Goal: Communication & Community: Answer question/provide support

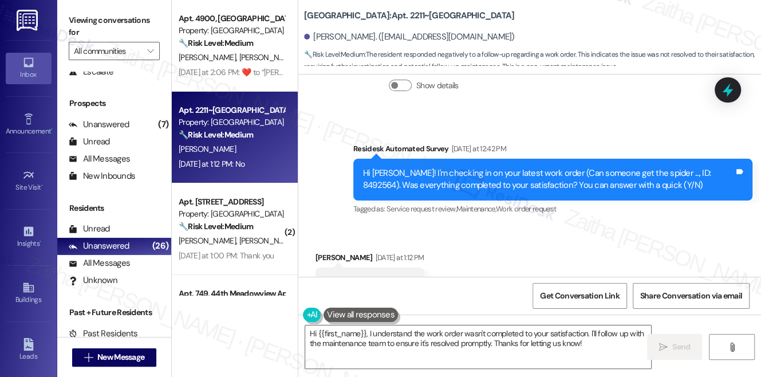
scroll to position [2782, 0]
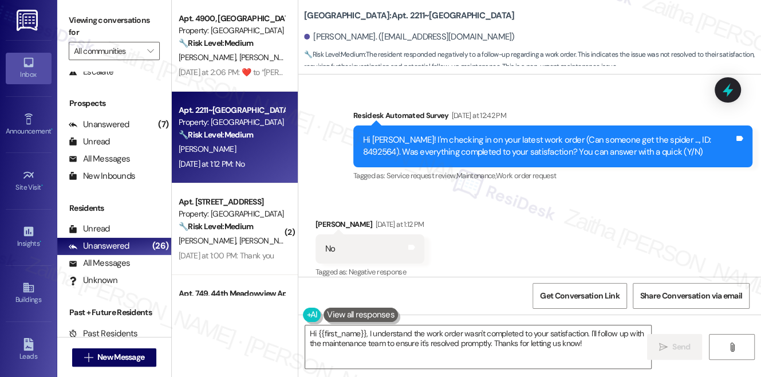
click at [746, 84] on div "Survey, sent via SMS Residesk Automated Survey Yesterday at 12:42 PM Hi Sophia!…" at bounding box center [529, 138] width 463 height 109
click at [732, 90] on icon at bounding box center [728, 90] width 14 height 18
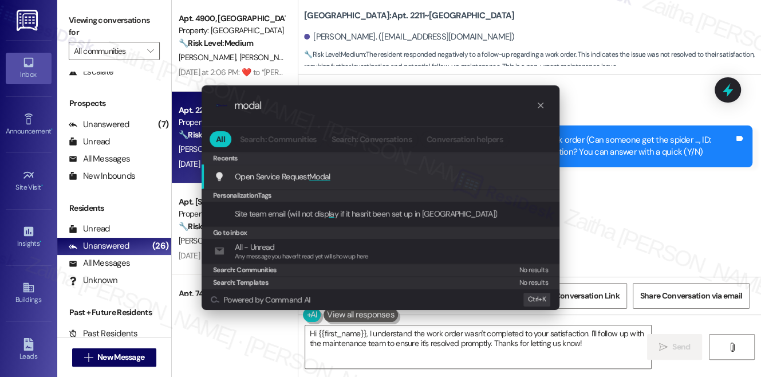
type input "modal"
click at [330, 175] on span "Modal" at bounding box center [319, 176] width 21 height 10
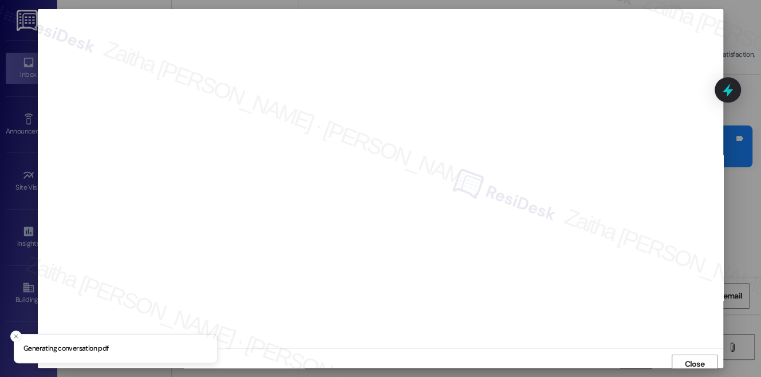
scroll to position [5, 0]
click at [682, 362] on span "Close" at bounding box center [694, 359] width 25 height 12
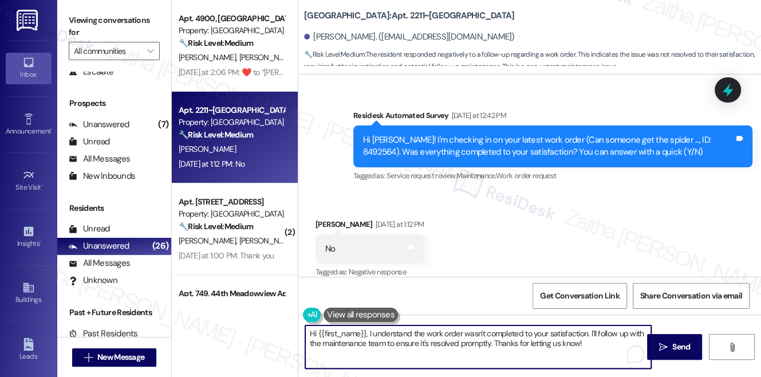
drag, startPoint x: 589, startPoint y: 331, endPoint x: 598, endPoint y: 341, distance: 13.4
click at [598, 341] on textarea "Hi {{first_name}}, I understand the work order wasn't completed to your satisfa…" at bounding box center [478, 346] width 346 height 43
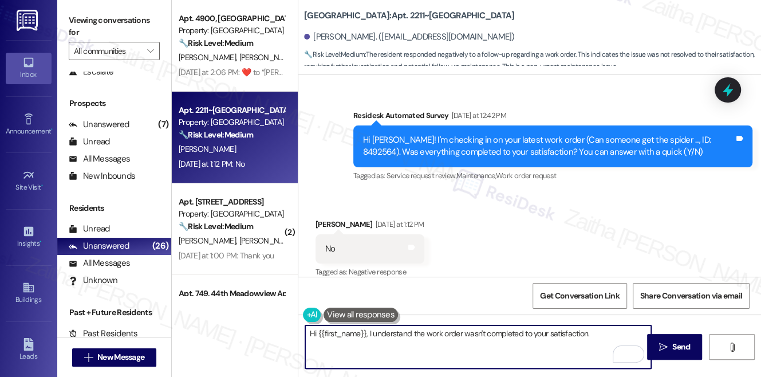
paste textarea "Could you please provide more details on what went wrong or what issues remain?"
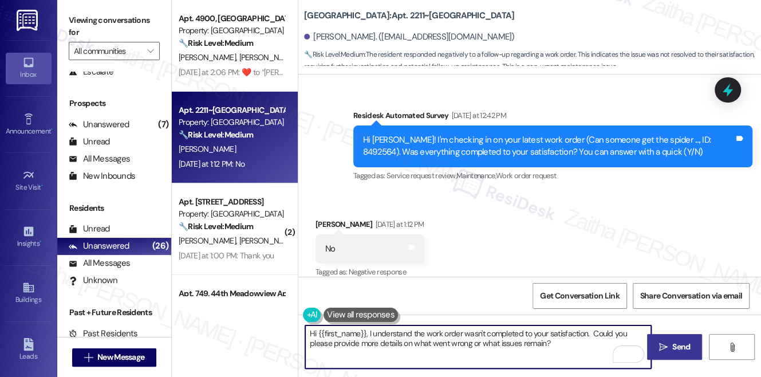
type textarea "Hi {{first_name}}, I understand the work order wasn't completed to your satisfa…"
click at [689, 348] on span "Send" at bounding box center [681, 347] width 18 height 12
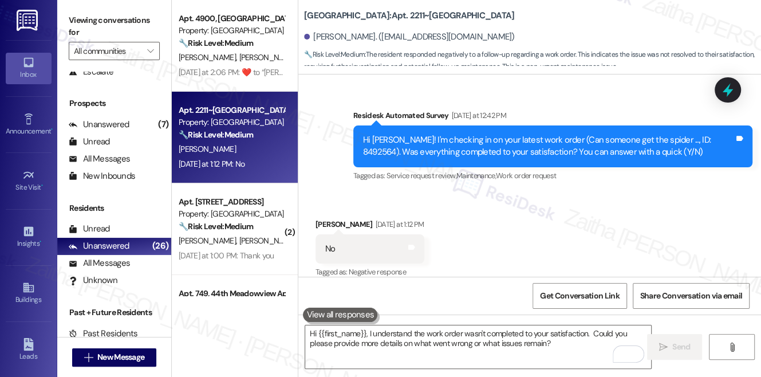
scroll to position [2782, 0]
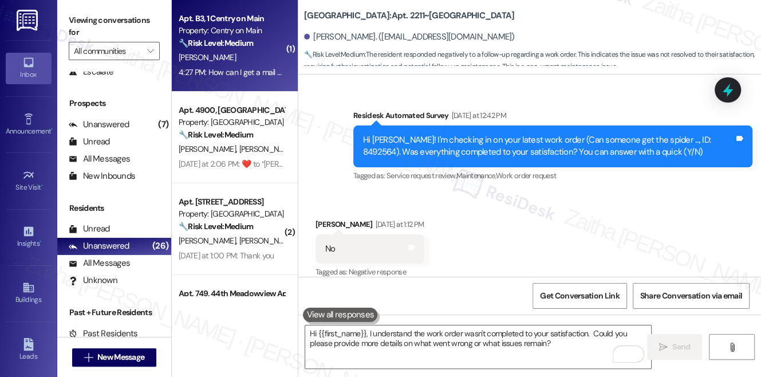
click at [257, 54] on div "L. Catchings" at bounding box center [232, 57] width 108 height 14
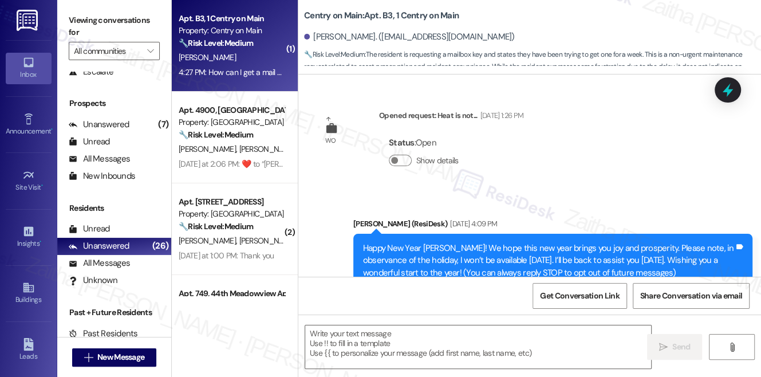
scroll to position [7663, 0]
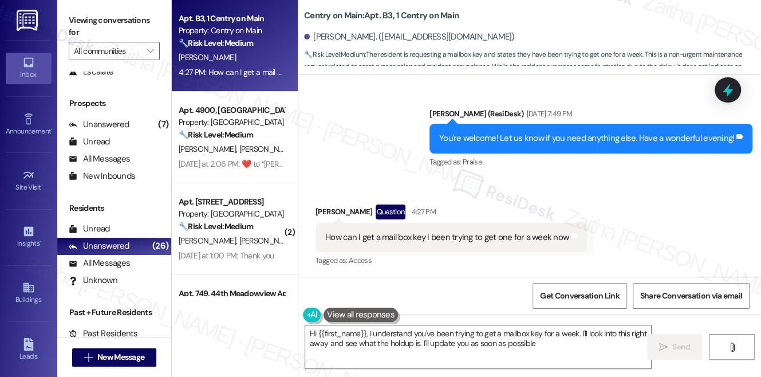
type textarea "Hi {{first_name}}, I understand you've been trying to get a mailbox key for a w…"
drag, startPoint x: 324, startPoint y: 236, endPoint x: 576, endPoint y: 235, distance: 252.0
click at [576, 235] on div "How can I get a mail box key I been trying to get one for a week now Tags and n…" at bounding box center [451, 237] width 271 height 29
copy div "How can I get a mail box key I been trying to get one for a week now Tags and n…"
click at [639, 228] on div "Received via SMS Larry Catchings Question 4:27 PM How can I get a mail box key …" at bounding box center [529, 228] width 463 height 99
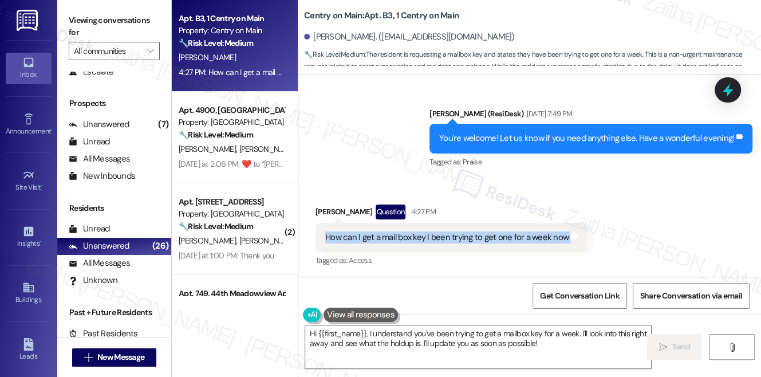
drag, startPoint x: 321, startPoint y: 237, endPoint x: 592, endPoint y: 243, distance: 270.9
click at [592, 243] on div "Received via SMS Larry Catchings Question 4:27 PM How can I get a mail box key …" at bounding box center [529, 228] width 463 height 99
copy div "How can I get a mail box key I been trying to get one for a week now Tags and n…"
click at [730, 90] on icon at bounding box center [728, 90] width 14 height 18
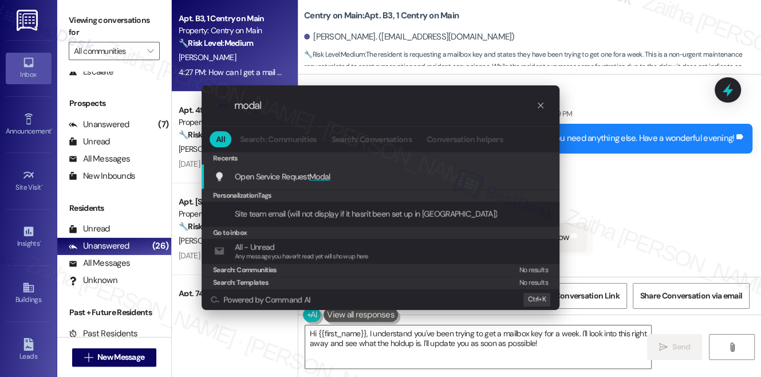
type input "modal"
click at [322, 178] on span "Modal" at bounding box center [319, 176] width 21 height 10
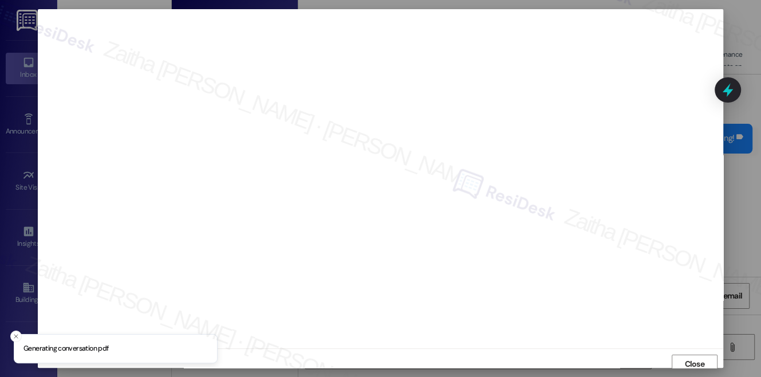
scroll to position [5, 0]
click at [689, 356] on span "Close" at bounding box center [694, 359] width 20 height 12
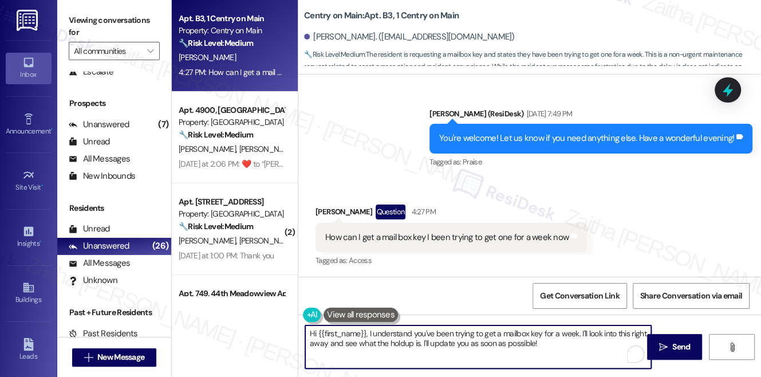
drag, startPoint x: 579, startPoint y: 330, endPoint x: 586, endPoint y: 349, distance: 20.1
click at [586, 349] on textarea "Hi {{first_name}}, I understand you've been trying to get a mailbox key for a w…" at bounding box center [478, 346] width 346 height 43
paste textarea "Just to confirm, have you already submitted a work order or contacted the leasi…"
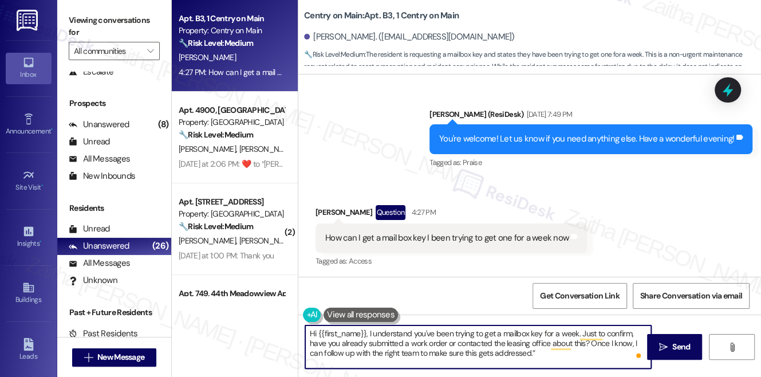
scroll to position [7663, 0]
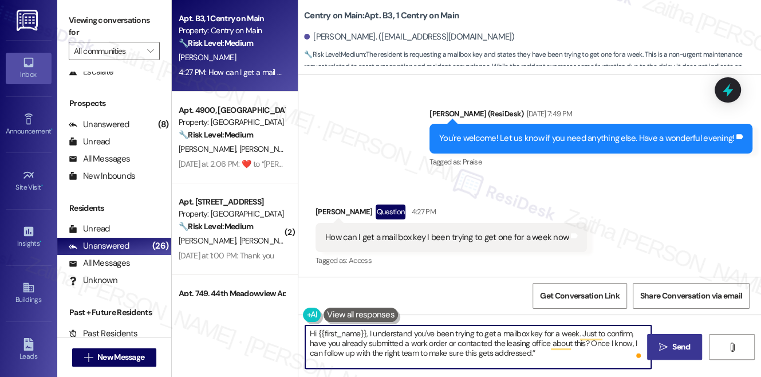
type textarea "Hi {{first_name}}, I understand you've been trying to get a mailbox key for a w…"
click at [679, 346] on span "Send" at bounding box center [681, 347] width 18 height 12
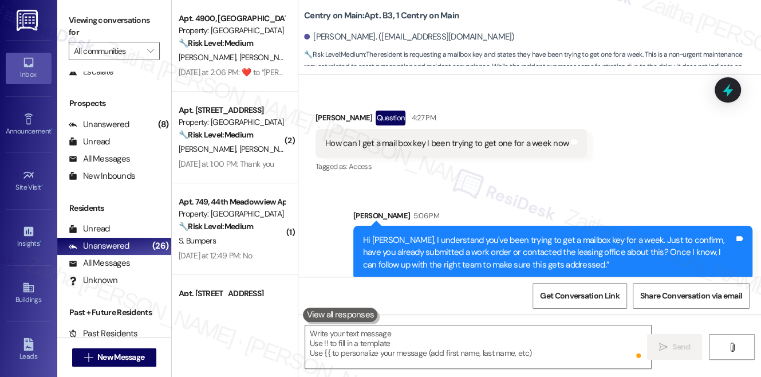
scroll to position [7768, 0]
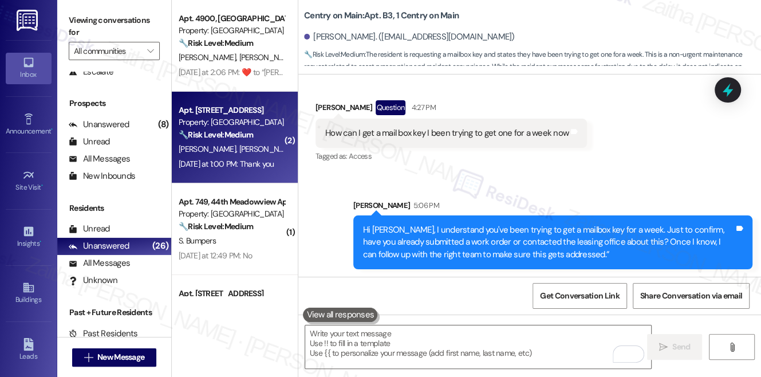
click at [238, 160] on div "Yesterday at 1:00 PM: Thank you Yesterday at 1:00 PM: Thank you" at bounding box center [226, 164] width 95 height 10
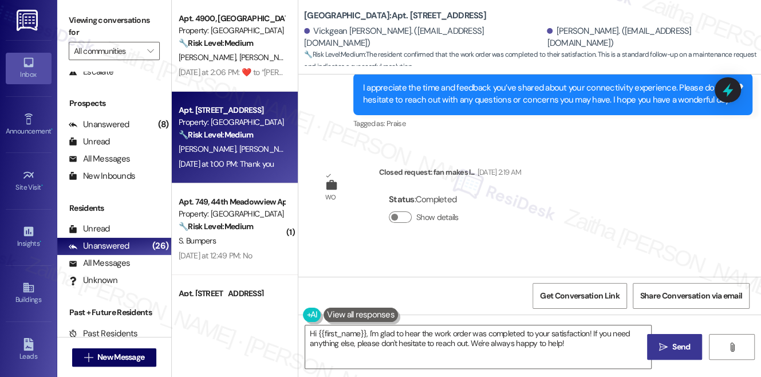
scroll to position [2605, 0]
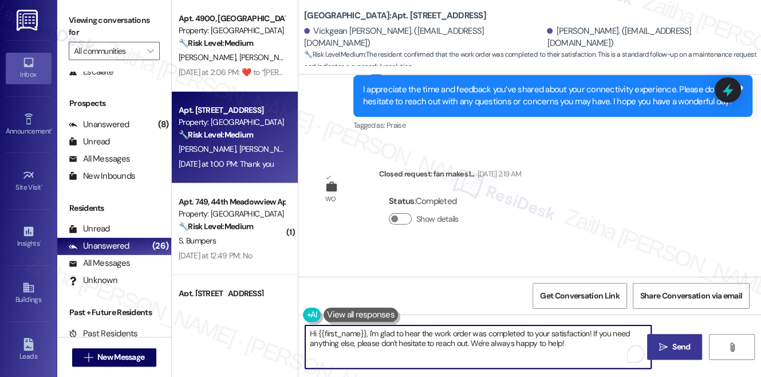
drag, startPoint x: 594, startPoint y: 333, endPoint x: 597, endPoint y: 348, distance: 15.2
click at [597, 348] on textarea "Hi {{first_name}}, I'm glad to hear the work order was completed to your satisf…" at bounding box center [478, 346] width 346 height 43
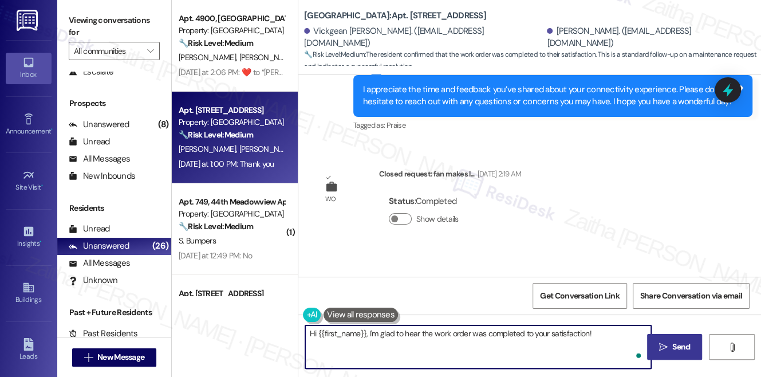
paste textarea "We'd also love to hear your thoughts. Has {{property}} lived up to your expecta…"
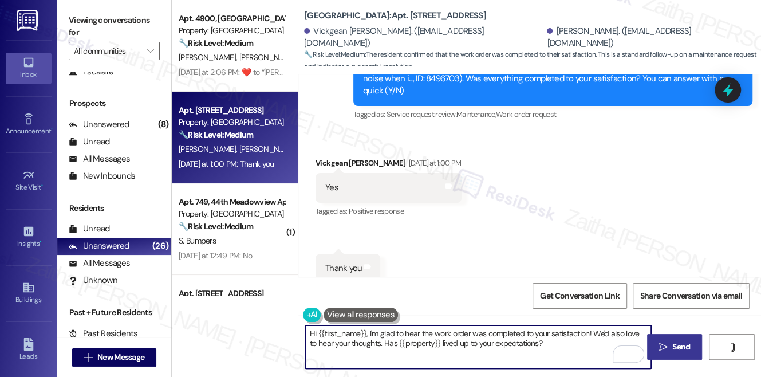
scroll to position [2866, 0]
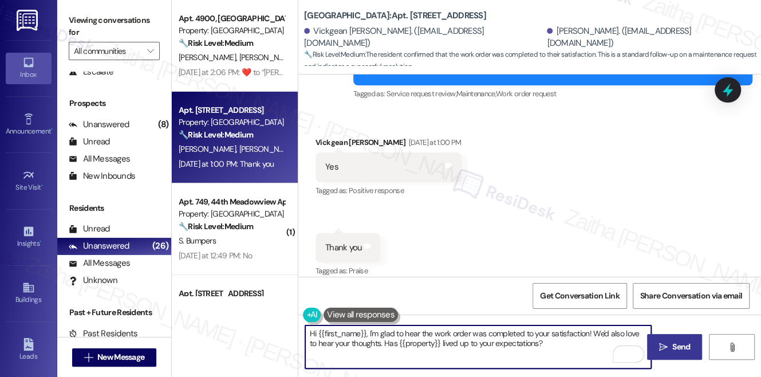
click at [326, 136] on div "Vickgean Gordon Yesterday at 1:00 PM" at bounding box center [389, 144] width 146 height 16
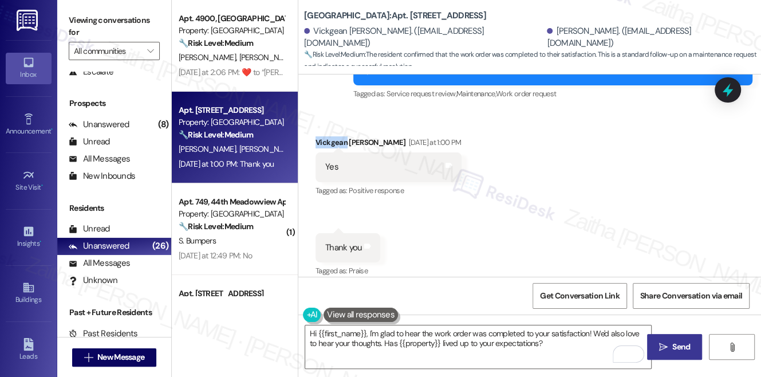
click at [326, 136] on div "Vickgean Gordon Yesterday at 1:00 PM" at bounding box center [389, 144] width 146 height 16
copy div "Vickgean"
click at [352, 330] on textarea "Hi {{first_name}}, I'm glad to hear the work order was completed to your satisf…" at bounding box center [478, 346] width 346 height 43
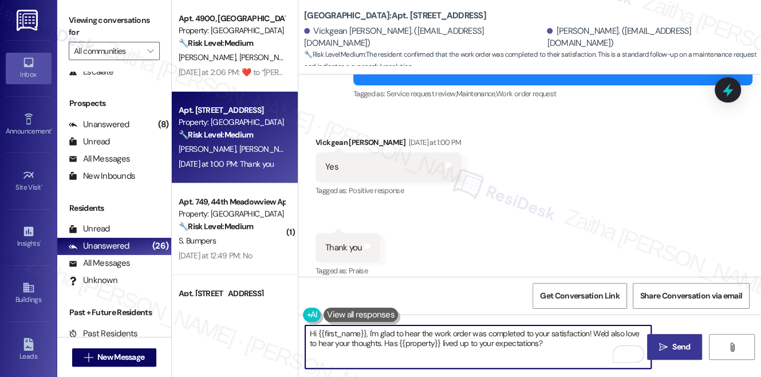
click at [353, 330] on textarea "Hi {{first_name}}, I'm glad to hear the work order was completed to your satisf…" at bounding box center [478, 346] width 346 height 43
paste textarea "Vickgean"
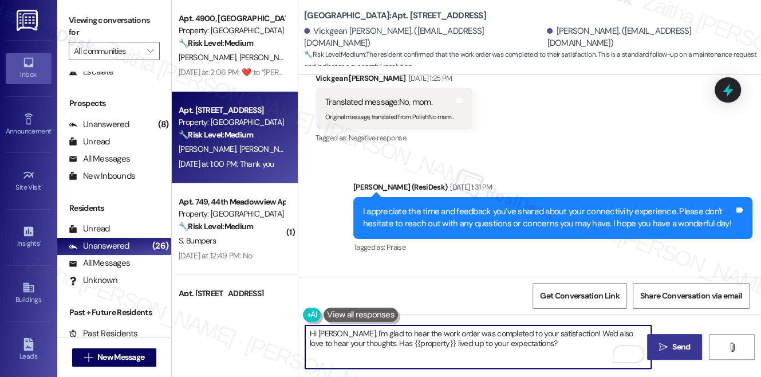
scroll to position [2580, 0]
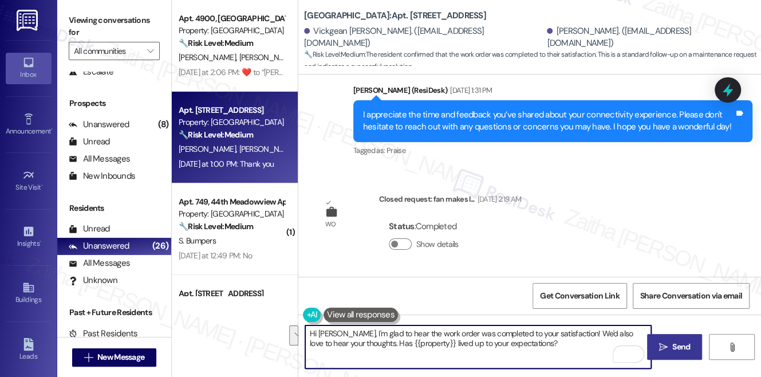
drag, startPoint x: 577, startPoint y: 333, endPoint x: 577, endPoint y: 350, distance: 17.2
click at [577, 350] on textarea "Hi Vickgean, I'm glad to hear the work order was completed to your satisfaction…" at bounding box center [478, 346] width 346 height 43
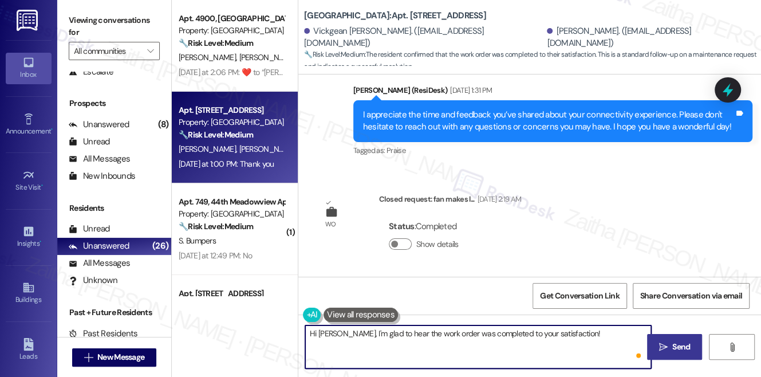
paste textarea "We would love to hear your honest feedback. How would you rate your overall sat…"
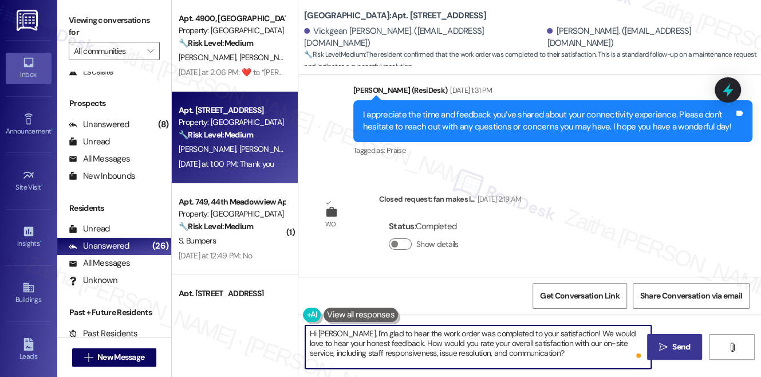
type textarea "Hi Vickgean, I'm glad to hear the work order was completed to your satisfaction…"
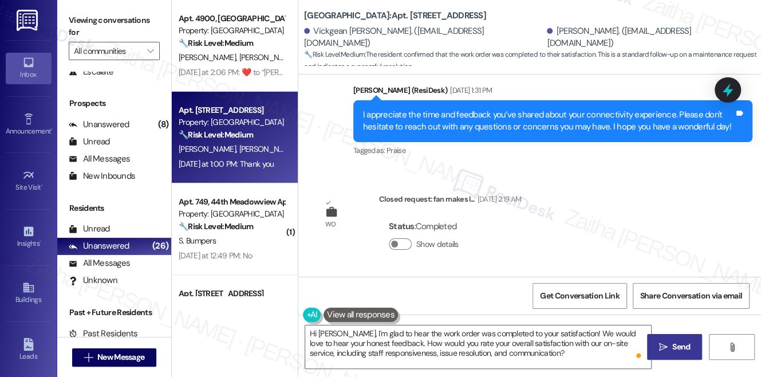
click at [672, 347] on span "Send" at bounding box center [681, 347] width 18 height 12
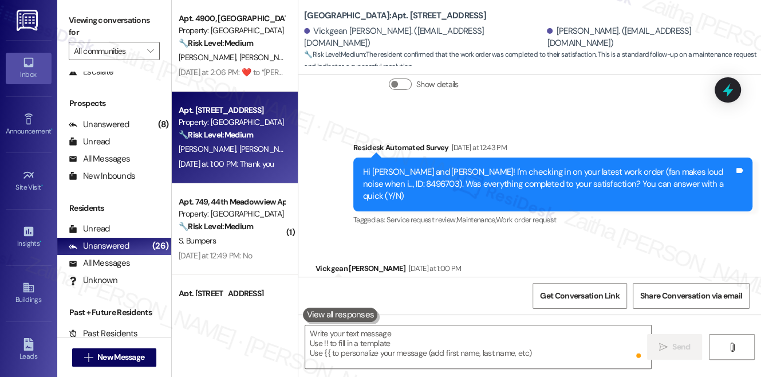
scroll to position [2865, 0]
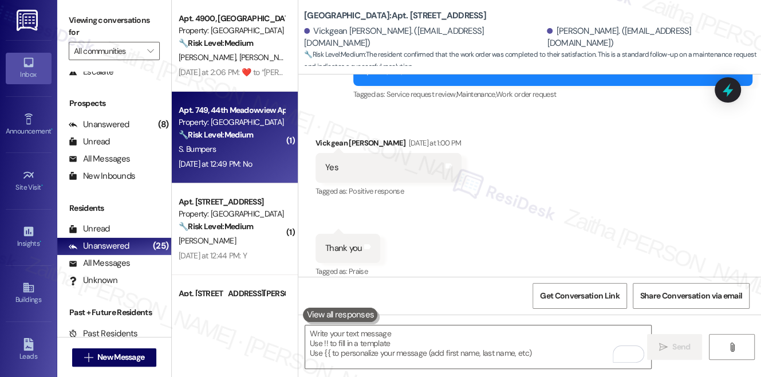
click at [231, 164] on div "Yesterday at 12:49 PM: No Yesterday at 12:49 PM: No" at bounding box center [216, 164] width 74 height 10
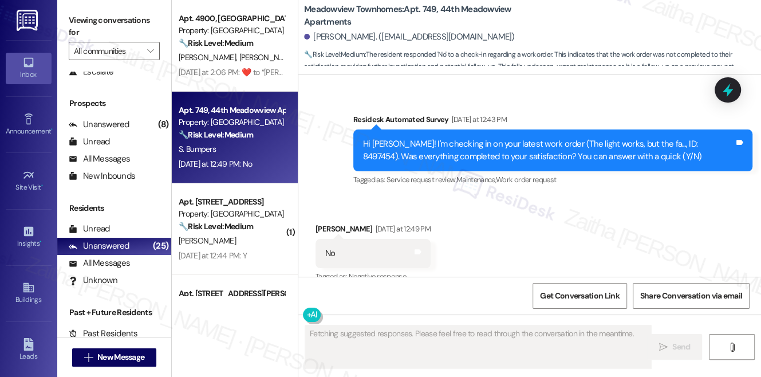
scroll to position [4481, 0]
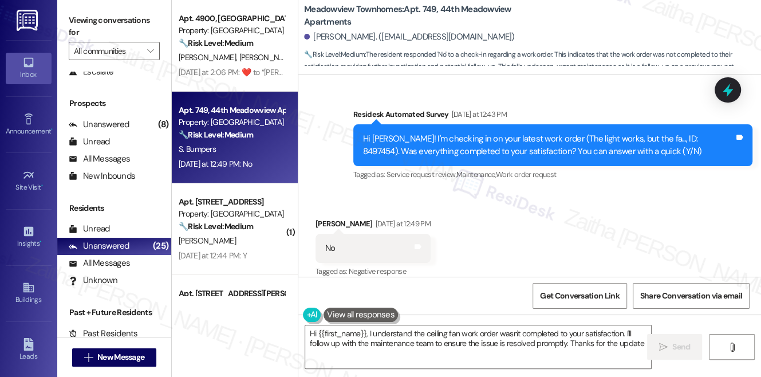
type textarea "Hi {{first_name}}, I understand the ceiling fan work order wasn't completed to …"
click at [727, 86] on icon at bounding box center [728, 90] width 14 height 18
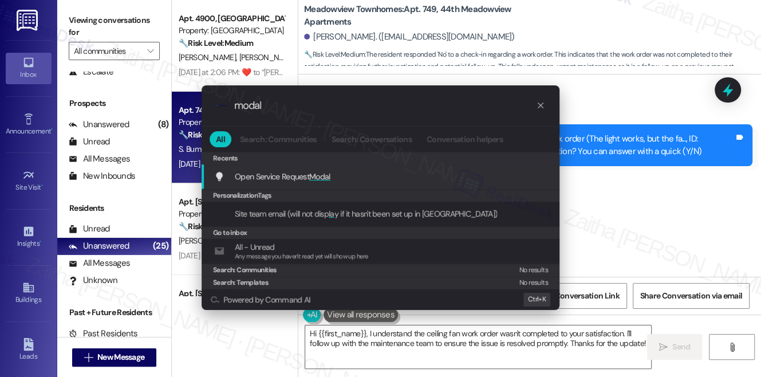
type input "modal"
click at [314, 176] on span "Modal" at bounding box center [319, 176] width 21 height 10
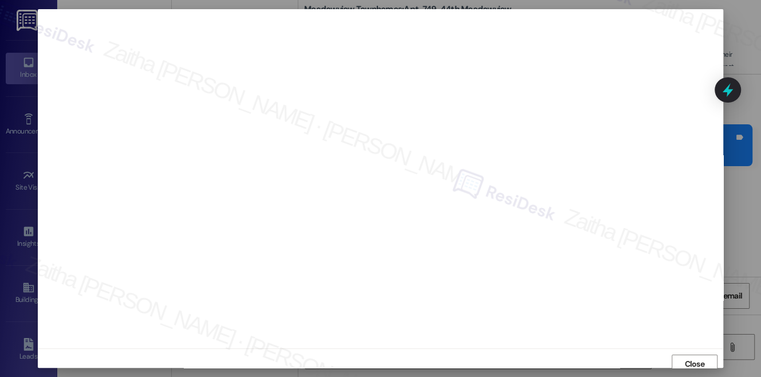
scroll to position [5, 0]
click at [682, 360] on span "Close" at bounding box center [694, 359] width 25 height 12
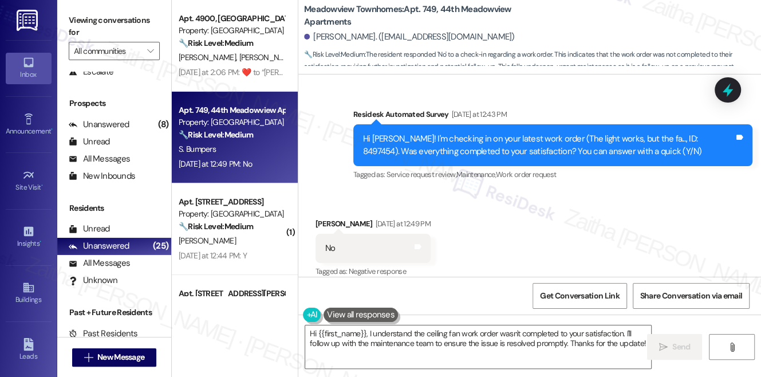
scroll to position [4482, 0]
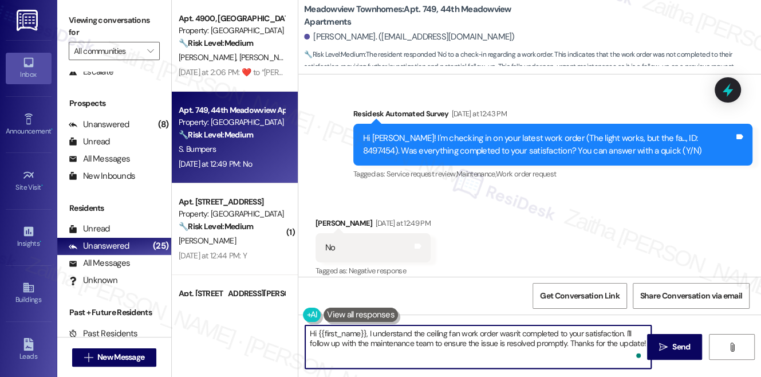
drag, startPoint x: 627, startPoint y: 329, endPoint x: 628, endPoint y: 352, distance: 22.4
click at [628, 352] on textarea "Hi {{first_name}}, I understand the ceiling fan work order wasn't completed to …" at bounding box center [478, 346] width 346 height 43
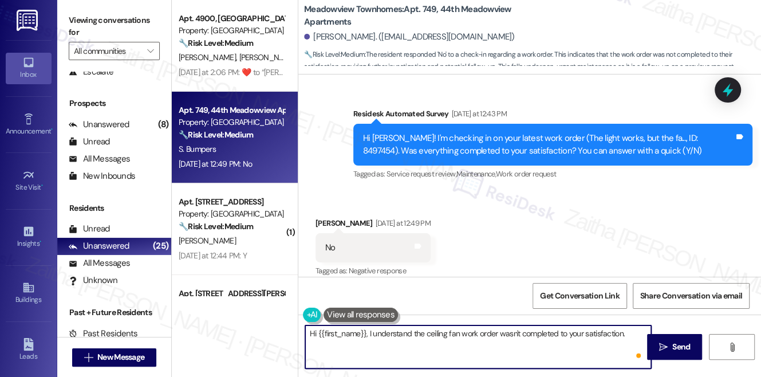
paste textarea "Could you please provide more details on what went wrong or what issues remain?"
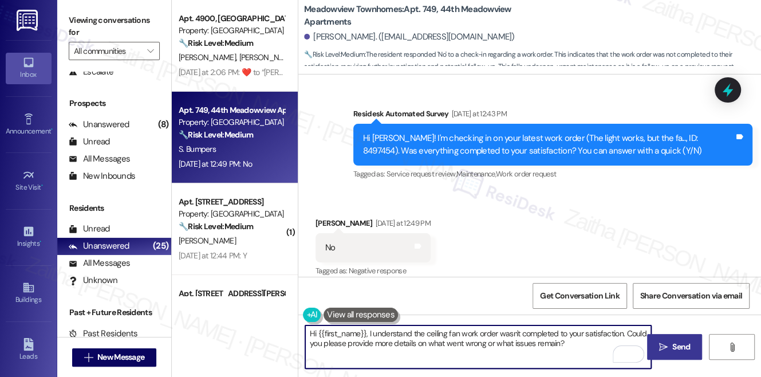
type textarea "Hi {{first_name}}, I understand the ceiling fan work order wasn't completed to …"
click at [675, 338] on button " Send" at bounding box center [675, 347] width 56 height 26
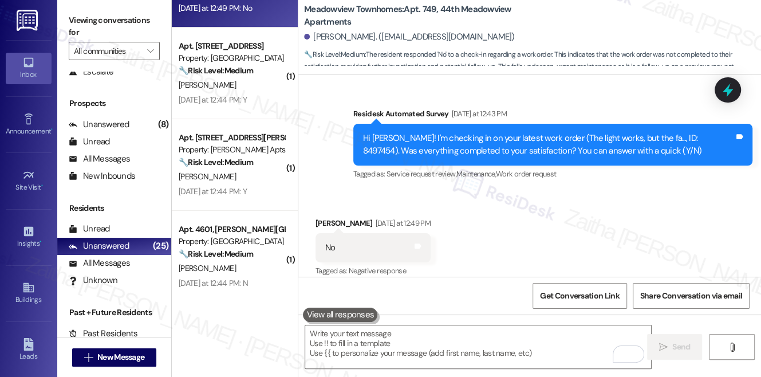
scroll to position [4481, 0]
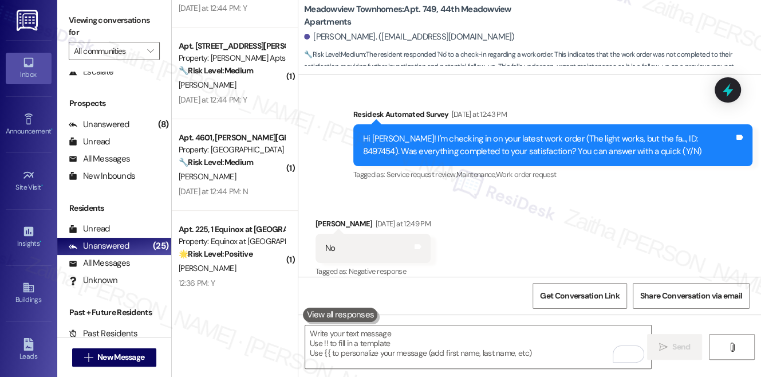
click at [255, 93] on div "Yesterday at 12:44 PM: Y Yesterday at 12:44 PM: Y" at bounding box center [232, 100] width 108 height 14
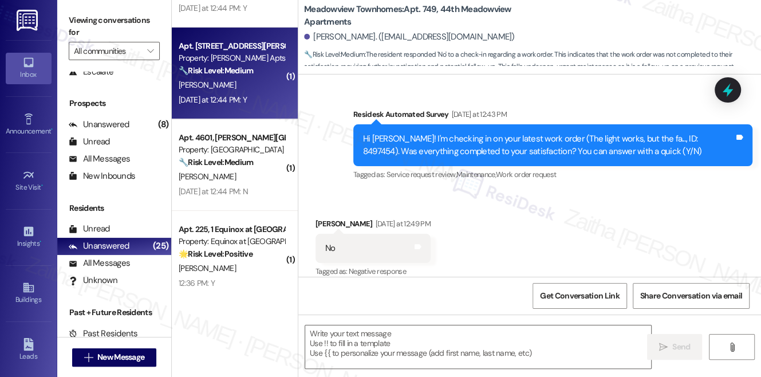
type textarea "Fetching suggested responses. Please feel free to read through the conversation…"
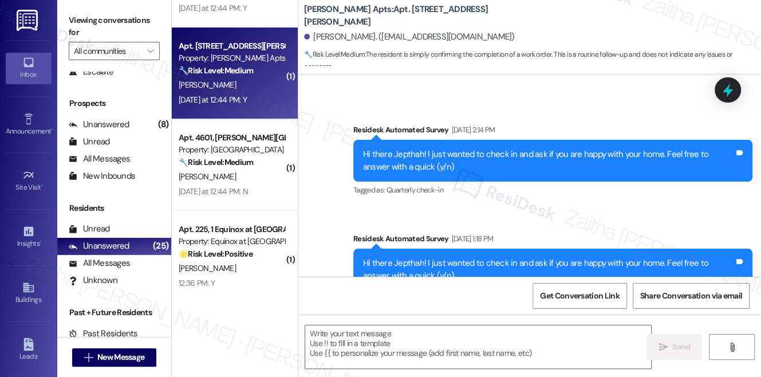
type textarea "Fetching suggested responses. Please feel free to read through the conversation…"
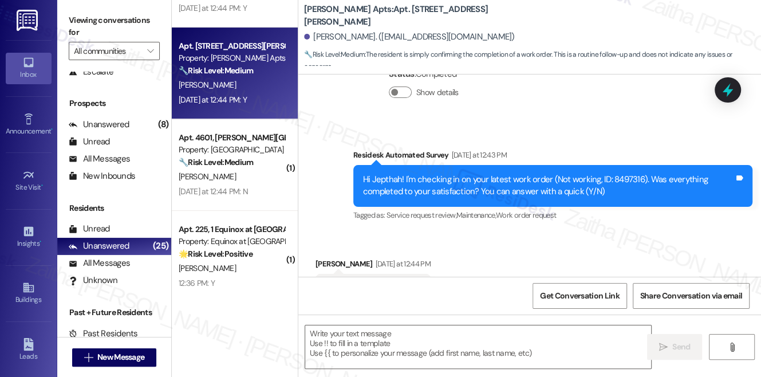
scroll to position [757, 0]
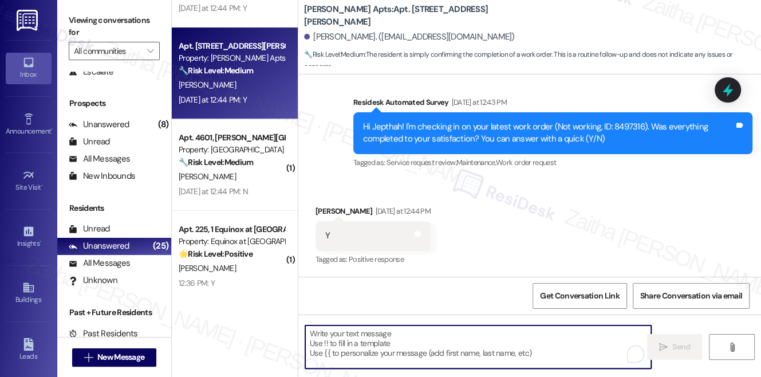
click at [364, 337] on textarea "To enrich screen reader interactions, please activate Accessibility in Grammarl…" at bounding box center [478, 346] width 346 height 43
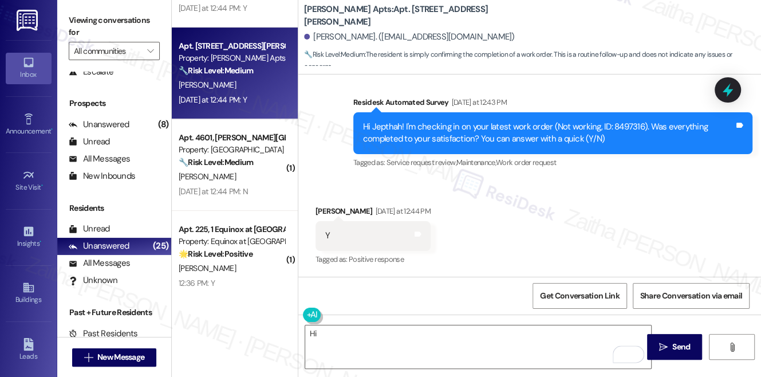
click at [326, 211] on div "Jepthah Avila Yesterday at 12:44 PM" at bounding box center [373, 213] width 115 height 16
copy div "Jepthah"
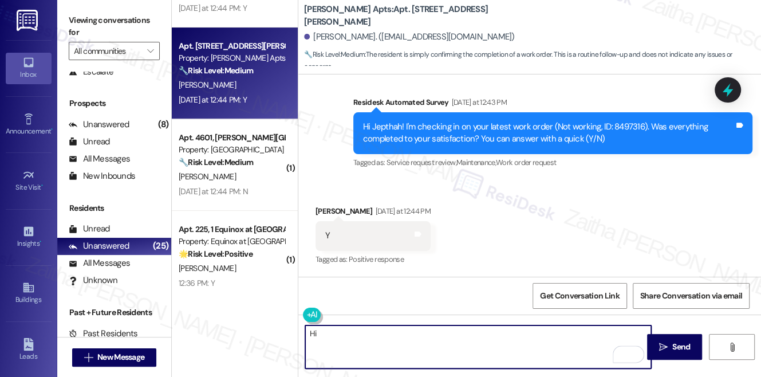
click at [344, 328] on textarea "Hi" at bounding box center [478, 346] width 346 height 43
paste textarea "Jepthah"
paste textarea "I'm happy the work order was completed to your satisfaction! We'd also love to …"
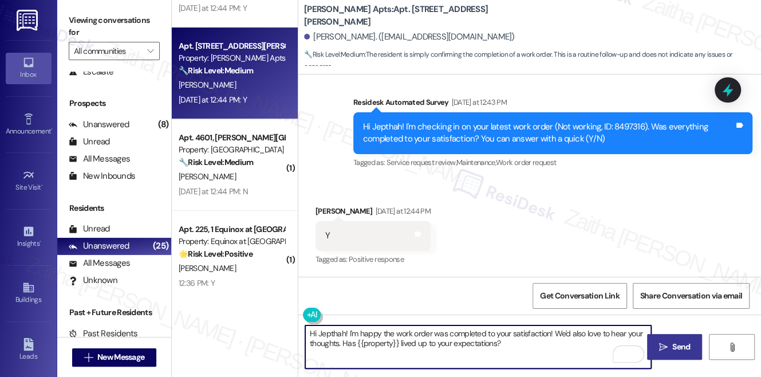
type textarea "Hi Jepthah! I'm happy the work order was completed to your satisfaction! We'd a…"
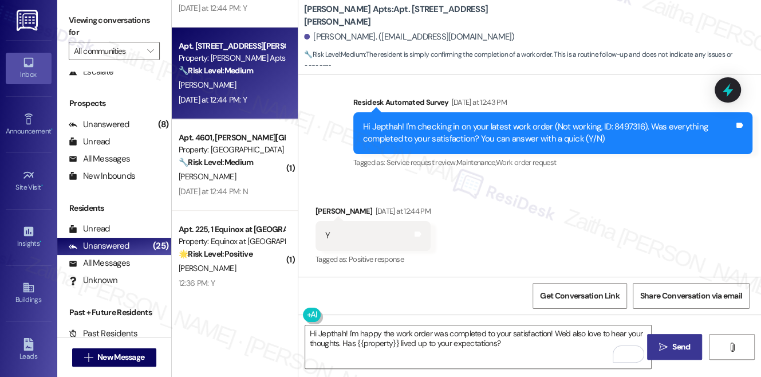
click at [676, 342] on span "Send" at bounding box center [681, 347] width 18 height 12
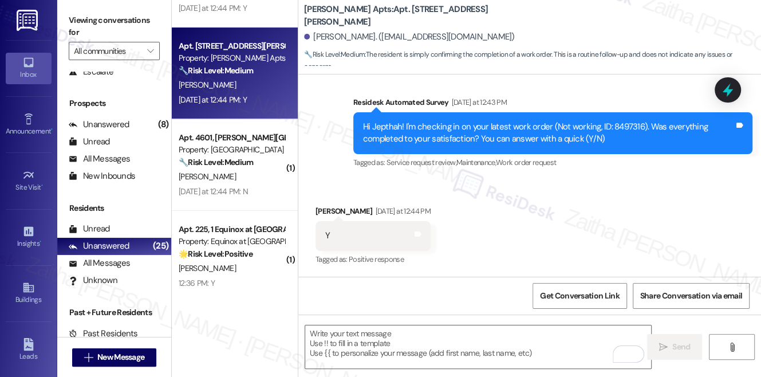
scroll to position [756, 0]
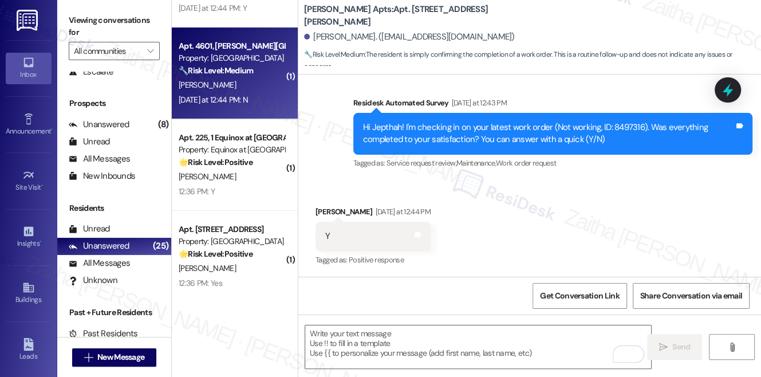
click at [236, 91] on div "J. White" at bounding box center [232, 85] width 108 height 14
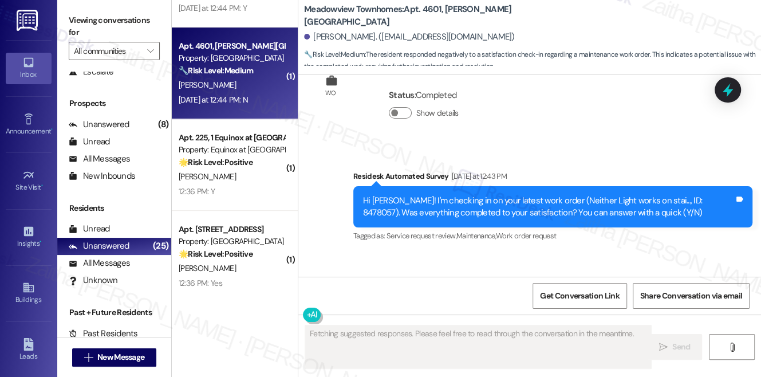
scroll to position [2170, 0]
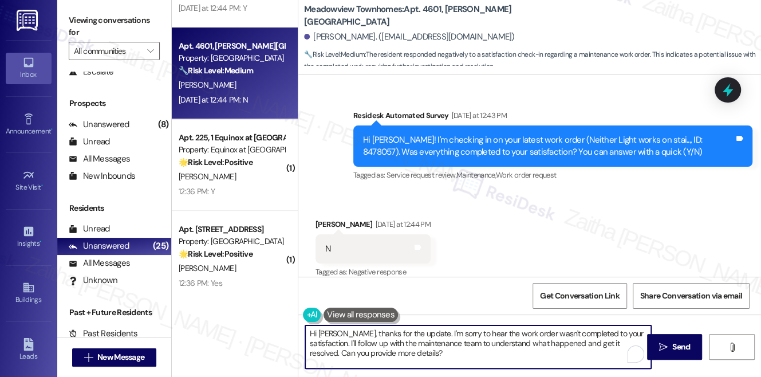
drag, startPoint x: 349, startPoint y: 339, endPoint x: 509, endPoint y: 356, distance: 160.1
click at [507, 357] on textarea "Hi Jazmin, thanks for the update. I'm sorry to hear the work order wasn't compl…" at bounding box center [478, 346] width 346 height 43
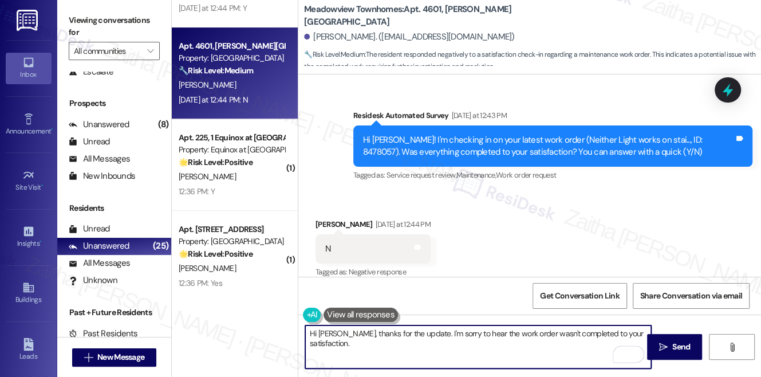
paste textarea "Could you please provide more details on what went wrong or what issues remain?"
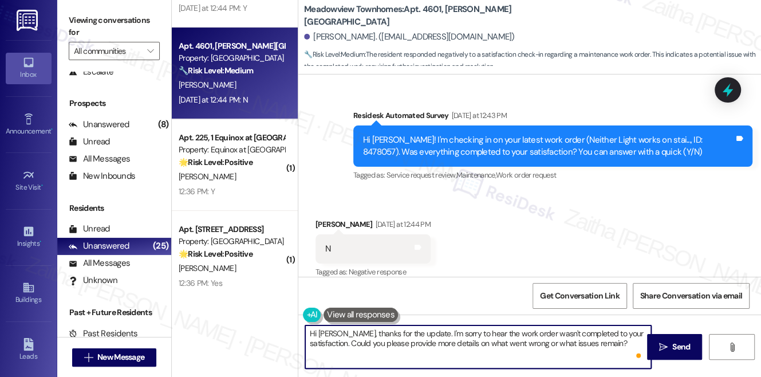
click at [394, 332] on textarea "Hi Jazmin, thanks for the update. I'm sorry to hear the work order wasn't compl…" at bounding box center [478, 346] width 346 height 43
type textarea "Hi Jazmin, thanks for the feedback. I'm sorry to hear the work order wasn't com…"
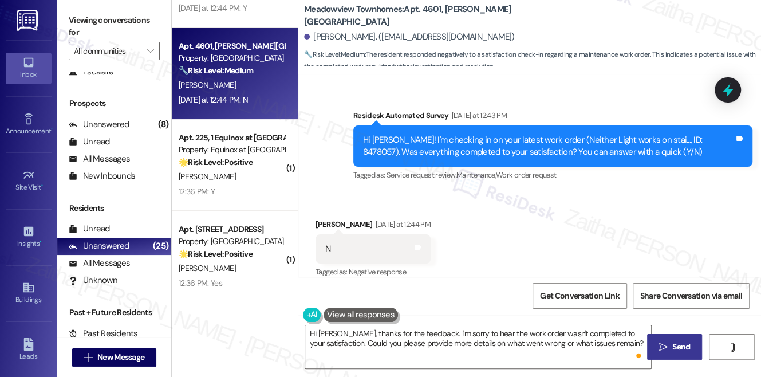
click at [667, 347] on span " Send" at bounding box center [675, 347] width 36 height 12
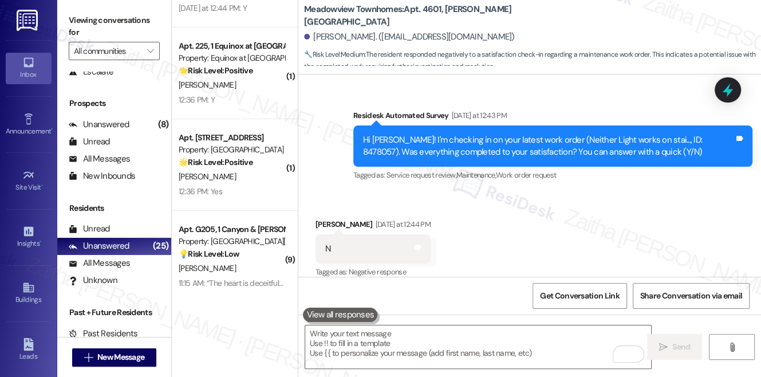
click at [228, 196] on div "12:36 PM: Yes 12:36 PM: Yes" at bounding box center [232, 191] width 108 height 14
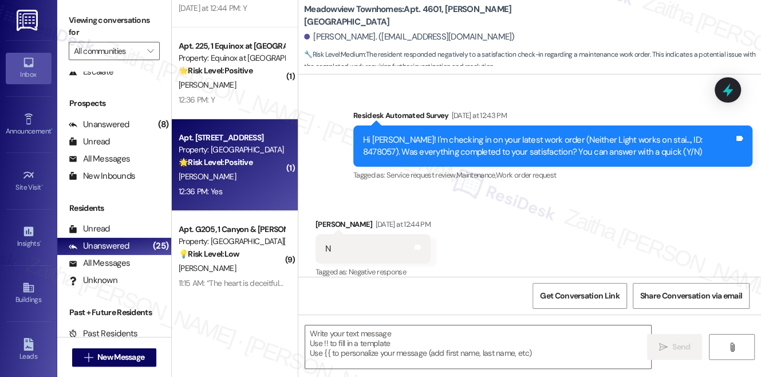
type textarea "Fetching suggested responses. Please feel free to read through the conversation…"
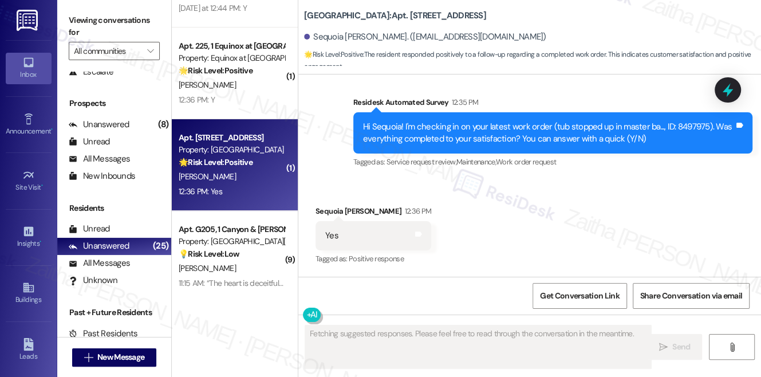
scroll to position [1550, 0]
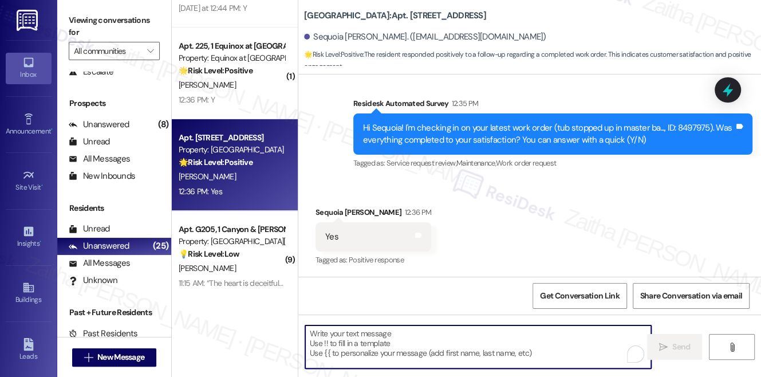
click at [377, 351] on textarea "To enrich screen reader interactions, please activate Accessibility in Grammarl…" at bounding box center [478, 346] width 346 height 43
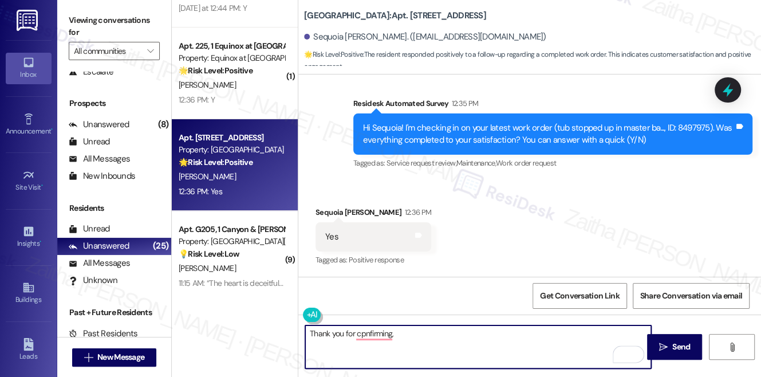
click at [326, 210] on div "Sequoia Wallace 12:36 PM" at bounding box center [374, 214] width 116 height 16
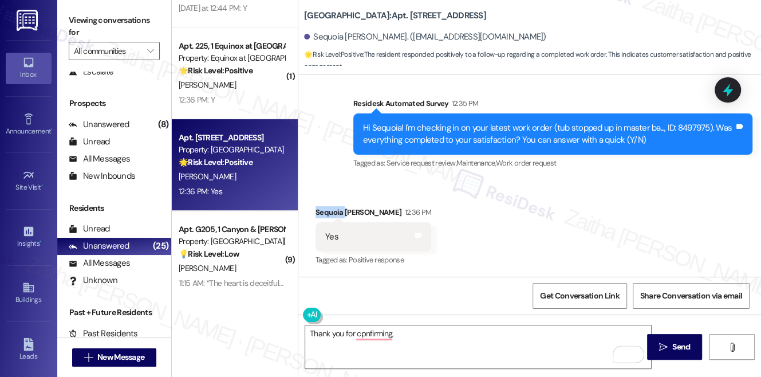
click at [326, 210] on div "Sequoia Wallace 12:36 PM" at bounding box center [374, 214] width 116 height 16
copy div "Sequoia"
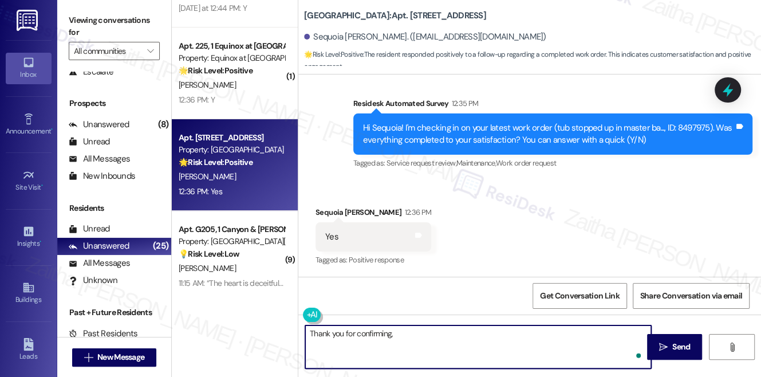
click at [413, 342] on textarea "Thank you for confirming," at bounding box center [478, 346] width 346 height 43
paste textarea "Sequoia"
type textarea "Thank you for confirming, Sequoia!"
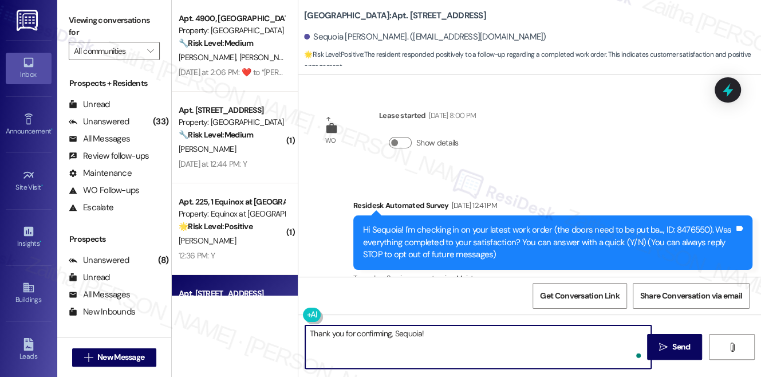
scroll to position [1550, 0]
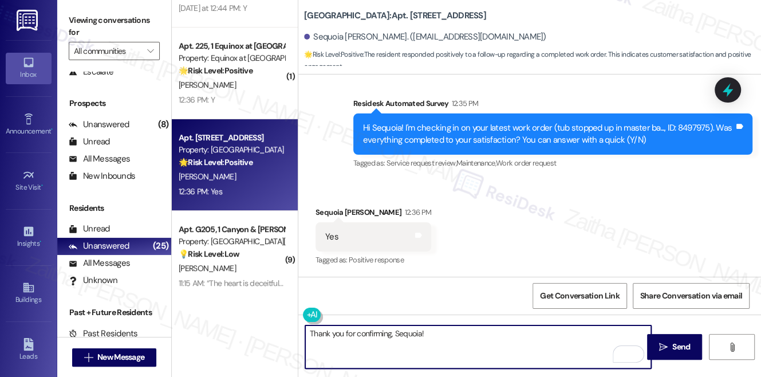
paste textarea "I'm happy the work order was completed to your satisfaction! We'd also love to …"
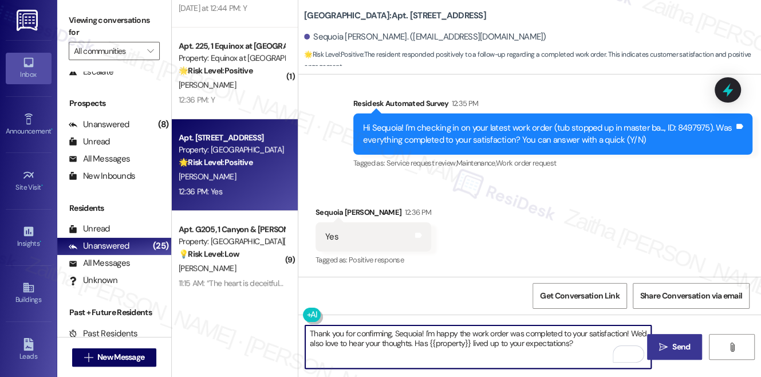
type textarea "Thank you for confirming, Sequoia! I'm happy the work order was completed to yo…"
click at [664, 349] on icon "" at bounding box center [663, 346] width 9 height 9
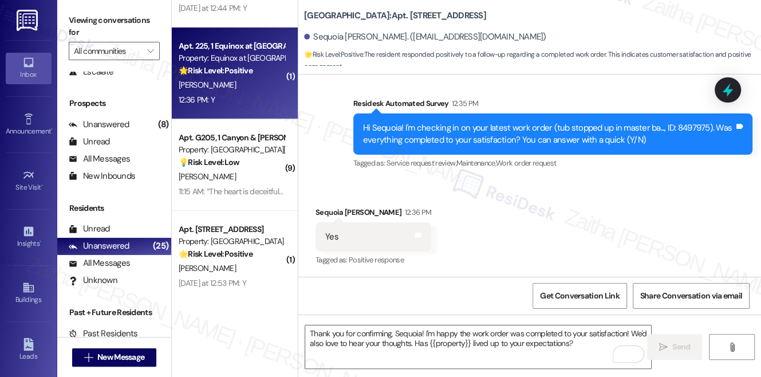
click at [245, 95] on div "12:36 PM: Y 12:36 PM: Y" at bounding box center [232, 100] width 108 height 14
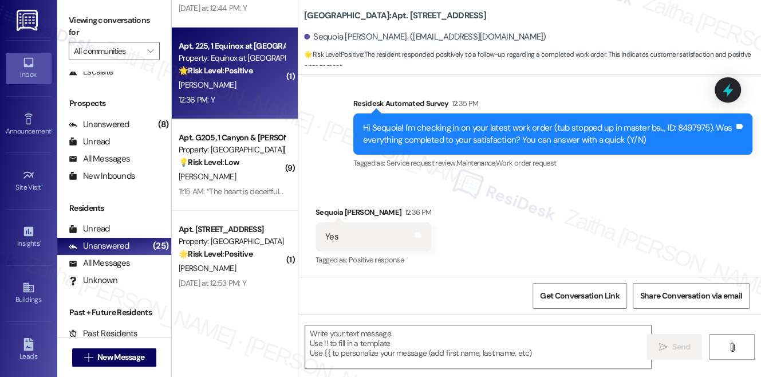
type textarea "Fetching suggested responses. Please feel free to read through the conversation…"
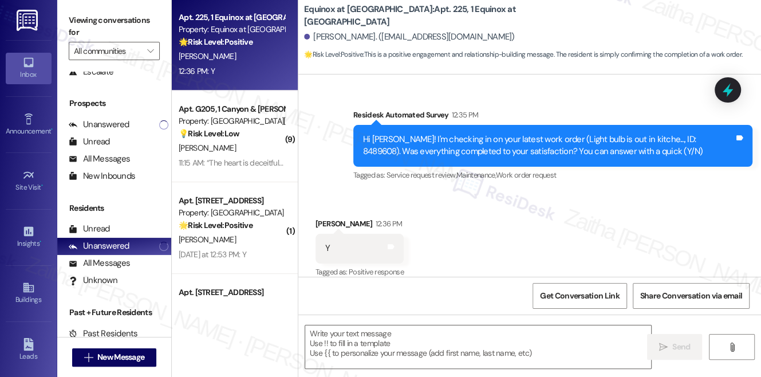
scroll to position [208, 0]
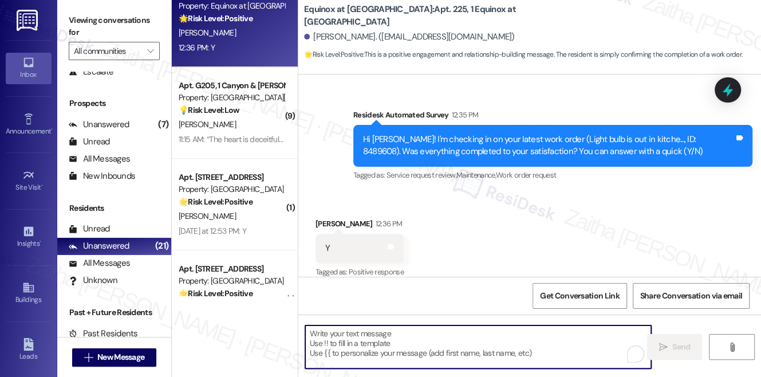
click at [395, 337] on textarea "To enrich screen reader interactions, please activate Accessibility in Grammarl…" at bounding box center [478, 346] width 346 height 43
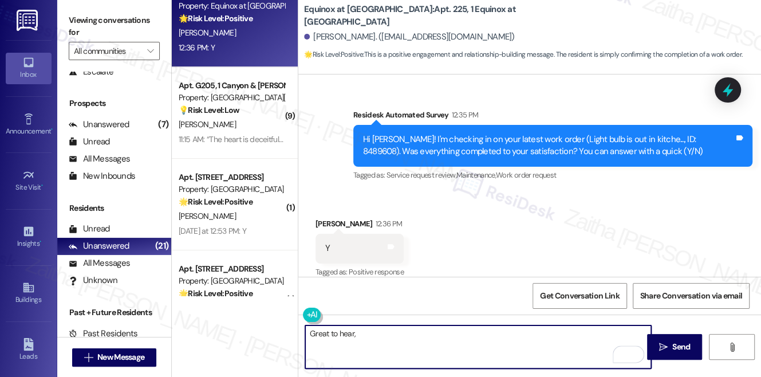
click at [324, 218] on div "[PERSON_NAME] 12:36 PM" at bounding box center [360, 226] width 88 height 16
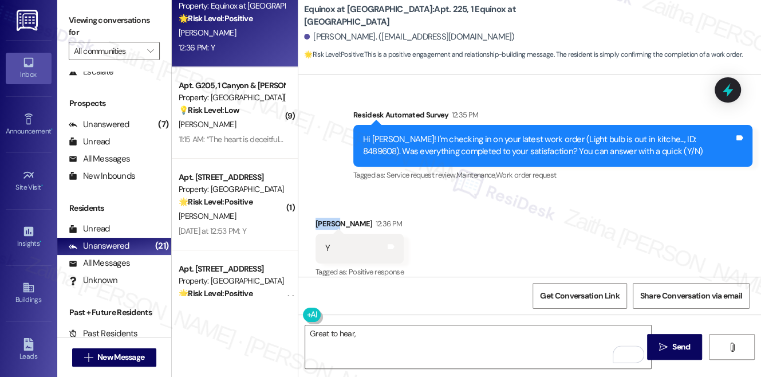
click at [326, 218] on div "[PERSON_NAME] 12:36 PM" at bounding box center [360, 226] width 88 height 16
copy div "[PERSON_NAME]"
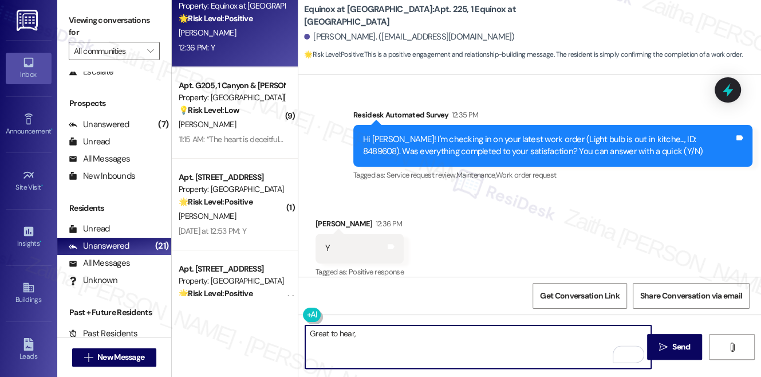
click at [389, 358] on textarea "Great to hear," at bounding box center [478, 346] width 346 height 43
paste textarea "[PERSON_NAME]"
paste textarea "I'm happy the work order was completed to your satisfaction! We'd also love to …"
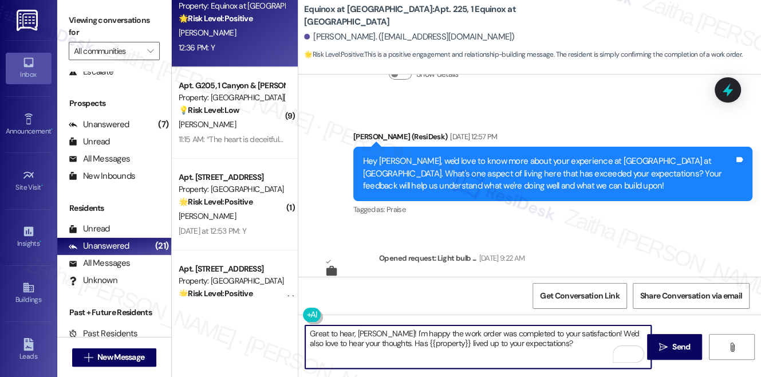
scroll to position [1238, 0]
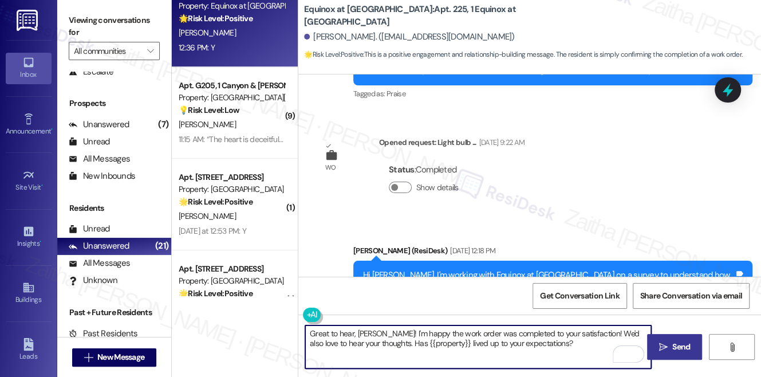
type textarea "Great to hear, [PERSON_NAME]! I'm happy the work order was completed to your sa…"
click at [684, 346] on span "Send" at bounding box center [681, 347] width 18 height 12
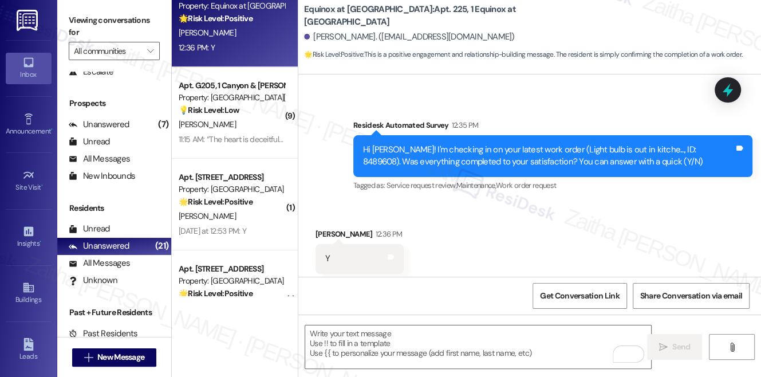
scroll to position [1603, 0]
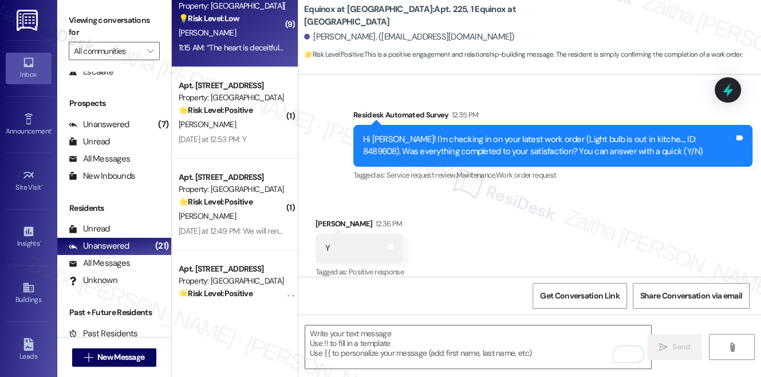
click at [224, 57] on div "Apt. G205, 1 Canyon & Knox Landing Property: Canyon & Knox Landing 💡 Risk Level…" at bounding box center [235, 21] width 126 height 92
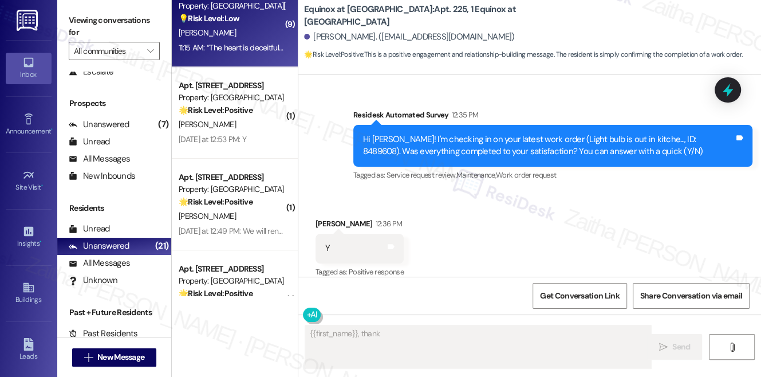
scroll to position [707, 0]
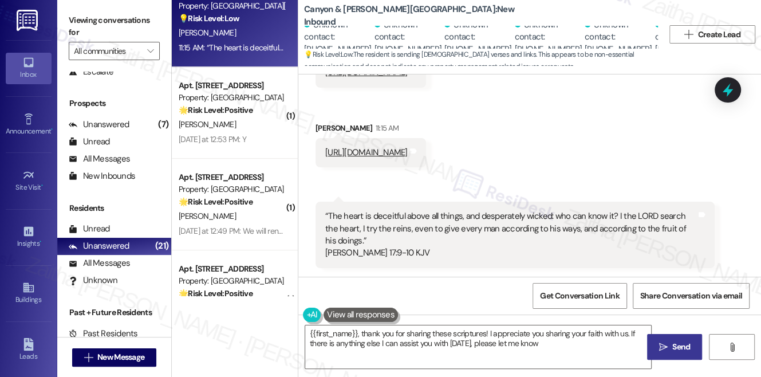
type textarea "{{first_name}}, thank you for sharing these scriptures! I appreciate you sharin…"
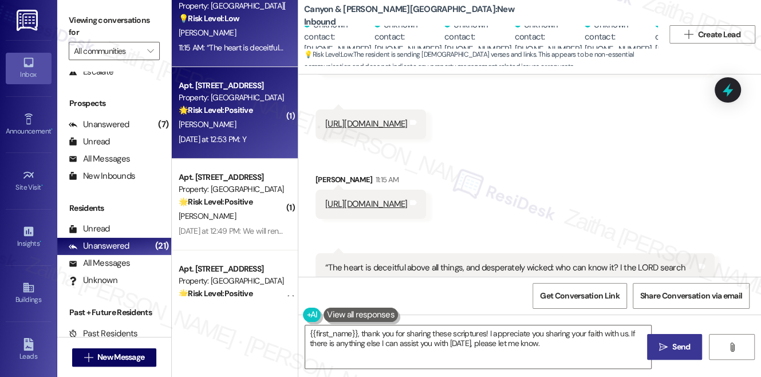
click at [282, 147] on div "Apt. 171, 1 Pine Ridge Property: Pine Ridge 🌟 Risk Level: Positive The resident…" at bounding box center [235, 113] width 126 height 92
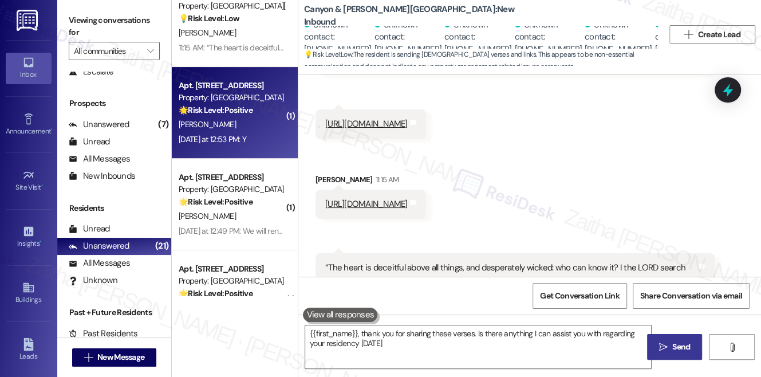
type textarea "{{first_name}}, thank you for sharing these verses. Is there anything I can ass…"
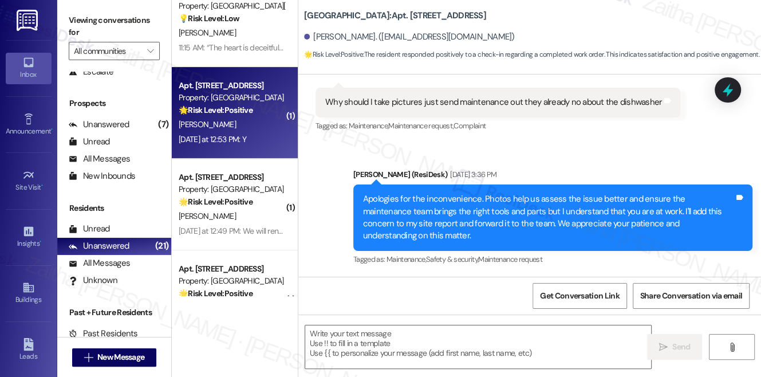
type textarea "Fetching suggested responses. Please feel free to read through the conversation…"
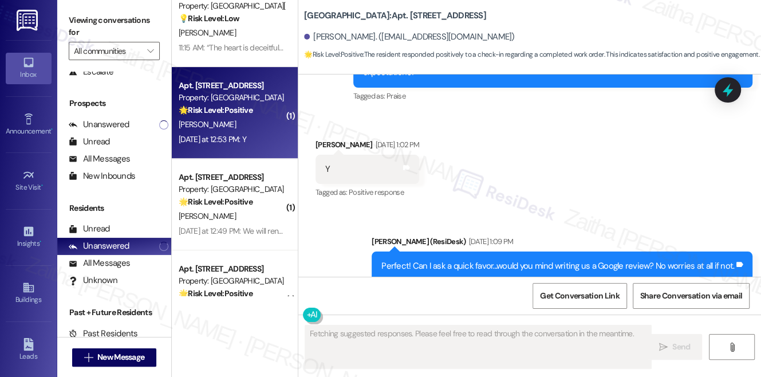
scroll to position [10450, 0]
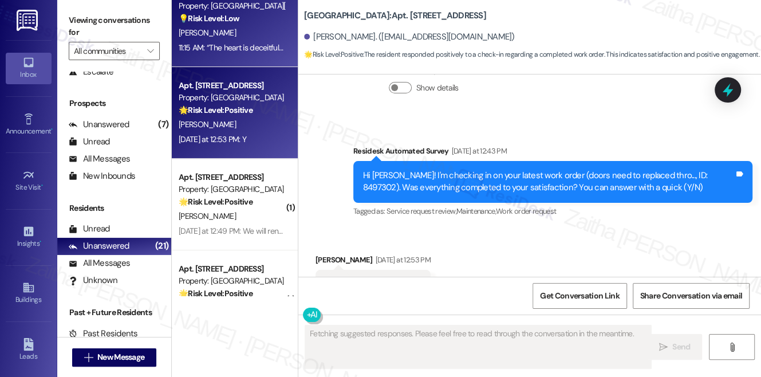
click at [264, 36] on div "[PERSON_NAME]" at bounding box center [232, 33] width 108 height 14
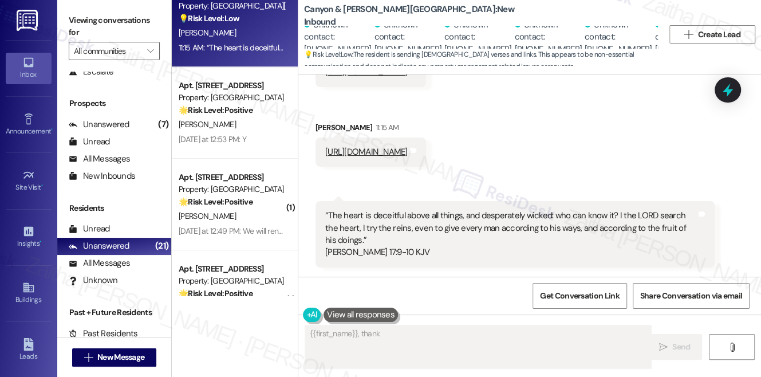
scroll to position [707, 0]
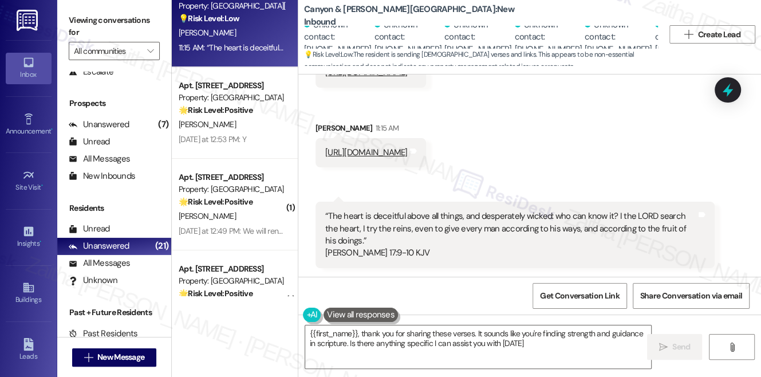
type textarea "{{first_name}}, thank you for sharing these verses. It sounds like you're findi…"
click at [583, 301] on span "Get Conversation Link" at bounding box center [579, 296] width 79 height 12
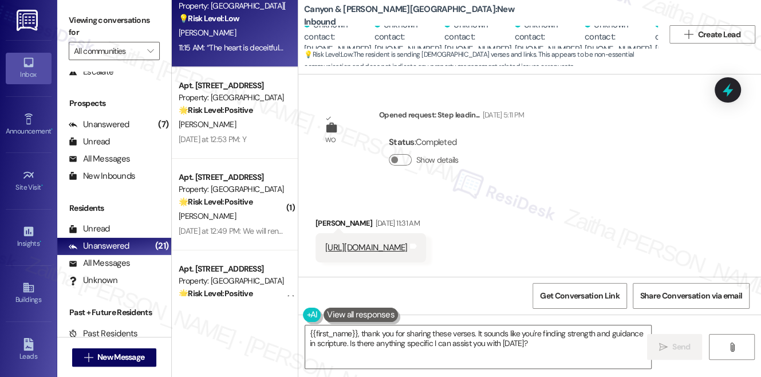
scroll to position [0, 0]
drag, startPoint x: 338, startPoint y: 37, endPoint x: 655, endPoint y: 240, distance: 376.5
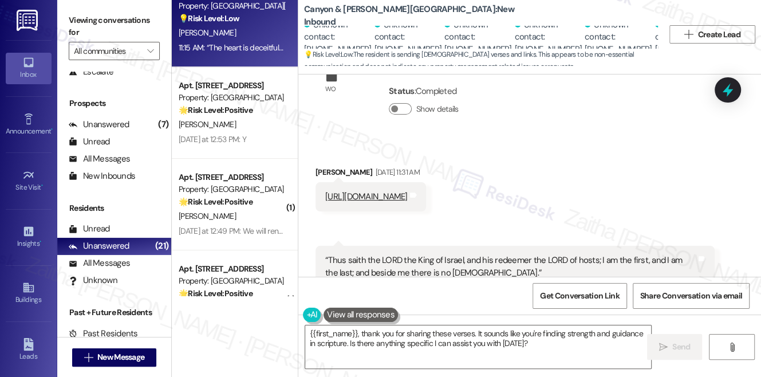
scroll to position [104, 0]
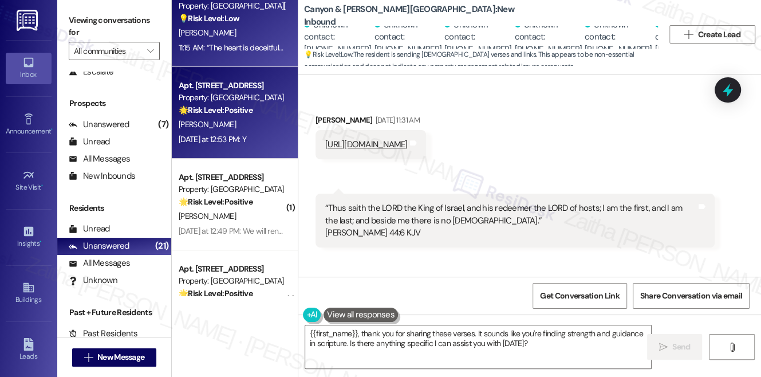
click at [279, 115] on div "🌟 Risk Level: Positive The resident responded positively to a check-in regardin…" at bounding box center [232, 110] width 106 height 12
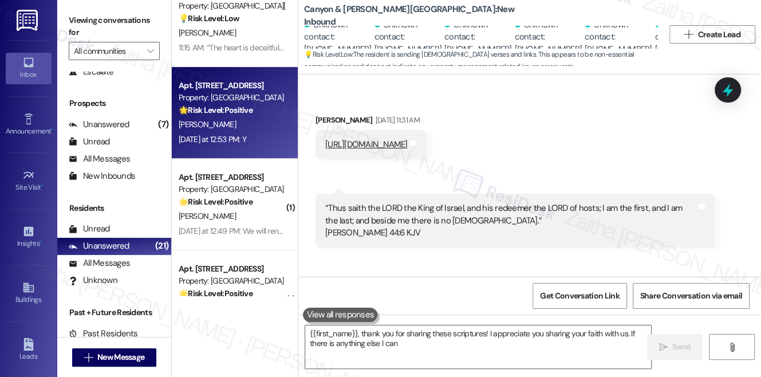
type textarea "{{first_name}}, thank you for sharing these scriptures! I appreciate you sharin…"
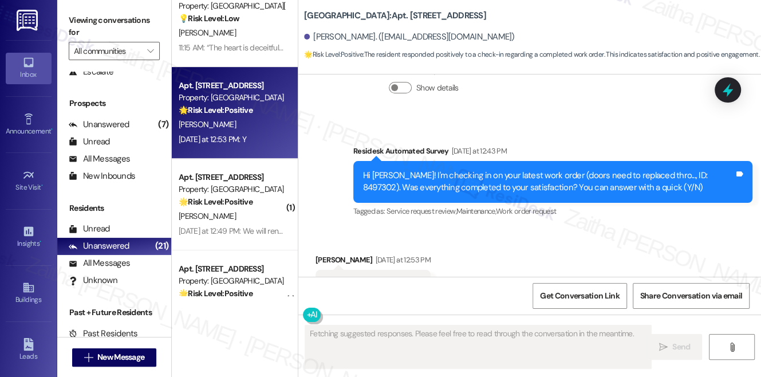
scroll to position [10450, 0]
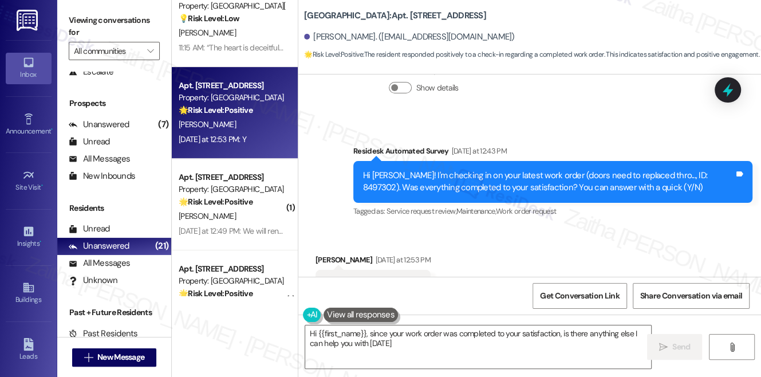
type textarea "Hi {{first_name}}, since your work order was completed to your satisfaction, is…"
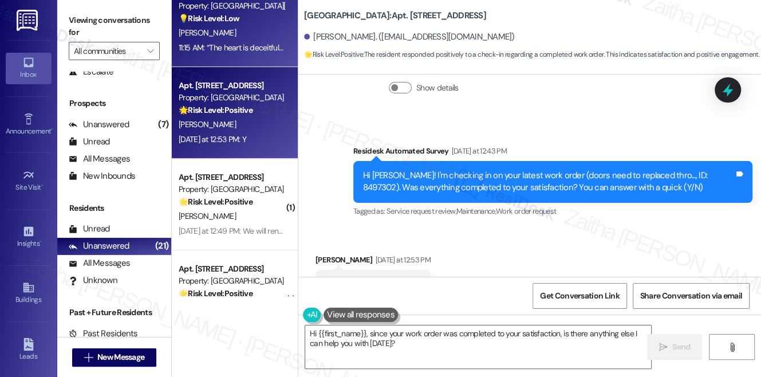
drag, startPoint x: 486, startPoint y: 208, endPoint x: 247, endPoint y: 25, distance: 301.5
click at [247, 25] on div "Apt. G205, 1 Canyon & Knox Landing Property: Canyon & Knox Landing 💡 Risk Level…" at bounding box center [232, 6] width 108 height 39
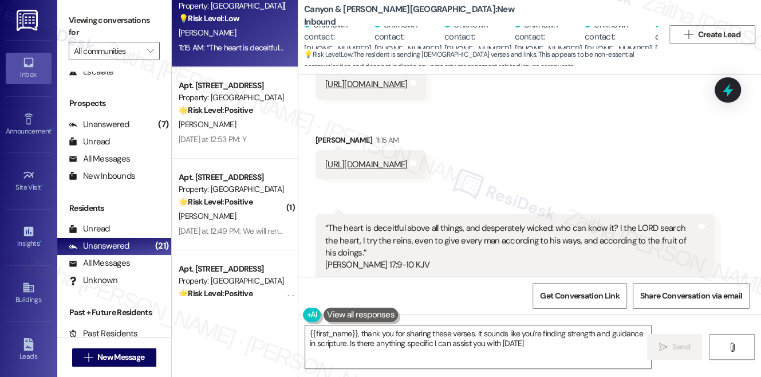
type textarea "{{first_name}}, thank you for sharing these verses. It sounds like you're findi…"
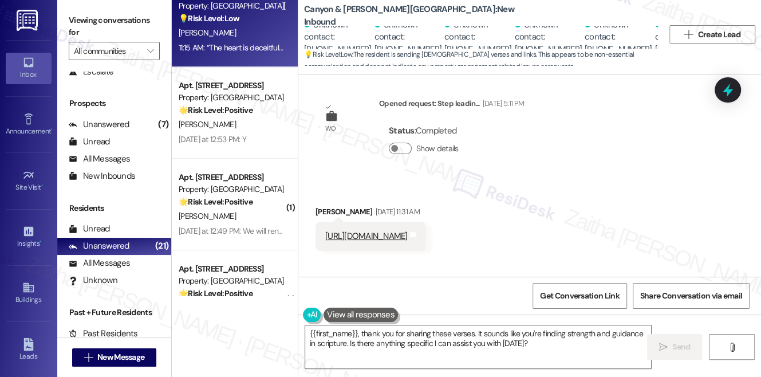
scroll to position [0, 0]
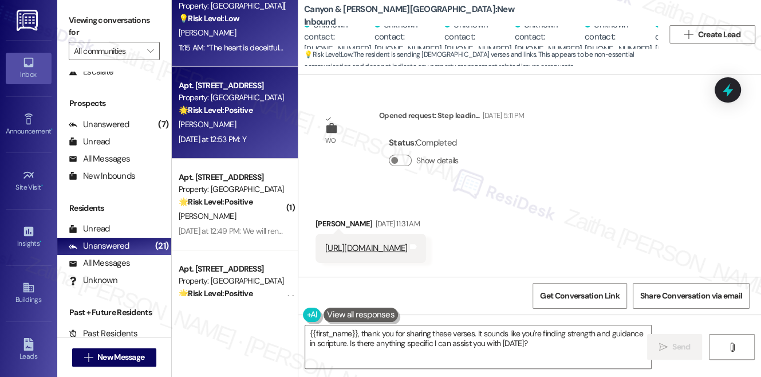
click at [238, 130] on div "M. Williams" at bounding box center [232, 124] width 108 height 14
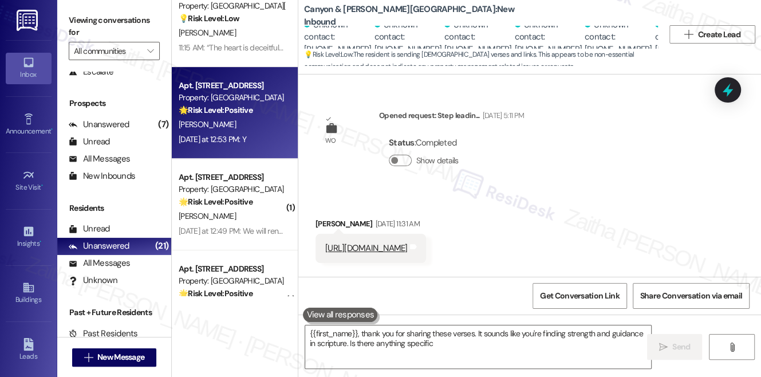
type textarea "{{first_name}}, thank you for sharing these verses. It sounds like you're findi…"
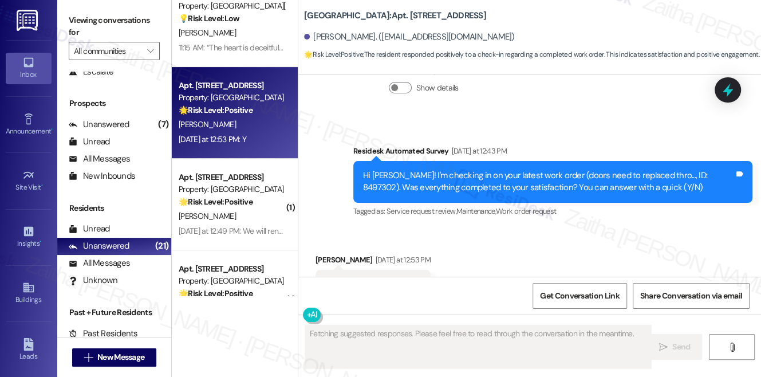
scroll to position [10450, 0]
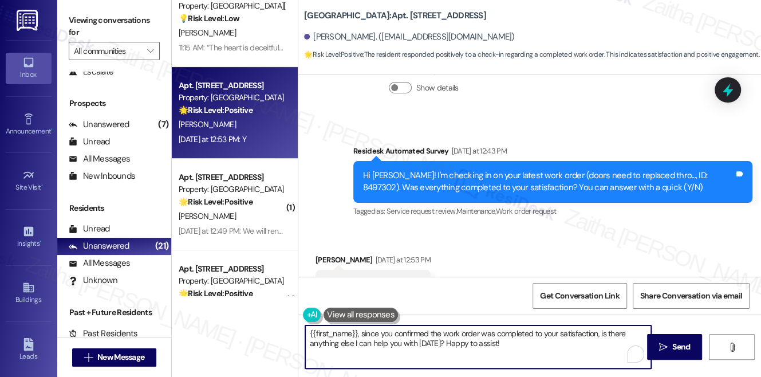
click at [308, 330] on textarea "{{first_name}}, since you confirmed the work order was completed to your satisf…" at bounding box center [478, 346] width 346 height 43
drag, startPoint x: 445, startPoint y: 330, endPoint x: 584, endPoint y: 354, distance: 141.3
click at [584, 354] on textarea "Thank you for confirming, {{first_name}}, since you confirmed the work order wa…" at bounding box center [478, 346] width 346 height 43
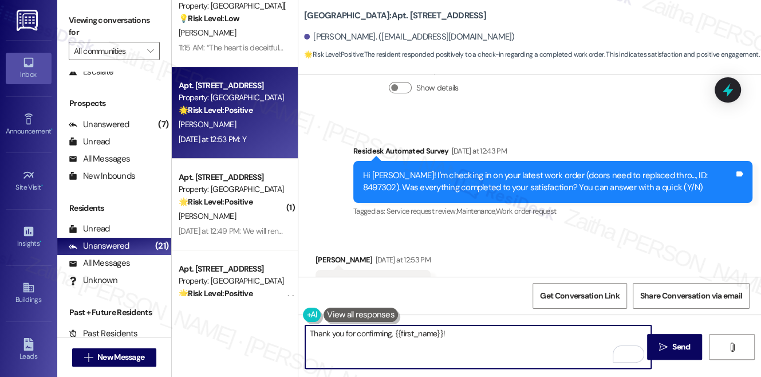
paste textarea "I'm happy the work order was completed to your satisfaction! We'd also love to …"
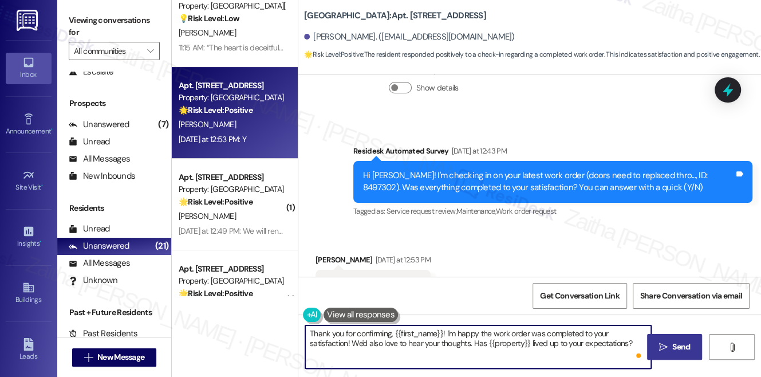
type textarea "Thank you for confirming, {{first_name}}! I'm happy the work order was complete…"
click at [669, 353] on button " Send" at bounding box center [675, 347] width 56 height 26
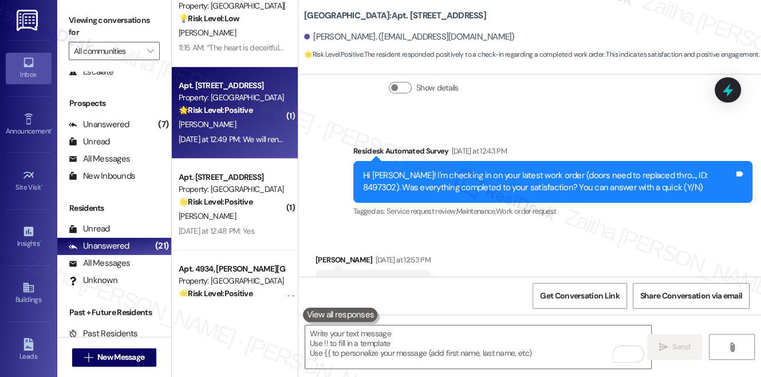
click at [270, 127] on div "V. Letourneaut" at bounding box center [232, 124] width 108 height 14
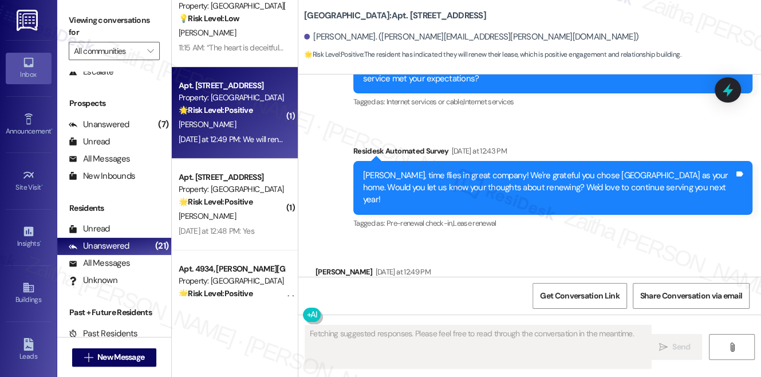
scroll to position [1683, 0]
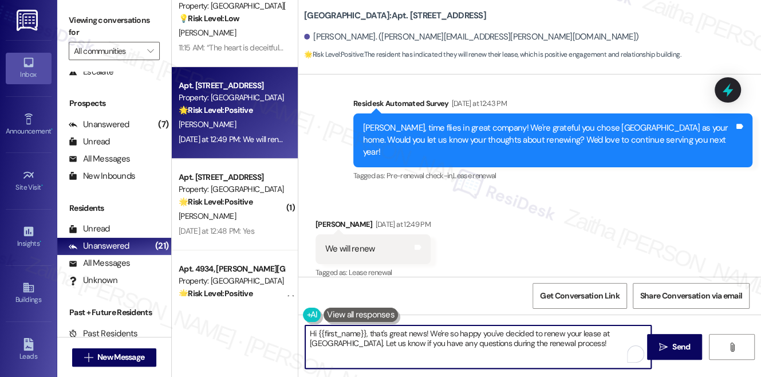
drag, startPoint x: 372, startPoint y: 331, endPoint x: 308, endPoint y: 329, distance: 64.2
click at [308, 329] on textarea "Hi {{first_name}}, that's great news! We're so happy you've decided to renew yo…" at bounding box center [478, 346] width 346 height 43
drag, startPoint x: 586, startPoint y: 329, endPoint x: 589, endPoint y: 348, distance: 19.7
click at [589, 348] on textarea "That's great news! We're so happy you've decided to renew your lease at Pine Ri…" at bounding box center [478, 346] width 346 height 43
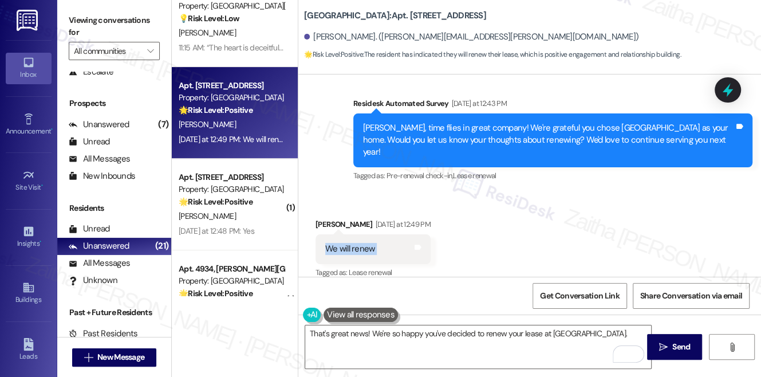
drag, startPoint x: 320, startPoint y: 231, endPoint x: 417, endPoint y: 239, distance: 98.2
click at [417, 239] on div "We will renew Tags and notes" at bounding box center [373, 248] width 115 height 29
copy div "We will renew Tags and notes"
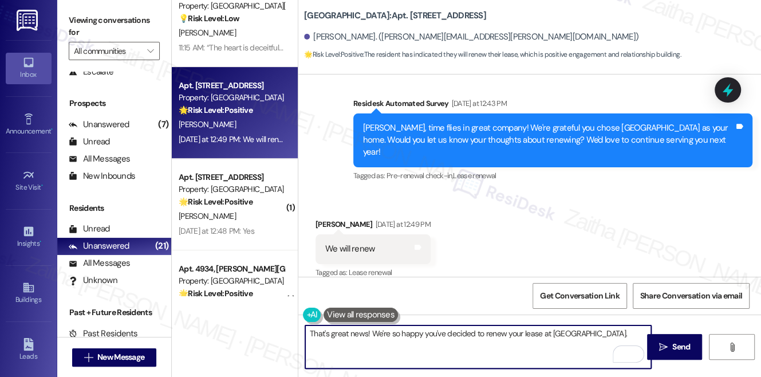
click at [605, 330] on textarea "That's great news! We're so happy you've decided to renew your lease at Pine Ri…" at bounding box center [478, 346] width 346 height 43
paste textarea "what do you like most about the property?"
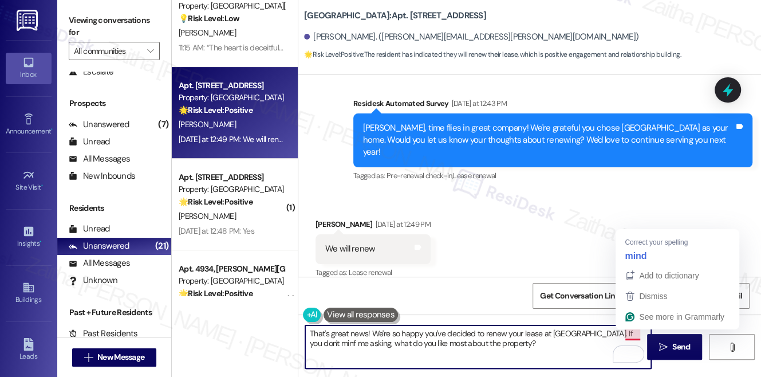
click at [628, 334] on textarea "That's great news! We're so happy you've decided to renew your lease at Pine Ri…" at bounding box center [478, 346] width 346 height 43
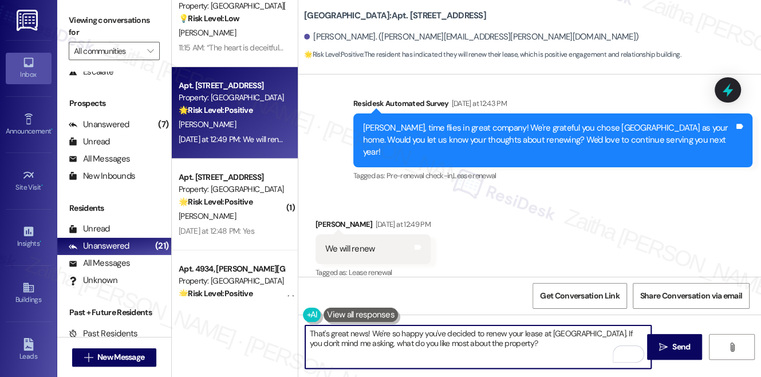
click at [318, 218] on div "Victor Letourneaut Yesterday at 12:49 PM" at bounding box center [373, 226] width 115 height 16
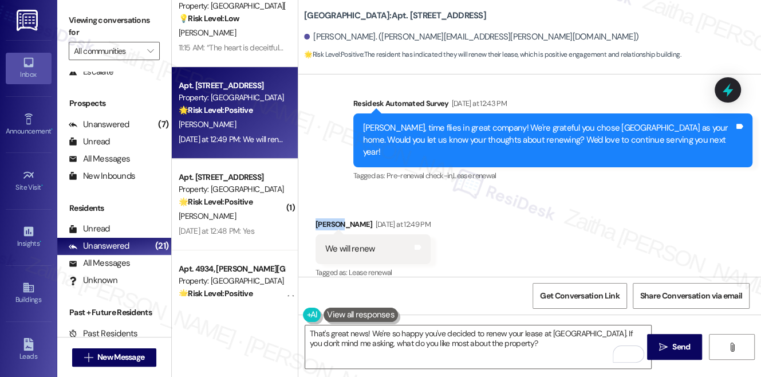
click at [318, 218] on div "Victor Letourneaut Yesterday at 12:49 PM" at bounding box center [373, 226] width 115 height 16
copy div "Victor"
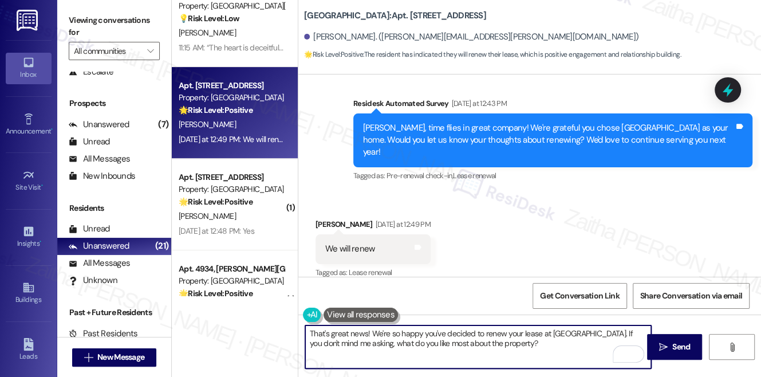
click at [367, 330] on textarea "That's great news! We're so happy you've decided to renew your lease at Pine Ri…" at bounding box center [478, 346] width 346 height 43
paste textarea "Victor"
click at [335, 349] on textarea "That's great news, Victor! We're so happy you've decided to renew your lease at…" at bounding box center [478, 346] width 346 height 43
drag, startPoint x: 308, startPoint y: 330, endPoint x: 558, endPoint y: 341, distance: 250.5
click at [558, 341] on textarea "That's great news, Victor! We're so happy you've decided to renew your lease at…" at bounding box center [478, 346] width 346 height 43
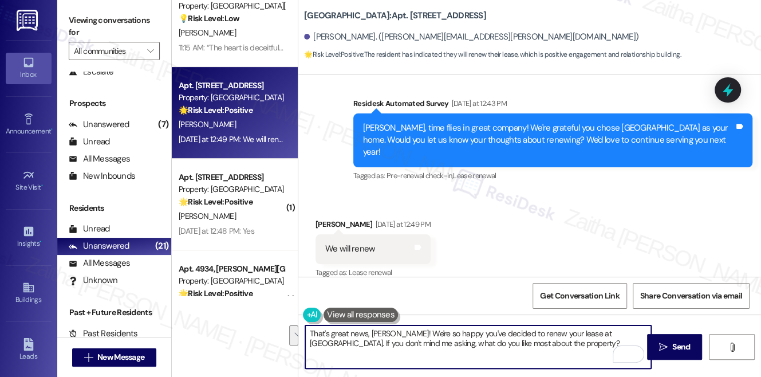
type textarea "That's great news, Victor! We're so happy you've decided to renew your lease at…"
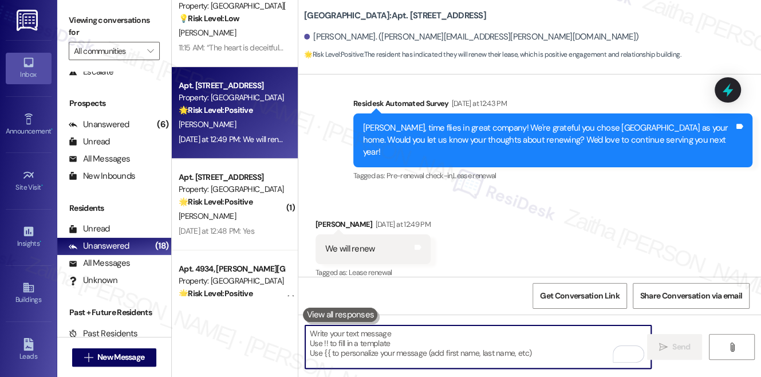
paste textarea "That’s wonderful news, Victor! We’re so glad you’ve decided to renew your lease…"
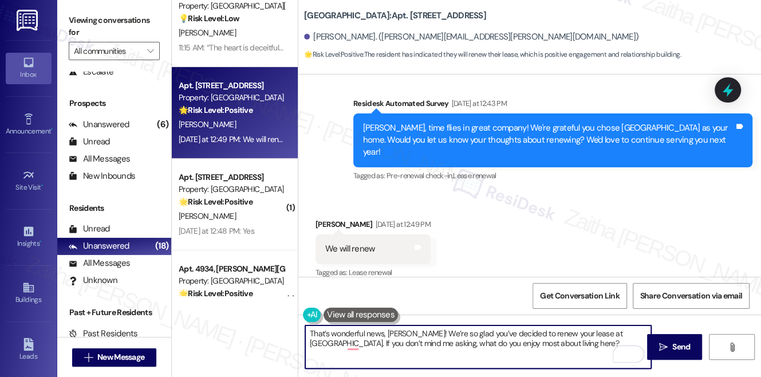
type textarea "That’s wonderful news, Victor! We’re so glad you’ve decided to renew your lease…"
click at [621, 353] on div "Rewrite with Grammarly" at bounding box center [621, 354] width 13 height 13
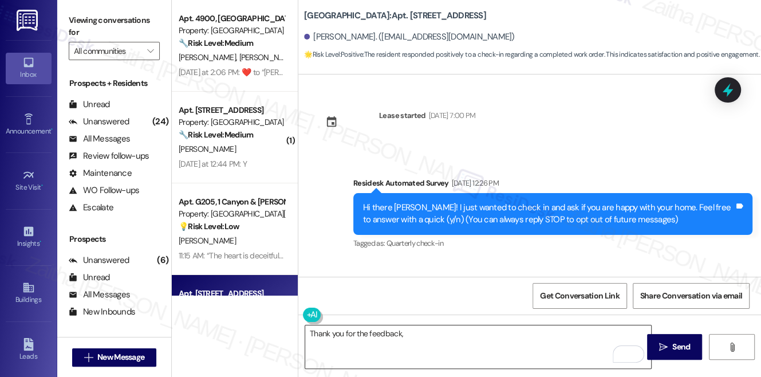
scroll to position [1300, 0]
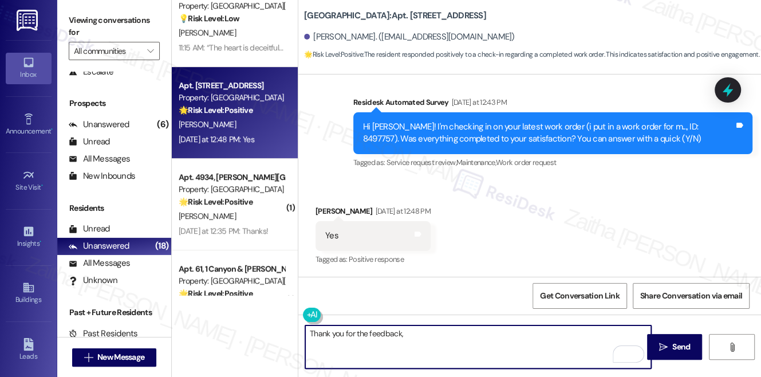
click at [449, 342] on textarea "Thank you for the feedback," at bounding box center [478, 346] width 346 height 43
paste textarea "Lakeshia"
paste textarea "I'm happy the work order was completed to your satisfaction! We'd also love to …"
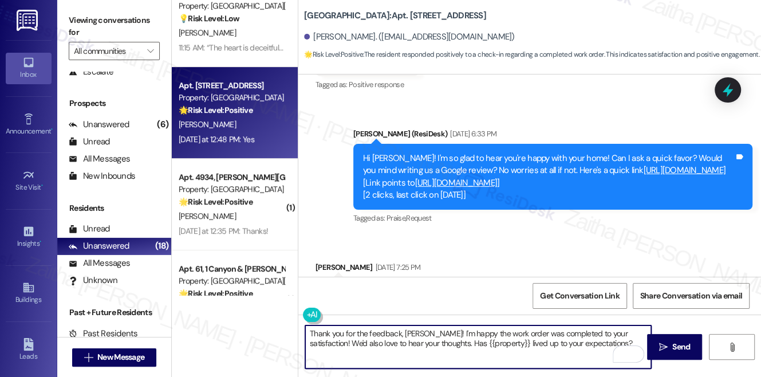
scroll to position [415, 0]
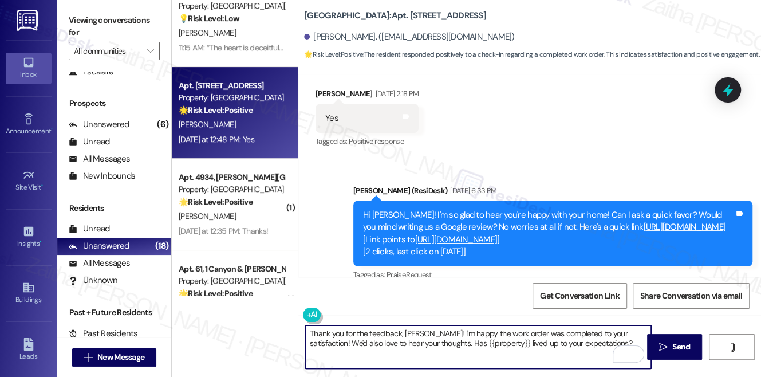
type textarea "Thank you for the feedback, Lakeshia! I'm happy the work order was completed to…"
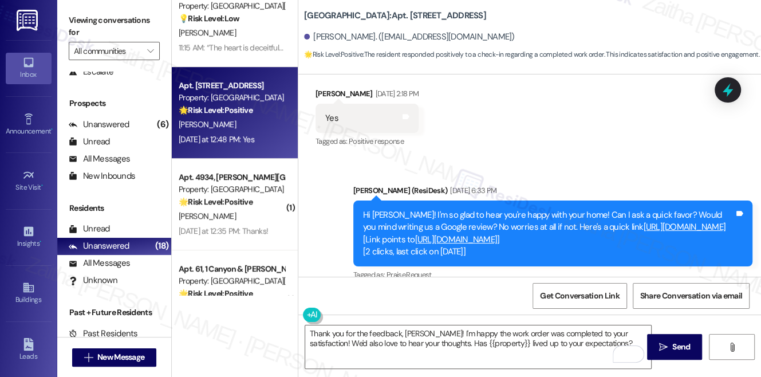
click at [477, 245] on link "[URL][DOMAIN_NAME]" at bounding box center [456, 239] width 82 height 11
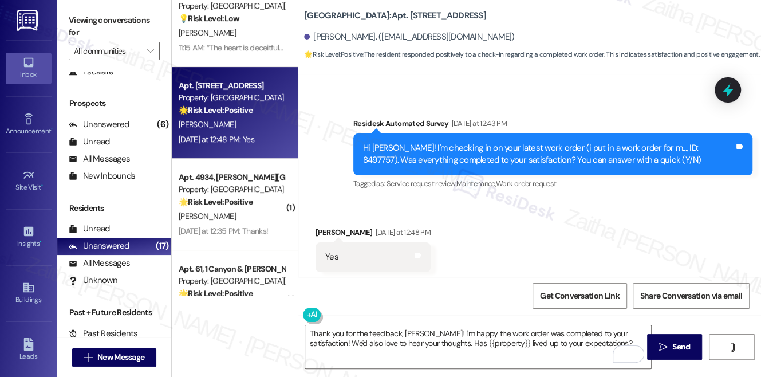
scroll to position [1249, 0]
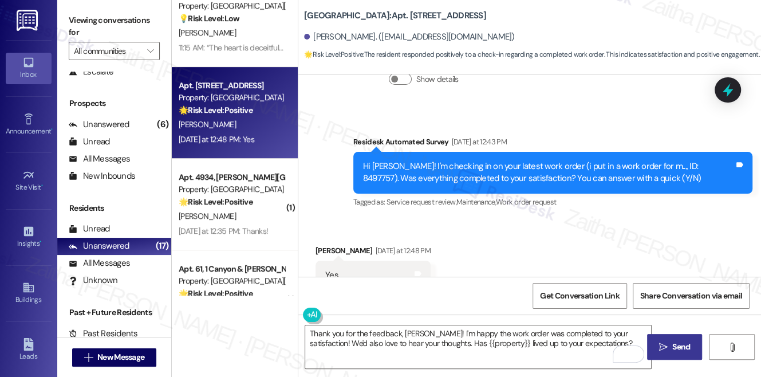
click at [681, 344] on span "Send" at bounding box center [681, 347] width 18 height 12
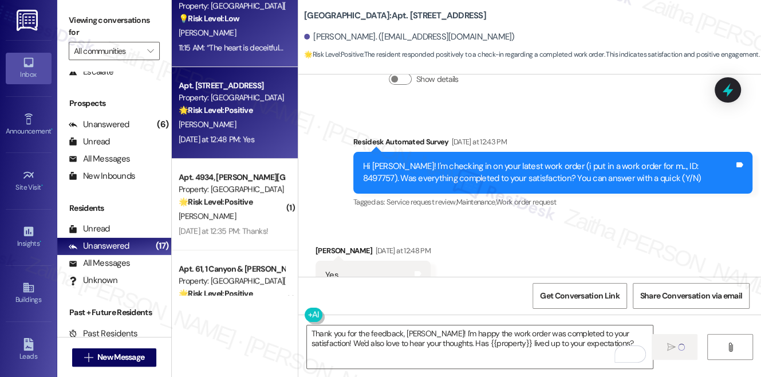
click at [254, 22] on div "💡 Risk Level: Low The resident is sending Bible verses and links. This appears …" at bounding box center [232, 19] width 106 height 12
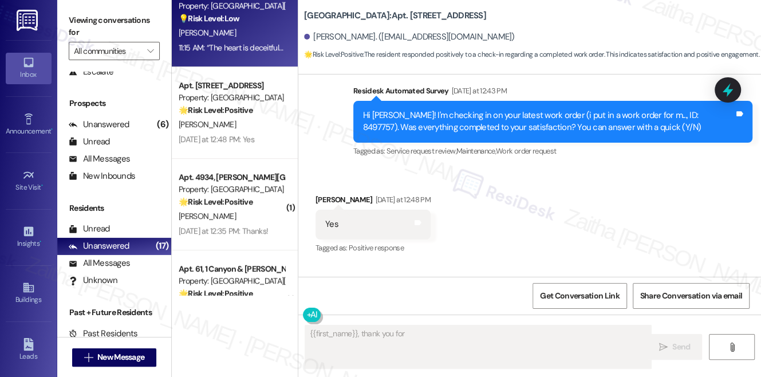
scroll to position [707, 0]
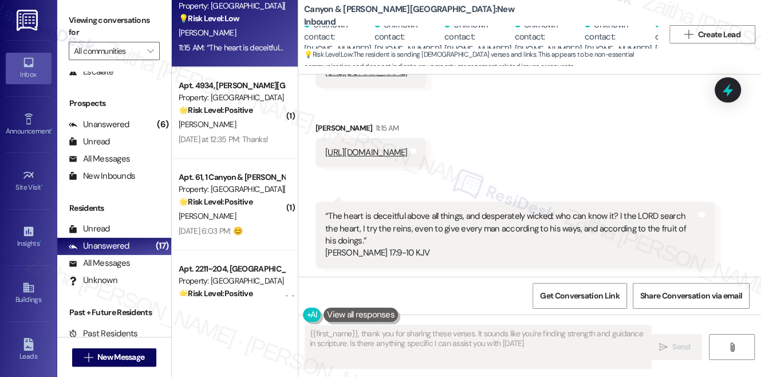
type textarea "{{first_name}}, thank you for sharing these verses. It sounds like you're findi…"
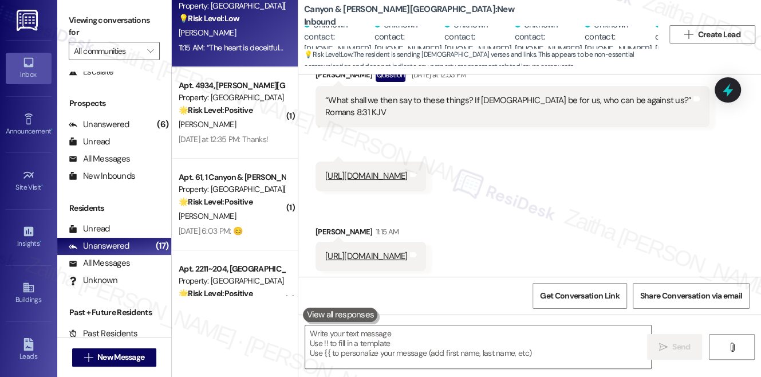
scroll to position [551, 0]
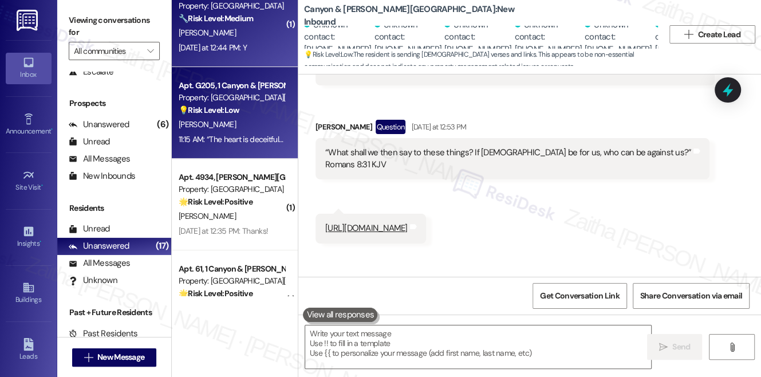
click at [261, 41] on div "Yesterday at 12:44 PM: Y Yesterday at 12:44 PM: Y" at bounding box center [232, 48] width 108 height 14
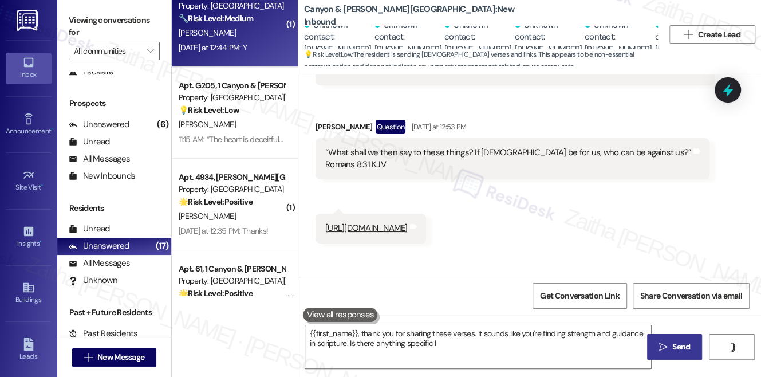
type textarea "{{first_name}}, thank you for sharing these verses. It sounds like you're findi…"
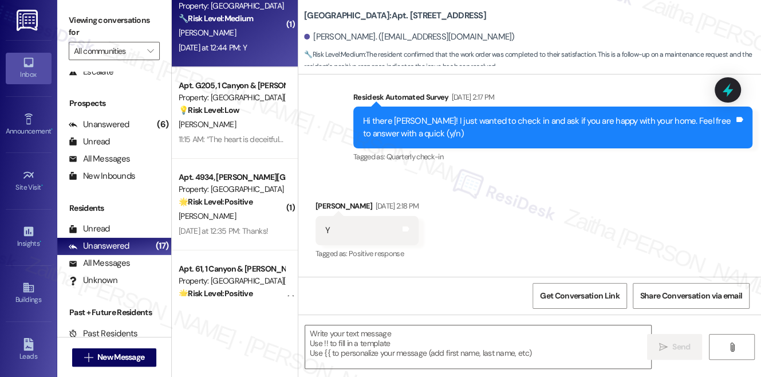
type textarea "Fetching suggested responses. Please feel free to read through the conversation…"
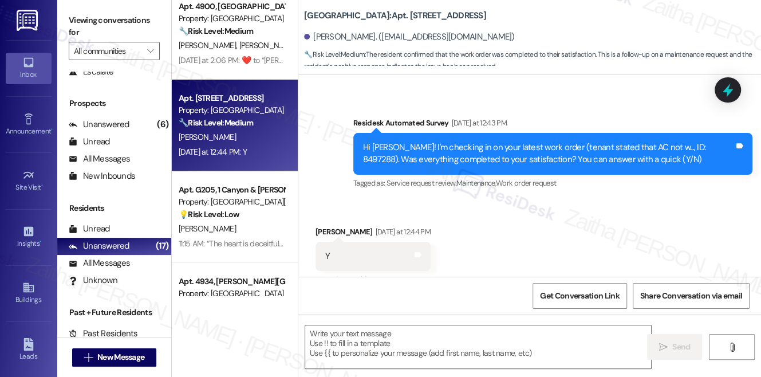
scroll to position [782, 0]
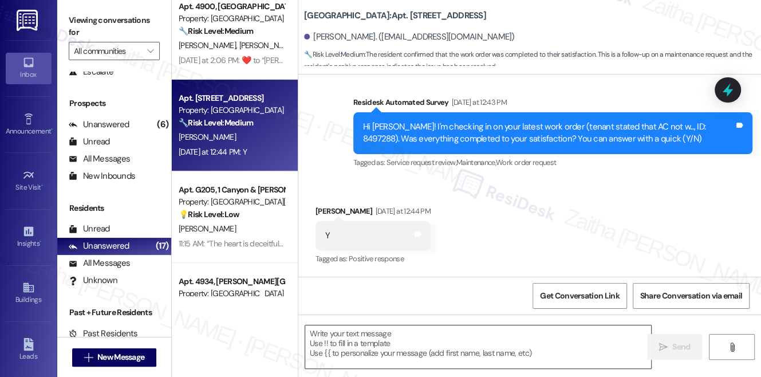
click at [352, 353] on textarea at bounding box center [478, 346] width 346 height 43
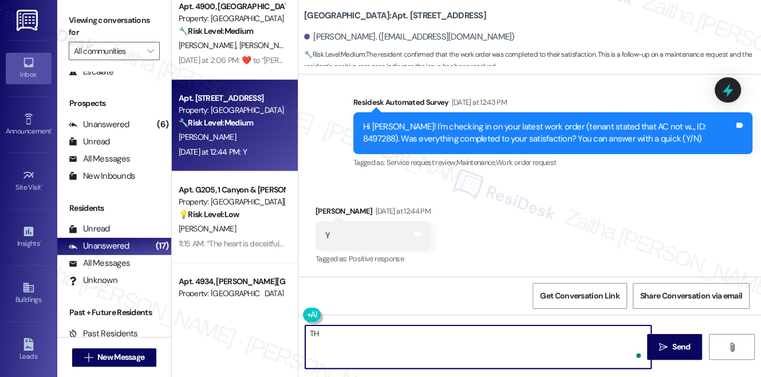
type textarea "T"
type textarea "t"
click at [324, 212] on div "Haley Rushing Yesterday at 12:44 PM" at bounding box center [373, 213] width 115 height 16
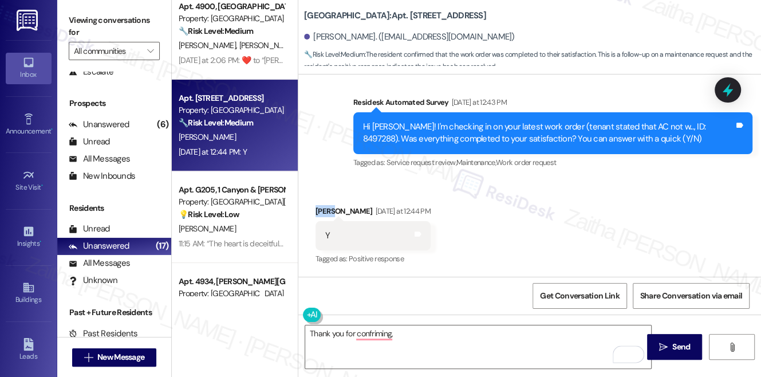
click at [324, 212] on div "Haley Rushing Yesterday at 12:44 PM" at bounding box center [373, 213] width 115 height 16
copy div "Haley"
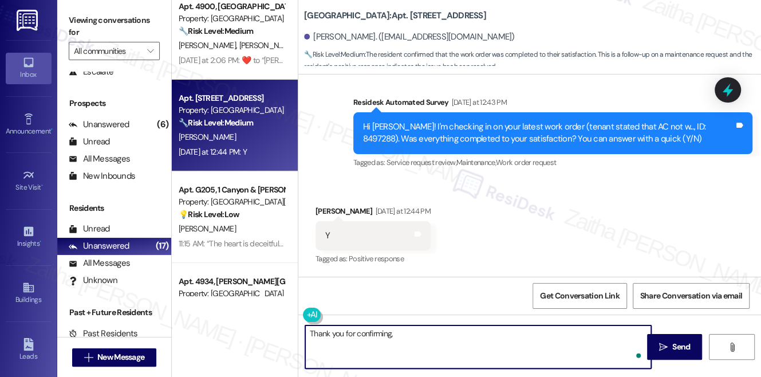
click at [418, 330] on textarea "Thank you for confirming," at bounding box center [478, 346] width 346 height 43
paste textarea "Haley"
paste textarea "I'm happy the work order was completed to your satisfaction! We'd also love to …"
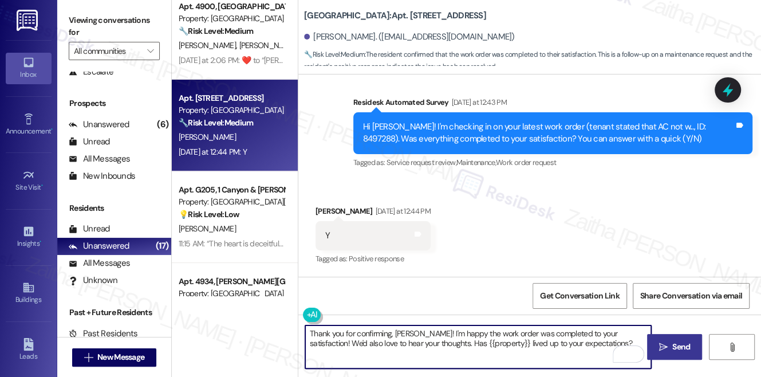
type textarea "Thank you for confirming, Haley! I'm happy the work order was completed to your…"
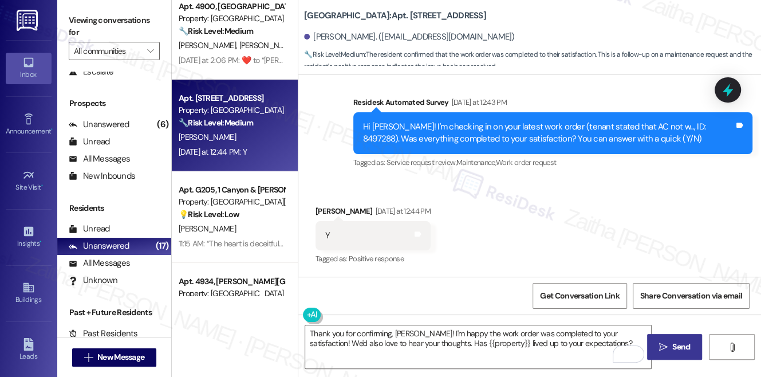
click at [675, 338] on button " Send" at bounding box center [675, 347] width 56 height 26
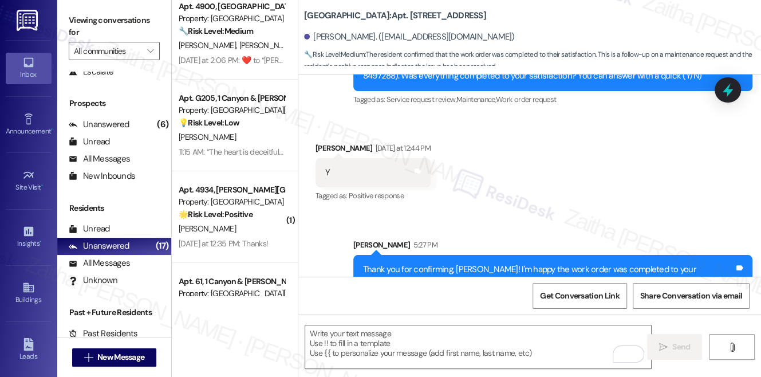
scroll to position [874, 0]
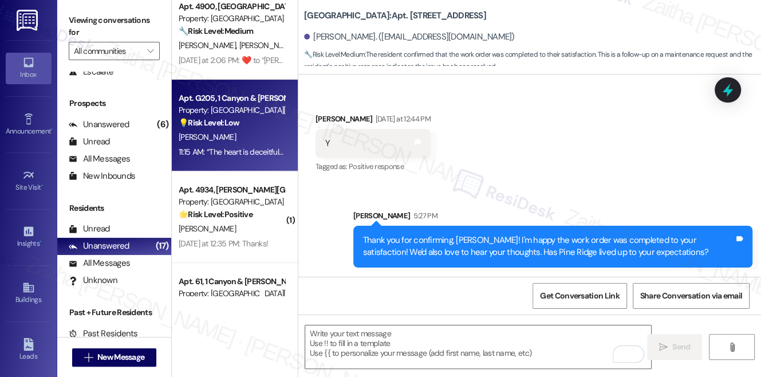
click at [266, 141] on div "[PERSON_NAME]" at bounding box center [232, 137] width 108 height 14
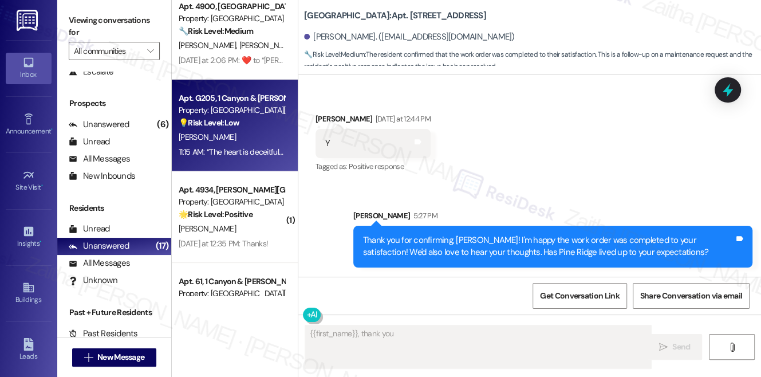
scroll to position [707, 0]
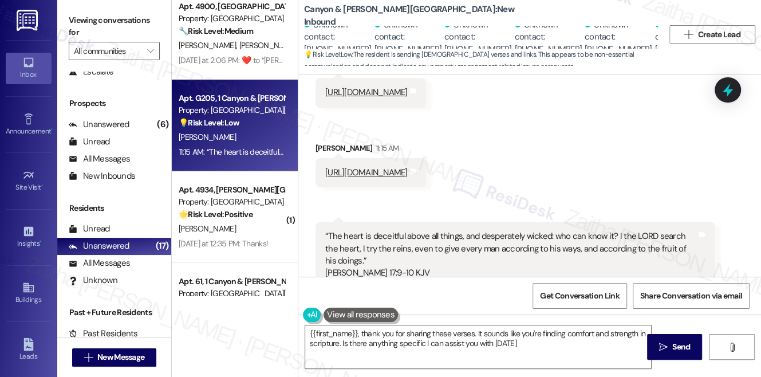
type textarea "{{first_name}}, thank you for sharing these verses. It sounds like you're findi…"
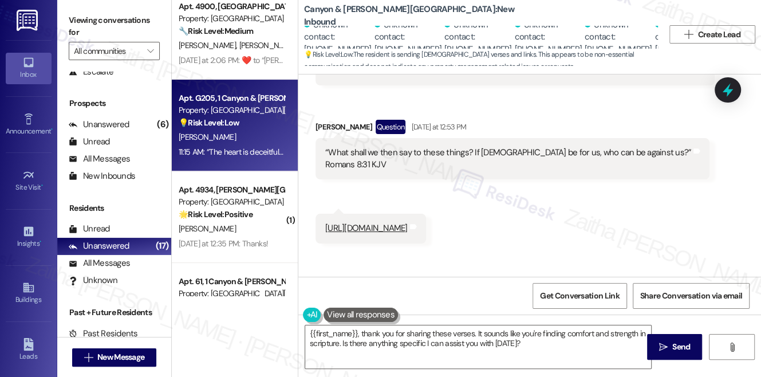
scroll to position [499, 0]
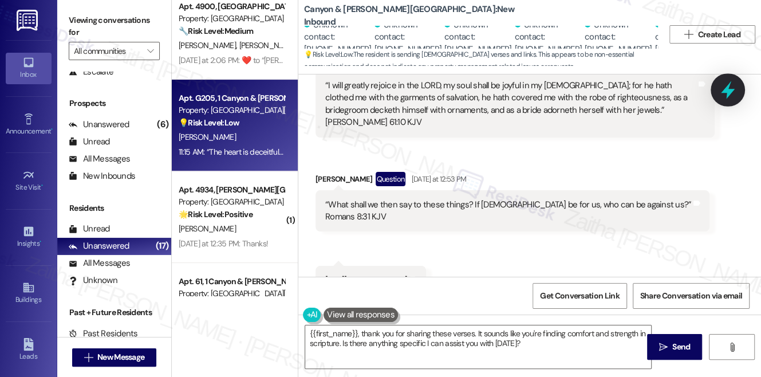
click at [718, 90] on div at bounding box center [728, 89] width 34 height 33
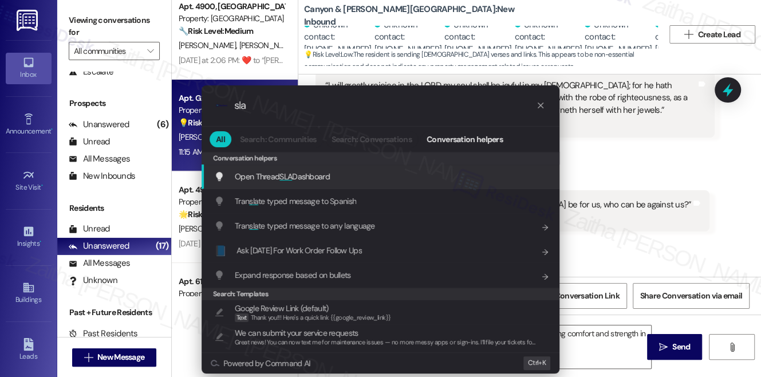
type input "sla"
click at [321, 175] on span "Open Thread SLA Dashboard" at bounding box center [282, 176] width 95 height 10
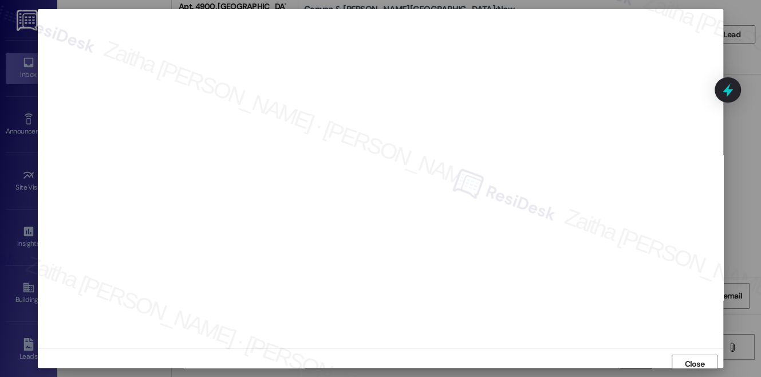
scroll to position [5, 0]
click at [684, 356] on span "Close" at bounding box center [694, 359] width 20 height 12
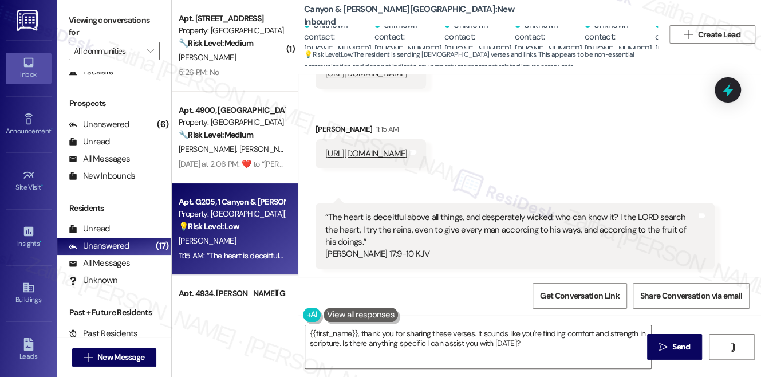
scroll to position [707, 0]
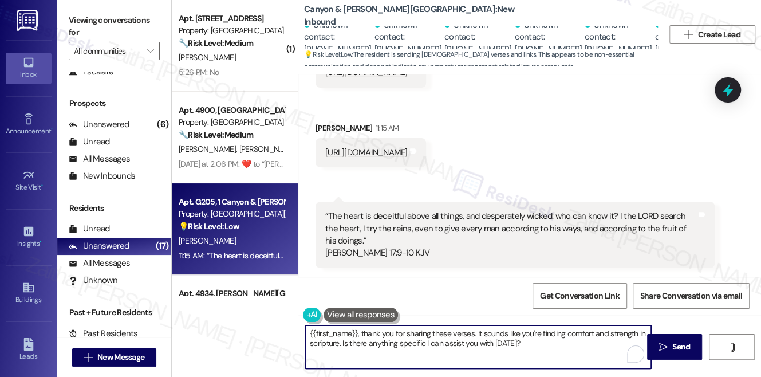
click at [310, 330] on textarea "{{first_name}}, thank you for sharing these verses. It sounds like you're findi…" at bounding box center [478, 346] width 346 height 43
type textarea "Hi {{first_name}}, thank you for sharing these verses. It sounds like you're fi…"
click at [672, 345] on span "Send" at bounding box center [681, 347] width 18 height 12
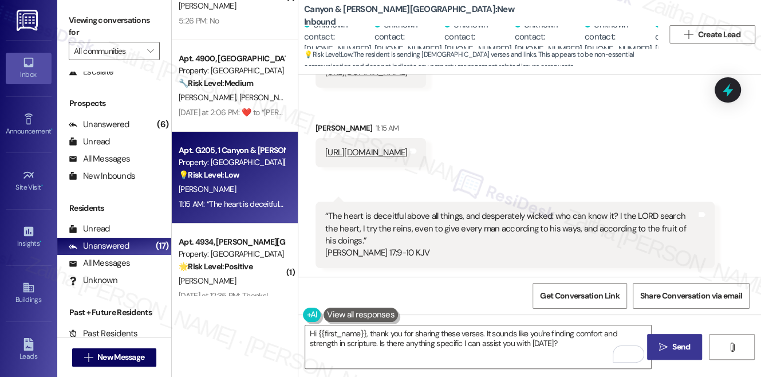
scroll to position [104, 0]
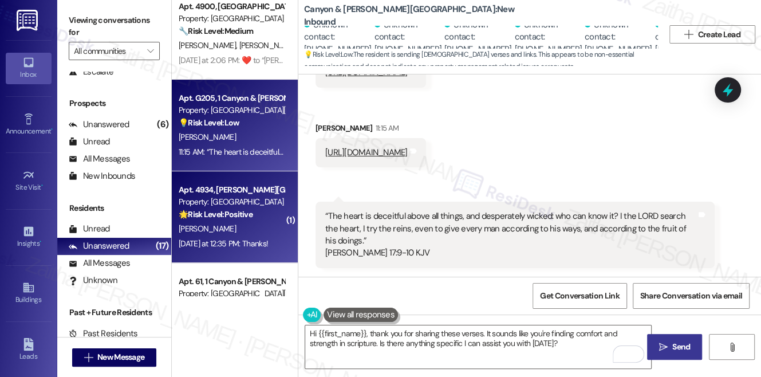
click at [261, 226] on div "[PERSON_NAME]" at bounding box center [232, 229] width 108 height 14
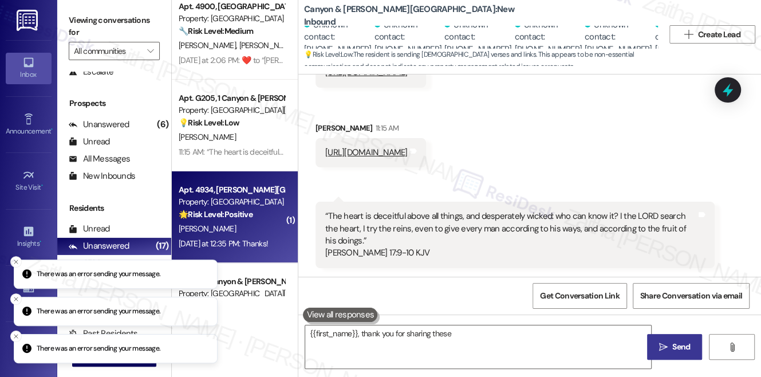
type textarea "{{first_name}}, thank you for sharing these"
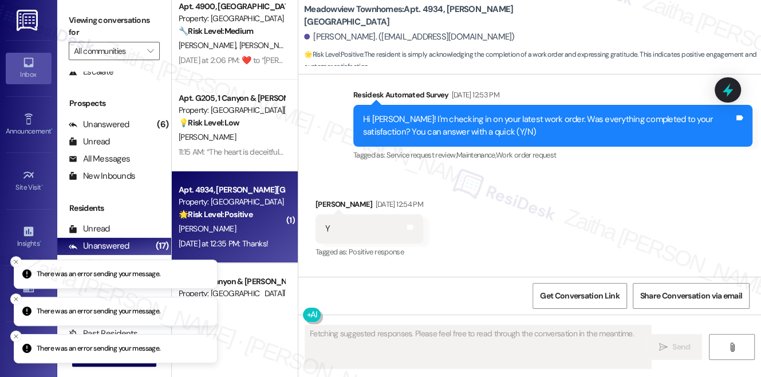
scroll to position [3539, 0]
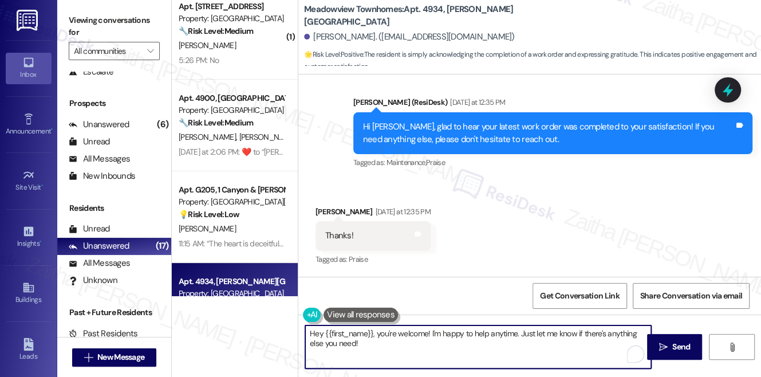
drag, startPoint x: 380, startPoint y: 332, endPoint x: 298, endPoint y: 332, distance: 81.9
click at [298, 332] on div "Meadowview Townhomes: Apt. 4934, Marsh Meadowview Apartments Dominique Guidry. …" at bounding box center [529, 188] width 463 height 377
click at [322, 213] on div "Dominique Guidry Yesterday at 12:35 PM" at bounding box center [373, 214] width 115 height 16
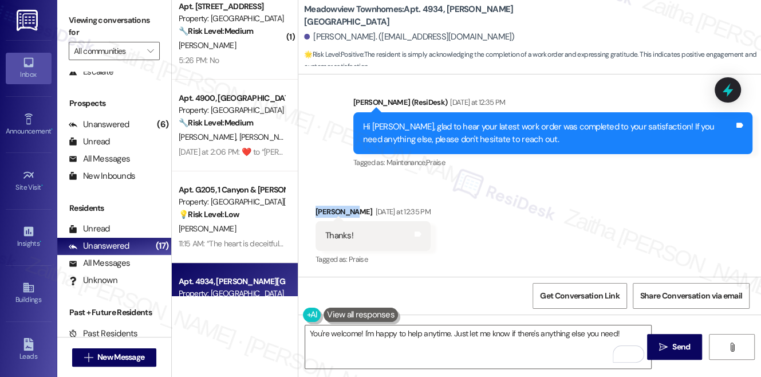
click at [322, 213] on div "Dominique Guidry Yesterday at 12:35 PM" at bounding box center [373, 214] width 115 height 16
copy div "Dominique"
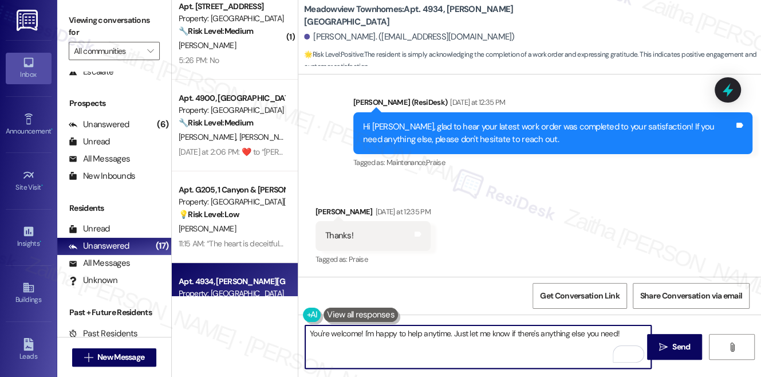
click at [361, 332] on textarea "You're welcome! I'm happy to help anytime. Just let me know if there's anything…" at bounding box center [478, 346] width 346 height 43
paste textarea "Dominique"
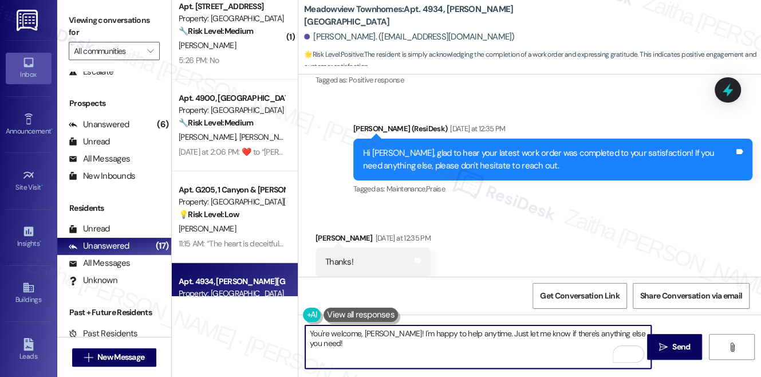
scroll to position [3540, 0]
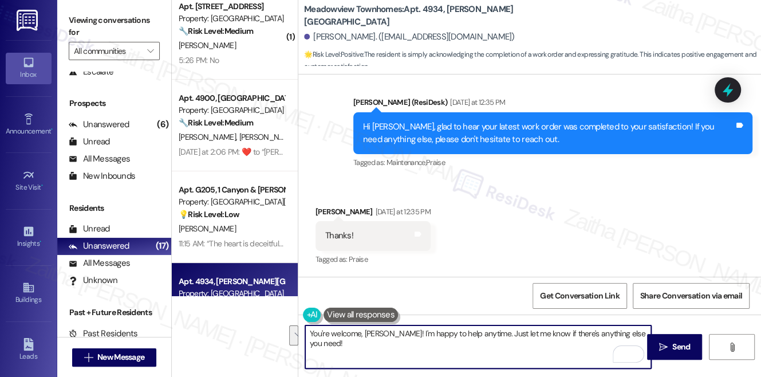
drag, startPoint x: 495, startPoint y: 333, endPoint x: 499, endPoint y: 348, distance: 15.6
click at [499, 348] on textarea "You're welcome, Dominique! I'm happy to help anytime. Just let me know if there…" at bounding box center [478, 346] width 346 height 43
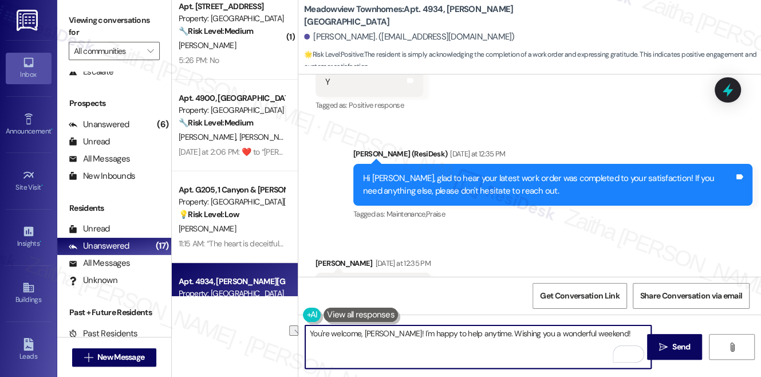
drag, startPoint x: 492, startPoint y: 333, endPoint x: 404, endPoint y: 324, distance: 88.6
click at [404, 324] on div "You're welcome, Dominique! I'm happy to help anytime. Wishing you a wonderful w…" at bounding box center [529, 357] width 463 height 86
type textarea "You're welcome, [PERSON_NAME]! Wishing you a wonderful weekend!"
click at [677, 352] on span "Send" at bounding box center [681, 347] width 18 height 12
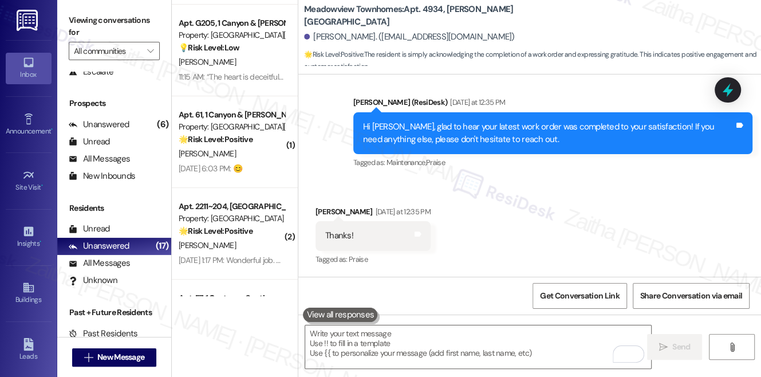
scroll to position [312, 0]
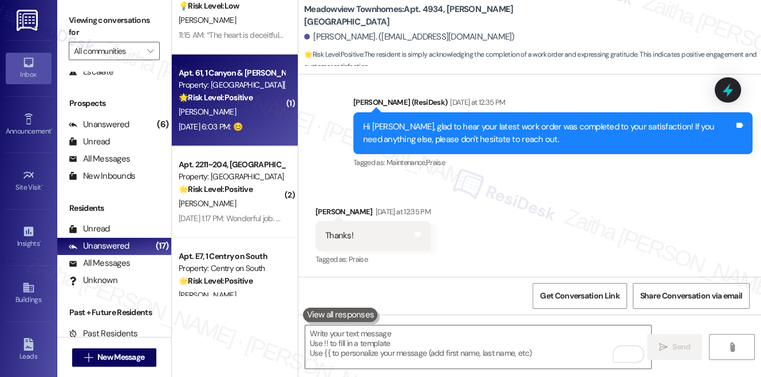
click at [253, 116] on div "[PERSON_NAME]" at bounding box center [232, 112] width 108 height 14
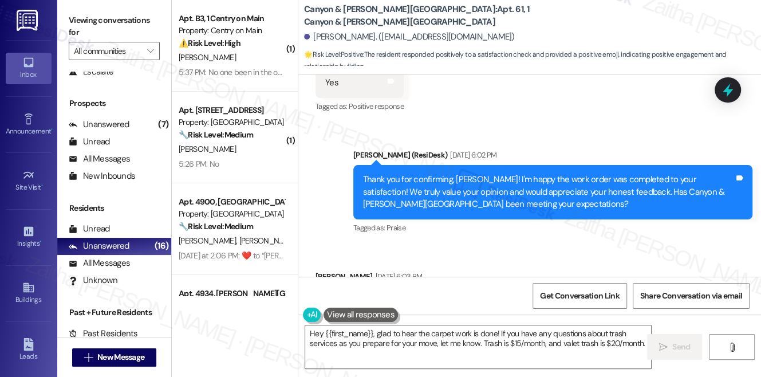
scroll to position [5023, 0]
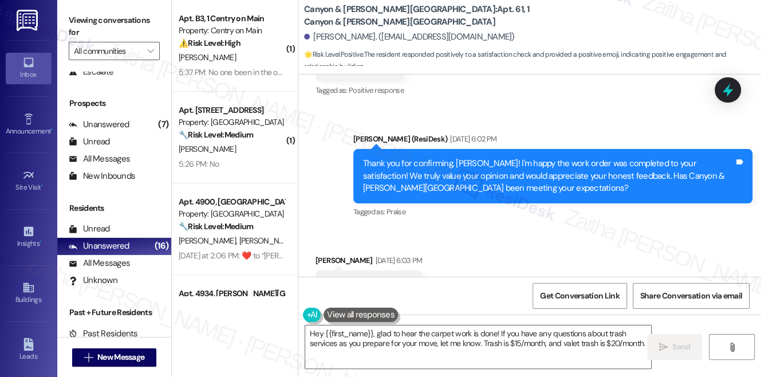
drag, startPoint x: 319, startPoint y: 229, endPoint x: 347, endPoint y: 225, distance: 28.3
click at [347, 270] on div "😊 Tags and notes" at bounding box center [369, 284] width 107 height 29
copy div "😊 Tags and notes"
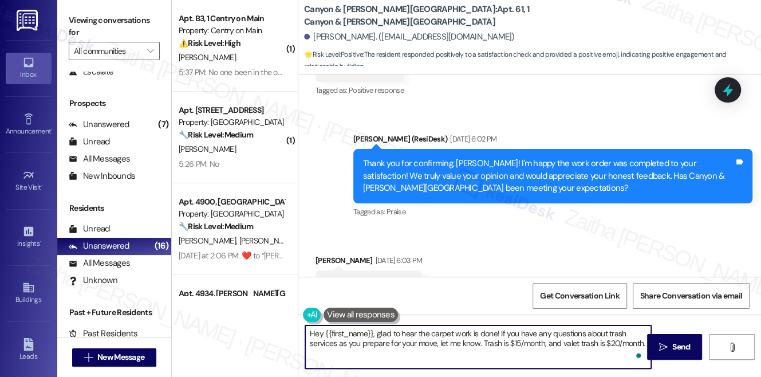
drag, startPoint x: 310, startPoint y: 336, endPoint x: 639, endPoint y: 340, distance: 328.2
click at [639, 340] on textarea "Hey {{first_name}}, glad to hear the carpet work is done! If you have any quest…" at bounding box center [478, 346] width 346 height 43
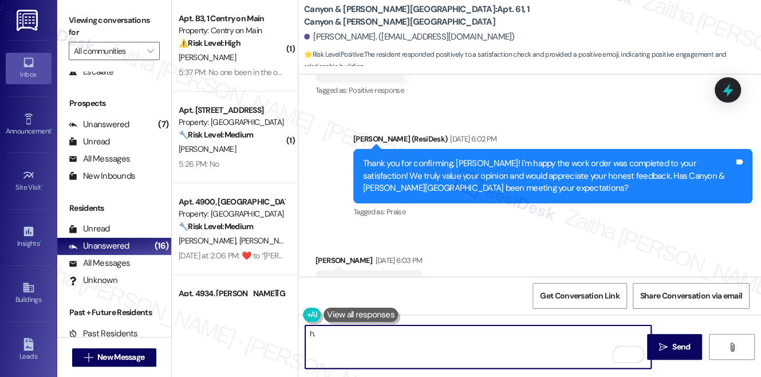
type textarea "h"
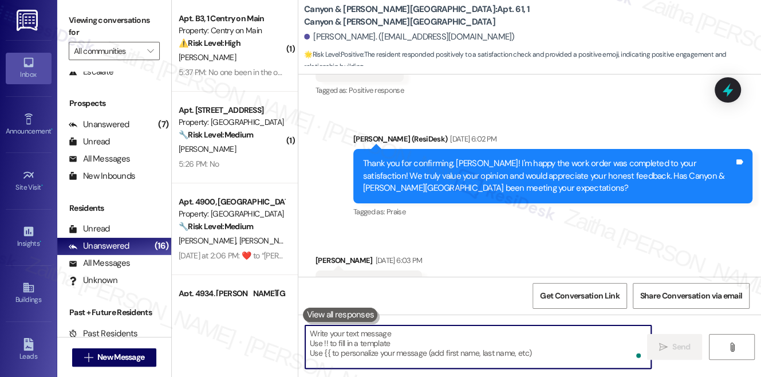
paste textarea "Glad to see the smile! 😊 We’re glad the property is living up to your expectati…"
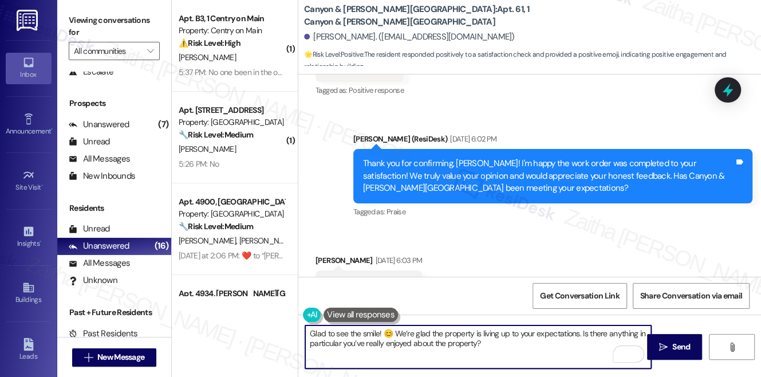
click at [423, 333] on textarea "Glad to see the smile! 😊 We’re glad the property is living up to your expectati…" at bounding box center [478, 346] width 346 height 43
type textarea "Glad to see the smile! 😊 We’re happy the property is living up to your expectat…"
click at [674, 344] on span "Send" at bounding box center [681, 347] width 18 height 12
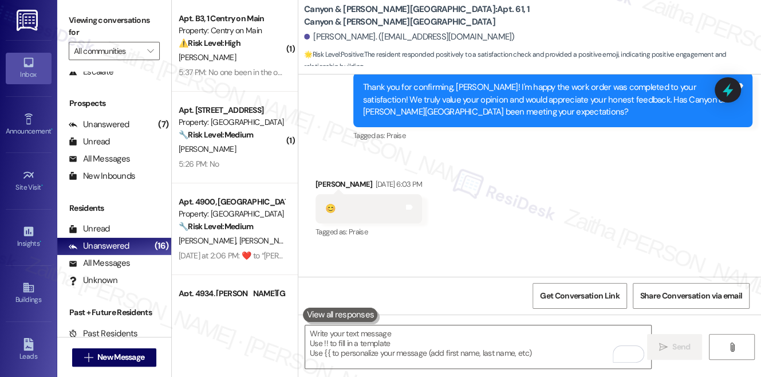
scroll to position [5115, 0]
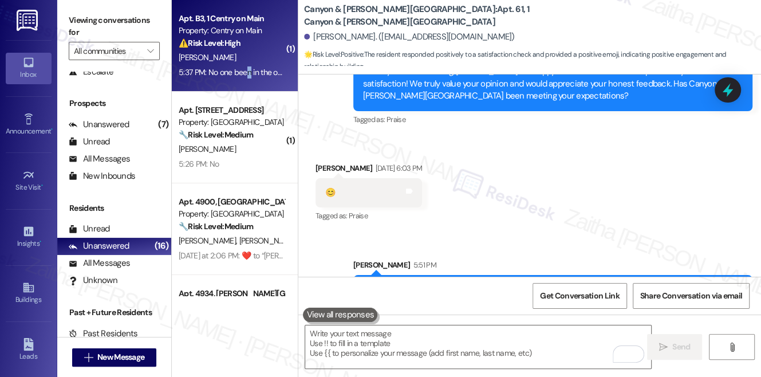
click at [248, 68] on div "5:37 PM: No one been in the office all week they said I would have been Monday …" at bounding box center [351, 72] width 345 height 10
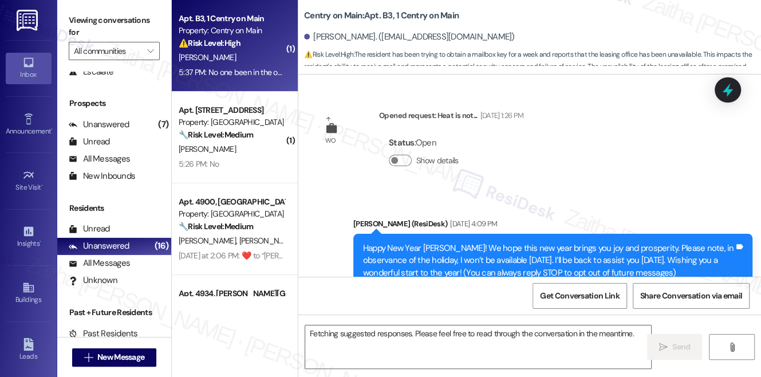
scroll to position [7881, 0]
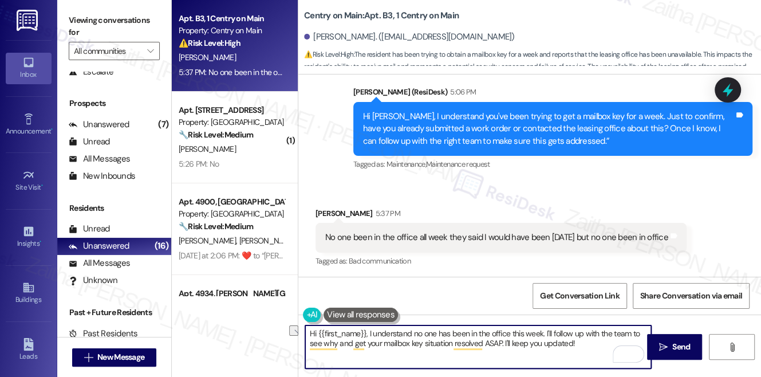
drag, startPoint x: 308, startPoint y: 334, endPoint x: 543, endPoint y: 331, distance: 235.4
click at [543, 331] on textarea "Hi {{first_name}}, I understand no one has been in the office this week. I'll f…" at bounding box center [478, 346] width 346 height 43
drag, startPoint x: 371, startPoint y: 341, endPoint x: 385, endPoint y: 338, distance: 14.5
click at [389, 341] on textarea "Thank you for letting me know. I'll follow up with the team to see why and get …" at bounding box center [478, 346] width 346 height 43
drag, startPoint x: 306, startPoint y: 330, endPoint x: 479, endPoint y: 345, distance: 173.6
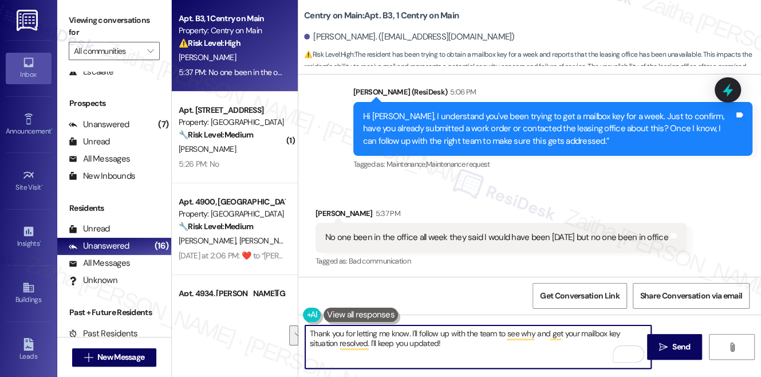
click at [479, 345] on textarea "Thank you for letting me know. I'll follow up with the team to see why and get …" at bounding box center [478, 346] width 346 height 43
type textarea "Thank you for letting me know. I'll follow up with the team to see why and get …"
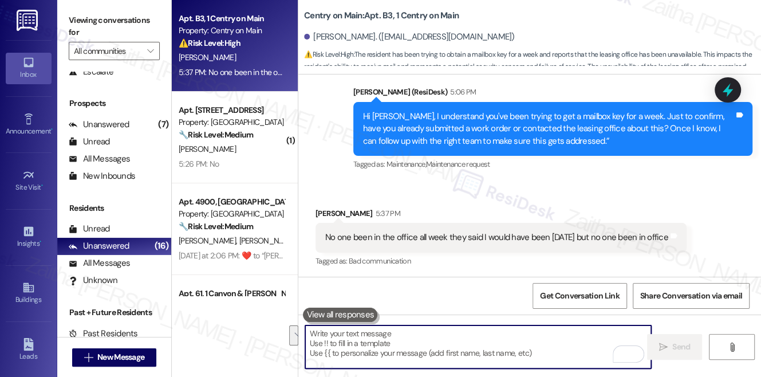
paste textarea "Thank you for letting me know. I’ll follow up with the team to understand what’…"
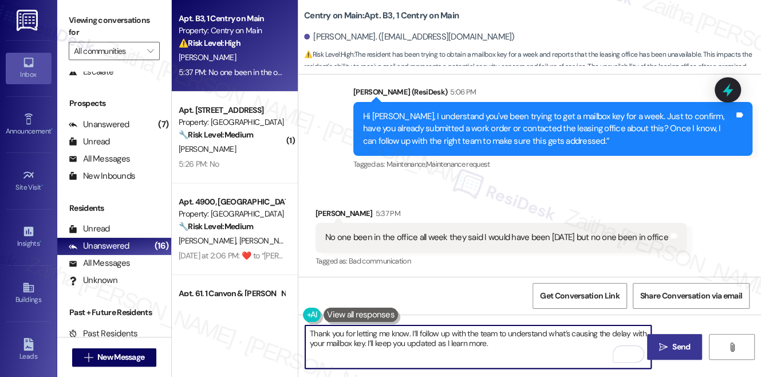
type textarea "Thank you for letting me know. I’ll follow up with the team to understand what’…"
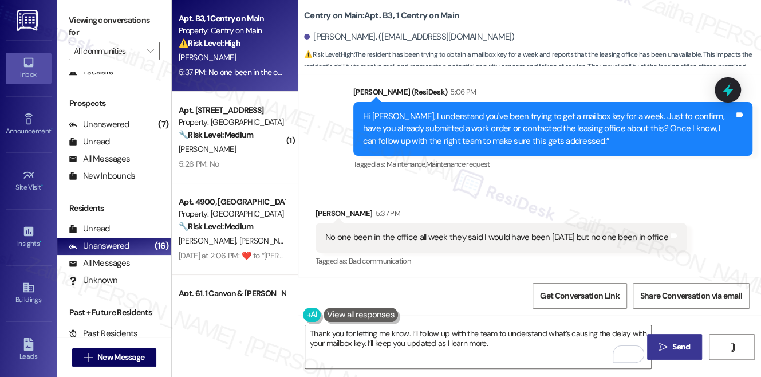
click at [665, 346] on icon "" at bounding box center [663, 346] width 9 height 9
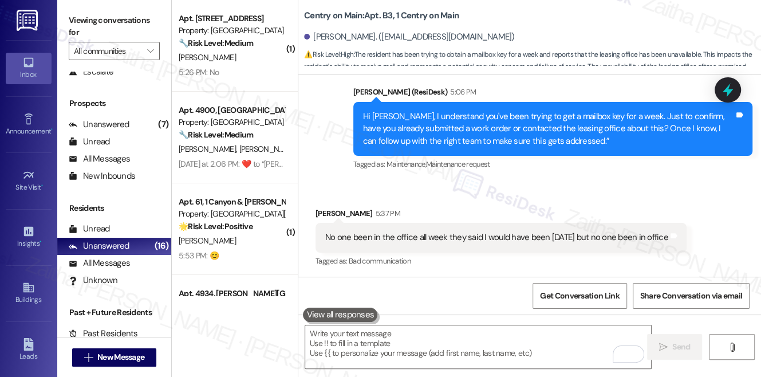
click at [721, 94] on icon at bounding box center [727, 89] width 15 height 15
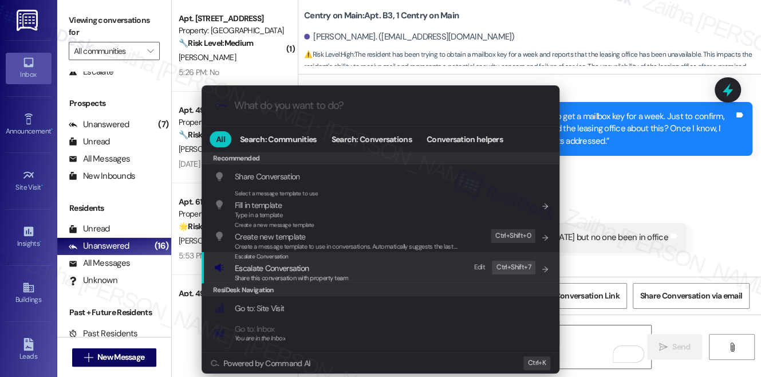
click at [268, 268] on span "Escalate Conversation" at bounding box center [272, 268] width 74 height 10
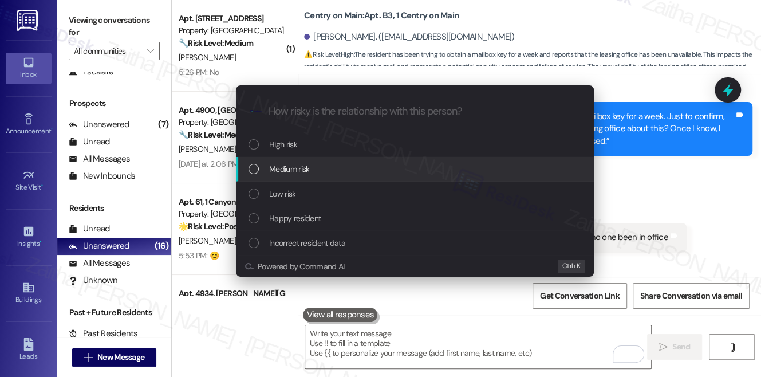
click at [287, 173] on span "Medium risk" at bounding box center [289, 169] width 40 height 13
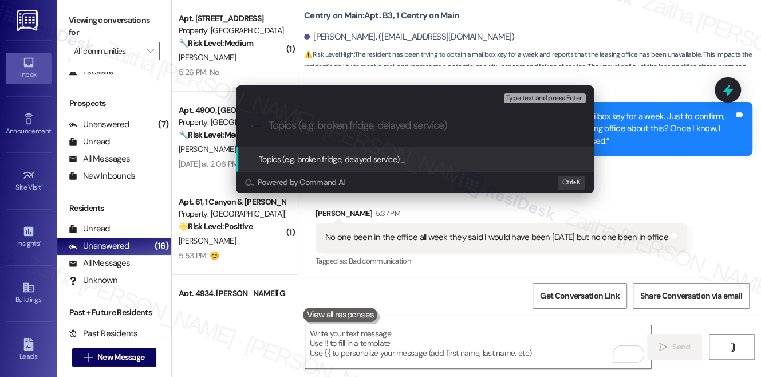
paste input "Mailbox Key Request"
type input "Mailbox Key Request"
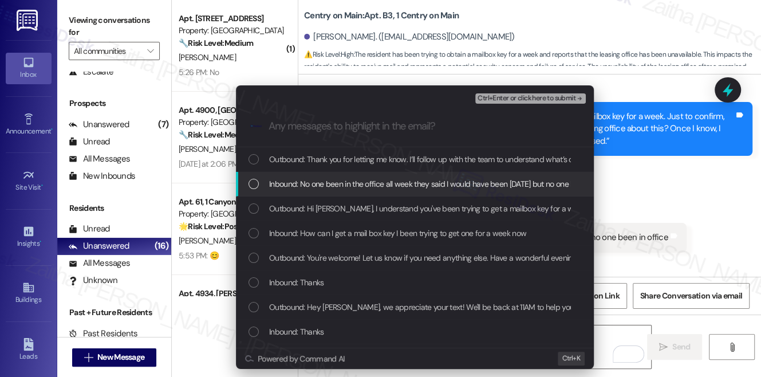
click at [291, 184] on span "Inbound: No one been in the office all week they said I would have been Monday …" at bounding box center [442, 184] width 346 height 13
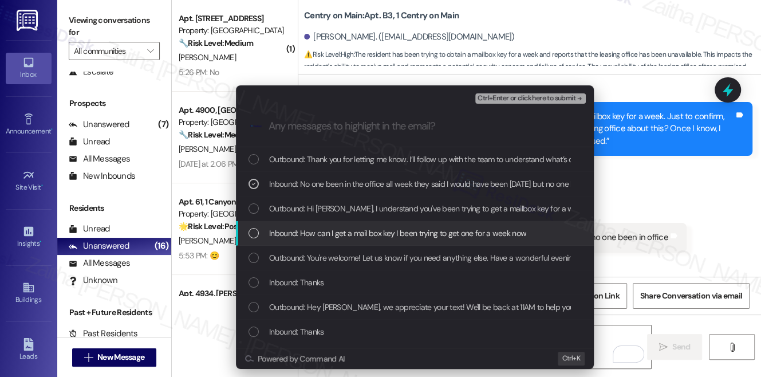
click at [350, 230] on span "Inbound: How can I get a mail box key I been trying to get one for a week now" at bounding box center [397, 233] width 257 height 13
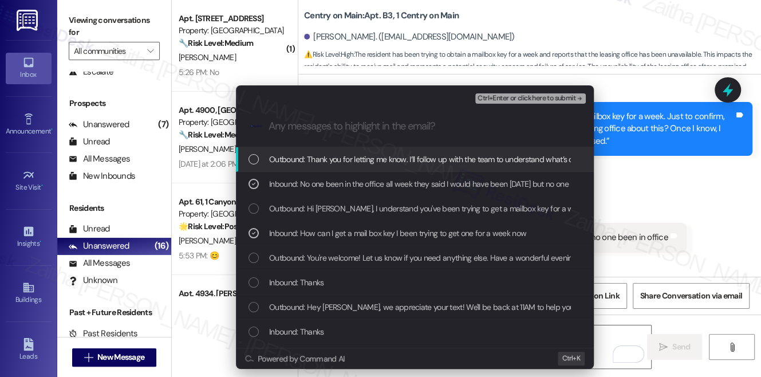
click at [529, 102] on button "Ctrl+Enter or click here to submit" at bounding box center [530, 98] width 111 height 10
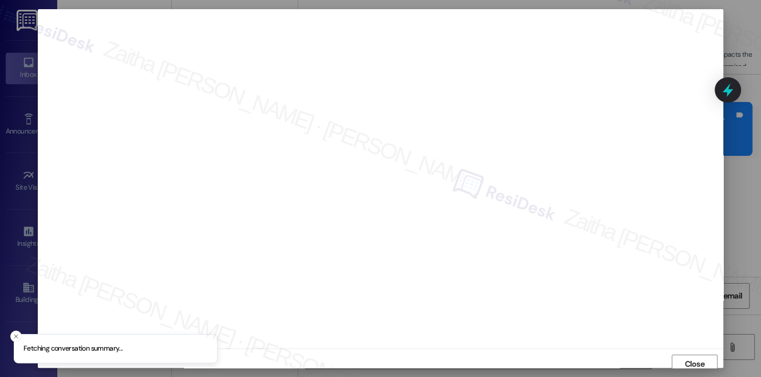
scroll to position [5, 0]
click at [687, 359] on span "Close" at bounding box center [694, 359] width 20 height 12
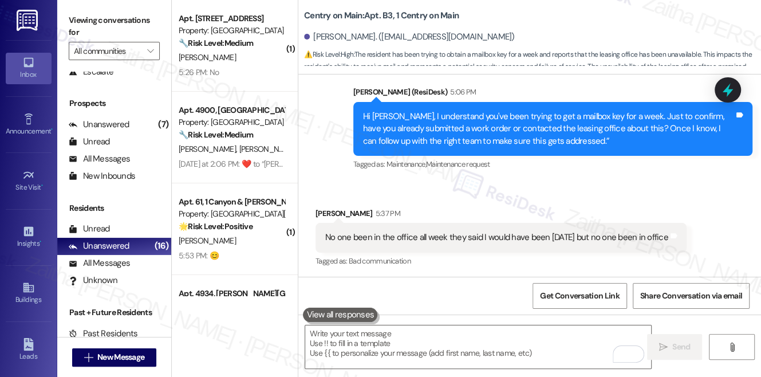
drag, startPoint x: 735, startPoint y: 89, endPoint x: 727, endPoint y: 93, distance: 8.7
click at [734, 90] on icon at bounding box center [727, 89] width 15 height 15
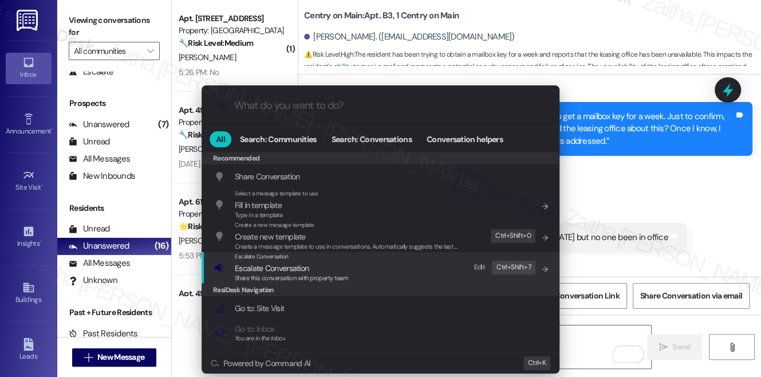
click at [271, 266] on span "Escalate Conversation" at bounding box center [272, 268] width 74 height 10
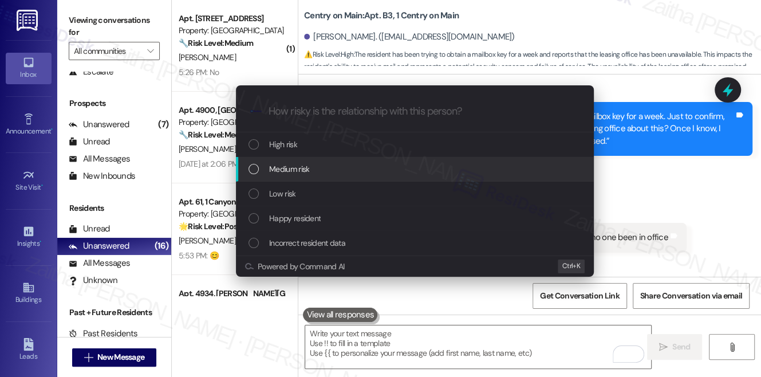
click at [304, 165] on span "Medium risk" at bounding box center [289, 169] width 40 height 13
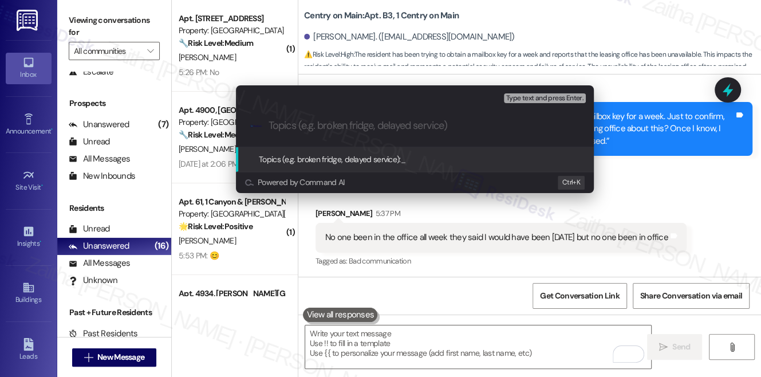
paste input "Mailbox Key Request"
type input "Mailbox Key Request"
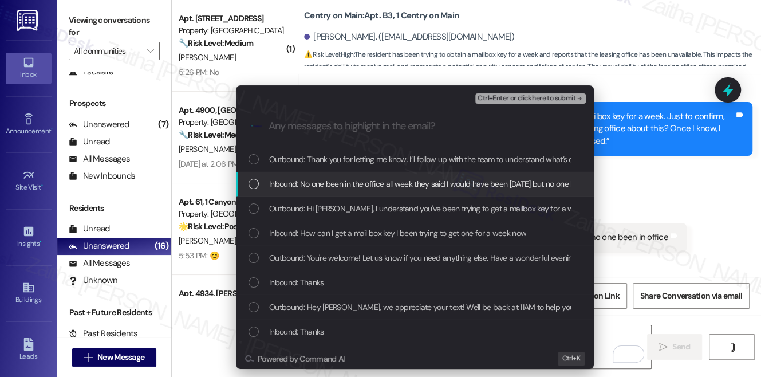
click at [324, 178] on span "Inbound: No one been in the office all week they said I would have been Monday …" at bounding box center [442, 184] width 346 height 13
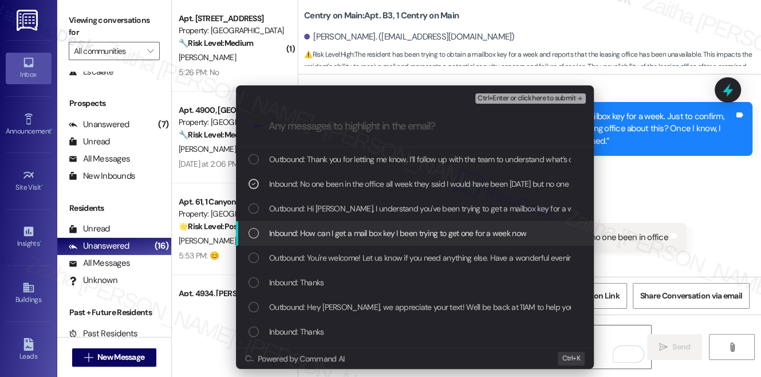
click at [308, 228] on span "Inbound: How can I get a mail box key I been trying to get one for a week now" at bounding box center [397, 233] width 257 height 13
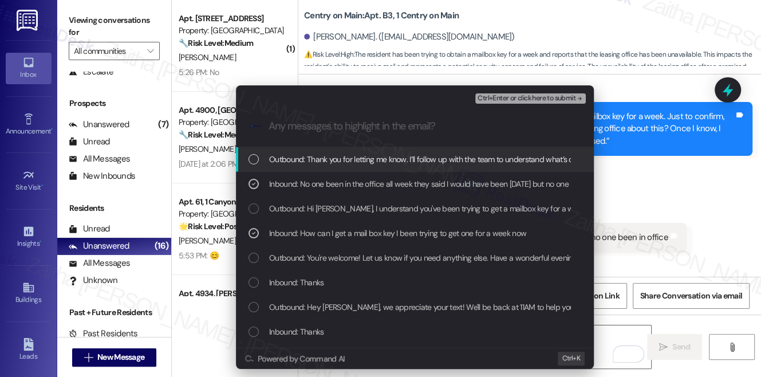
click at [523, 103] on button "Ctrl+Enter or click here to submit" at bounding box center [530, 98] width 111 height 10
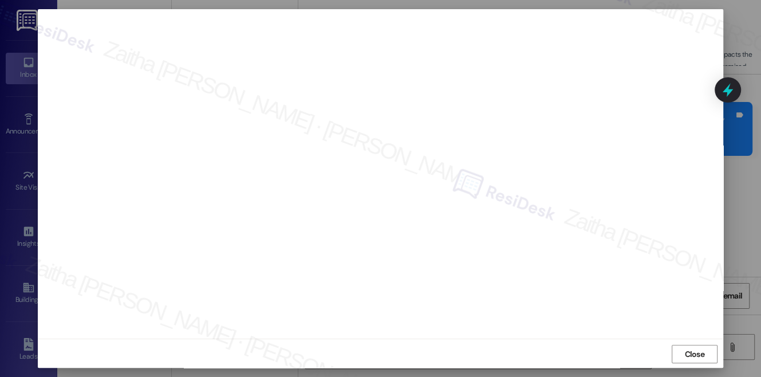
scroll to position [10, 0]
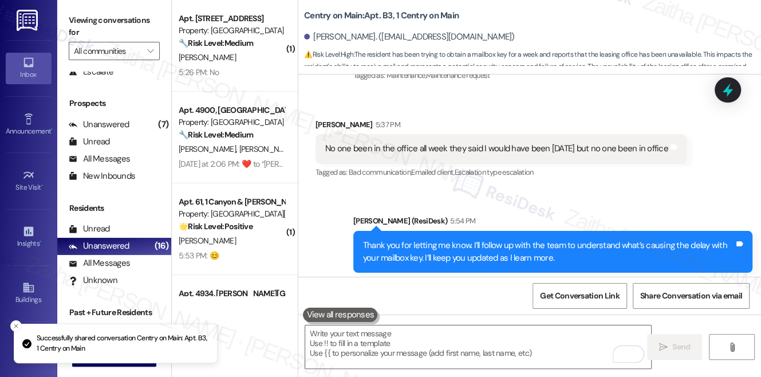
scroll to position [7938, 0]
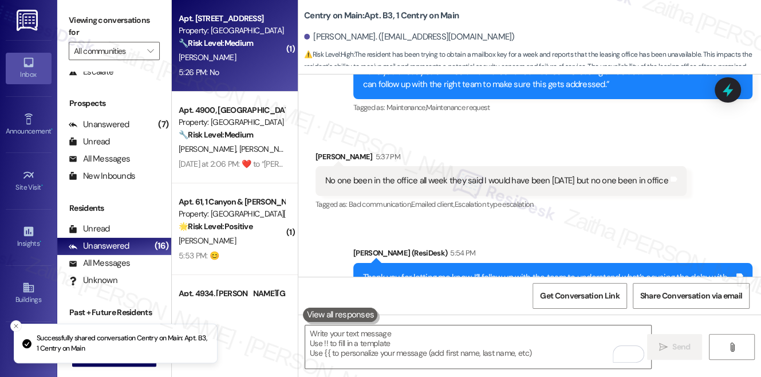
click at [251, 60] on div "L. Walden" at bounding box center [232, 57] width 108 height 14
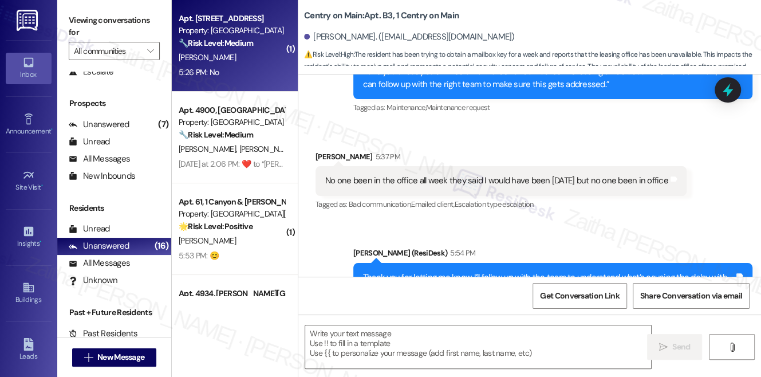
type textarea "Fetching suggested responses. Please feel free to read through the conversation…"
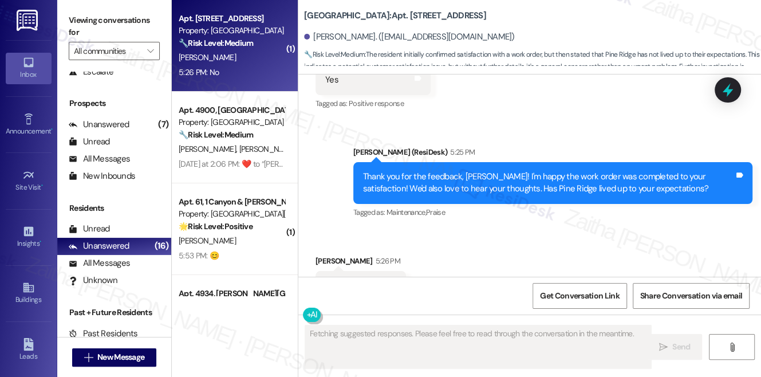
scroll to position [1506, 0]
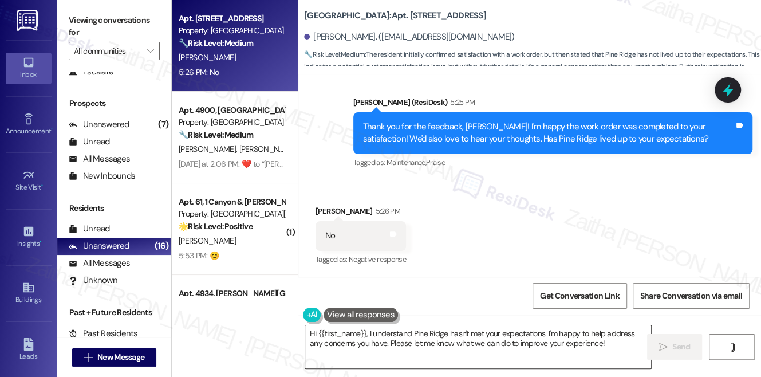
click at [313, 333] on textarea "Hi {{first_name}}, I understand Pine Ridge hasn't met your expectations. I'm ha…" at bounding box center [478, 346] width 346 height 43
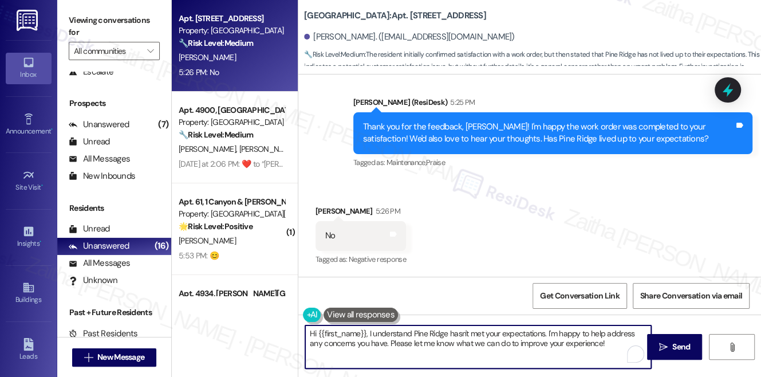
click at [313, 333] on textarea "Hi {{first_name}}, I understand Pine Ridge hasn't met your expectations. I'm ha…" at bounding box center [478, 346] width 346 height 43
drag, startPoint x: 637, startPoint y: 332, endPoint x: 459, endPoint y: 332, distance: 177.5
click at [459, 332] on textarea "Thank you for letting me know{{first_name}}, I understand Pine Ridge hasn't met…" at bounding box center [478, 346] width 346 height 43
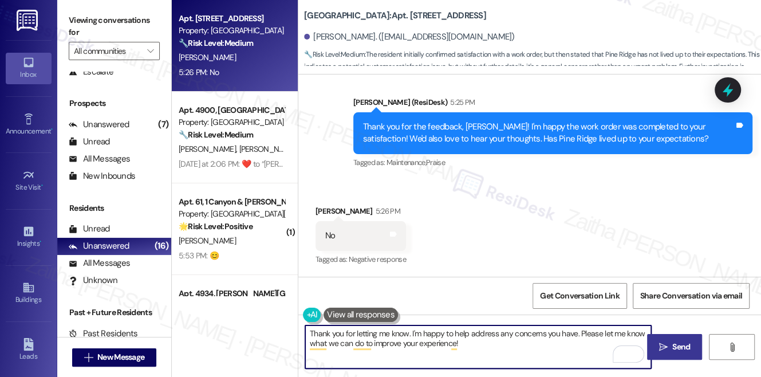
type textarea "Thank you for letting me know. I'm happy to help address any concerns you have.…"
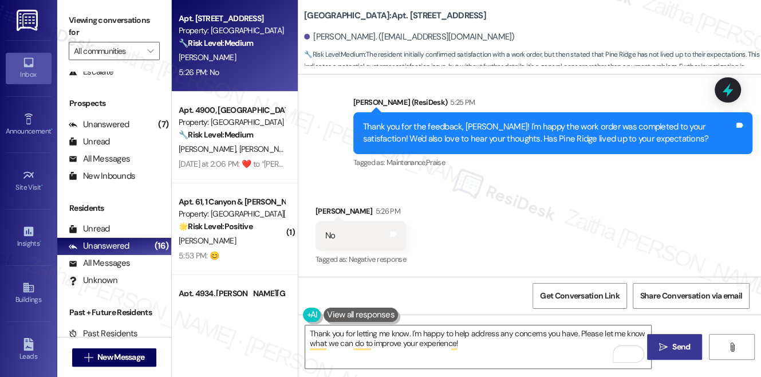
click at [682, 345] on span "Send" at bounding box center [681, 347] width 18 height 12
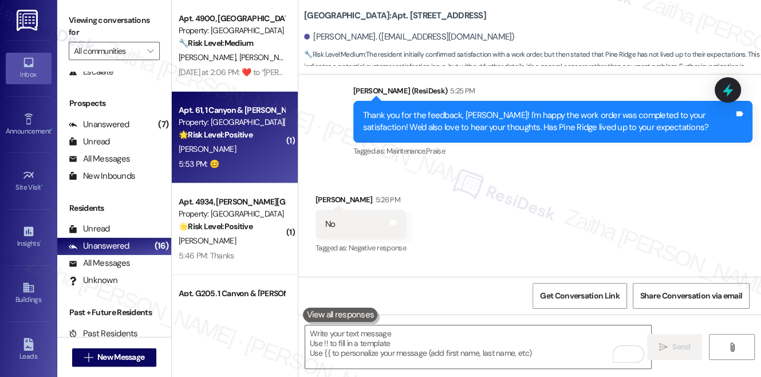
click at [250, 164] on div "5:53 PM: 😊 5:53 PM: 😊" at bounding box center [232, 164] width 108 height 14
type textarea "Fetching suggested responses. Please feel free to read through the conversation…"
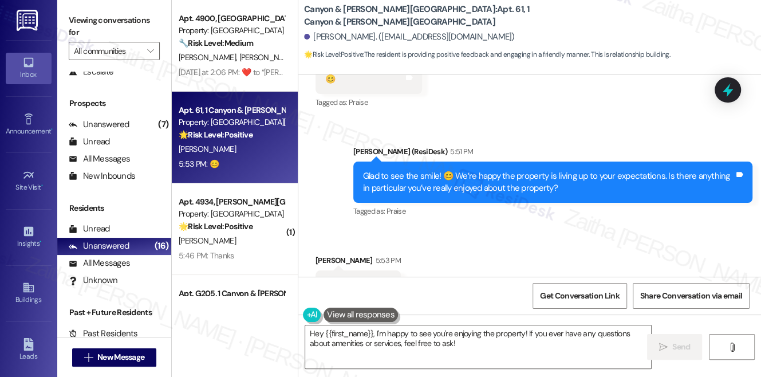
scroll to position [5228, 0]
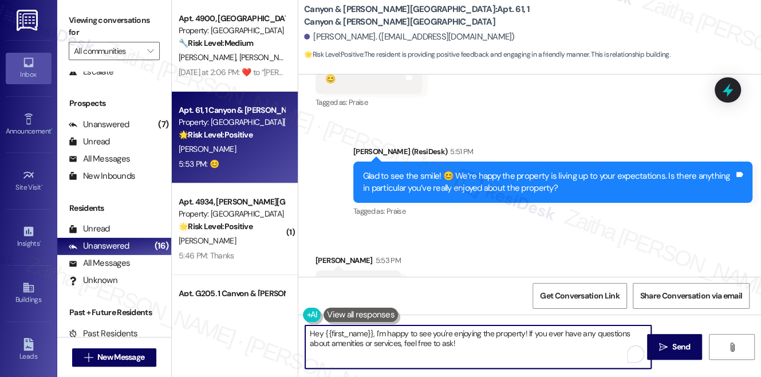
drag, startPoint x: 374, startPoint y: 335, endPoint x: 326, endPoint y: 304, distance: 56.7
click at [310, 325] on div "Hey {{first_name}}, I'm happy to see you're enjoying the property! If you ever …" at bounding box center [472, 347] width 347 height 44
type textarea "I'm happy to see you're enjoying the property! If you ever have any questions a…"
click at [675, 349] on span "Send" at bounding box center [681, 347] width 18 height 12
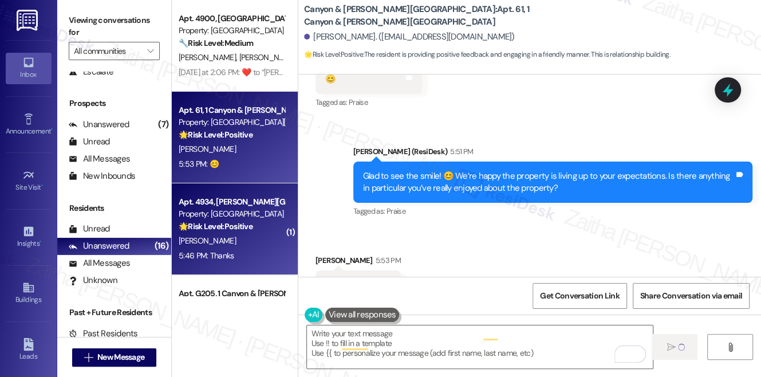
type textarea "Fetching suggested responses. Please feel free to read through the conversation…"
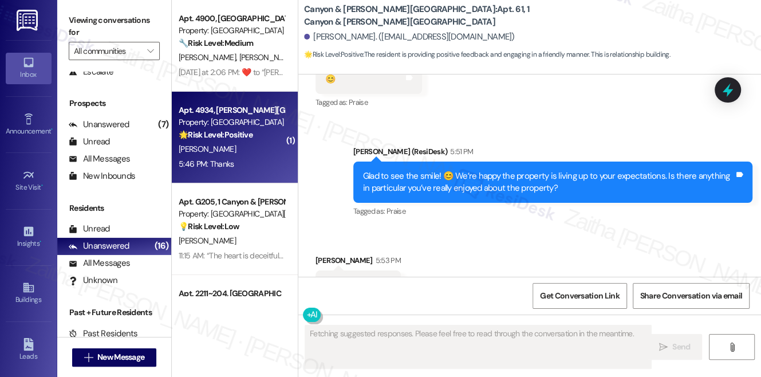
click at [259, 139] on div "🌟 Risk Level: Positive This is a positive engagement and relationship-building …" at bounding box center [232, 135] width 106 height 12
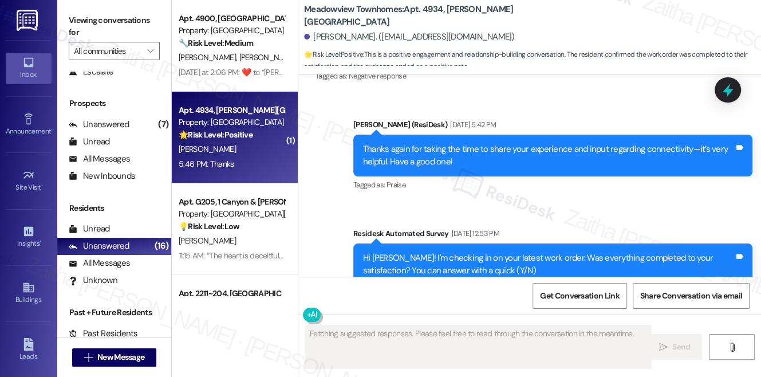
scroll to position [3732, 0]
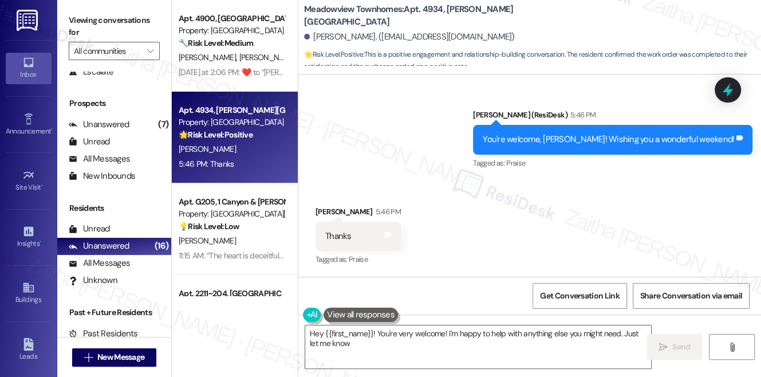
type textarea "Hey {{first_name}}! You're very welcome! I'm happy to help with anything else y…"
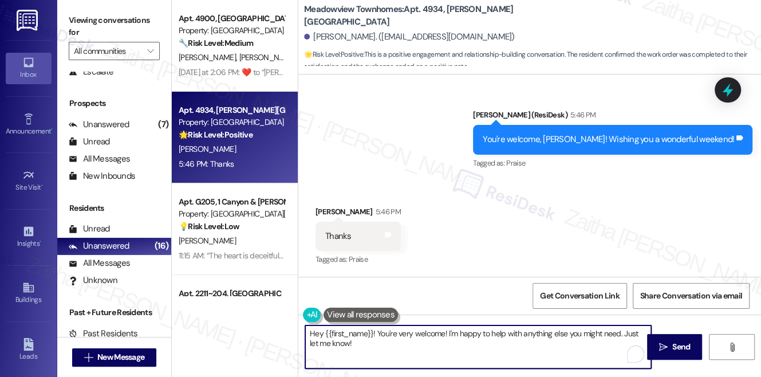
drag, startPoint x: 310, startPoint y: 332, endPoint x: 393, endPoint y: 357, distance: 87.5
click at [393, 357] on textarea "Hey {{first_name}}! You're very welcome! I'm happy to help with anything else y…" at bounding box center [478, 346] width 346 height 43
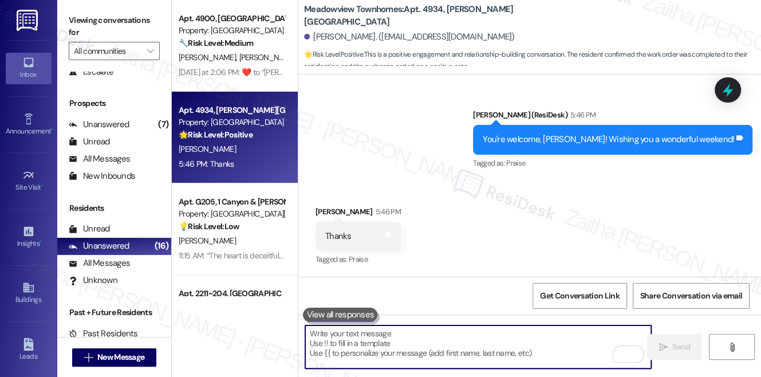
type textarea "😊"
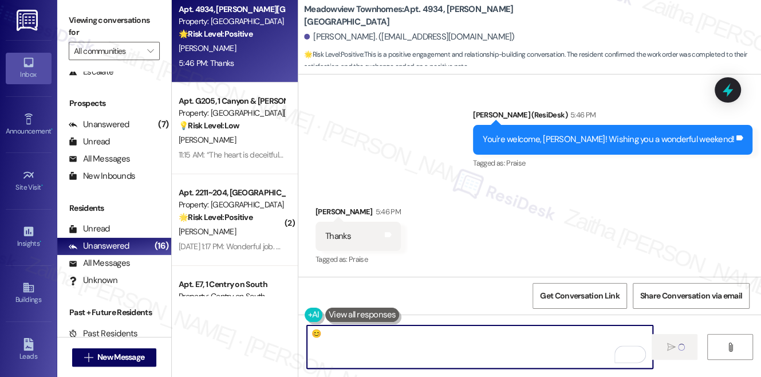
scroll to position [156, 0]
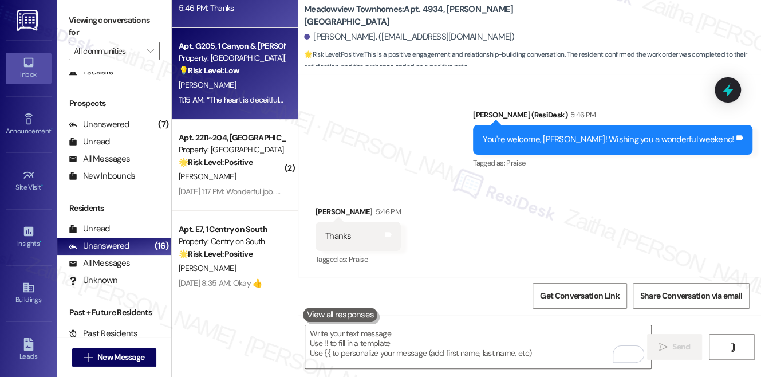
click at [230, 89] on div "[PERSON_NAME]" at bounding box center [232, 85] width 108 height 14
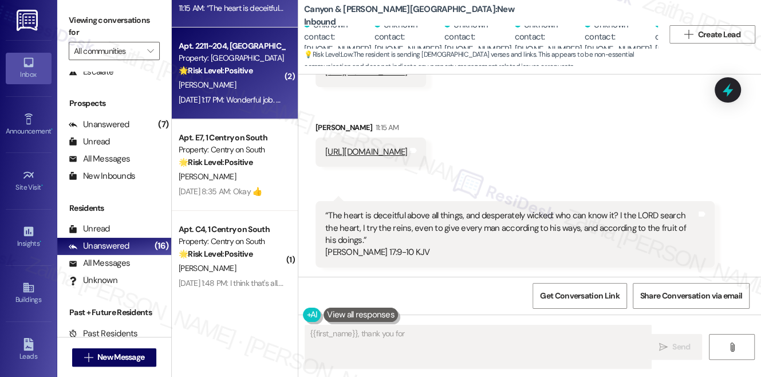
scroll to position [707, 0]
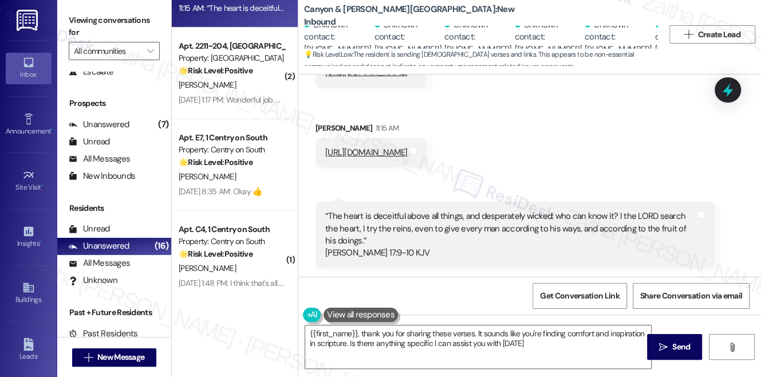
type textarea "{{first_name}}, thank you for sharing these verses. It sounds like you're findi…"
drag, startPoint x: 313, startPoint y: 124, endPoint x: 355, endPoint y: 128, distance: 42.6
click at [355, 128] on div "Received via SMS Ron Scarbro 11:15 AM https://bible.com/bible/1/jer.17.9-10.KJV…" at bounding box center [371, 144] width 128 height 62
copy div "[PERSON_NAME]"
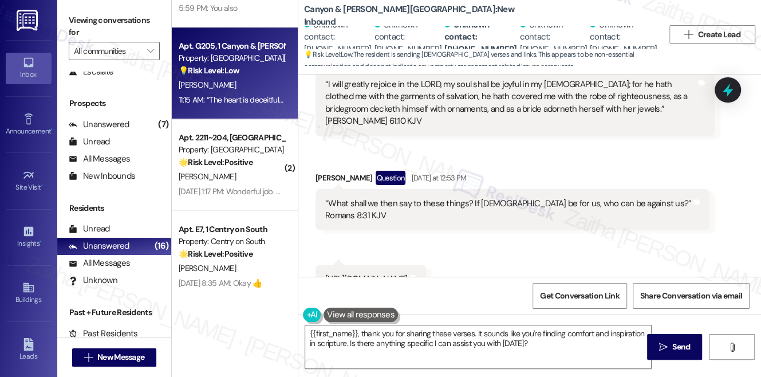
scroll to position [499, 0]
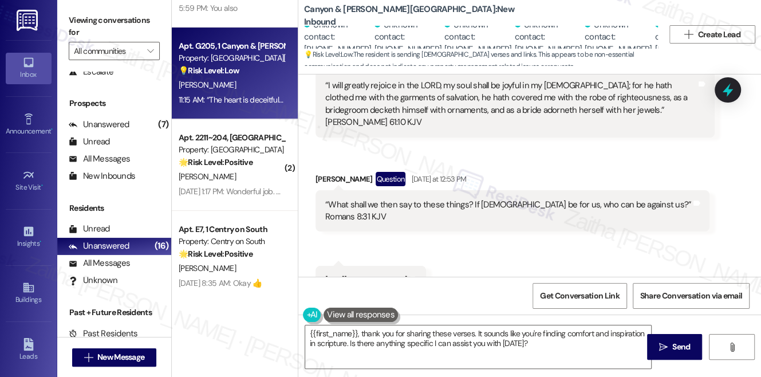
click at [669, 192] on div "Received via SMS Ron Scarbro Sep 16, 2025 at 11:31 AM https://bible.com/bible/1…" at bounding box center [529, 88] width 463 height 791
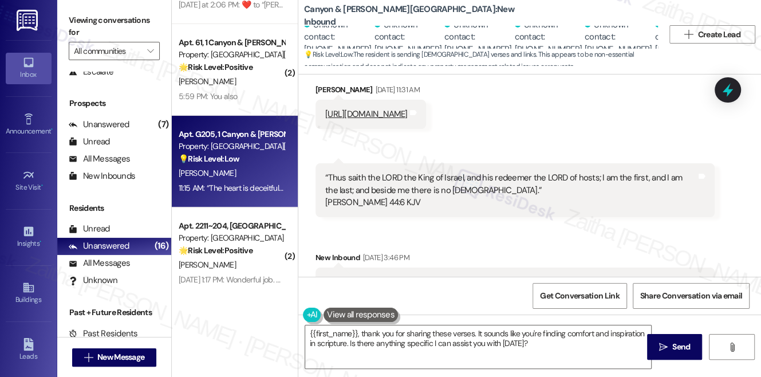
scroll to position [0, 0]
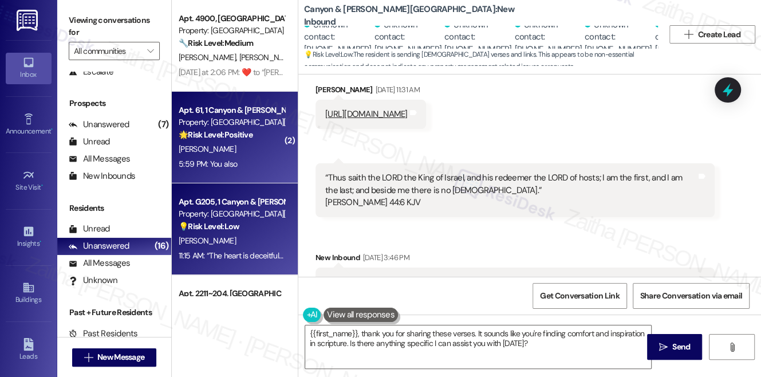
click at [239, 157] on div "5:59 PM: You also 5:59 PM: You also" at bounding box center [232, 164] width 108 height 14
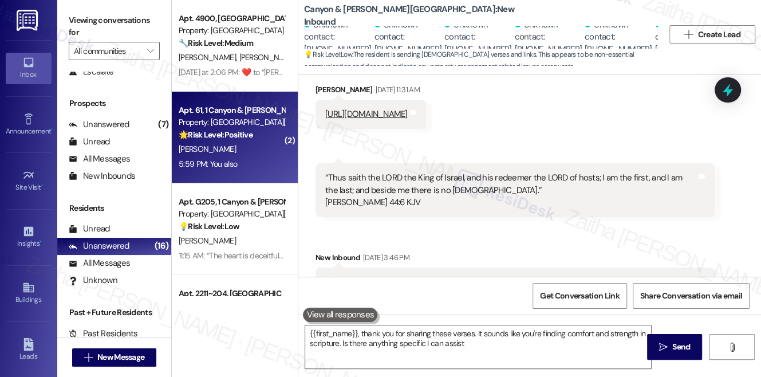
type textarea "{{first_name}}, thank you for sharing these verses. It sounds like you're findi…"
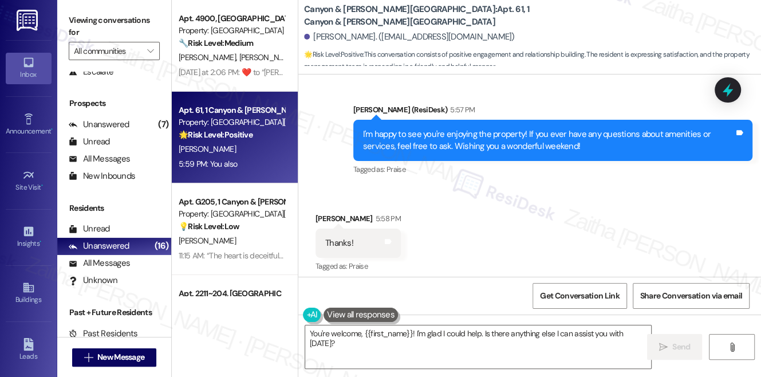
scroll to position [5498, 0]
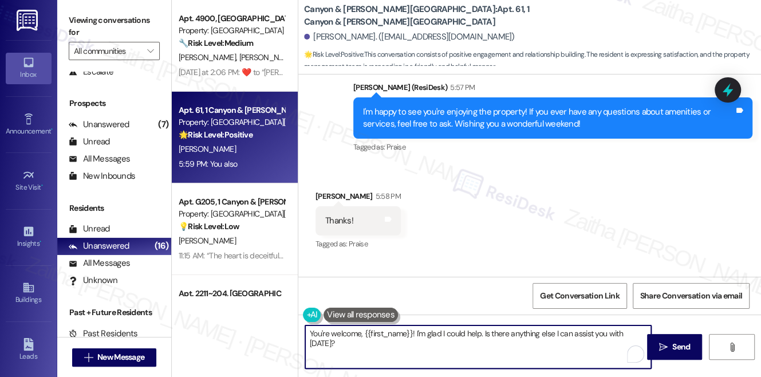
drag, startPoint x: 413, startPoint y: 330, endPoint x: 438, endPoint y: 349, distance: 31.2
click at [438, 349] on textarea "You're welcome, {{first_name}}! I'm glad I could help. Is there anything else I…" at bounding box center [478, 346] width 346 height 43
click at [444, 344] on textarea "You're welcome, {{first_name}}!" at bounding box center [478, 346] width 346 height 43
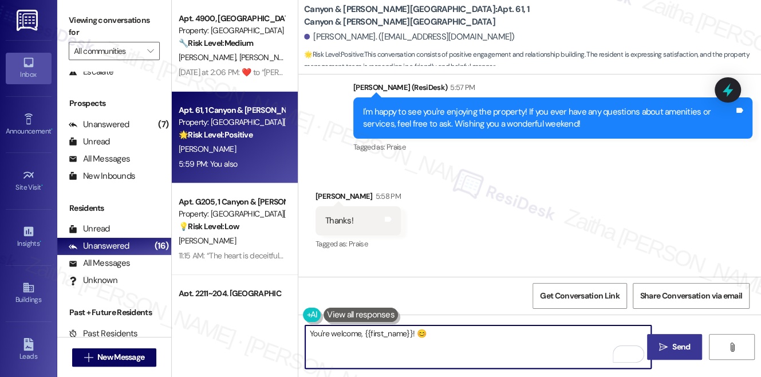
type textarea "You're welcome, {{first_name}}! 😊"
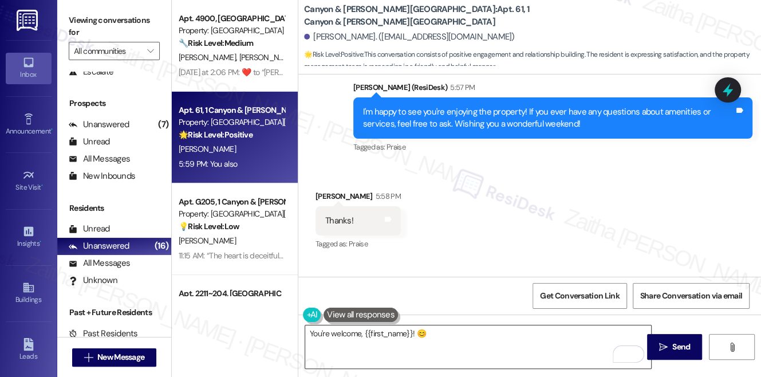
drag, startPoint x: 676, startPoint y: 341, endPoint x: 648, endPoint y: 326, distance: 32.0
click at [676, 341] on span "Send" at bounding box center [681, 347] width 18 height 12
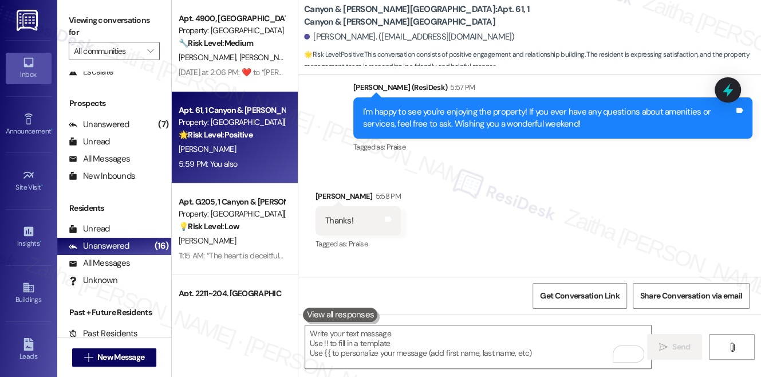
scroll to position [5498, 0]
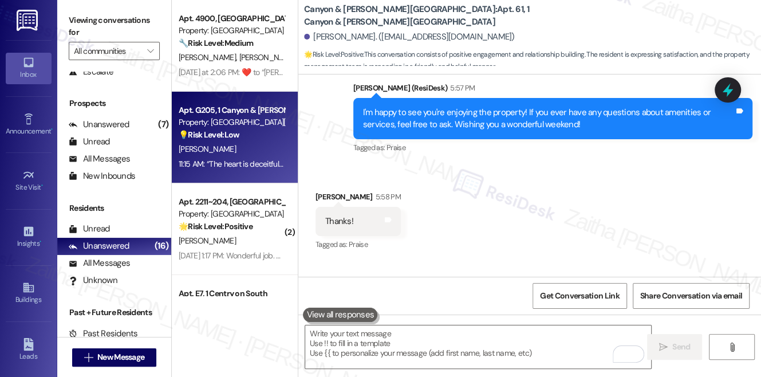
click at [266, 147] on div "[PERSON_NAME]" at bounding box center [232, 149] width 108 height 14
type textarea "Fetching suggested responses. Please feel free to read through the conversation…"
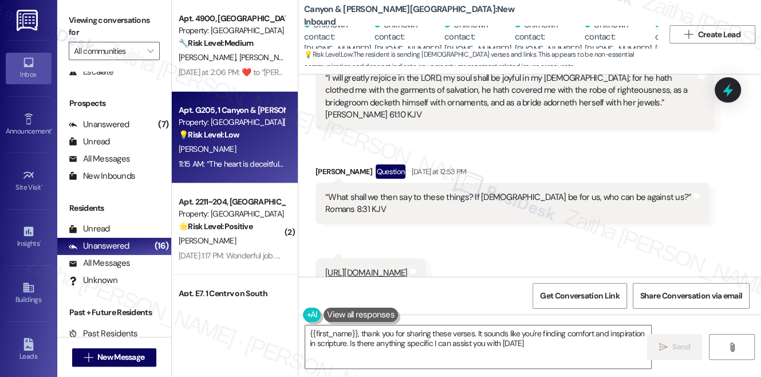
type textarea "{{first_name}}, thank you for sharing these verses. It sounds like you're findi…"
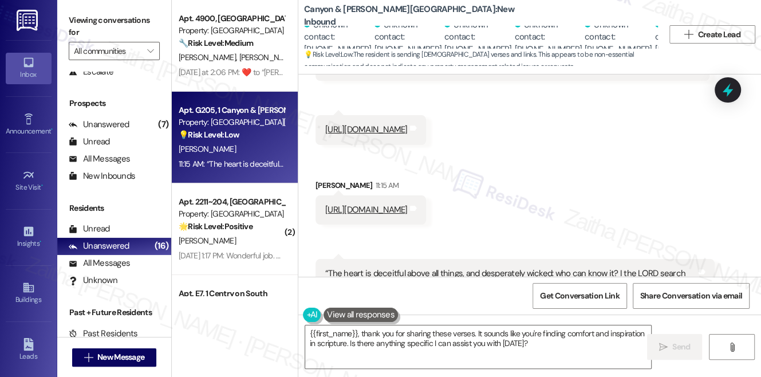
scroll to position [707, 0]
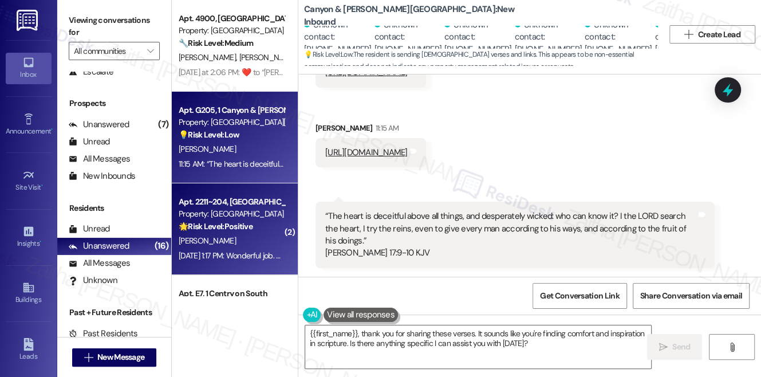
click at [273, 237] on div "P. Rutland" at bounding box center [232, 241] width 108 height 14
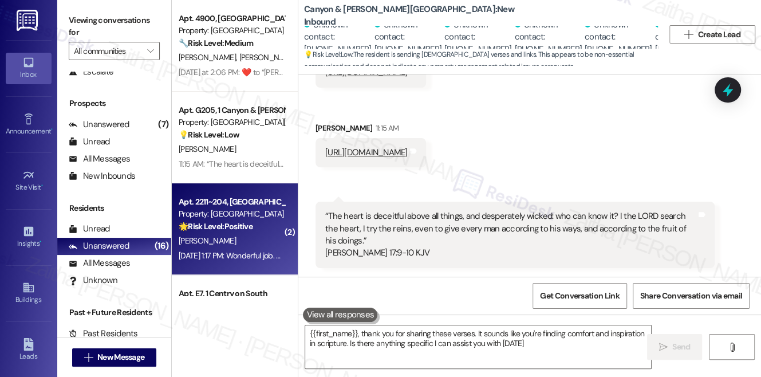
type textarea "{{first_name}}, thank you for sharing these verses. It sounds like you're findi…"
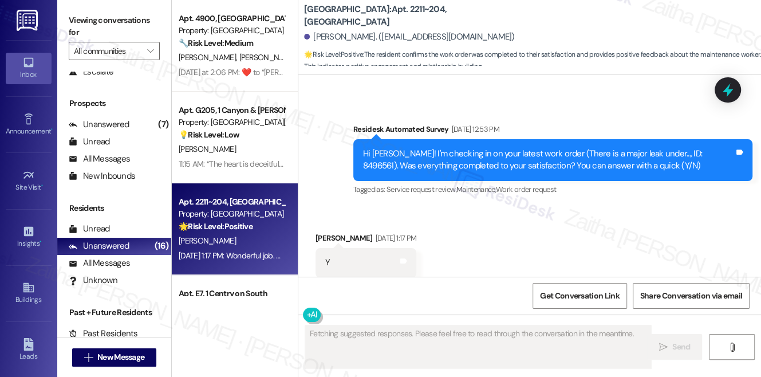
scroll to position [2013, 0]
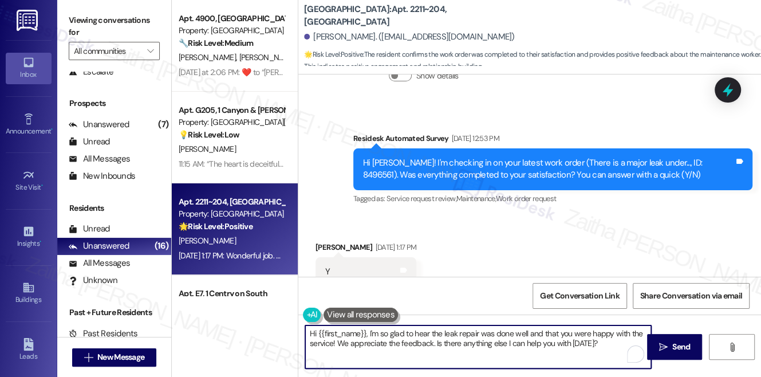
drag, startPoint x: 434, startPoint y: 341, endPoint x: 605, endPoint y: 341, distance: 171.2
click at [605, 341] on textarea "Hi {{first_name}}, I'm so glad to hear the leak repair was done well and that y…" at bounding box center [478, 346] width 346 height 43
paste textarea "We'd also love to hear your thoughts. Has {{property}} lived up to your expecta…"
type textarea "Hi {{first_name}}, I'm so glad to hear the leak repair was done well and that y…"
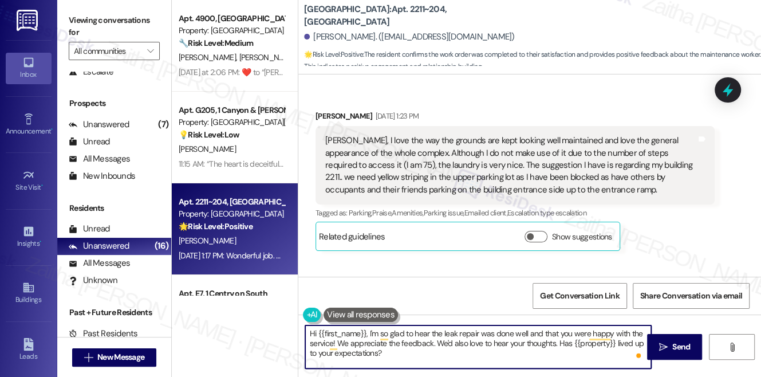
scroll to position [2117, 0]
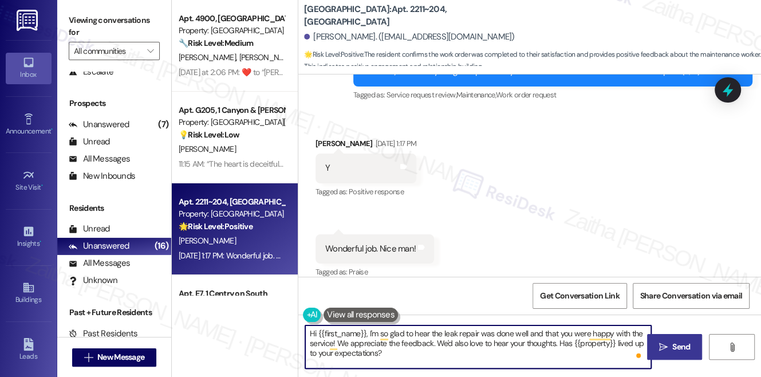
type textarea "Hi {{first_name}}, I'm so glad to hear the leak repair was done well and that y…"
click at [676, 352] on span "Send" at bounding box center [681, 347] width 18 height 12
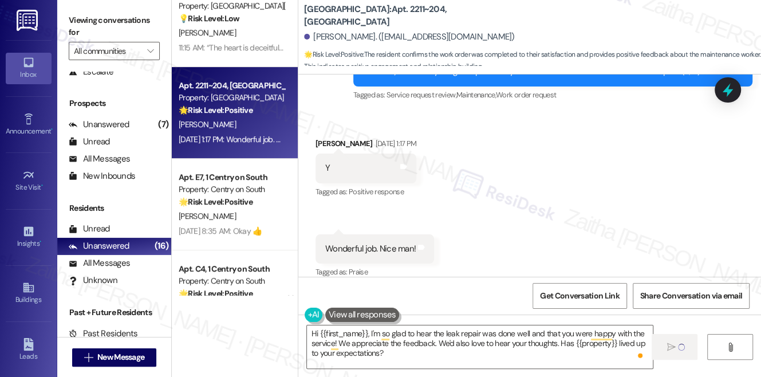
scroll to position [2117, 0]
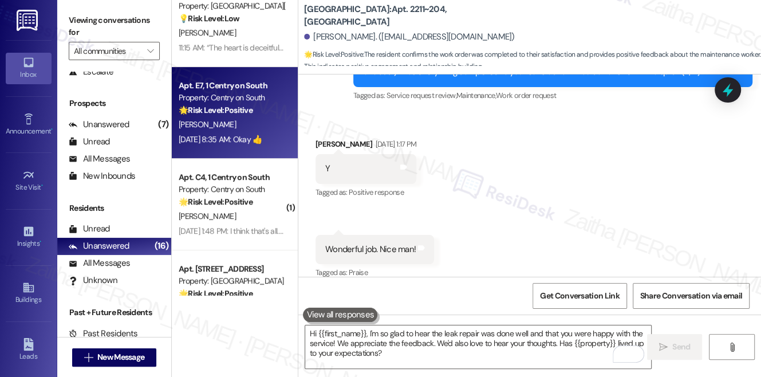
click at [262, 126] on div "[PERSON_NAME]" at bounding box center [232, 124] width 108 height 14
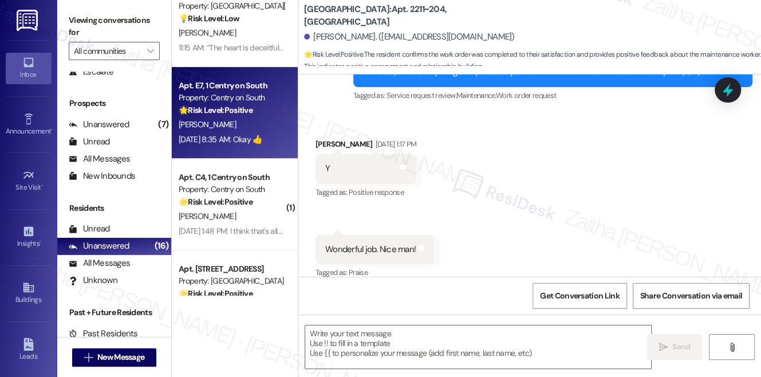
type textarea "Fetching suggested responses. Please feel free to read through the conversation…"
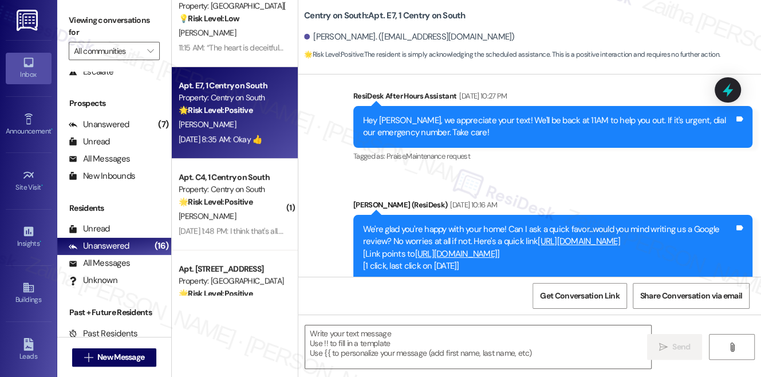
type textarea "Fetching suggested responses. Please feel free to read through the conversation…"
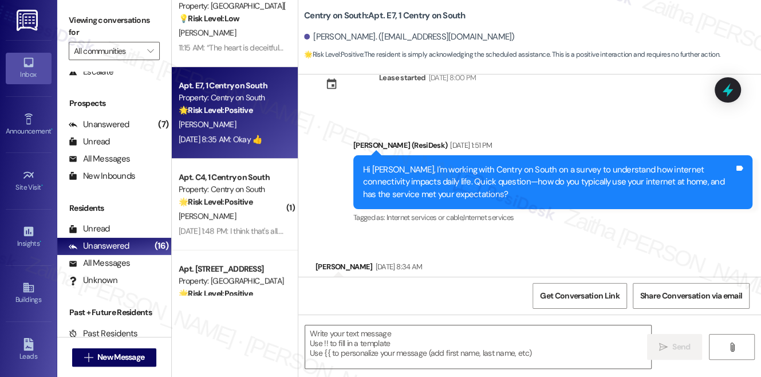
scroll to position [537, 0]
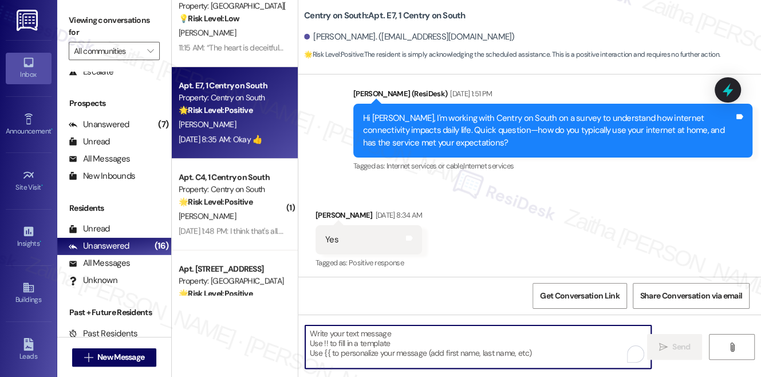
click at [381, 341] on textarea "To enrich screen reader interactions, please activate Accessibility in Grammarl…" at bounding box center [478, 346] width 346 height 43
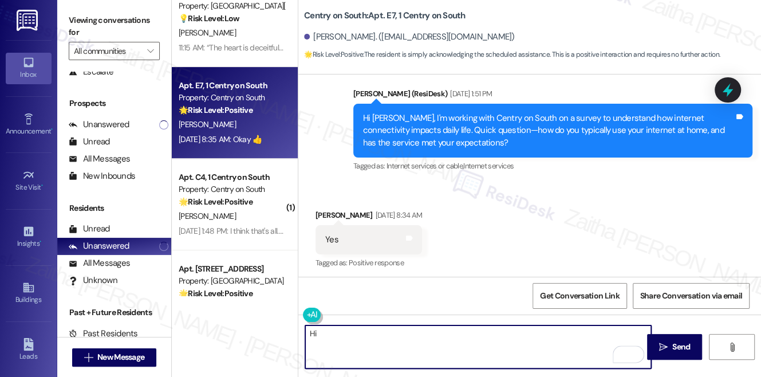
click at [321, 211] on div "Norman Weaver Sep 17, 2025 at 8:34 AM" at bounding box center [369, 217] width 107 height 16
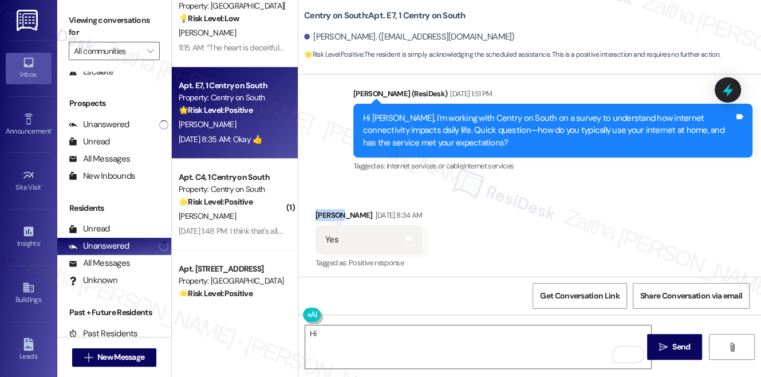
click at [321, 211] on div "Norman Weaver Sep 17, 2025 at 8:34 AM" at bounding box center [369, 217] width 107 height 16
copy div "Norman"
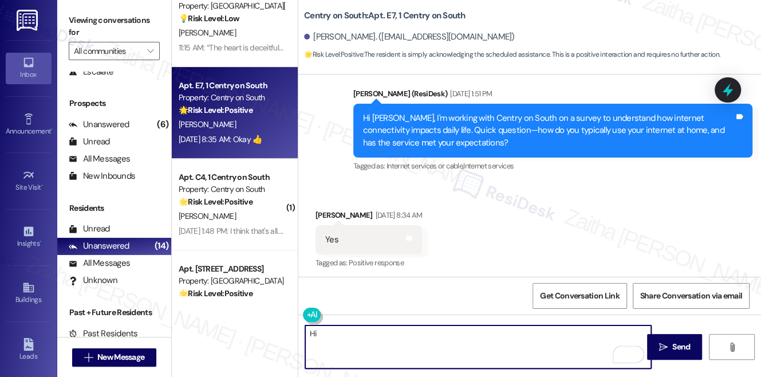
click at [355, 332] on textarea "Hi" at bounding box center [478, 346] width 346 height 43
paste textarea "Norman"
drag, startPoint x: 313, startPoint y: 340, endPoint x: 635, endPoint y: 339, distance: 322.4
click at [641, 340] on textarea "Hi Norman! I'm glad to hear your internet is meeting your expectations. What do…" at bounding box center [478, 346] width 346 height 43
type textarea "H"
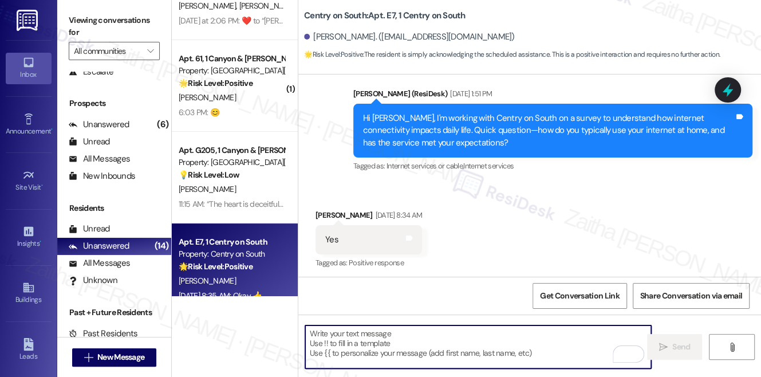
scroll to position [0, 0]
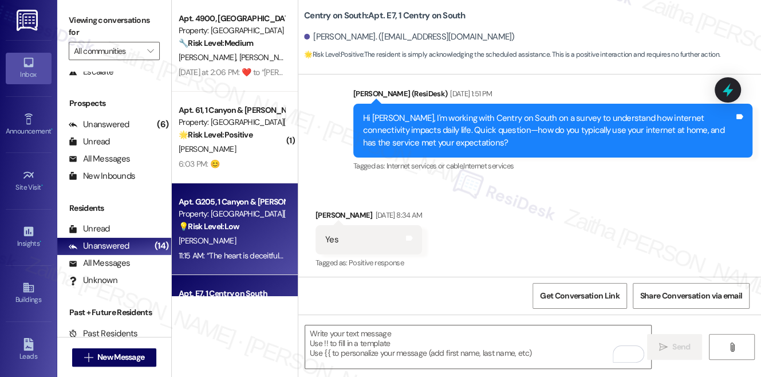
click at [272, 229] on div "💡 Risk Level: Low The resident is sending Bible verses and links. This appears …" at bounding box center [232, 226] width 106 height 12
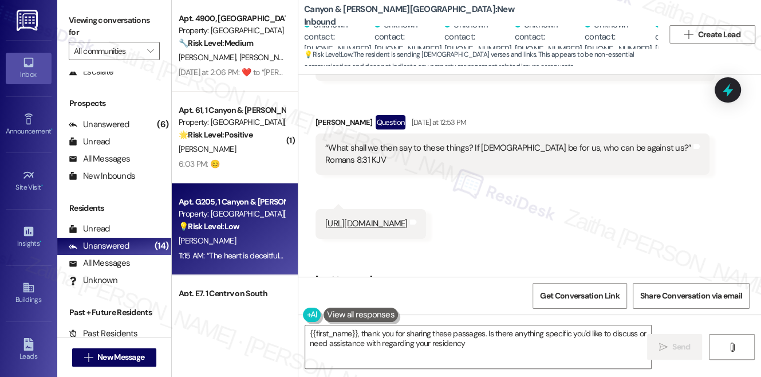
type textarea "{{first_name}}, thank you for sharing these passages. Is there anything specifi…"
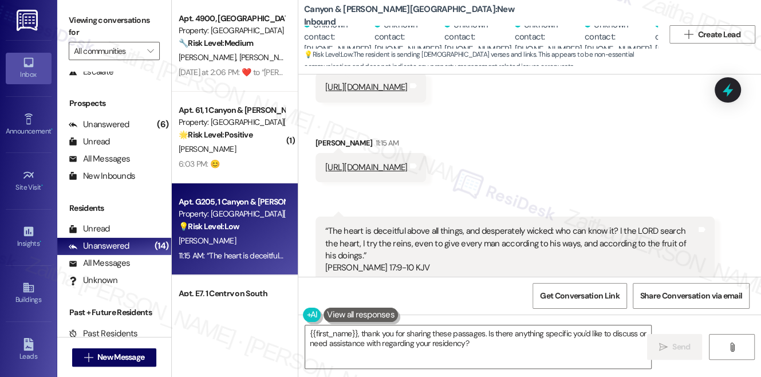
scroll to position [707, 0]
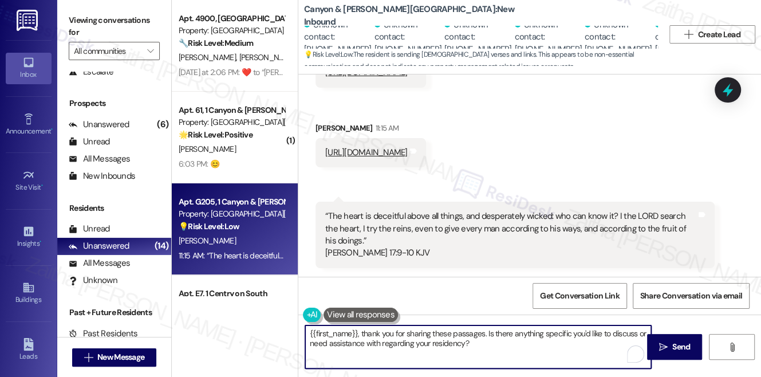
drag, startPoint x: 308, startPoint y: 333, endPoint x: 502, endPoint y: 353, distance: 195.2
click at [502, 353] on textarea "{{first_name}}, thank you for sharing these passages. Is there anything specifi…" at bounding box center [478, 346] width 346 height 43
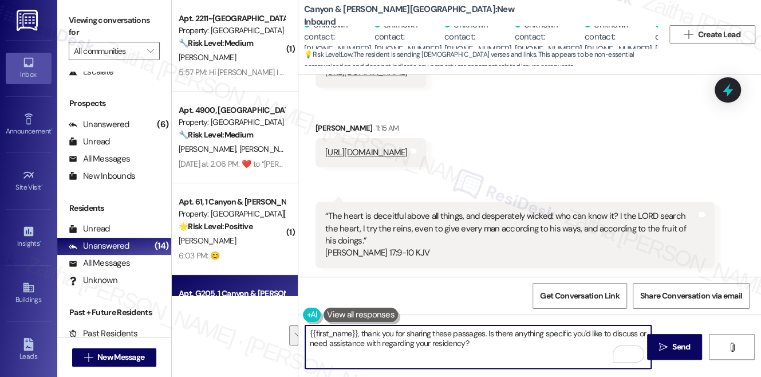
click at [444, 294] on div "Get Conversation Link Share Conversation via email" at bounding box center [529, 296] width 463 height 38
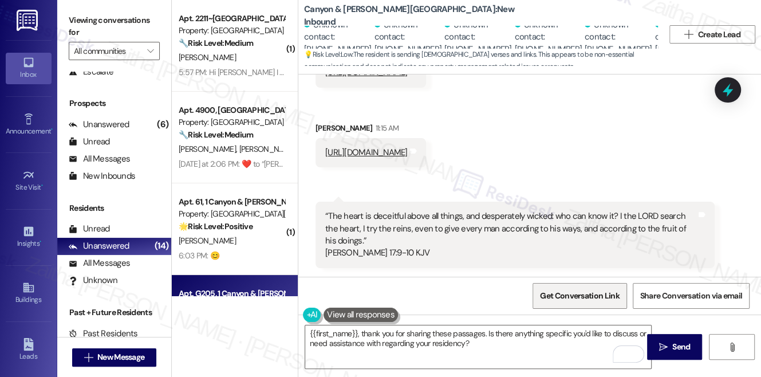
click at [550, 294] on span "Get Conversation Link" at bounding box center [579, 296] width 79 height 12
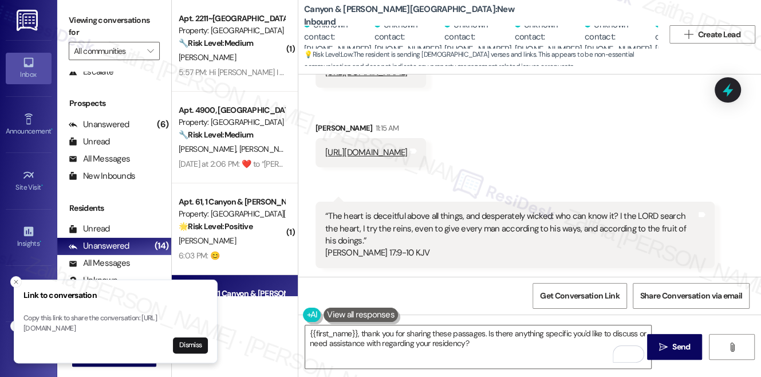
click at [735, 93] on icon at bounding box center [727, 89] width 15 height 15
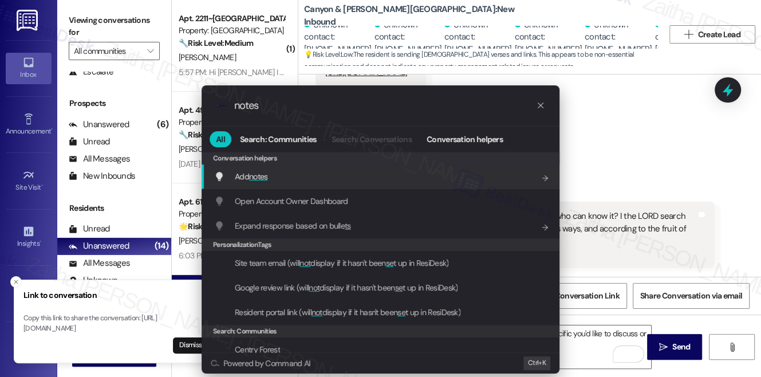
type input "notes"
click at [311, 172] on div "Add notes Add shortcut" at bounding box center [381, 176] width 335 height 13
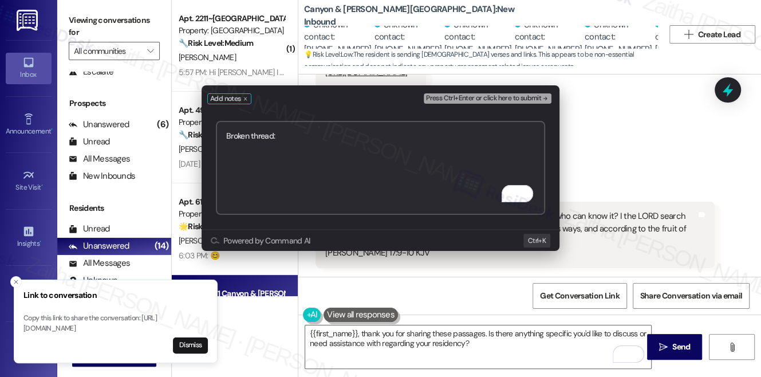
paste textarea "https://www.theresidesk.com/text/insights-conversations/1326484/share-conversat…"
type textarea "Broken thread: https://www.theresidesk.com/text/insights-conversations/1326484/…"
click at [472, 102] on span "Press Ctrl+Enter or click here to submit" at bounding box center [483, 98] width 115 height 8
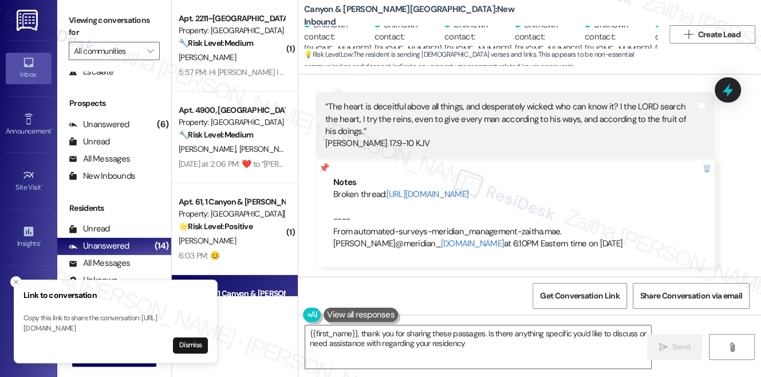
type textarea "{{first_name}}, thank you for sharing these passages. Is there anything specifi…"
click at [19, 276] on button "Close toast" at bounding box center [15, 281] width 11 height 11
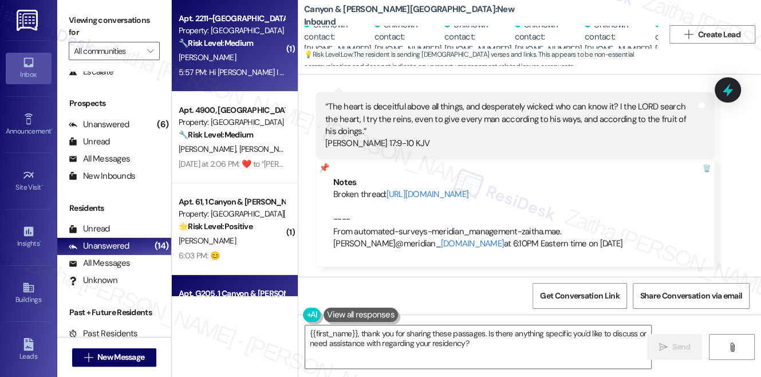
click at [278, 55] on div "S. Beale" at bounding box center [232, 57] width 108 height 14
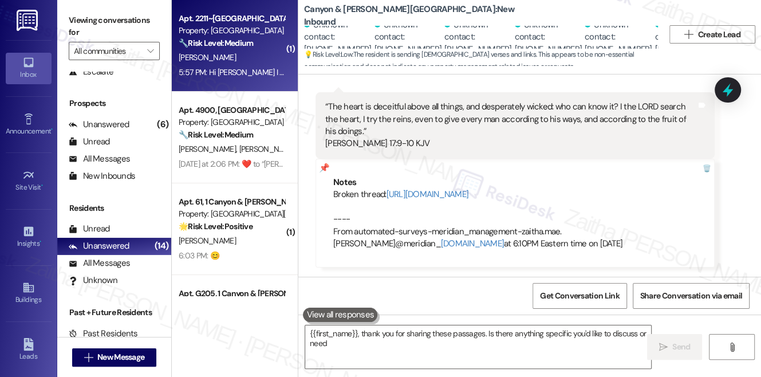
type textarea "{{first_name}}, thank you for sharing these passages. Is there anything specifi…"
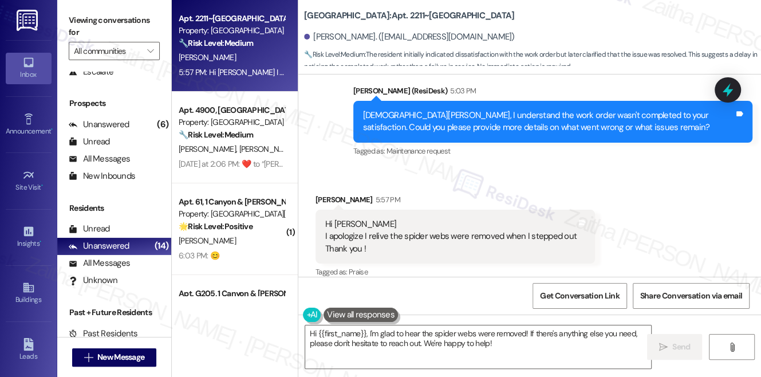
scroll to position [3013, 0]
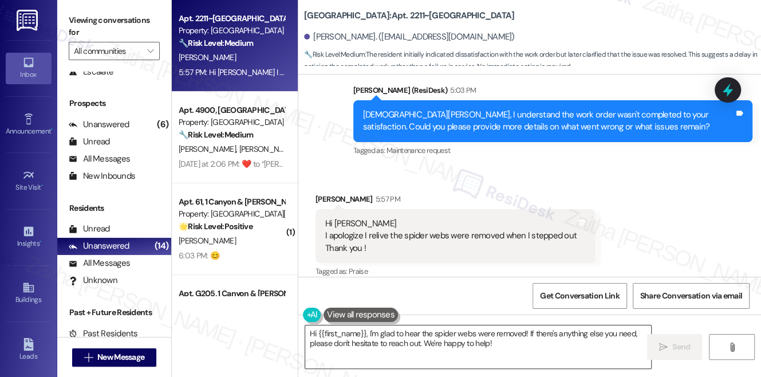
click at [315, 333] on textarea "Hi {{first_name}}, I'm glad to hear the spider webs were removed! If there's an…" at bounding box center [478, 346] width 346 height 43
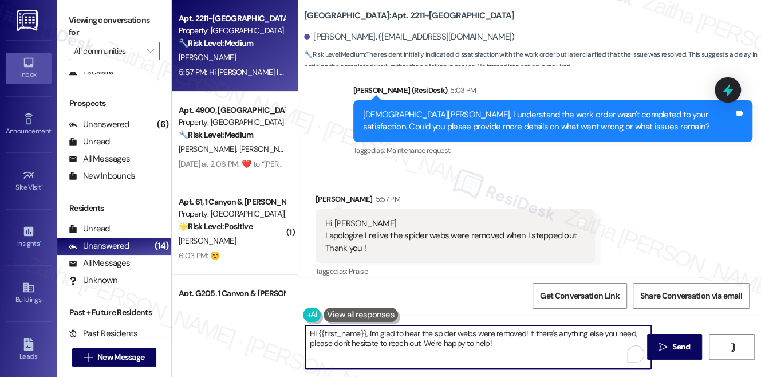
click at [315, 333] on textarea "Hi {{first_name}}, I'm glad to hear the spider webs were removed! If there's an…" at bounding box center [478, 346] width 346 height 43
click at [309, 333] on textarea "Hi {{first_name}}, I'm glad to hear the spider webs were removed! If there's an…" at bounding box center [478, 346] width 346 height 43
click at [434, 332] on textarea "Thanks for the update, {{first_name}}, I'm glad to hear the spider webs were re…" at bounding box center [478, 346] width 346 height 43
type textarea "Thanks for the update, {{first_name}}. I'm glad to hear the spider webs were re…"
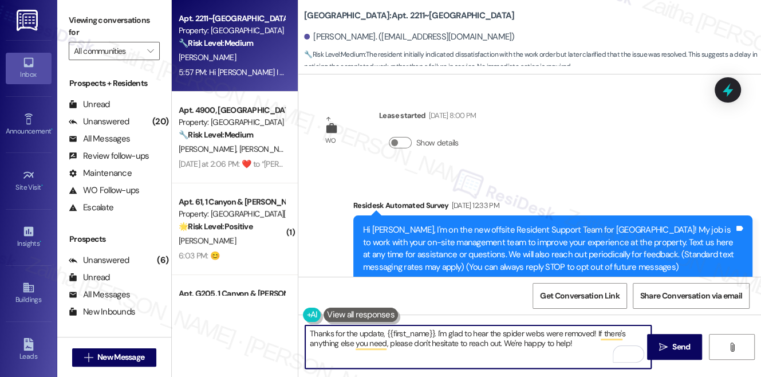
scroll to position [3013, 0]
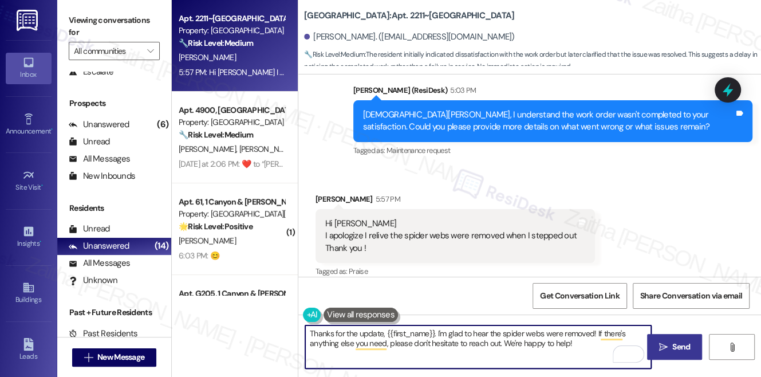
type textarea "Thanks for the update, {{first_name}}. I'm glad to hear the spider webs were re…"
click at [670, 348] on span "Send" at bounding box center [681, 347] width 22 height 12
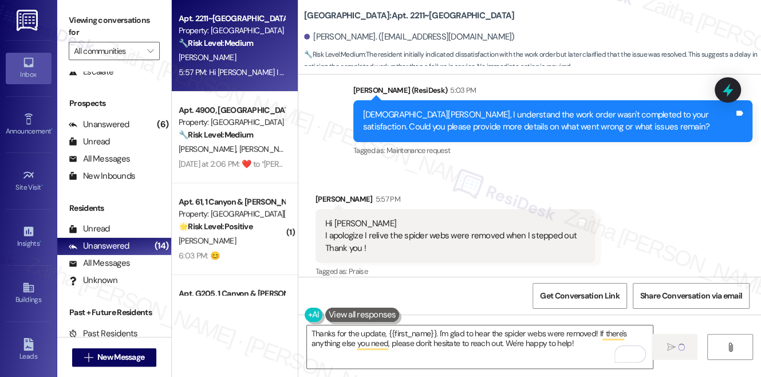
scroll to position [3012, 0]
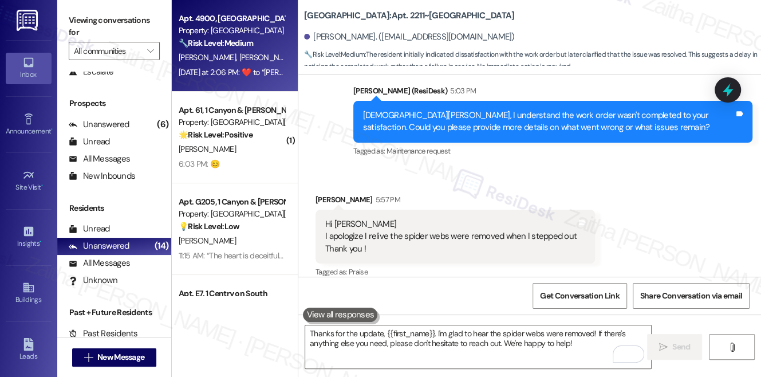
click at [270, 45] on div "🔧 Risk Level: Medium The resident is experiencing intermittent internet bufferi…" at bounding box center [232, 43] width 106 height 12
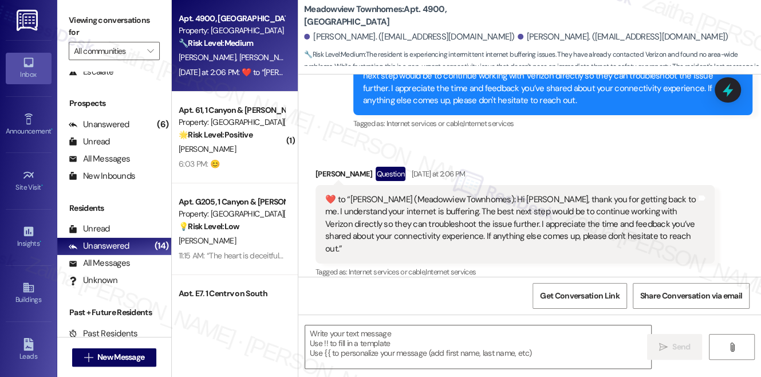
type textarea "Fetching suggested responses. Please feel free to read through the conversation…"
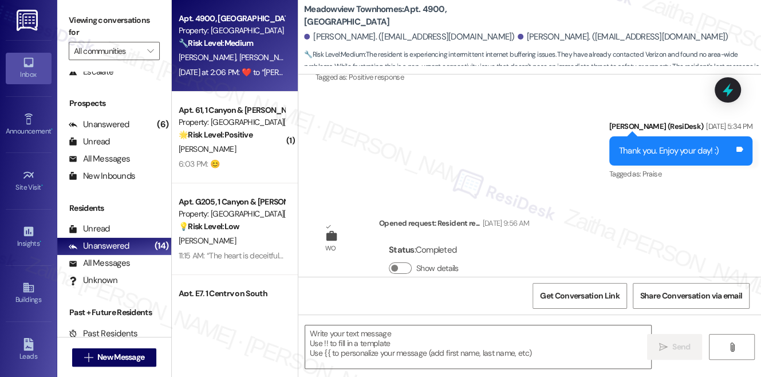
scroll to position [521, 0]
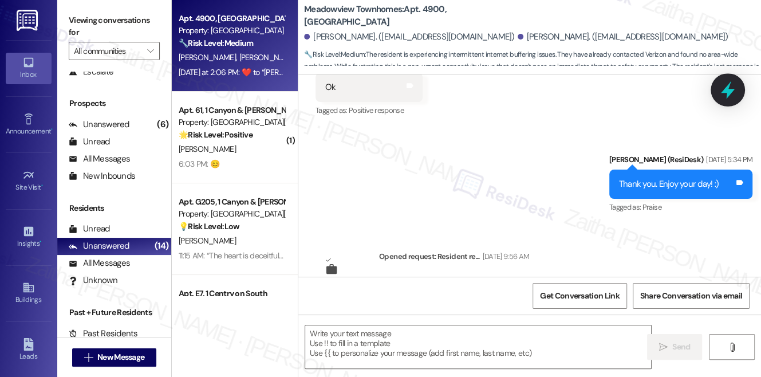
click at [723, 94] on icon at bounding box center [727, 89] width 19 height 19
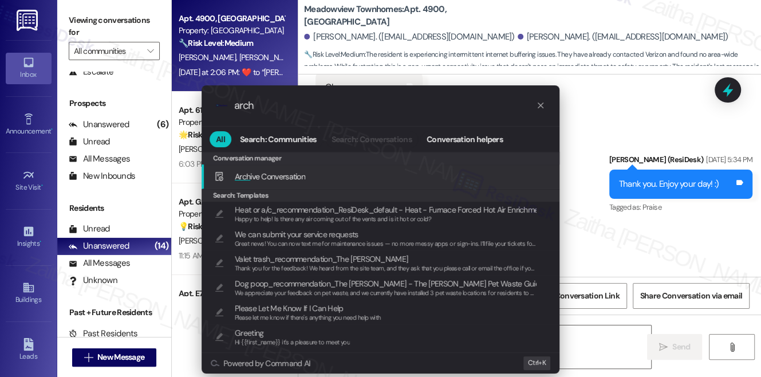
type input "arch"
click at [345, 168] on div "Arch ive Conversation Add shortcut" at bounding box center [381, 176] width 358 height 25
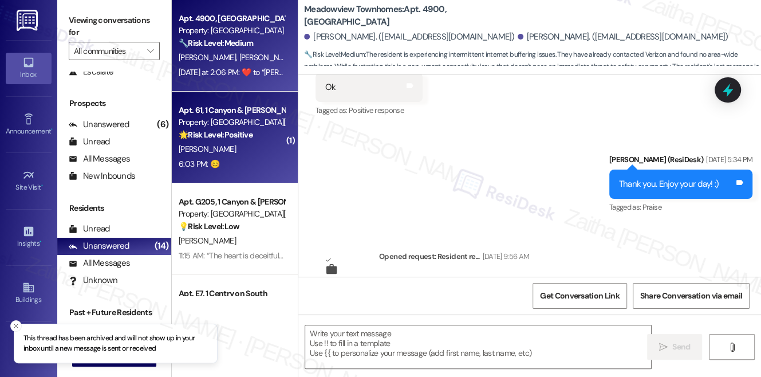
click at [247, 155] on div "[PERSON_NAME]" at bounding box center [232, 149] width 108 height 14
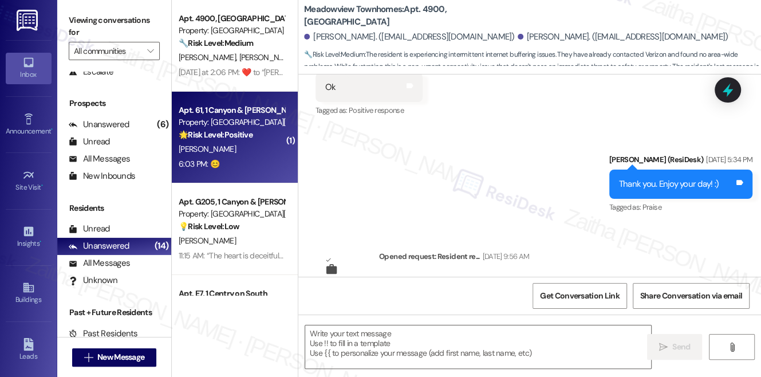
type textarea "Fetching suggested responses. Please feel free to read through the conversation…"
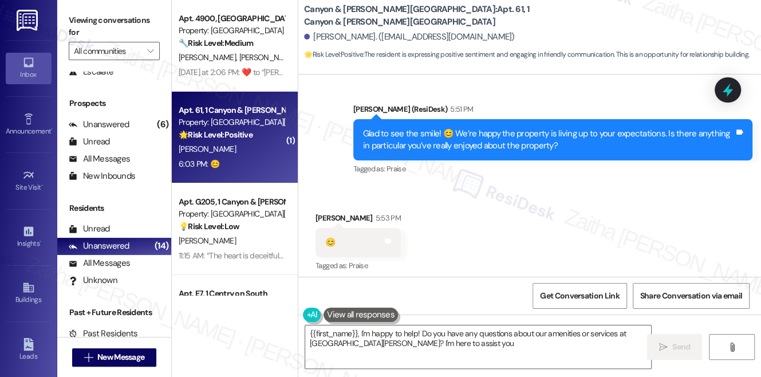
type textarea "{{first_name}}, I'm happy to help! Do you have any questions about our amenitie…"
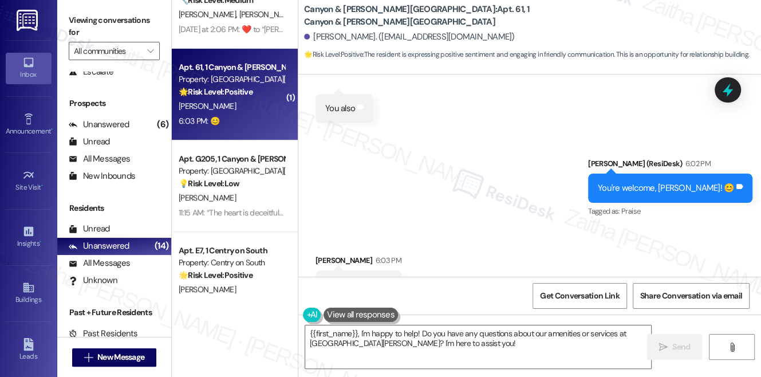
scroll to position [104, 0]
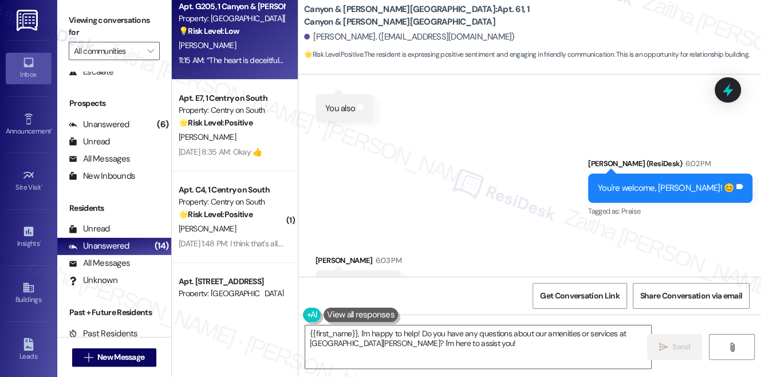
click at [239, 46] on div "[PERSON_NAME]" at bounding box center [232, 45] width 108 height 14
type textarea "{{first_name}}, I'm happy to help! Do you have any questions about our amenitie…"
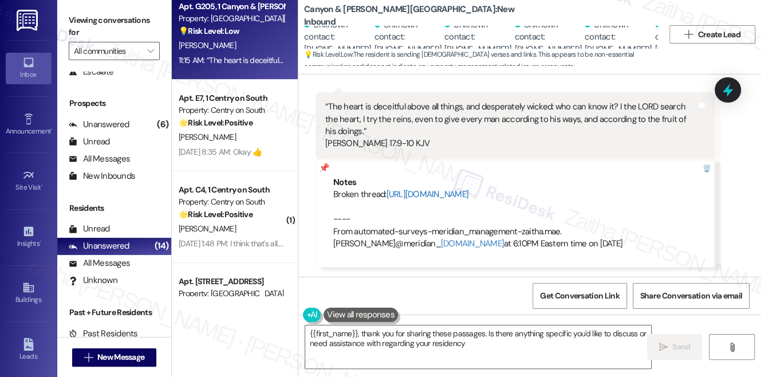
type textarea "{{first_name}}, thank you for sharing these passages. Is there anything specifi…"
click at [724, 95] on icon at bounding box center [727, 89] width 15 height 15
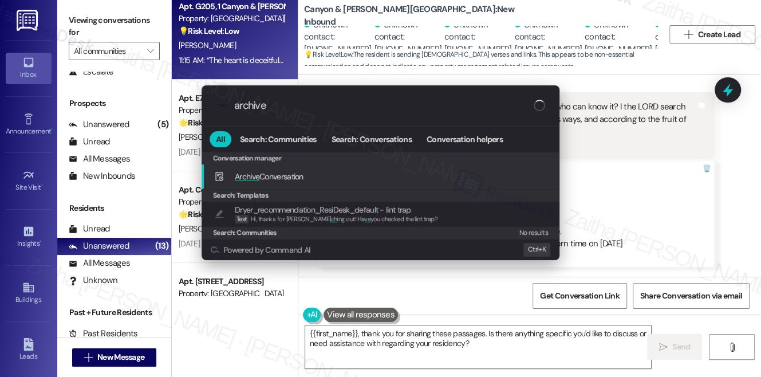
type input "archive"
click at [287, 179] on span "Archive Conversation" at bounding box center [269, 176] width 69 height 10
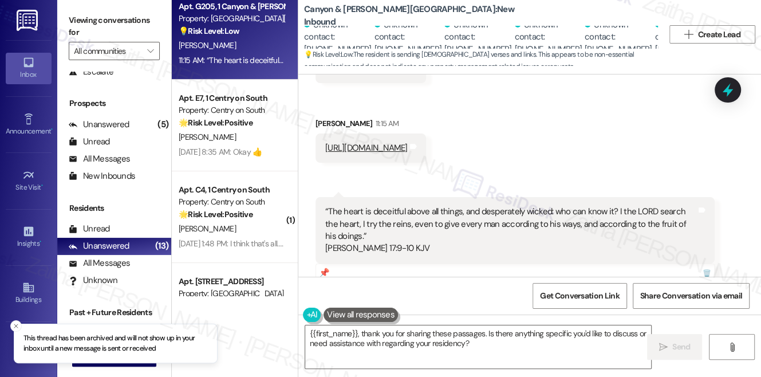
scroll to position [672, 0]
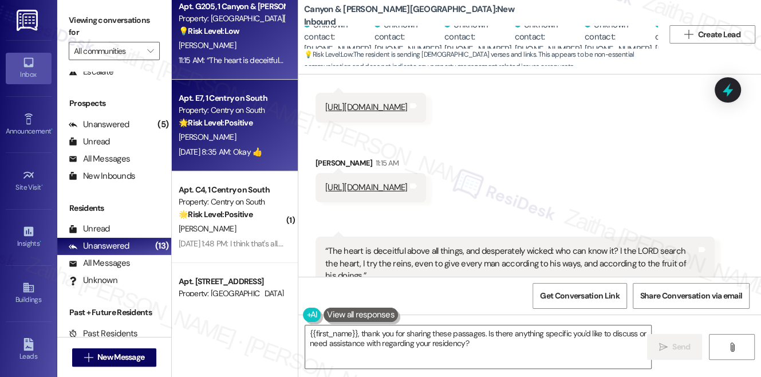
click at [277, 130] on div "[PERSON_NAME]" at bounding box center [232, 137] width 108 height 14
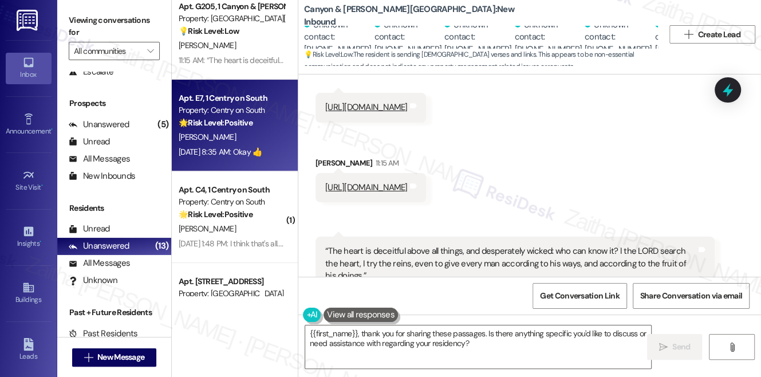
type textarea "Fetching suggested responses. Please feel free to read through the conversation…"
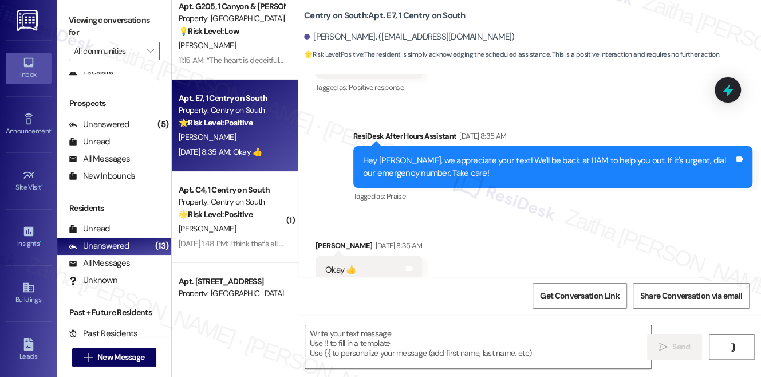
scroll to position [695, 0]
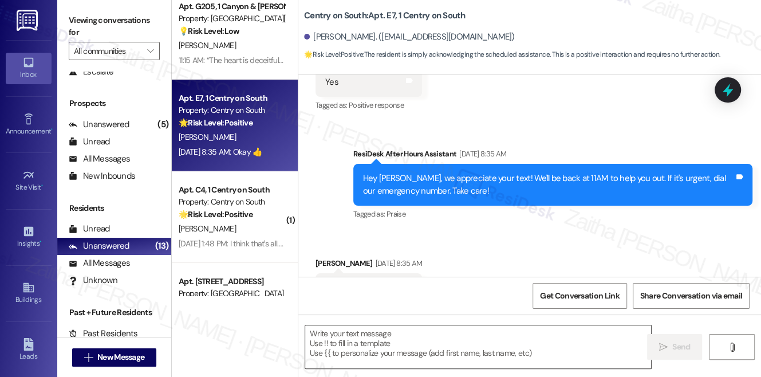
click at [403, 349] on textarea at bounding box center [478, 346] width 346 height 43
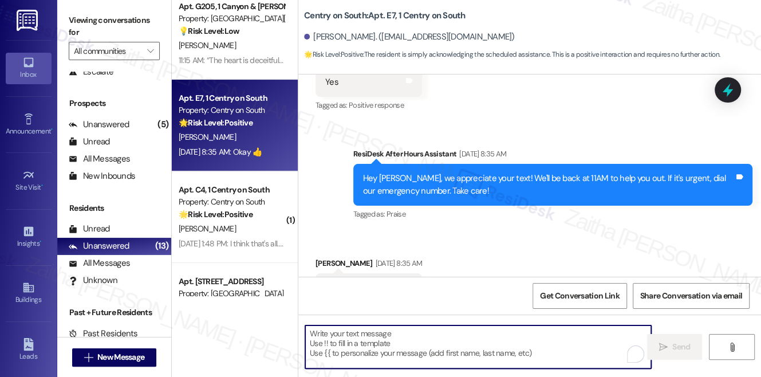
paste textarea "Hi [PERSON_NAME]! I’m so glad to hear your internet is working well for you"
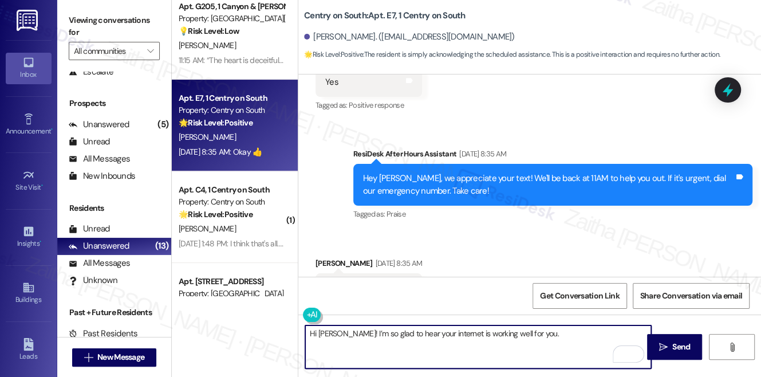
paste textarea "What do you mostly use your internet for?"
type textarea "Hi [PERSON_NAME]! I’m so glad to hear your internet is working well for you. Wh…"
click at [673, 347] on span "Send" at bounding box center [681, 347] width 18 height 12
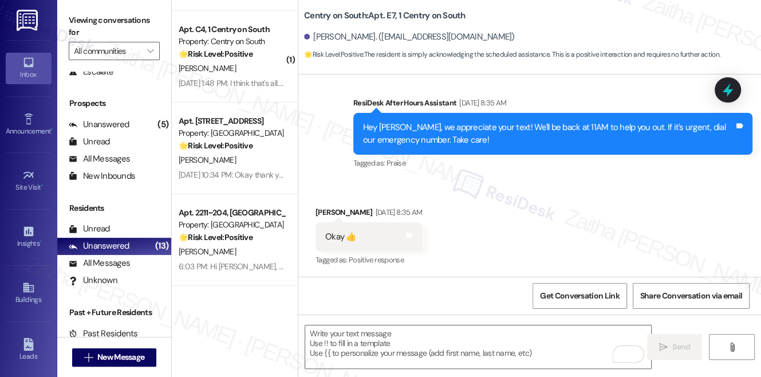
scroll to position [52, 0]
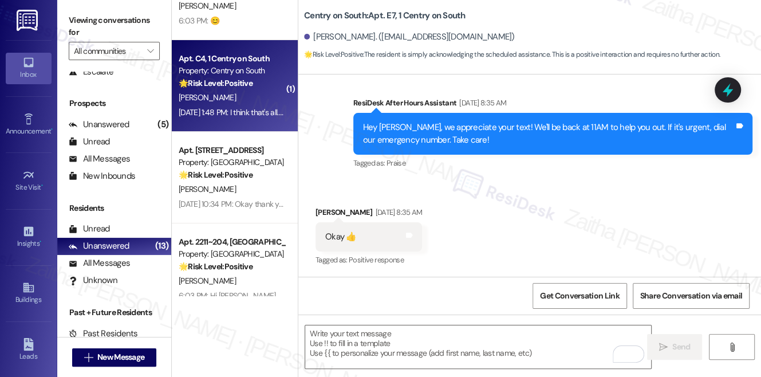
click at [251, 93] on div "[PERSON_NAME]" at bounding box center [232, 97] width 108 height 14
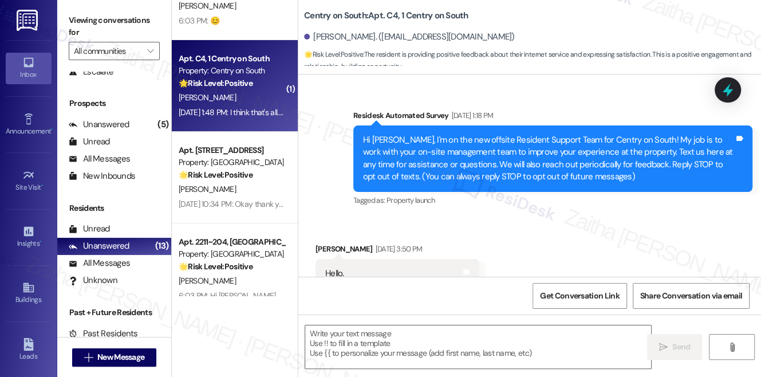
type textarea "Fetching suggested responses. Please feel free to read through the conversation…"
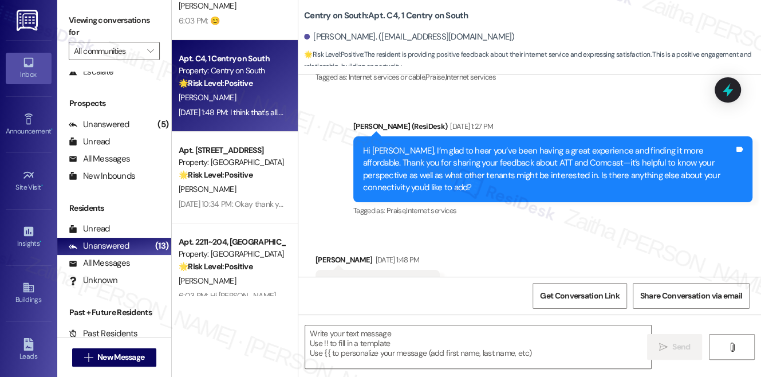
scroll to position [11292, 0]
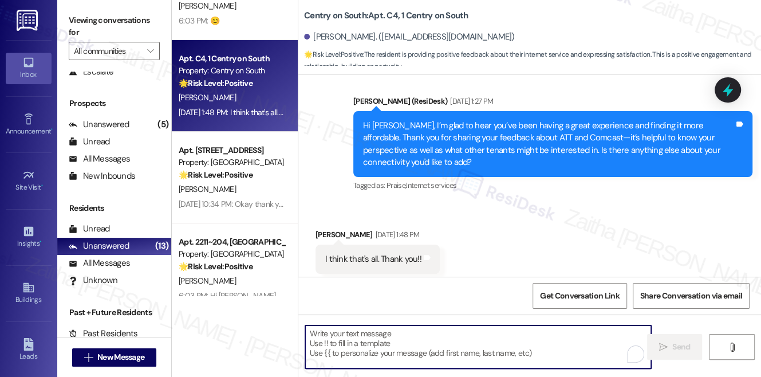
click at [358, 341] on textarea "To enrich screen reader interactions, please activate Accessibility in Grammarl…" at bounding box center [478, 346] width 346 height 43
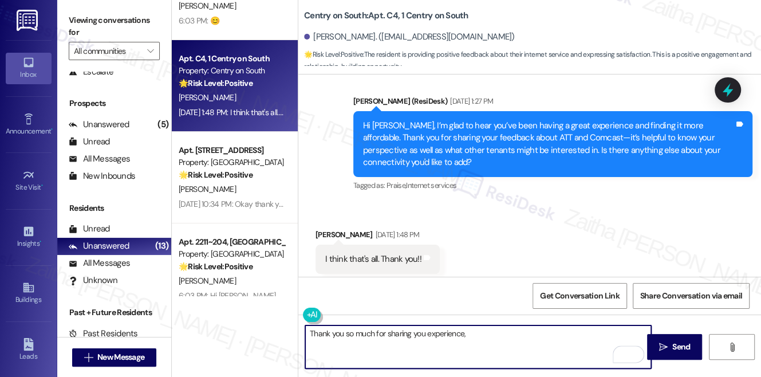
click at [325, 228] on div "Cheryl Baker Sep 15, 2025 at 1:48 PM" at bounding box center [378, 236] width 124 height 16
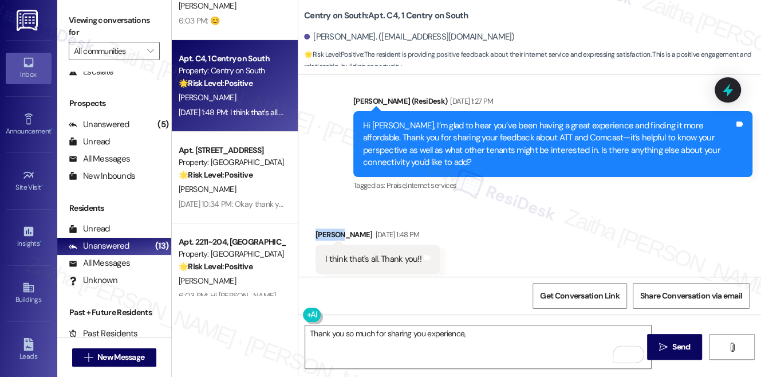
click at [325, 228] on div "Cheryl Baker Sep 15, 2025 at 1:48 PM" at bounding box center [378, 236] width 124 height 16
copy div "Cheryl"
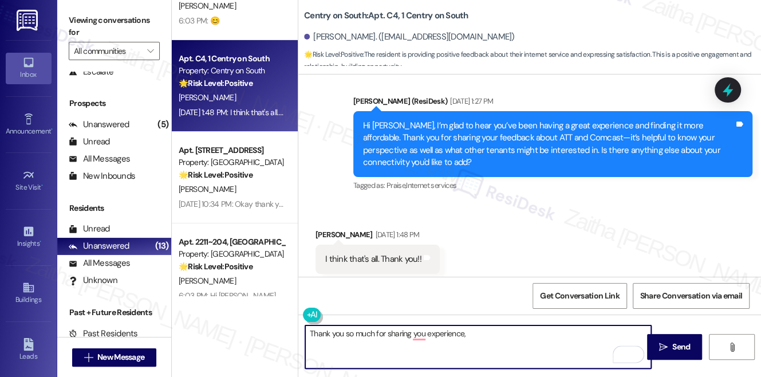
click at [521, 354] on textarea "Thank you so much for sharing you experience," at bounding box center [478, 346] width 346 height 43
paste textarea "Cheryl"
click at [531, 338] on textarea "Thank you so much for sharing your experience, Cheryl!" at bounding box center [478, 346] width 346 height 43
paste textarea "Please don't hesitate to reach out with any questions or concerns you may have.…"
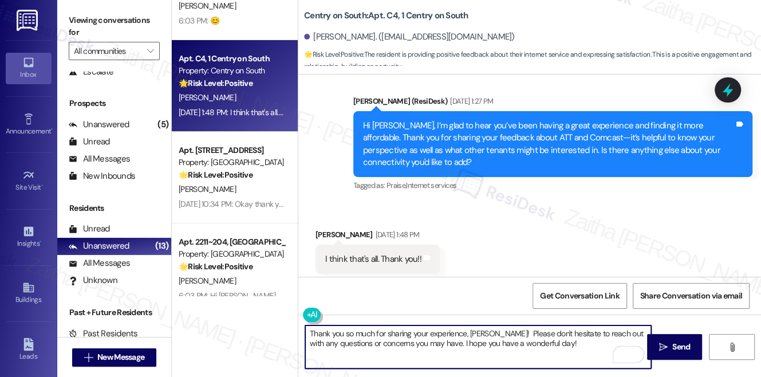
click at [499, 329] on textarea "Thank you so much for sharing your experience, Cheryl! Please don't hesitate to…" at bounding box center [478, 346] width 346 height 43
click at [534, 341] on textarea "Thank you so much for sharing your experience, Cheryl! Please don't hesitate to…" at bounding box center [478, 346] width 346 height 43
type textarea "Thank you so much for sharing your experience, Cheryl! Please don't hesitate to…"
click at [663, 349] on icon "" at bounding box center [663, 346] width 9 height 9
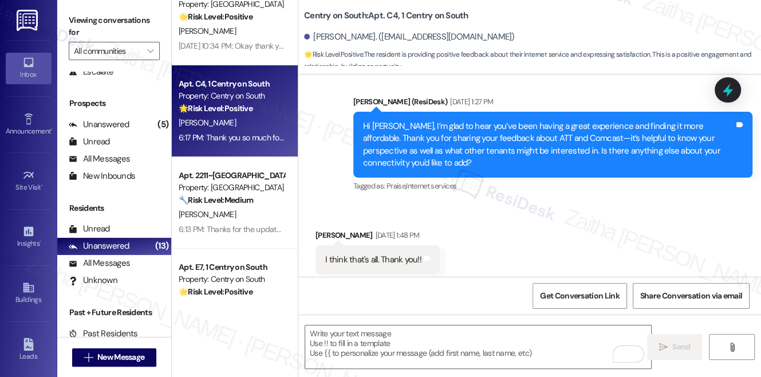
scroll to position [156, 0]
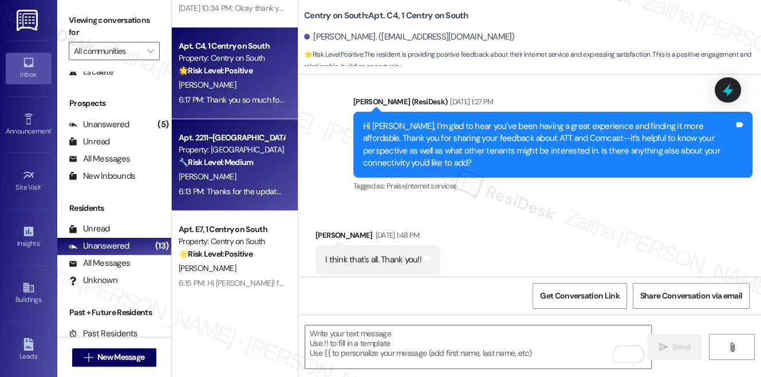
click at [270, 170] on div "[PERSON_NAME]" at bounding box center [232, 177] width 108 height 14
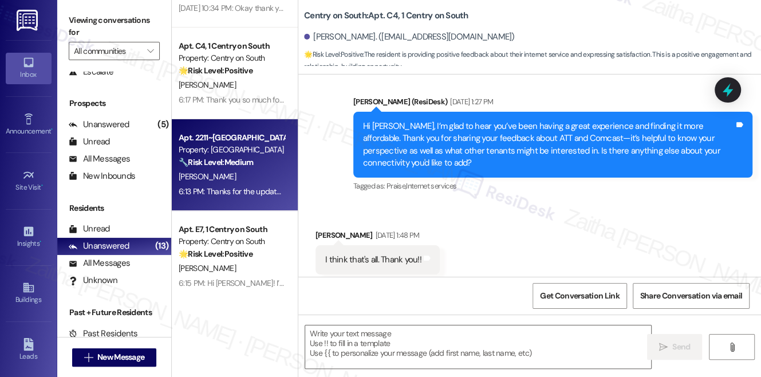
type textarea "Fetching suggested responses. Please feel free to read through the conversation…"
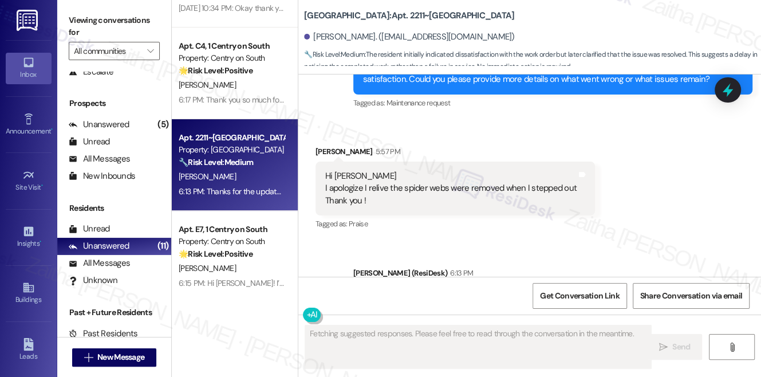
scroll to position [3121, 0]
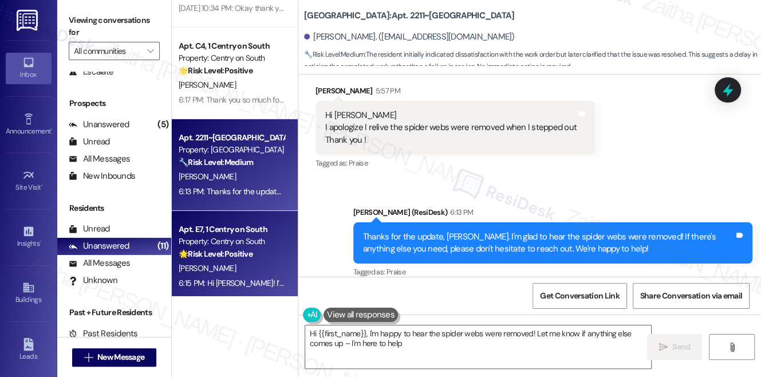
type textarea "Hi {{first_name}}, I'm happy to hear the spider webs were removed! Let me know …"
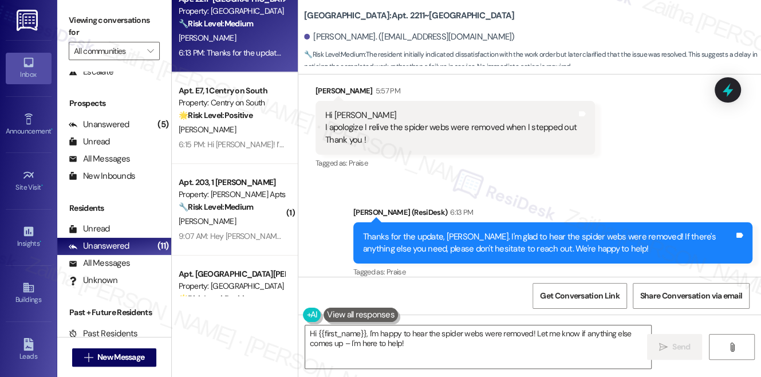
scroll to position [312, 0]
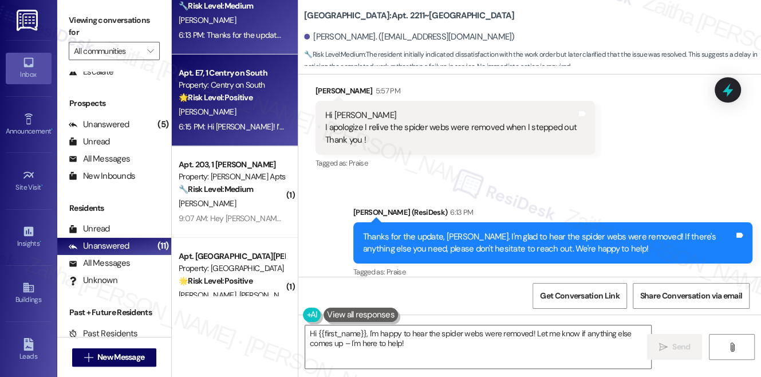
click at [257, 124] on div "6:15 PM: Hi Norman! I’m so glad to hear your internet is working well for you. …" at bounding box center [388, 126] width 419 height 10
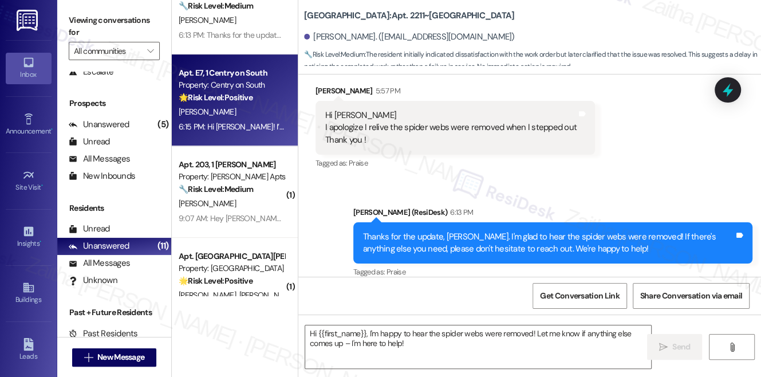
type textarea "Fetching suggested responses. Please feel free to read through the conversation…"
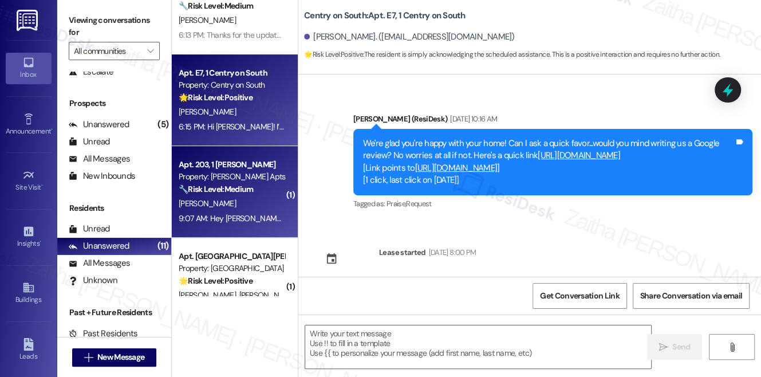
type textarea "Fetching suggested responses. Please feel free to read through the conversation…"
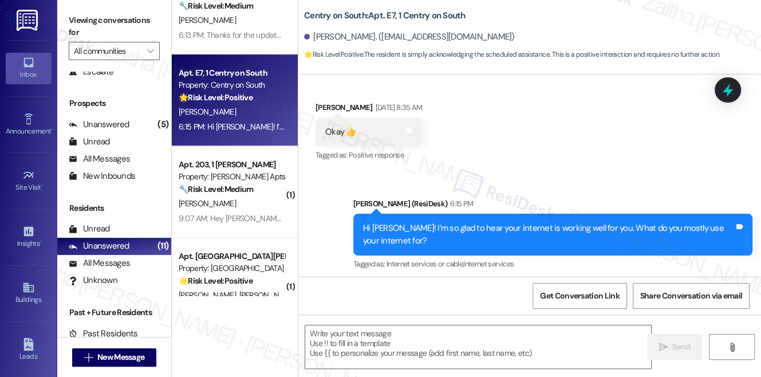
scroll to position [855, 0]
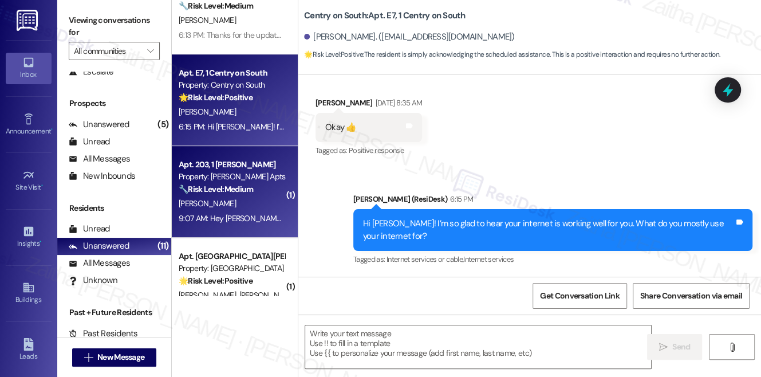
click at [253, 203] on div "[PERSON_NAME]" at bounding box center [232, 203] width 108 height 14
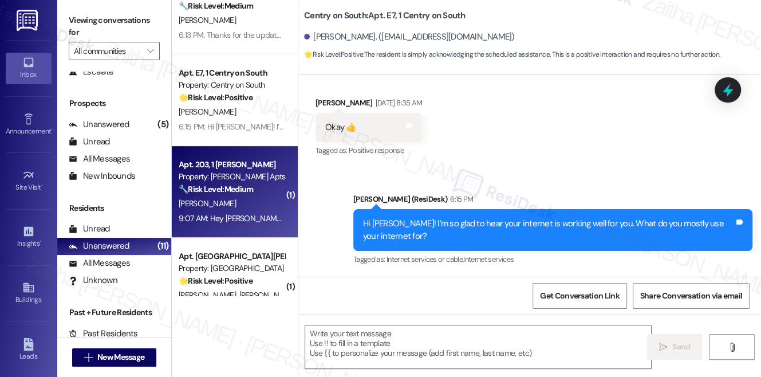
type textarea "Fetching suggested responses. Please feel free to read through the conversation…"
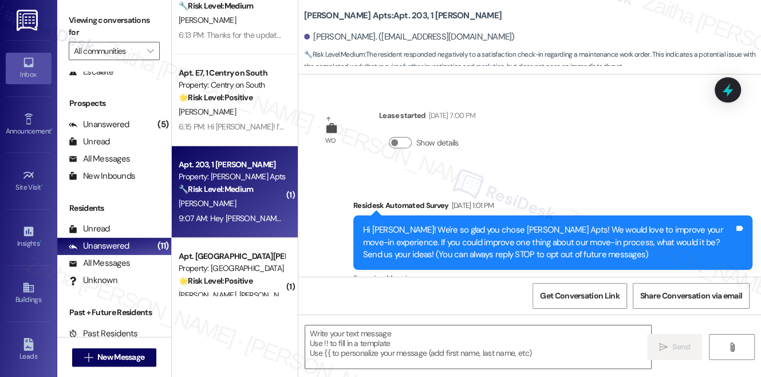
type textarea "Fetching suggested responses. Please feel free to read through the conversation…"
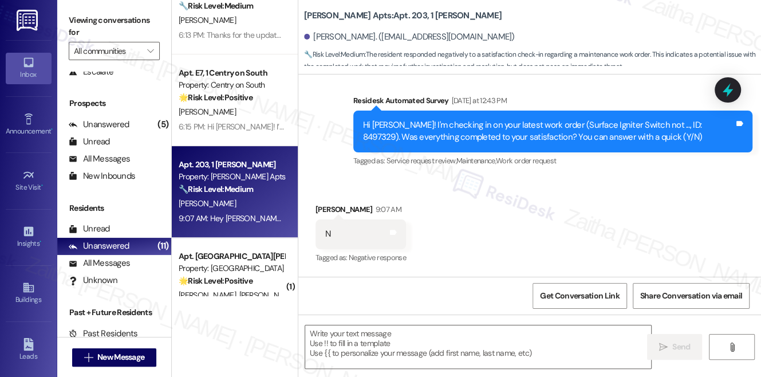
scroll to position [2764, 0]
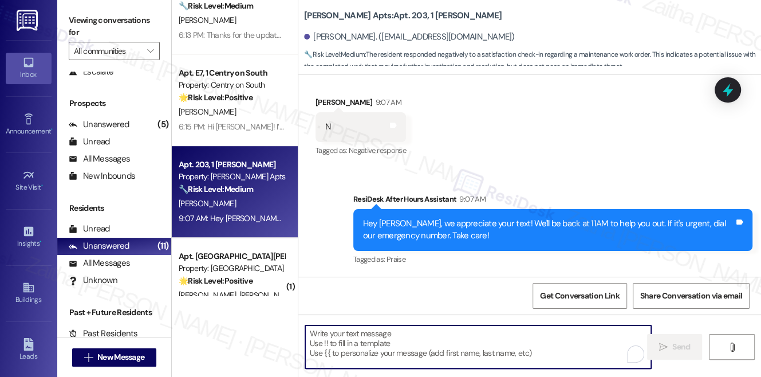
click at [363, 351] on textarea "To enrich screen reader interactions, please activate Accessibility in Grammarl…" at bounding box center [478, 346] width 346 height 43
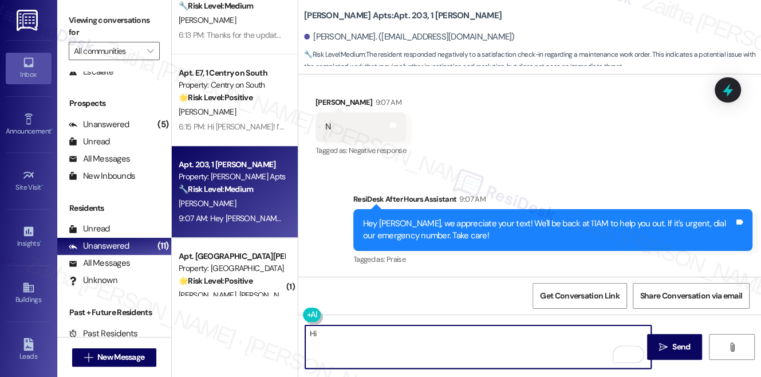
click at [328, 98] on div "Shyceria Wright 9:07 AM" at bounding box center [361, 104] width 90 height 16
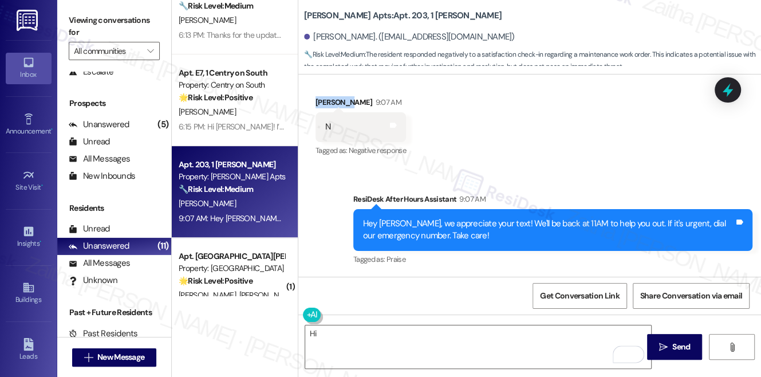
click at [328, 98] on div "Shyceria Wright 9:07 AM" at bounding box center [361, 104] width 90 height 16
copy div "Shyceria"
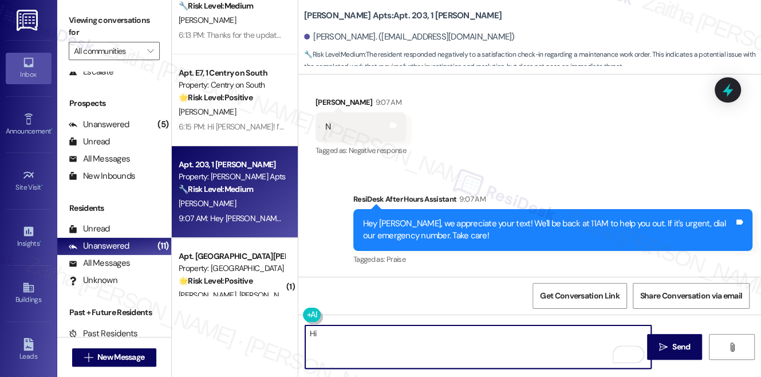
click at [368, 332] on textarea "Hi" at bounding box center [478, 346] width 346 height 43
paste textarea "Shyceria"
paste textarea "I'm sorry to hear that you are not satisfied with the maintenance repair done o…"
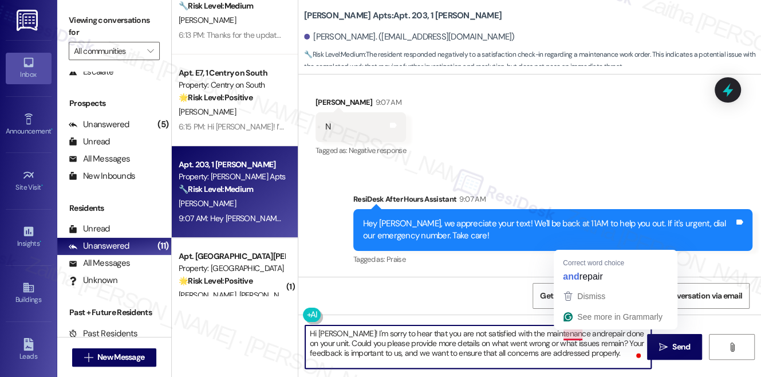
type textarea "Hi [PERSON_NAME]! I'm sorry to hear that you are not satisfied with the mainten…"
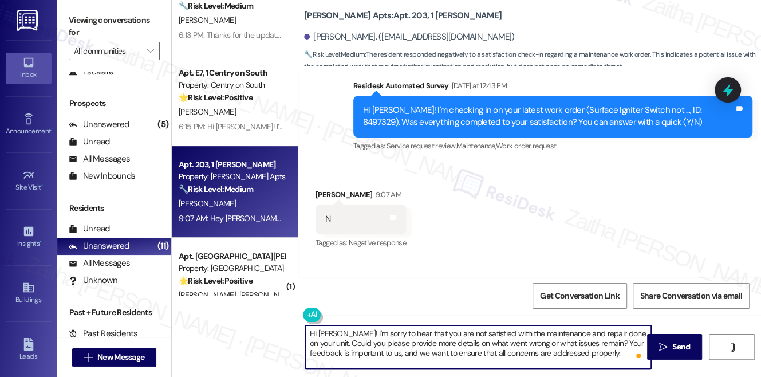
scroll to position [2608, 0]
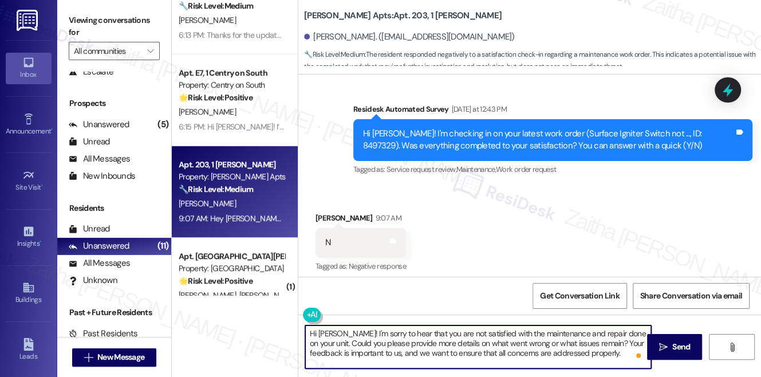
scroll to position [2764, 0]
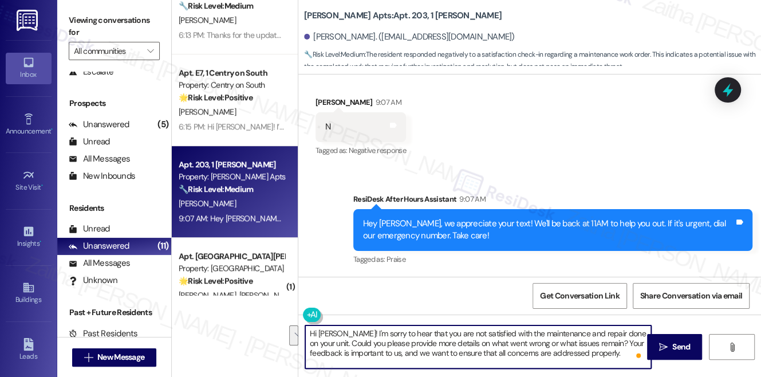
drag, startPoint x: 601, startPoint y: 341, endPoint x: 621, endPoint y: 350, distance: 22.0
click at [620, 352] on textarea "Hi [PERSON_NAME]! I'm sorry to hear that you are not satisfied with the mainten…" at bounding box center [478, 346] width 346 height 43
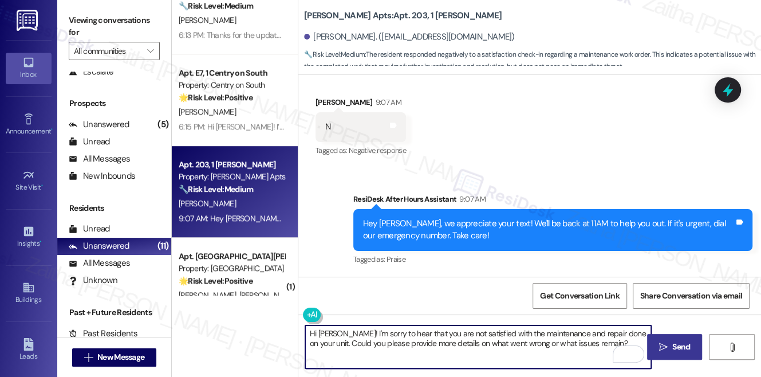
type textarea "Hi [PERSON_NAME]! I'm sorry to hear that you are not satisfied with the mainten…"
click at [671, 345] on span "Send" at bounding box center [681, 347] width 22 height 12
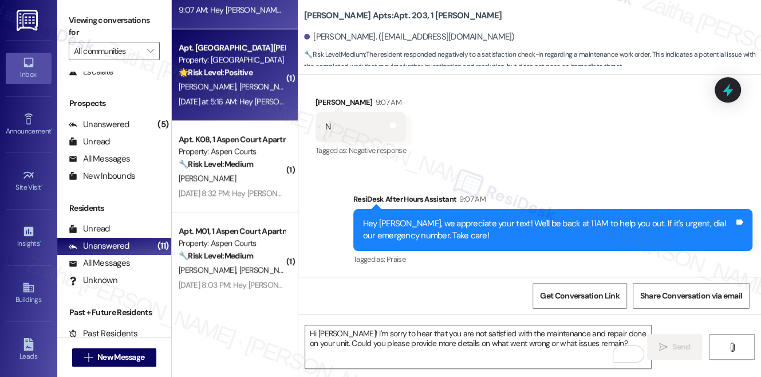
scroll to position [2655, 0]
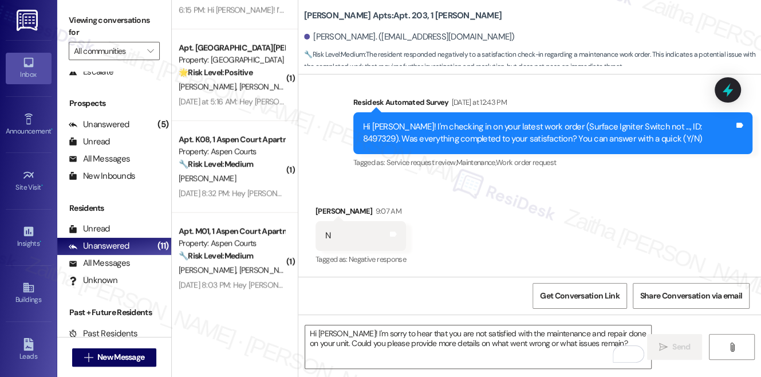
click at [273, 96] on div "[DATE] at 5:16 AM: Hey [PERSON_NAME] and [PERSON_NAME], we appreciate your text…" at bounding box center [473, 101] width 588 height 10
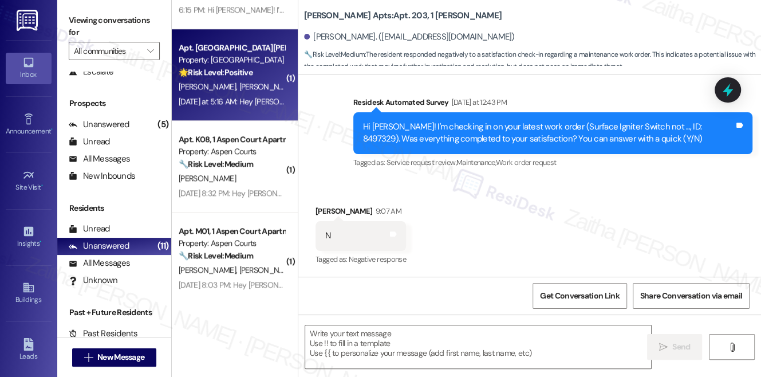
type textarea "Fetching suggested responses. Please feel free to read through the conversation…"
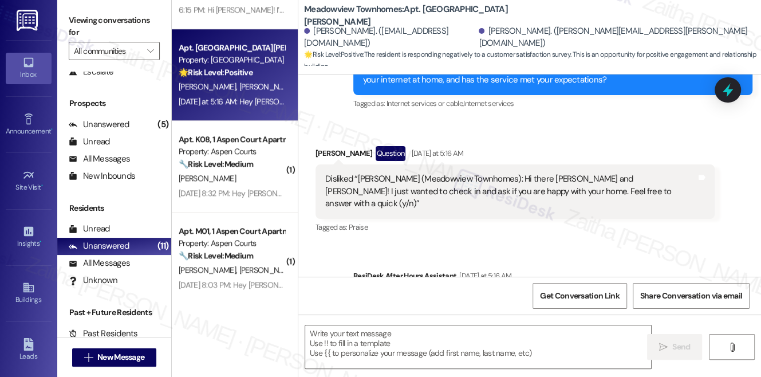
scroll to position [773, 0]
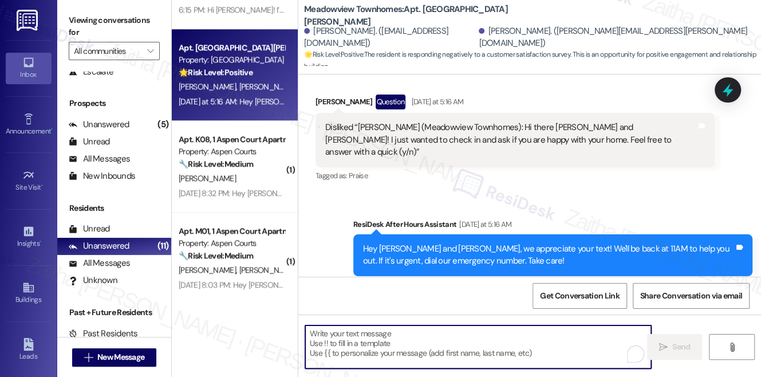
click at [351, 349] on textarea "To enrich screen reader interactions, please activate Accessibility in Grammarl…" at bounding box center [478, 346] width 346 height 43
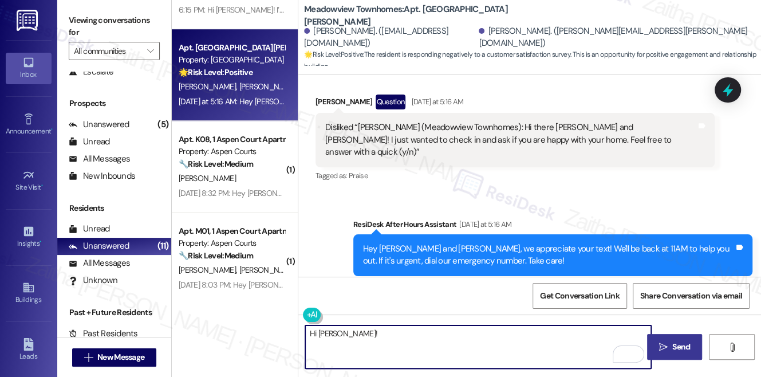
paste textarea "I understand you're not happy with your home. I'm sorry to hear that. I'd like …"
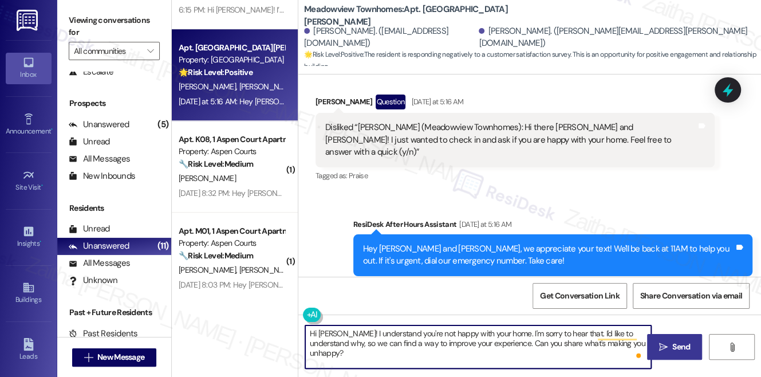
type textarea "Hi [PERSON_NAME]! I understand you're not happy with your home. I'm sorry to he…"
drag, startPoint x: 675, startPoint y: 352, endPoint x: 663, endPoint y: 342, distance: 14.7
click at [674, 352] on span "Send" at bounding box center [681, 347] width 18 height 12
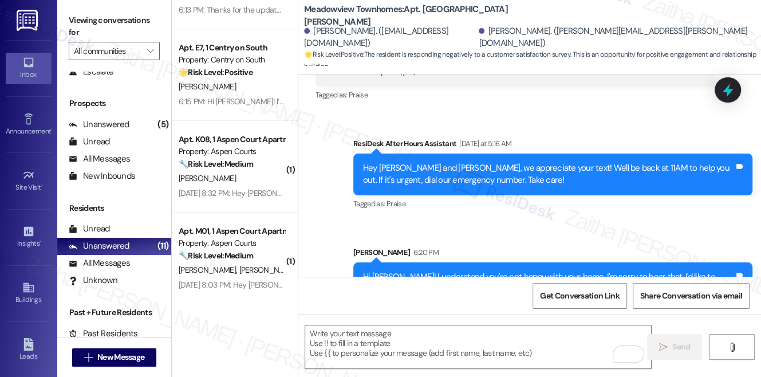
scroll to position [865, 0]
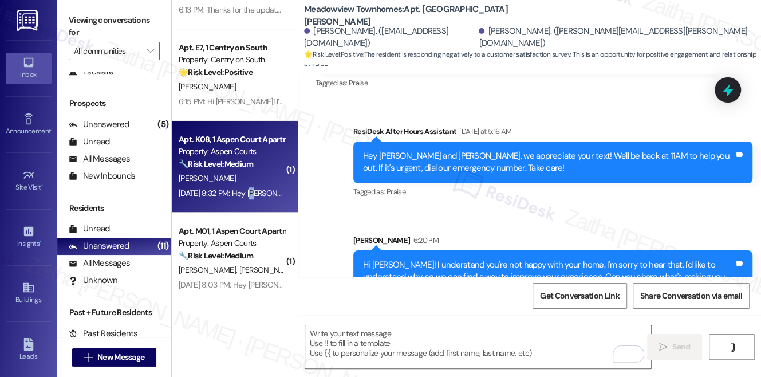
click at [248, 190] on div "[DATE] 8:32 PM: Hey [PERSON_NAME], we appreciate your text! We'll be back at 11…" at bounding box center [432, 193] width 506 height 10
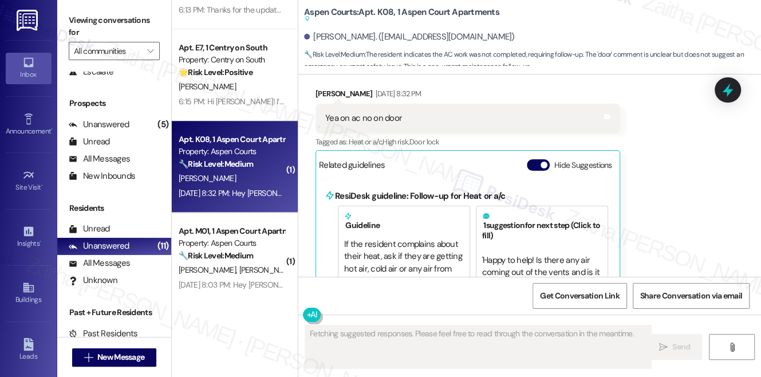
scroll to position [1953, 0]
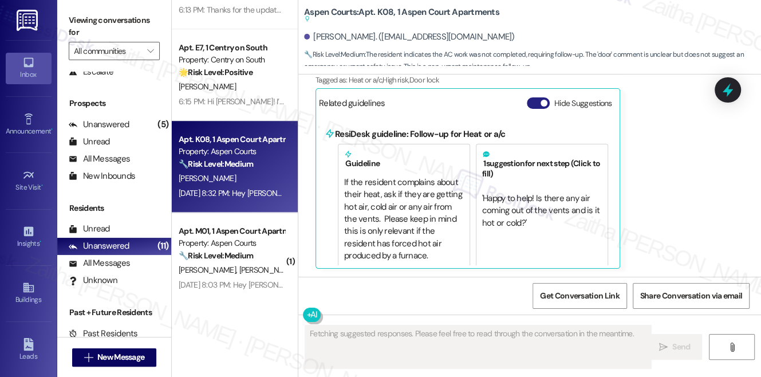
click at [530, 103] on button "Hide Suggestions" at bounding box center [538, 102] width 23 height 11
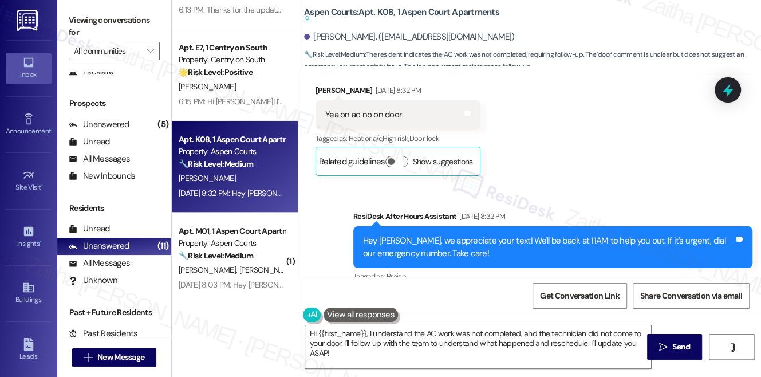
scroll to position [1912, 0]
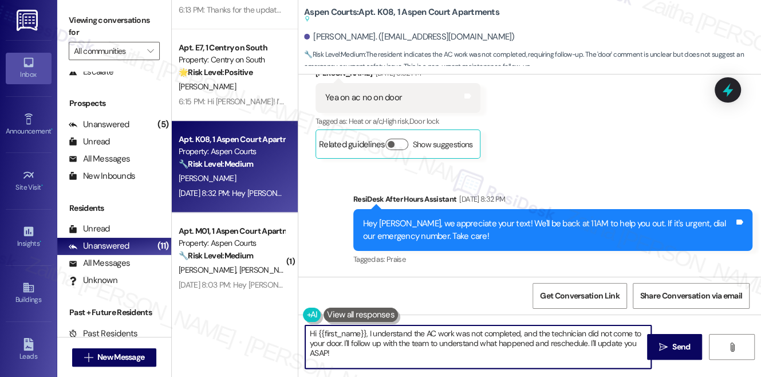
click at [318, 350] on textarea "Hi {{first_name}}, I understand the AC work was not completed, and the technici…" at bounding box center [478, 346] width 346 height 43
type textarea "Hi {{first_name}}, I understand the AC work was not completed, and the technici…"
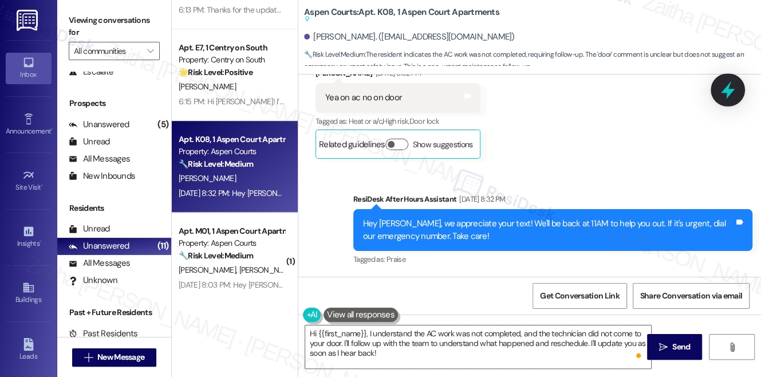
click at [722, 90] on icon at bounding box center [727, 89] width 19 height 19
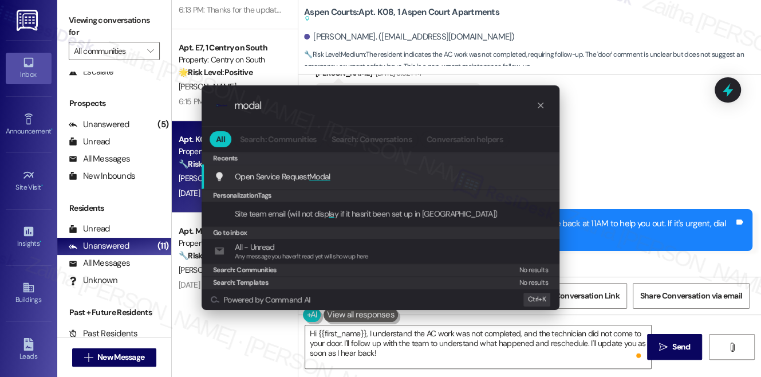
type input "modal"
click at [321, 180] on span "Modal" at bounding box center [319, 176] width 21 height 10
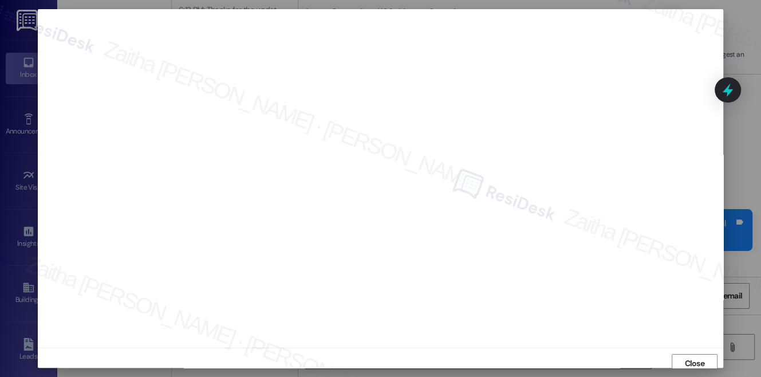
scroll to position [0, 0]
click at [684, 358] on span "Close" at bounding box center [694, 364] width 20 height 12
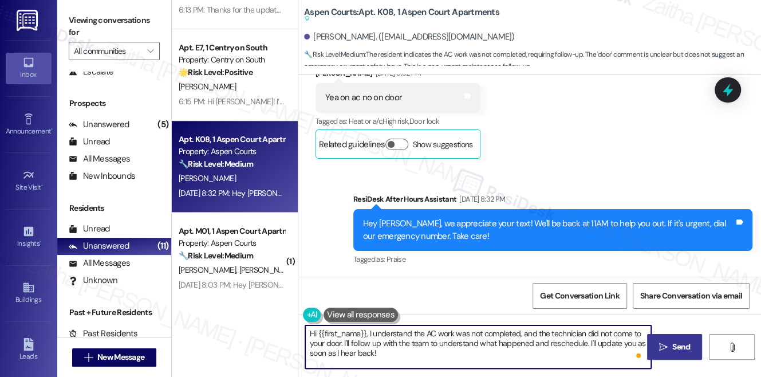
click at [679, 346] on span "Send" at bounding box center [681, 347] width 18 height 12
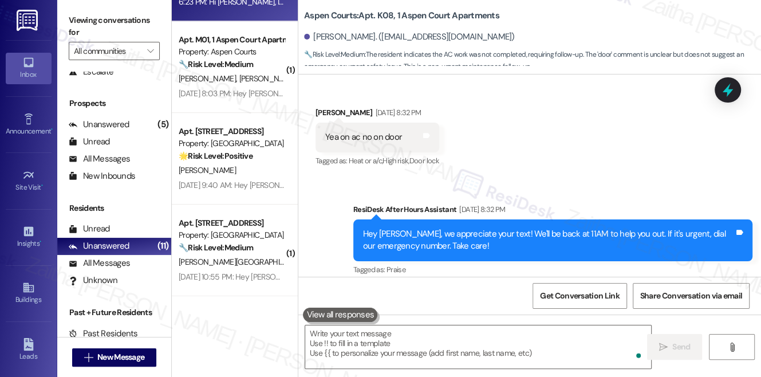
scroll to position [1987, 0]
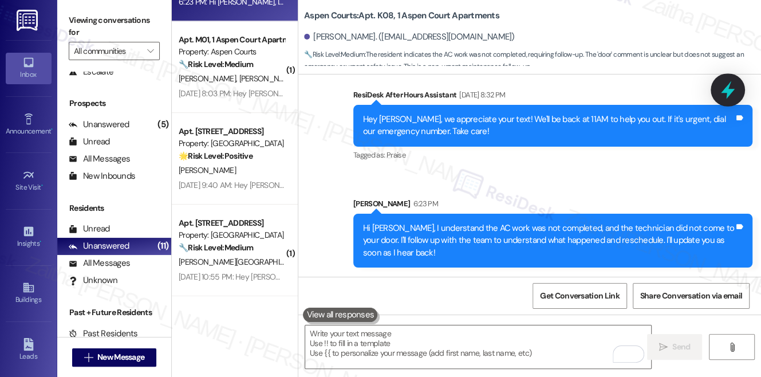
click at [719, 88] on icon at bounding box center [727, 89] width 19 height 19
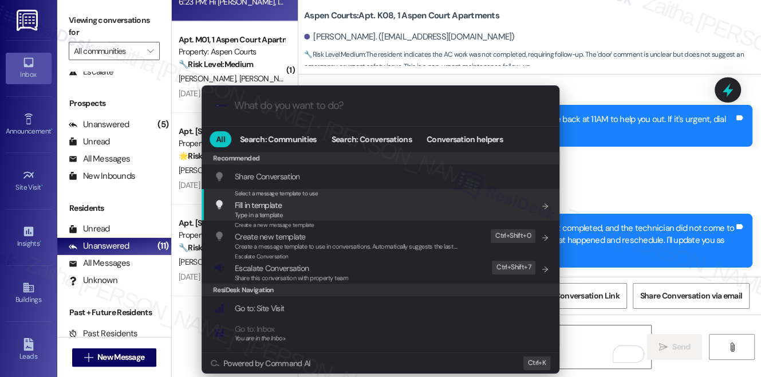
click at [631, 180] on div ".cls-1{fill:#0a055f;}.cls-2{fill:#0cc4c4;} resideskLogoBlueOrange All Search: C…" at bounding box center [380, 188] width 761 height 377
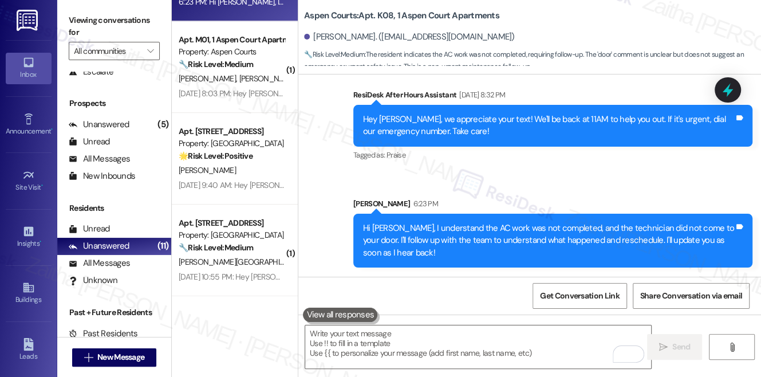
drag, startPoint x: 736, startPoint y: 95, endPoint x: 515, endPoint y: 144, distance: 226.3
click at [735, 94] on icon at bounding box center [727, 89] width 15 height 15
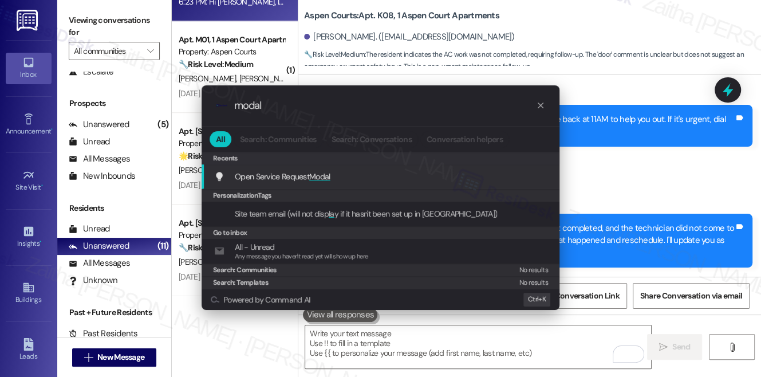
click at [329, 178] on span "Modal" at bounding box center [319, 176] width 21 height 10
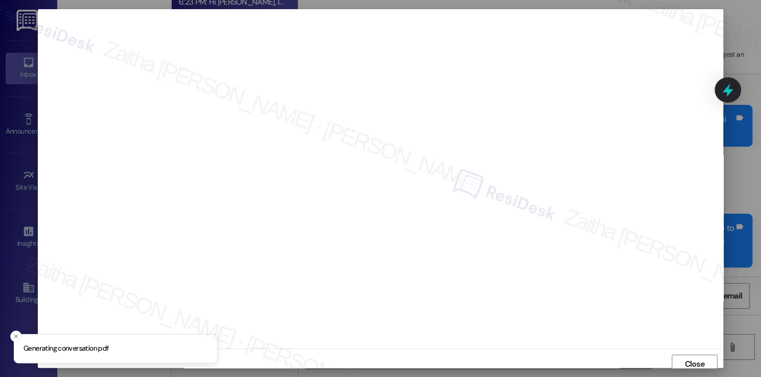
scroll to position [5, 0]
click at [679, 362] on button "Close" at bounding box center [695, 359] width 46 height 18
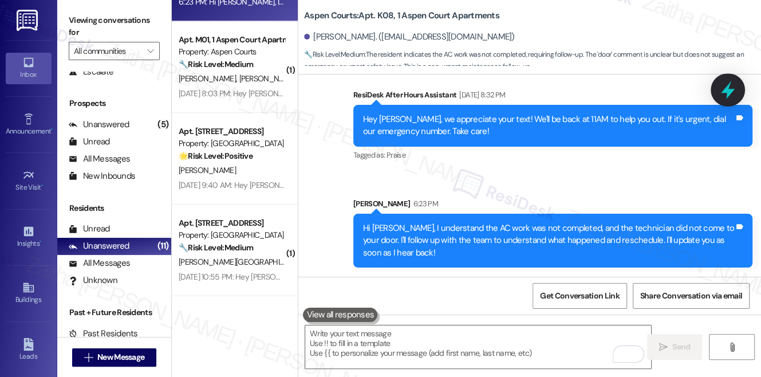
click at [730, 95] on icon at bounding box center [727, 89] width 19 height 19
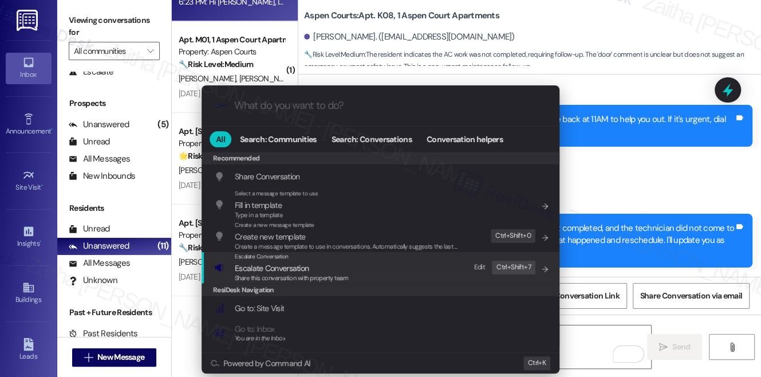
click at [259, 274] on span "Share this conversation with property team" at bounding box center [291, 278] width 113 height 8
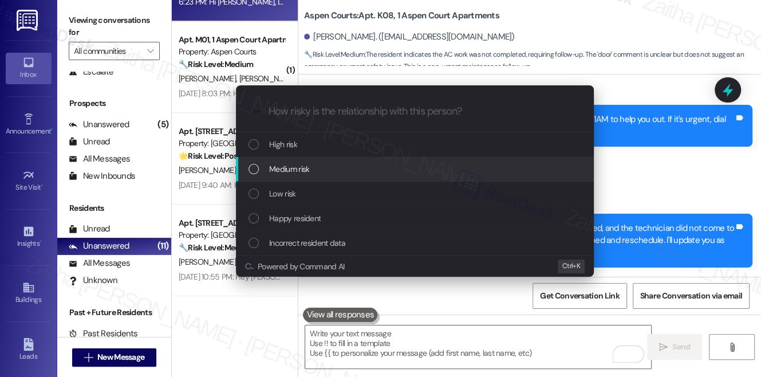
click at [324, 164] on div "Medium risk" at bounding box center [416, 169] width 335 height 13
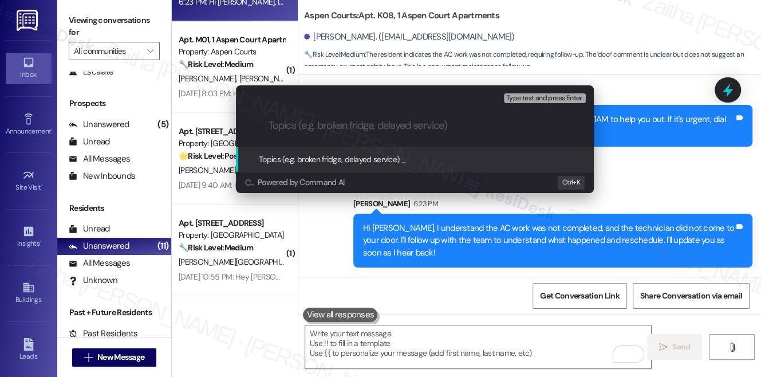
click at [651, 188] on div "Escalate Conversation Medium risk Topics (e.g. broken fridge, delayed service) …" at bounding box center [380, 188] width 761 height 377
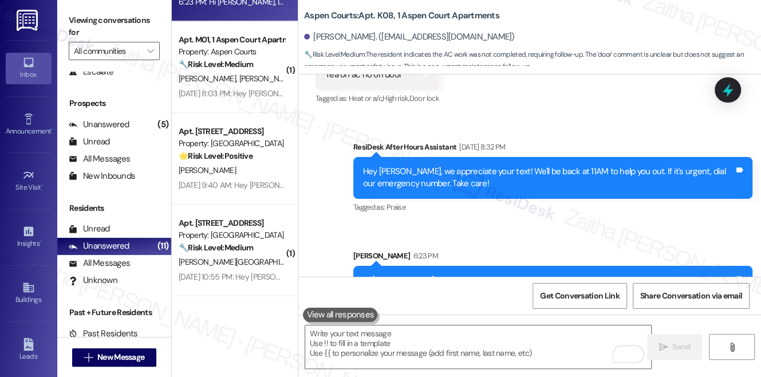
scroll to position [1936, 0]
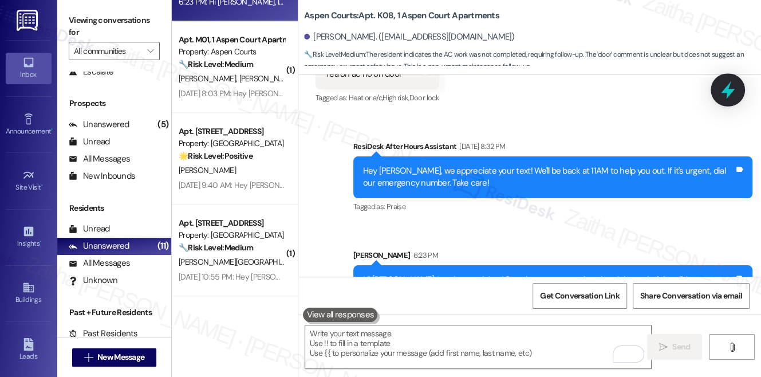
click at [728, 92] on icon at bounding box center [728, 90] width 14 height 18
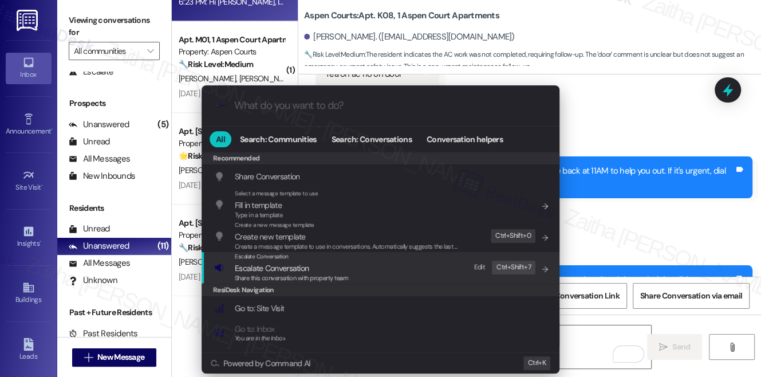
click at [293, 270] on span "Escalate Conversation" at bounding box center [272, 268] width 74 height 10
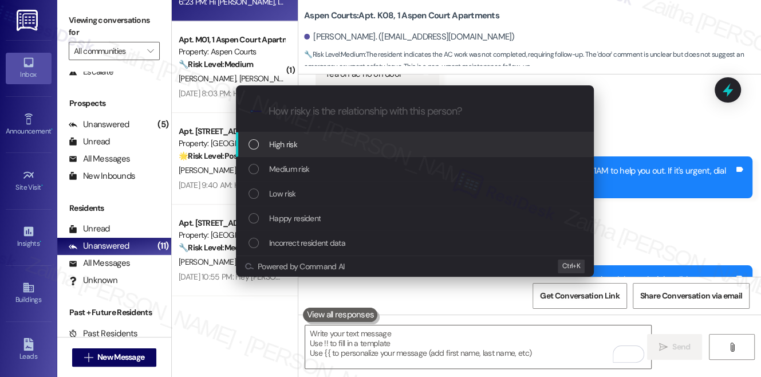
click at [315, 143] on div "High risk" at bounding box center [416, 144] width 335 height 13
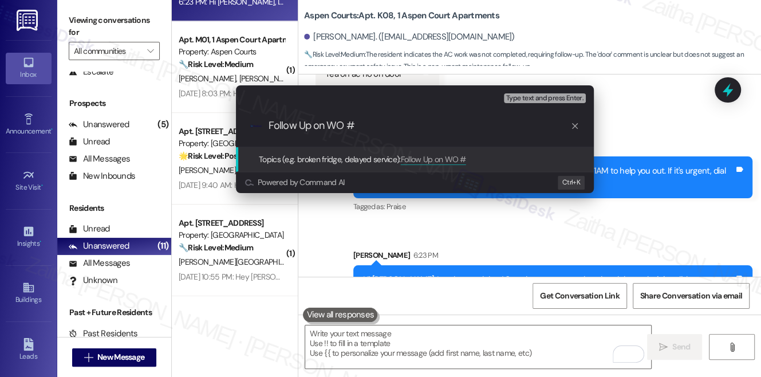
paste input "8492872"
click at [463, 125] on input "Follow Up on WO #8492872 - AC is not functioning" at bounding box center [420, 126] width 302 height 12
type input "Follow Up on WO #8492872 - AC is not working"
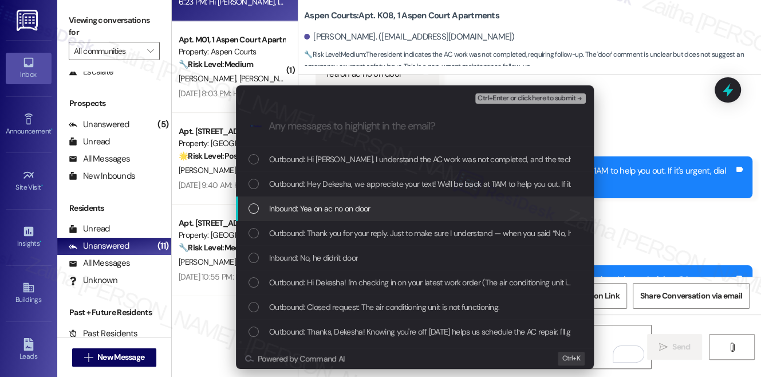
click at [393, 205] on div "Inbound: Yea on ac no on door" at bounding box center [416, 208] width 335 height 13
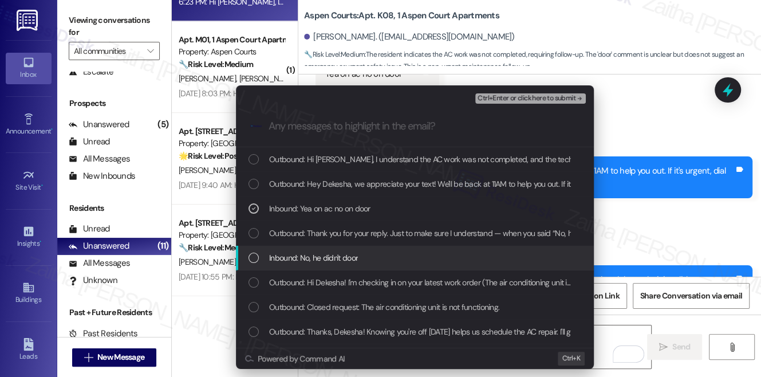
click at [400, 251] on div "Inbound: No, he didn't door" at bounding box center [416, 257] width 335 height 13
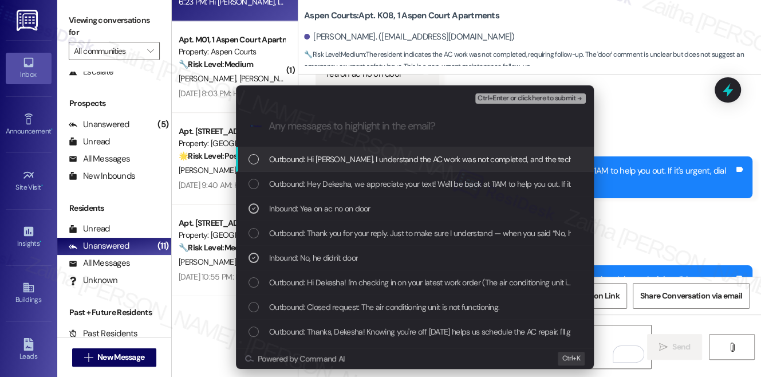
click at [513, 100] on span "Ctrl+Enter or click here to submit" at bounding box center [527, 98] width 98 height 8
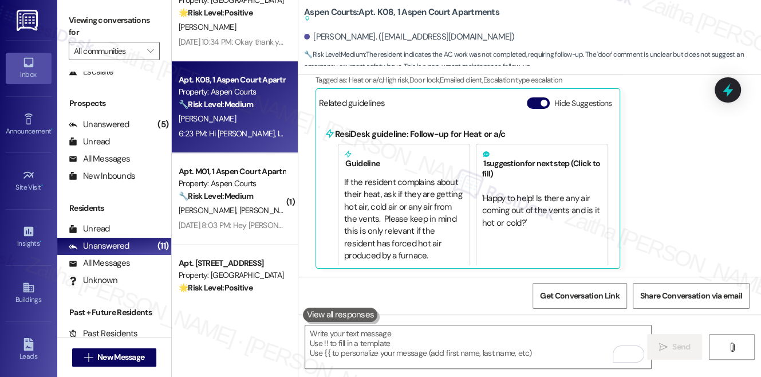
scroll to position [281, 0]
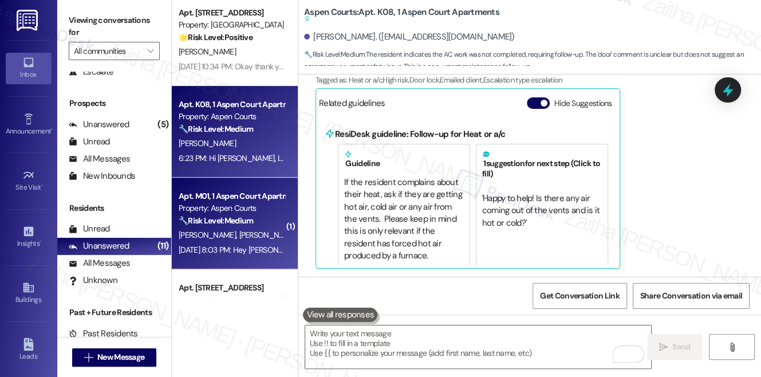
click at [257, 232] on div "[PERSON_NAME] [PERSON_NAME]" at bounding box center [232, 235] width 108 height 14
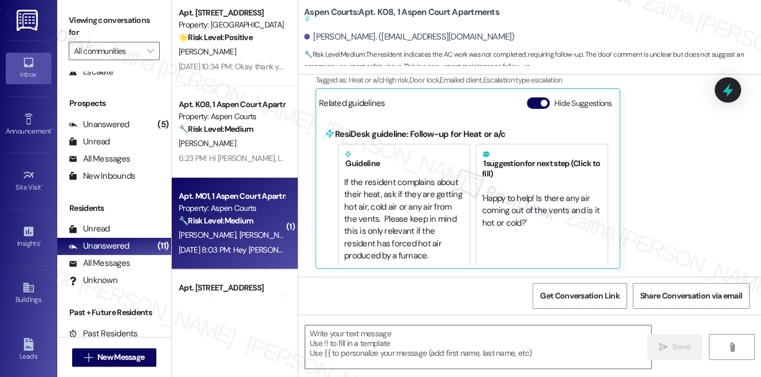
type textarea "Fetching suggested responses. Please feel free to read through the conversation…"
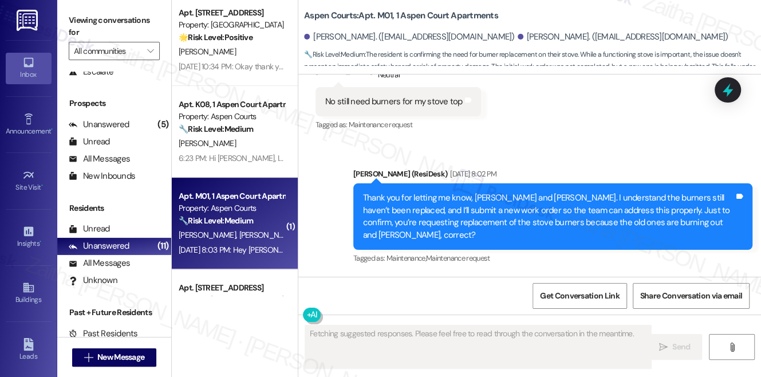
scroll to position [5181, 0]
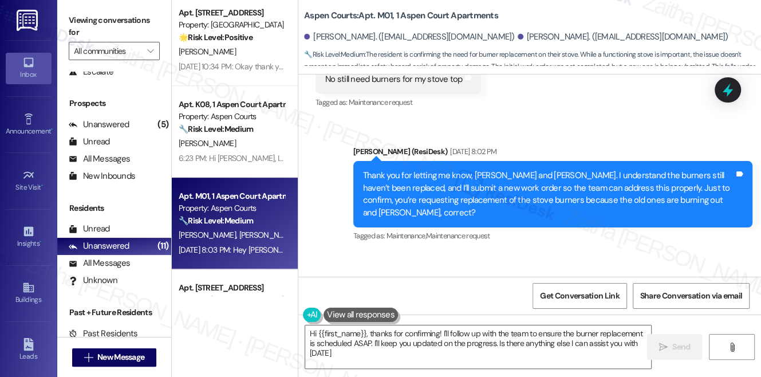
type textarea "Hi {{first_name}}, thanks for confirming! I'll follow up with the team to ensur…"
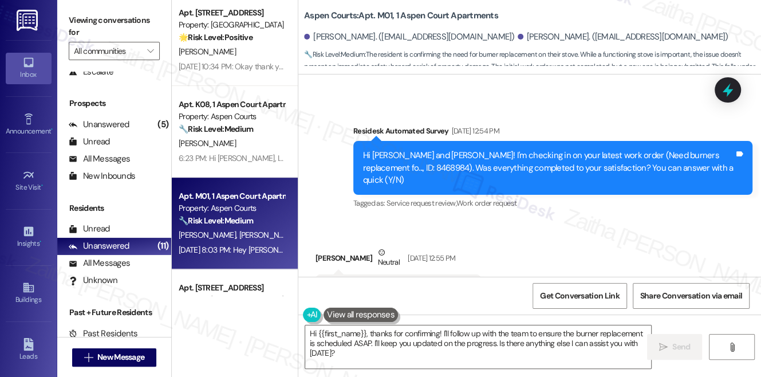
scroll to position [4925, 0]
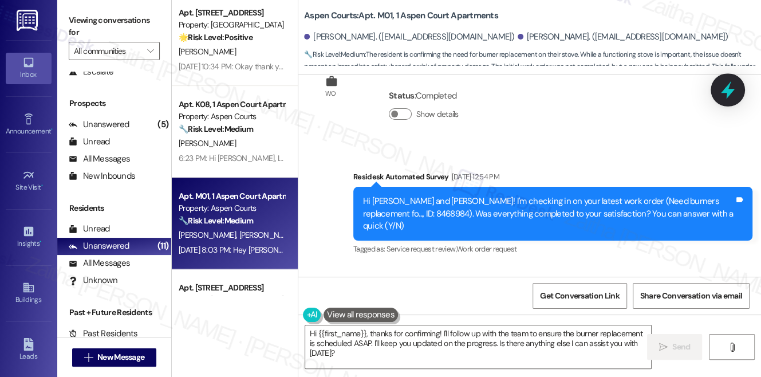
click at [720, 88] on icon at bounding box center [727, 89] width 19 height 19
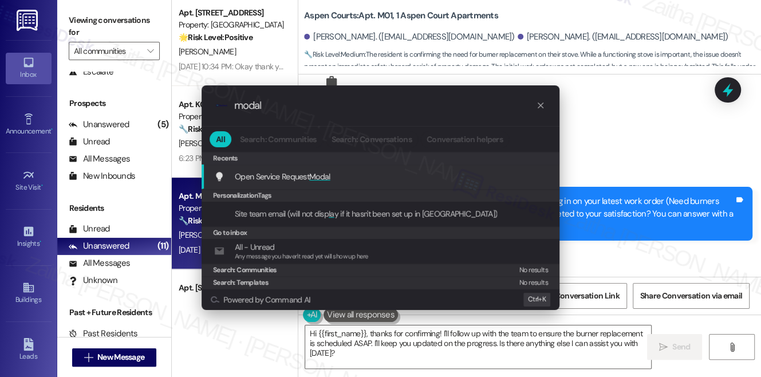
type input "modal"
click at [325, 174] on span "Modal" at bounding box center [319, 176] width 21 height 10
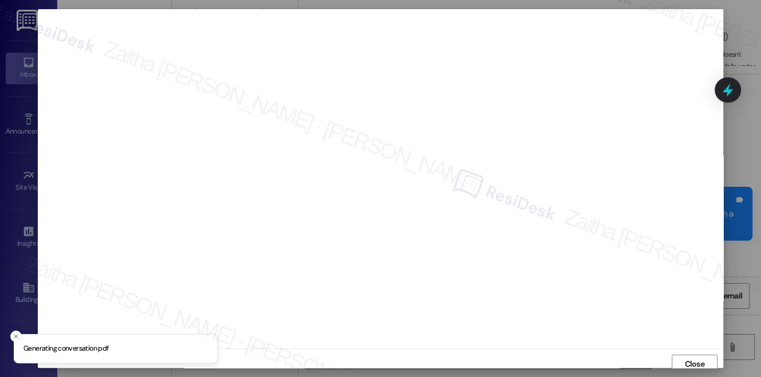
scroll to position [5, 0]
click at [684, 360] on span "Close" at bounding box center [694, 359] width 20 height 12
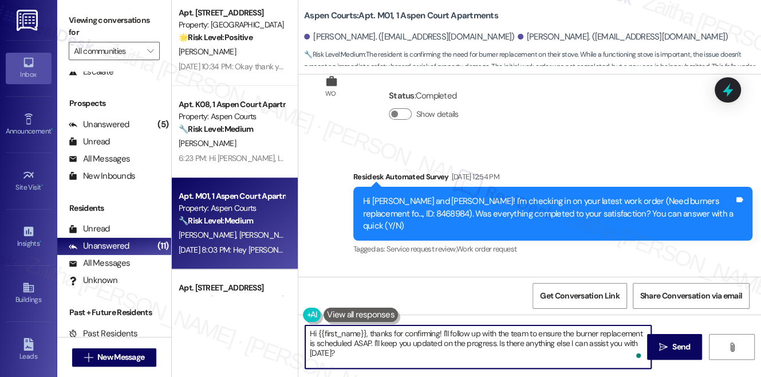
drag, startPoint x: 442, startPoint y: 330, endPoint x: 447, endPoint y: 357, distance: 27.5
click at [447, 357] on textarea "Hi {{first_name}}, thanks for confirming! I'll follow up with the team to ensur…" at bounding box center [478, 346] width 346 height 43
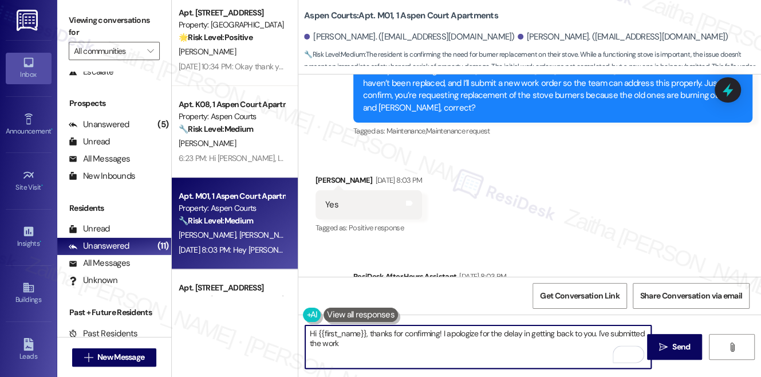
scroll to position [5290, 0]
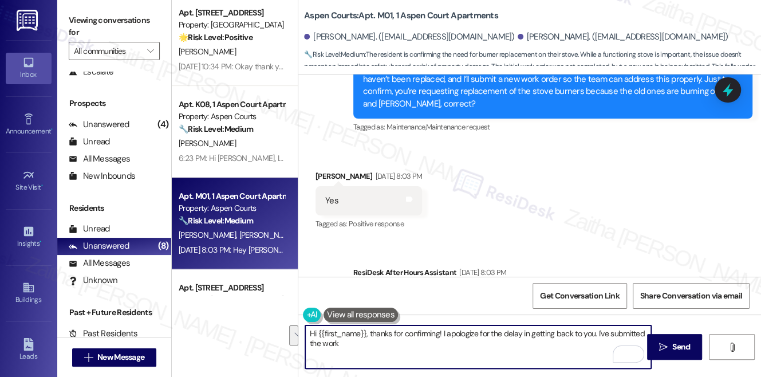
drag, startPoint x: 596, startPoint y: 333, endPoint x: 597, endPoint y: 345, distance: 12.1
click at [597, 345] on textarea "Hi {{first_name}}, thanks for confirming! I apologize for the delay in getting …" at bounding box center [478, 346] width 346 height 43
paste textarea "Do we have your permission to enter during your absence? Do you have pets that …"
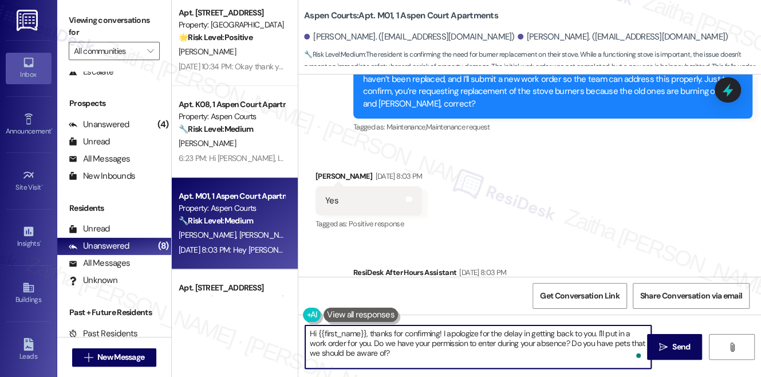
click at [441, 332] on textarea "Hi {{first_name}}, thanks for confirming! I apologize for the delay in getting …" at bounding box center [478, 346] width 346 height 43
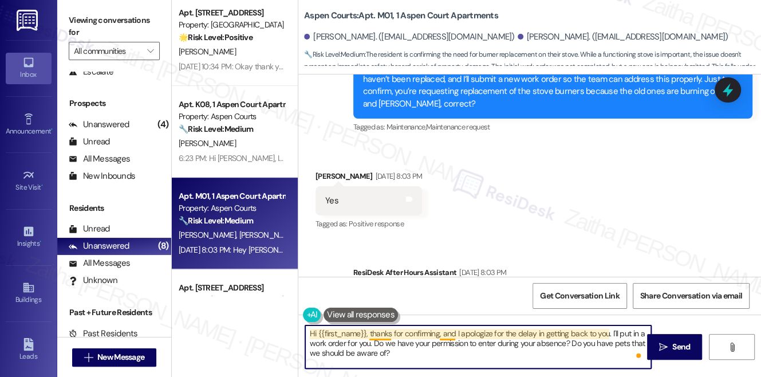
click at [391, 332] on textarea "Hi {{first_name}}, thanks for confirming, and I apologize for the delay in gett…" at bounding box center [478, 346] width 346 height 43
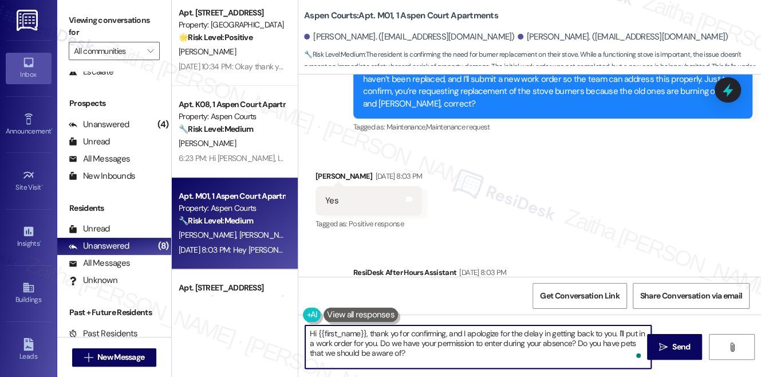
type textarea "Hi {{first_name}}, thank you for confirming, and I apologize for the delay in g…"
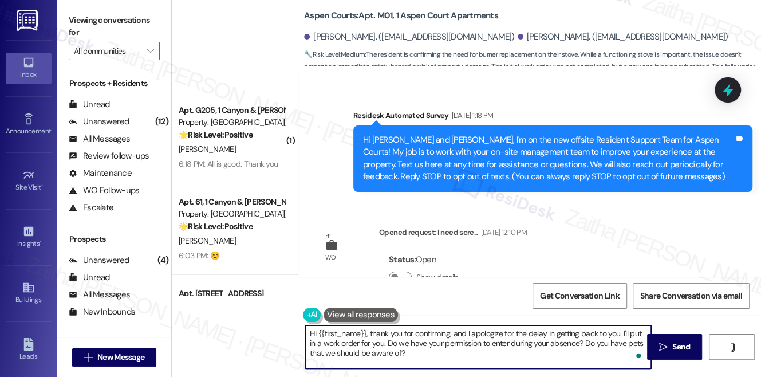
scroll to position [5290, 0]
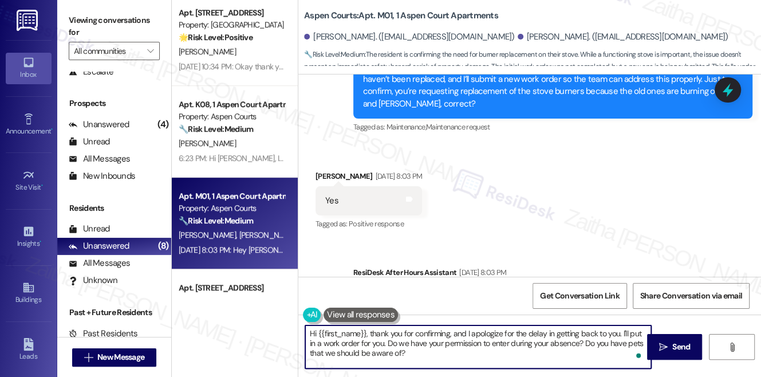
click at [377, 341] on textarea "Hi {{first_name}}, thank you for confirming, and I apologize for the delay in g…" at bounding box center [478, 346] width 346 height 43
click at [380, 340] on textarea "Hi {{first_name}}, thank you for confirming, and I apologize for the delay in g…" at bounding box center [478, 346] width 346 height 43
type textarea "Hi {{first_name}}, thank you for confirming, and I apologize for the delay in g…"
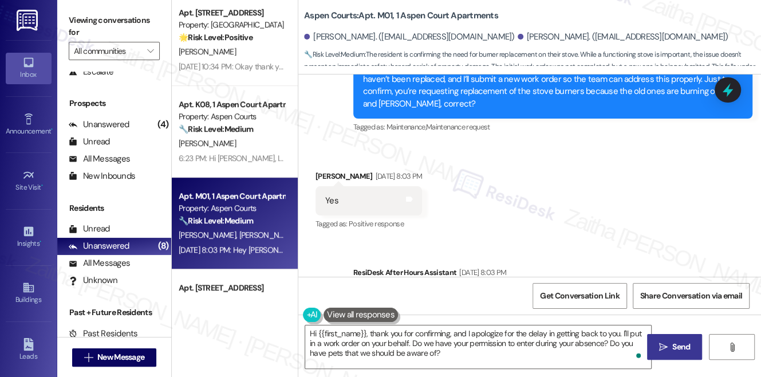
click at [666, 344] on icon "" at bounding box center [663, 346] width 9 height 9
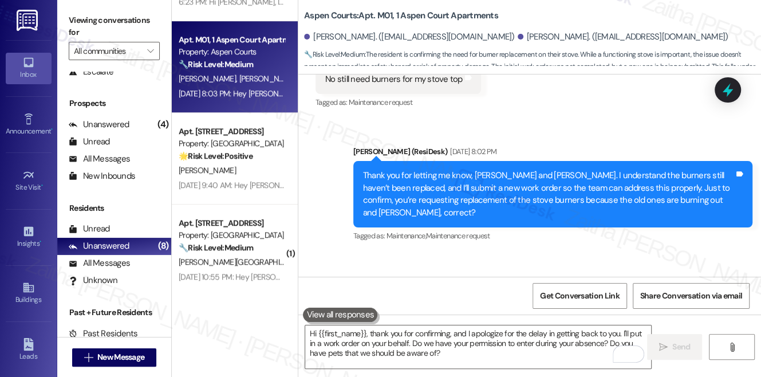
scroll to position [345, 0]
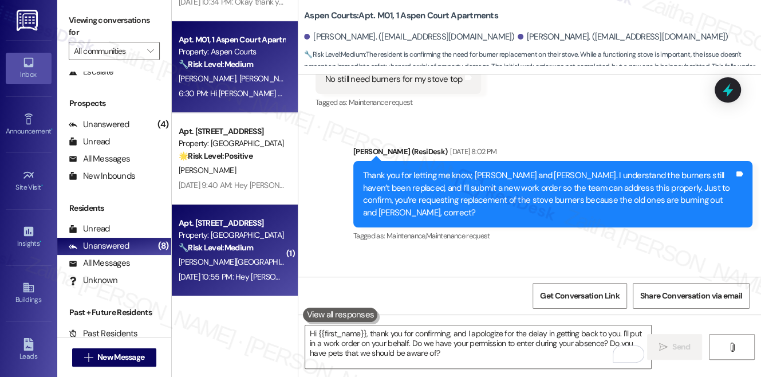
click at [262, 266] on div "[PERSON_NAME][GEOGRAPHIC_DATA]" at bounding box center [232, 262] width 108 height 14
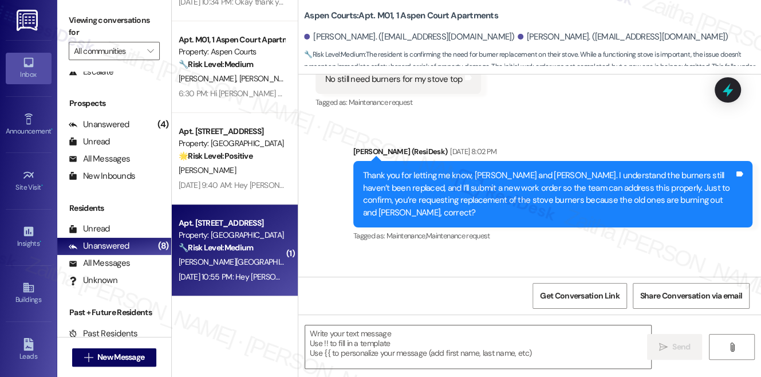
type textarea "Fetching suggested responses. Please feel free to read through the conversation…"
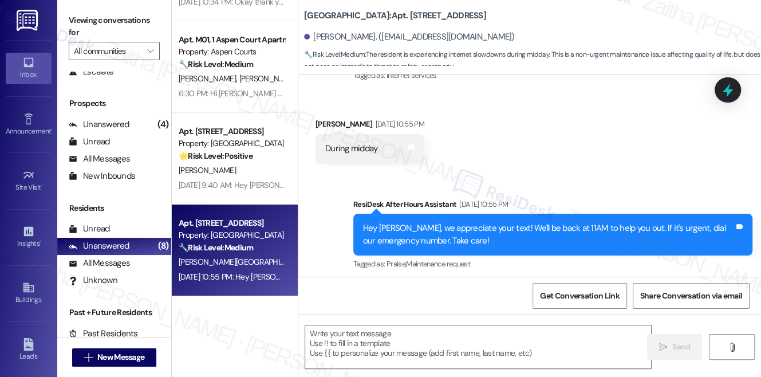
scroll to position [360, 0]
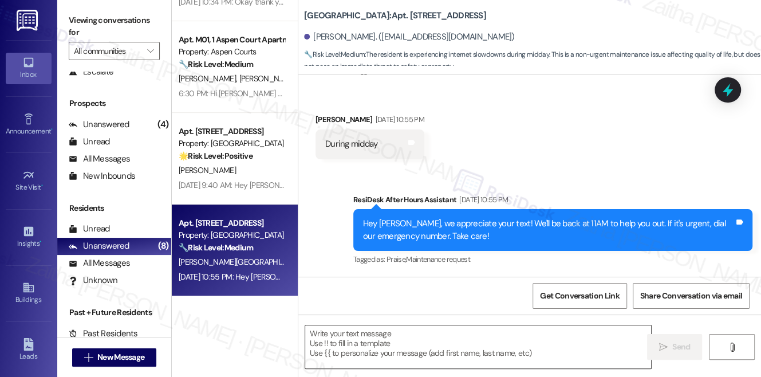
click at [351, 344] on textarea at bounding box center [478, 346] width 346 height 43
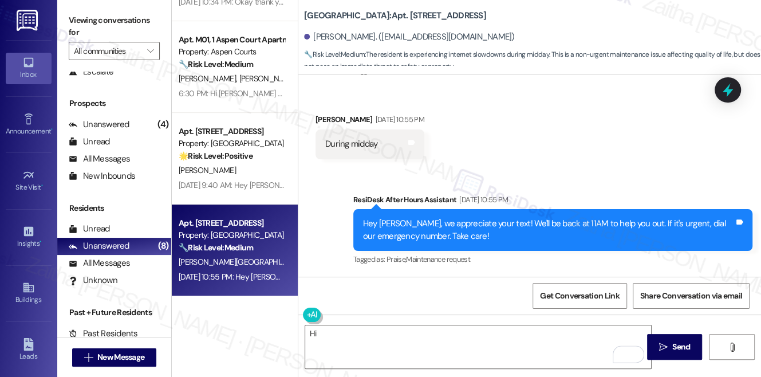
click at [325, 115] on div "[PERSON_NAME] [DATE] 10:55 PM" at bounding box center [370, 121] width 109 height 16
copy div "[PERSON_NAME]"
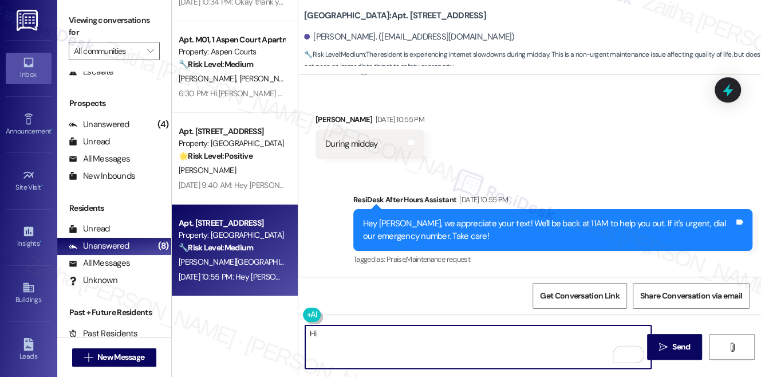
click at [340, 342] on textarea "Hi" at bounding box center [478, 346] width 346 height 43
paste textarea "[PERSON_NAME]"
paste textarea "Thanks so much for sharing your experience—it really helps us understand what m…"
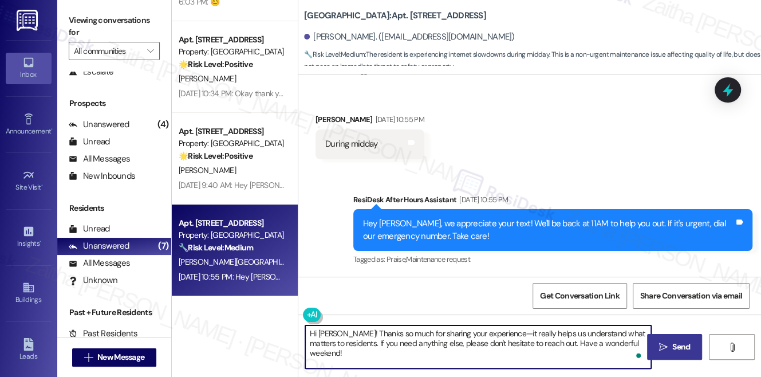
type textarea "Hi [PERSON_NAME]! Thanks so much for sharing your experience—it really helps us…"
click at [676, 341] on span "Send" at bounding box center [681, 347] width 18 height 12
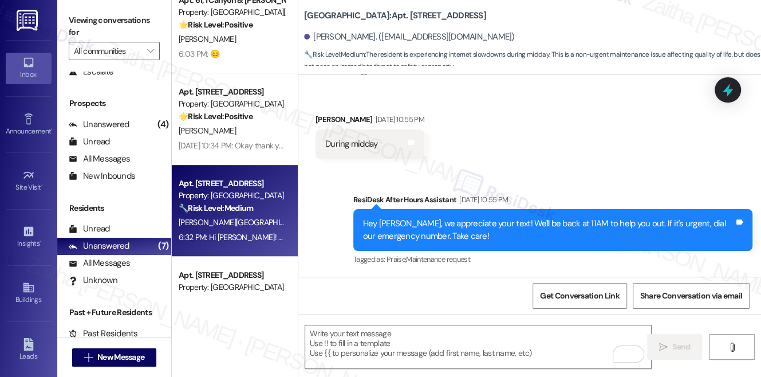
scroll to position [345, 0]
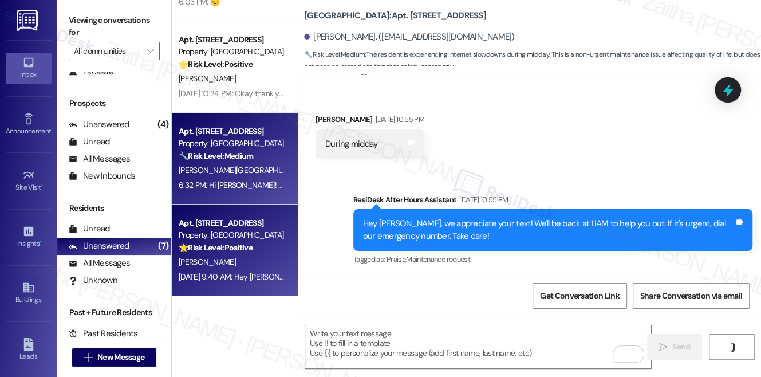
click at [259, 253] on div "🌟 Risk Level: Positive The resident expresses satisfaction with the service and…" at bounding box center [232, 248] width 106 height 12
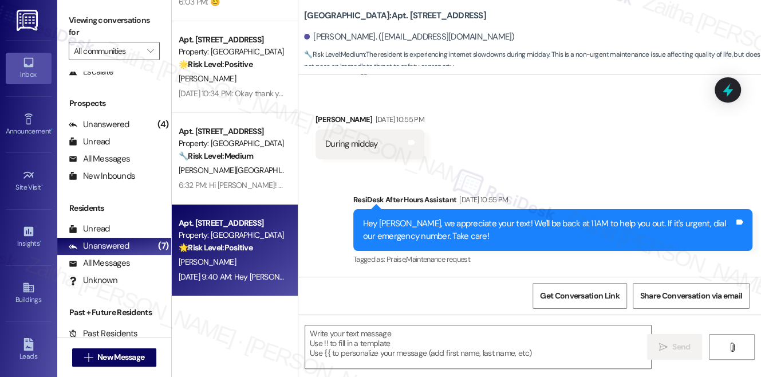
type textarea "Fetching suggested responses. Please feel free to read through the conversation…"
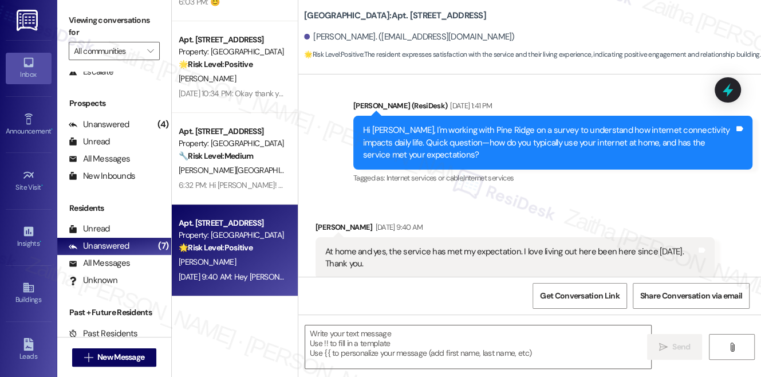
scroll to position [3045, 0]
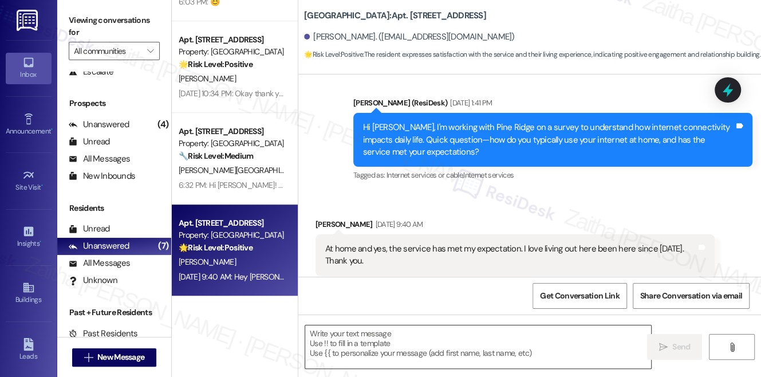
click at [358, 347] on textarea at bounding box center [478, 346] width 346 height 43
click at [322, 218] on div "[PERSON_NAME] [DATE] 9:40 AM" at bounding box center [515, 226] width 399 height 16
copy div "[PERSON_NAME]"
click at [352, 345] on textarea "To enrich screen reader interactions, please activate Accessibility in Grammarl…" at bounding box center [478, 346] width 346 height 43
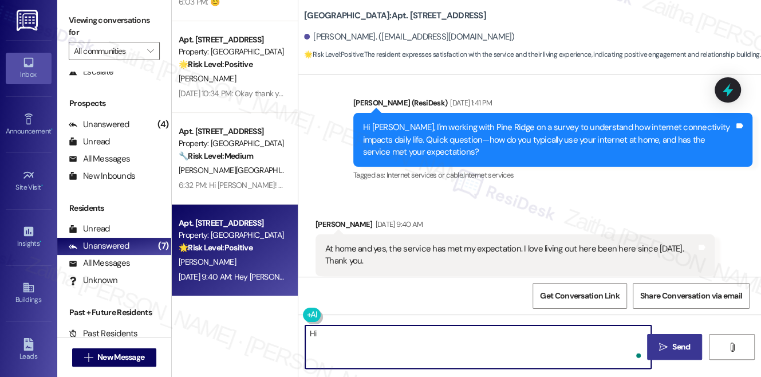
paste textarea "[PERSON_NAME]"
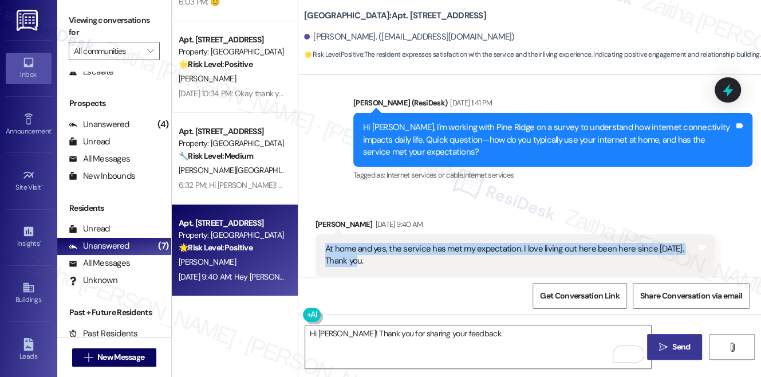
drag, startPoint x: 324, startPoint y: 222, endPoint x: 348, endPoint y: 237, distance: 29.1
click at [348, 243] on div "At home and yes, the service has met my expectation. I love living out here bee…" at bounding box center [510, 255] width 373 height 25
copy div "At home and yes, the service has met my expectation. I love living out here bee…"
click at [431, 247] on div "At home and yes, the service has met my expectation. I love living out here bee…" at bounding box center [515, 255] width 399 height 42
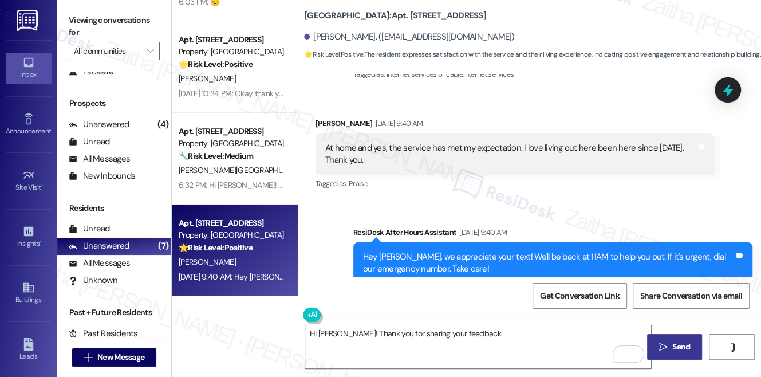
scroll to position [3155, 0]
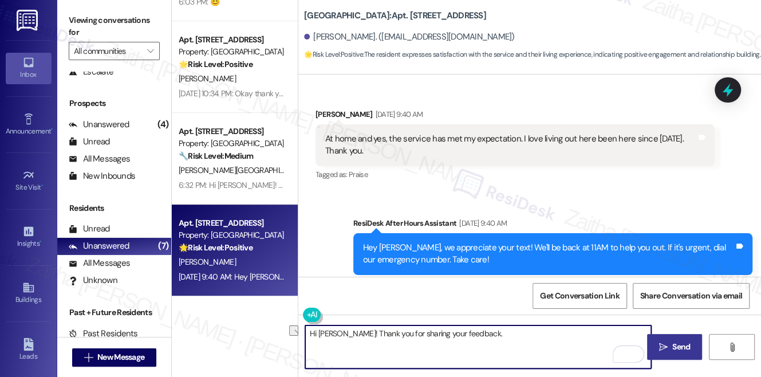
drag, startPoint x: 340, startPoint y: 330, endPoint x: 495, endPoint y: 330, distance: 154.6
click at [495, 330] on textarea "Hi [PERSON_NAME]! Thank you for sharing your feedback." at bounding box center [478, 346] width 346 height 43
paste textarea "That’s wonderful to hear—thank you! We’re glad the service is meeting your expe…"
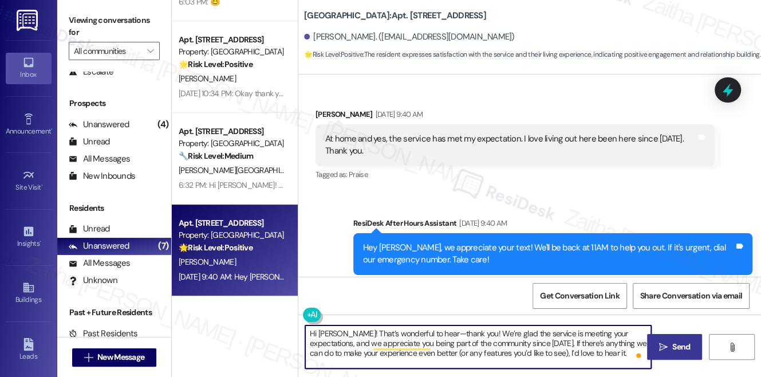
type textarea "Hi Sarah! That’s wonderful to hear—thank you! We’re glad the service is meeting…"
click at [687, 345] on span "Send" at bounding box center [681, 347] width 18 height 12
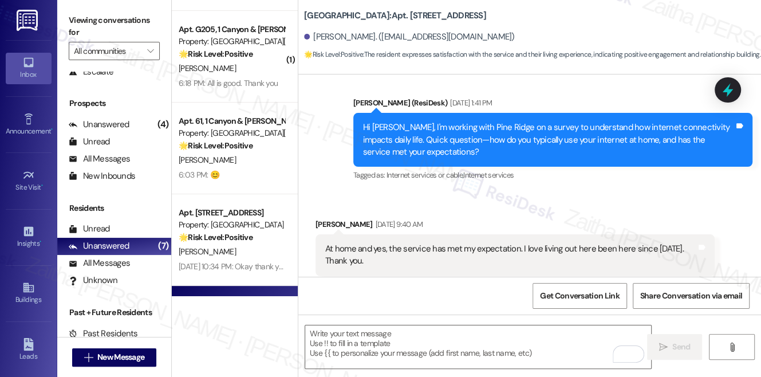
scroll to position [97, 0]
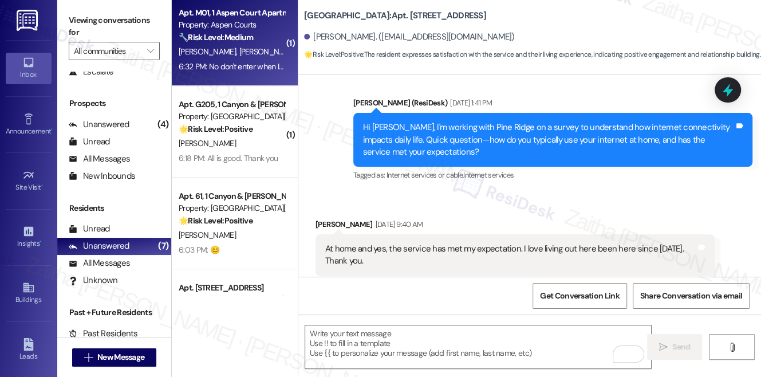
click at [262, 53] on div "R. Thicklin K. Thicklin" at bounding box center [232, 52] width 108 height 14
type textarea "Fetching suggested responses. Please feel free to read through the conversation…"
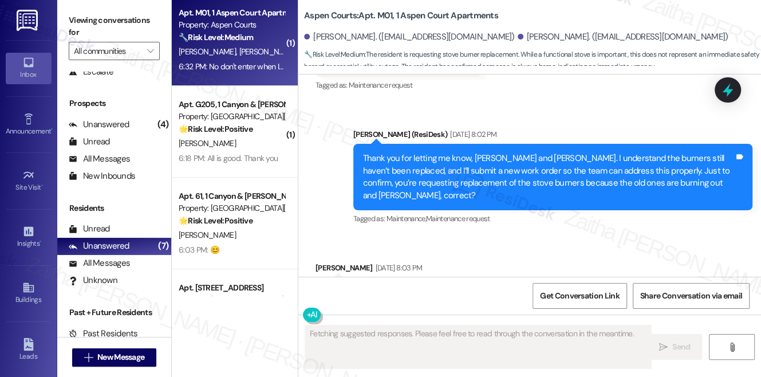
scroll to position [5507, 0]
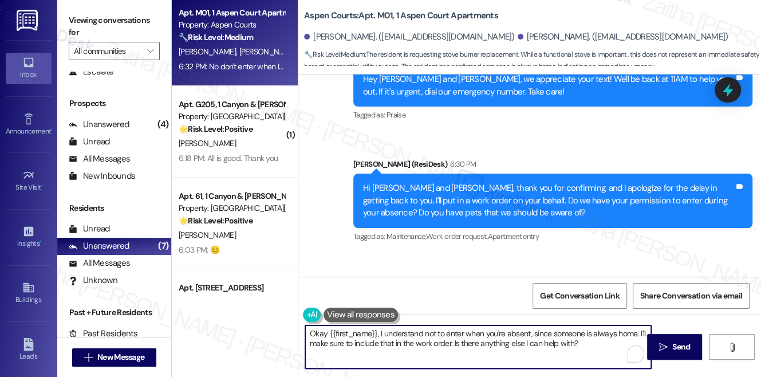
drag, startPoint x: 379, startPoint y: 335, endPoint x: 305, endPoint y: 333, distance: 73.3
click at [305, 333] on textarea "Okay {{first_name}}, I understand not to enter when you're absent, since someon…" at bounding box center [478, 346] width 346 height 43
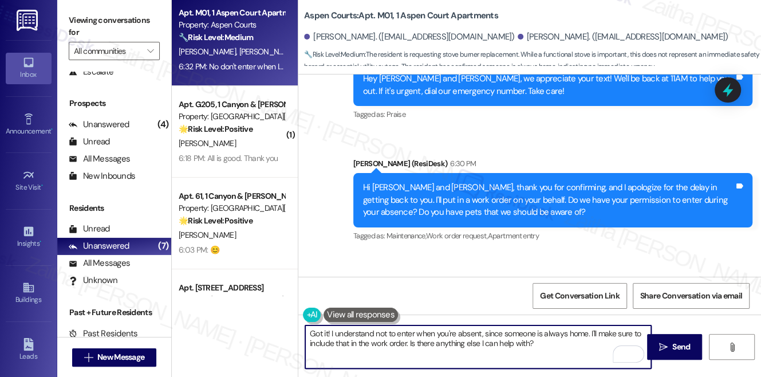
click at [559, 343] on textarea "Got it! I understand not to enter when you're absent, since someone is always h…" at bounding box center [478, 346] width 346 height 43
type textarea "Got it! I understand not to enter when you're absent, since someone is always h…"
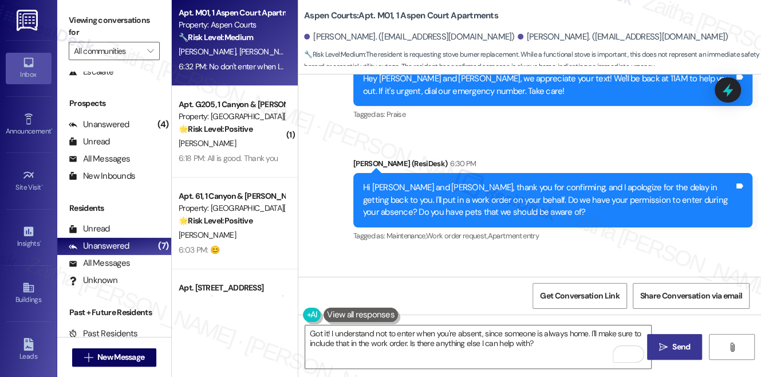
click at [681, 346] on span "Send" at bounding box center [681, 347] width 18 height 12
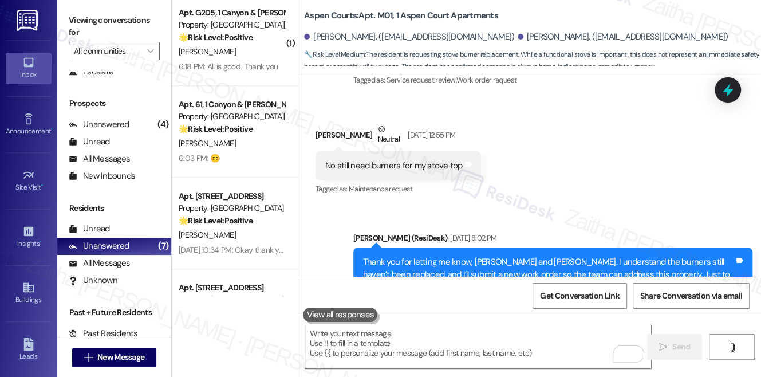
scroll to position [5051, 0]
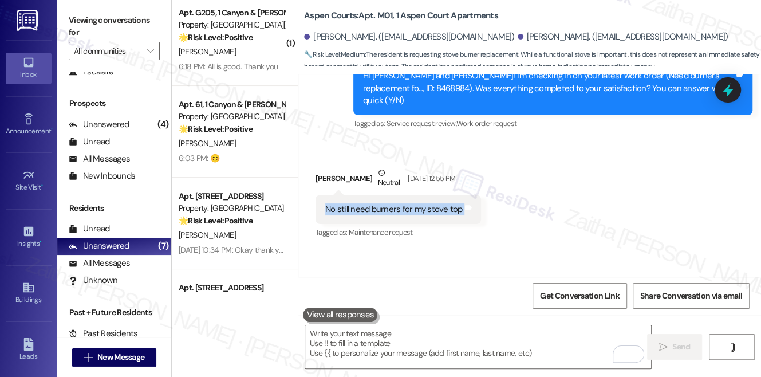
drag, startPoint x: 312, startPoint y: 144, endPoint x: 474, endPoint y: 153, distance: 162.3
click at [474, 158] on div "Received via SMS Katrina Thicklin Neutral Sep 17, 2025 at 12:55 PM No still nee…" at bounding box center [398, 204] width 183 height 92
copy div "No still need burners for my stove top Tags and notes"
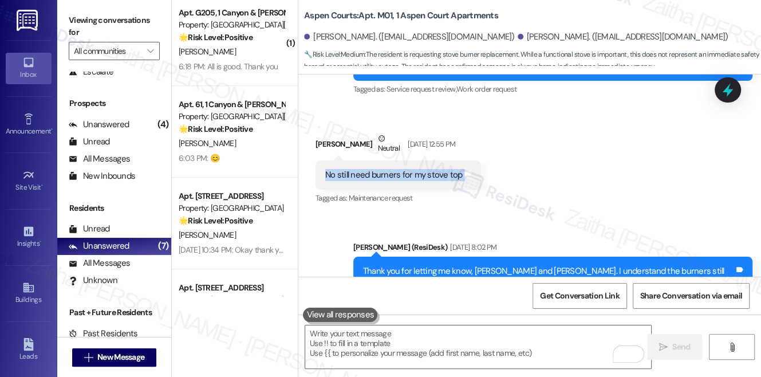
scroll to position [5103, 0]
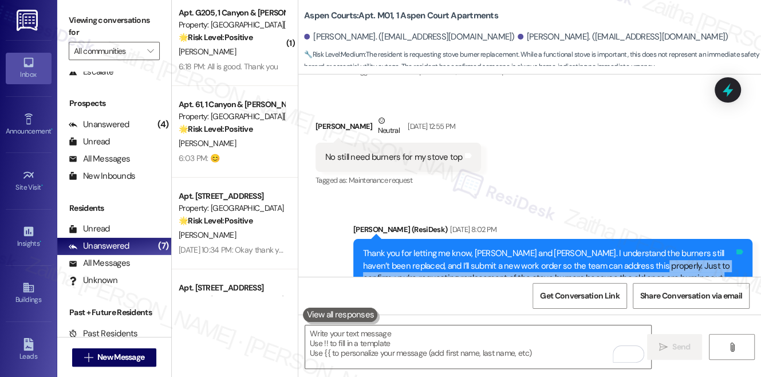
drag, startPoint x: 648, startPoint y: 204, endPoint x: 739, endPoint y: 217, distance: 91.9
click at [739, 239] on div "Thank you for letting me know, Katrina and Reginald. I understand the burners s…" at bounding box center [552, 272] width 399 height 66
copy div "Just to confirm, you’re requesting replacement of the stove burners because the…"
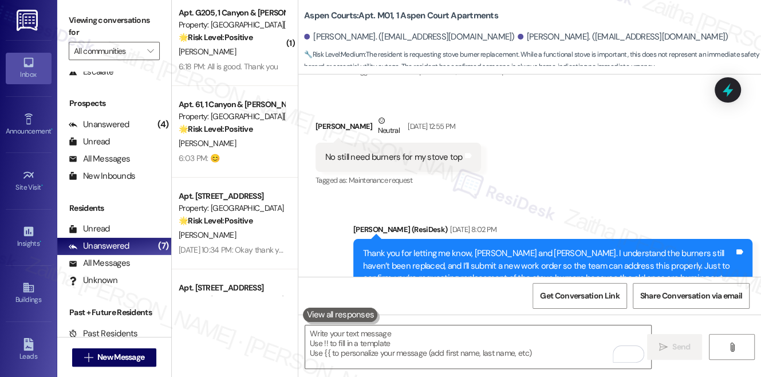
click at [601, 198] on div "Sent via SMS Sarah (ResiDesk) Sep 17, 2025 at 8:02 PM Thank you for letting me …" at bounding box center [529, 264] width 463 height 133
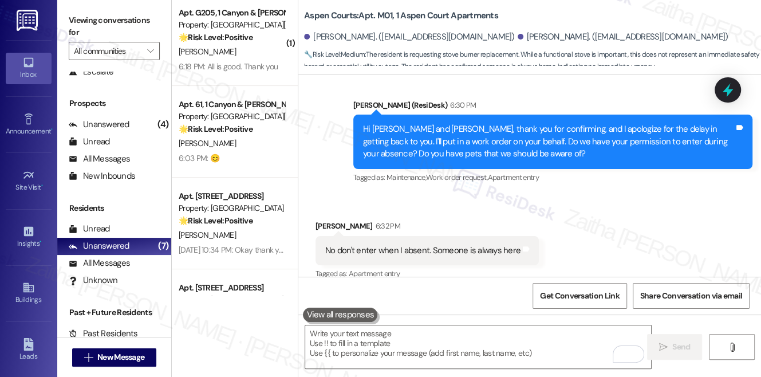
scroll to position [5548, 0]
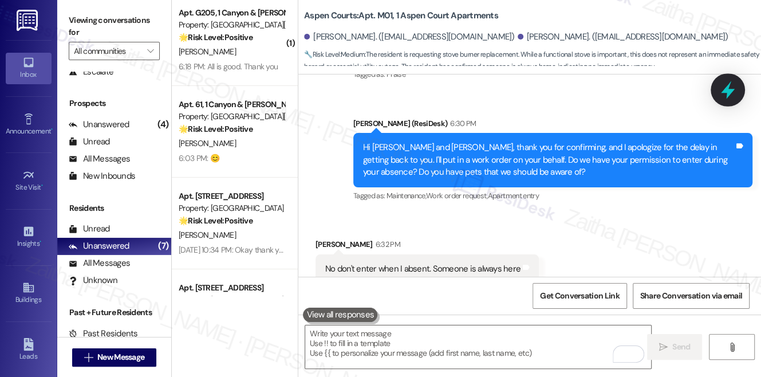
click at [727, 89] on icon at bounding box center [728, 90] width 14 height 18
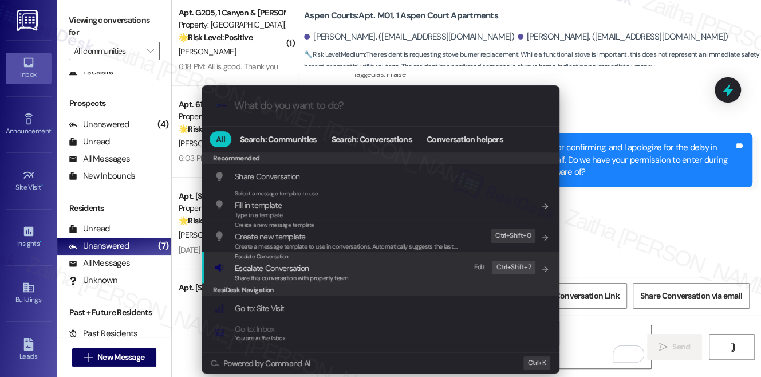
click at [273, 267] on span "Escalate Conversation" at bounding box center [272, 268] width 74 height 10
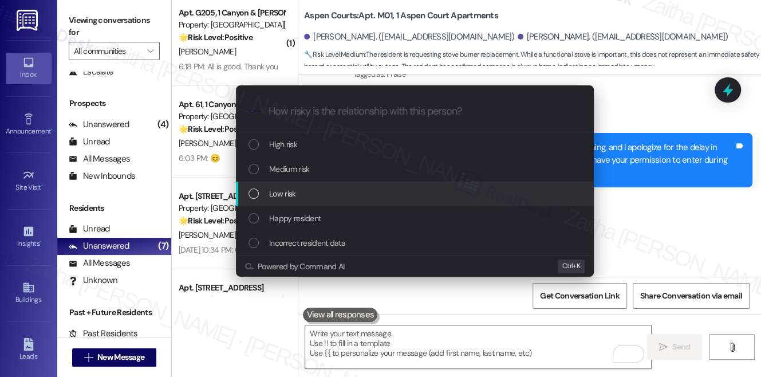
click at [615, 195] on div "Escalate Conversation How risky is the relationship with this person? Topics (e…" at bounding box center [380, 188] width 761 height 377
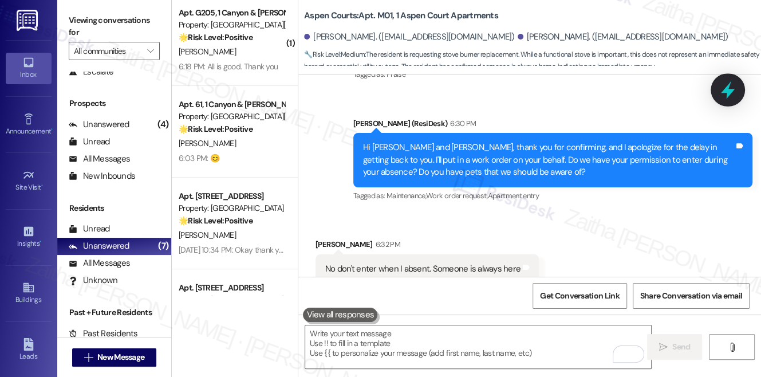
click at [727, 92] on icon at bounding box center [728, 90] width 14 height 18
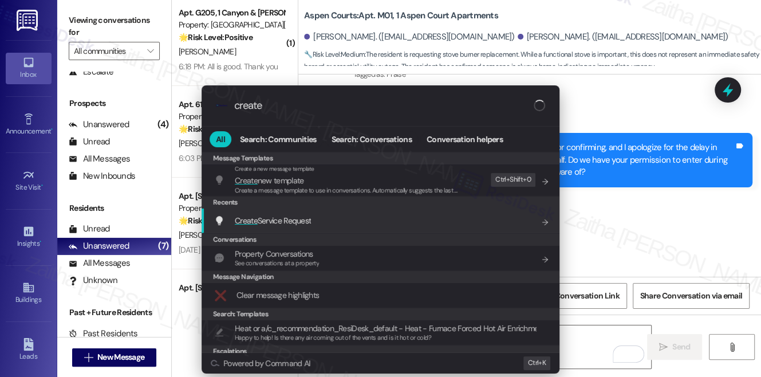
type input "create"
click at [304, 220] on span "Create Service Request" at bounding box center [273, 220] width 76 height 10
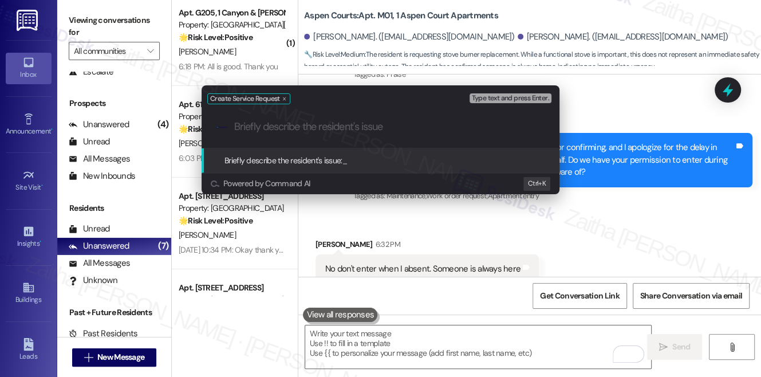
paste input "Stove Repair – Burners Still Needed"
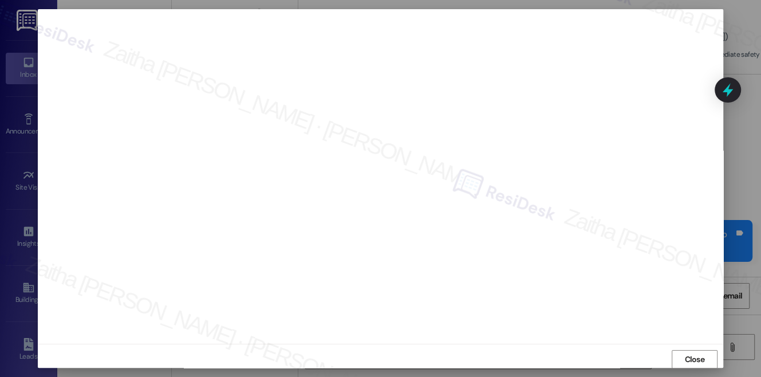
scroll to position [70, 0]
click at [684, 357] on span "Close" at bounding box center [694, 359] width 20 height 12
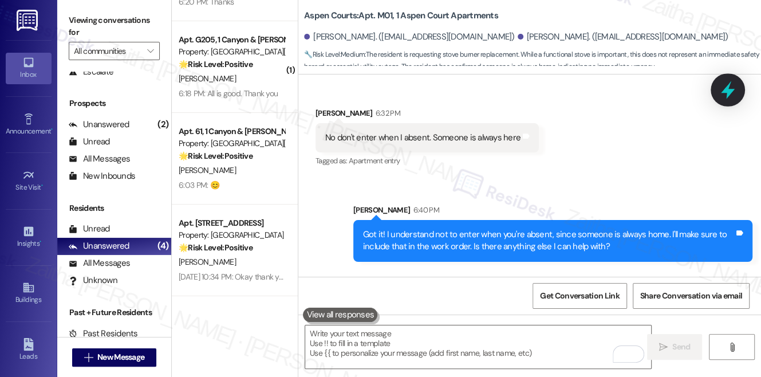
click at [728, 91] on icon at bounding box center [728, 90] width 14 height 18
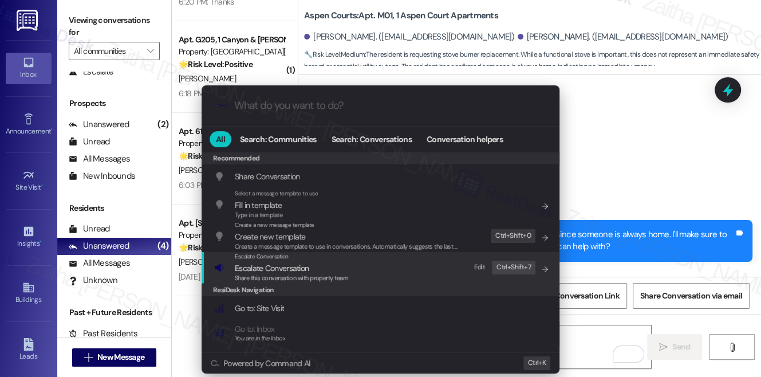
click at [290, 270] on span "Escalate Conversation" at bounding box center [272, 268] width 74 height 10
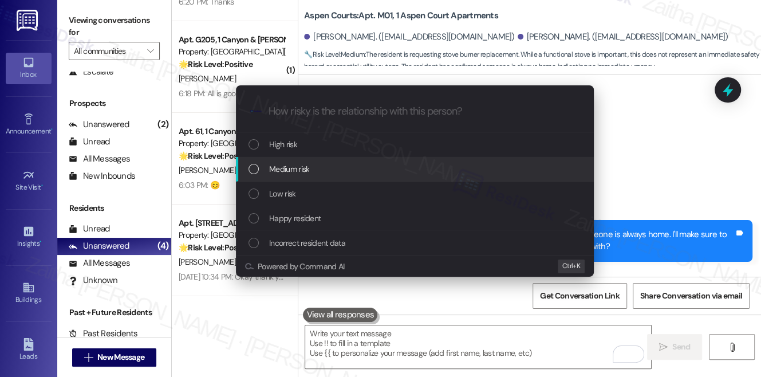
click at [306, 173] on span "Medium risk" at bounding box center [289, 169] width 40 height 13
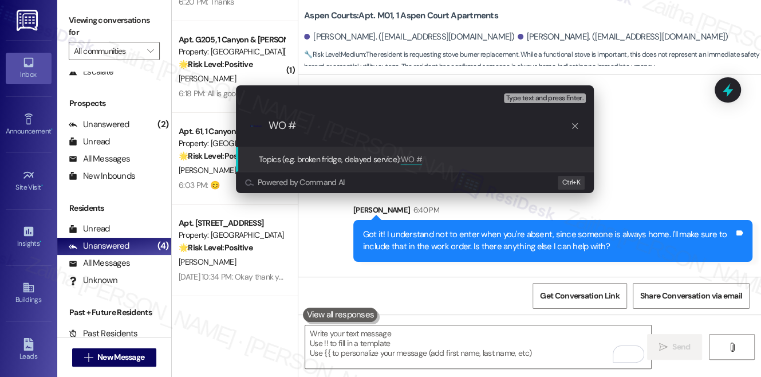
paste input "8498627"
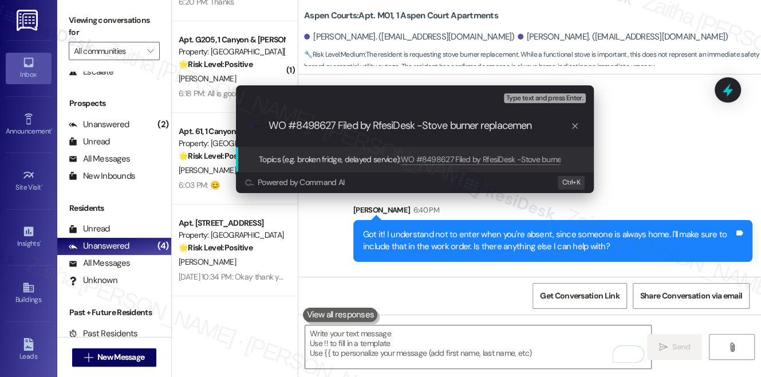
type input "WO #8498627 Filed by RfesiDesk -Stove burner replacement"
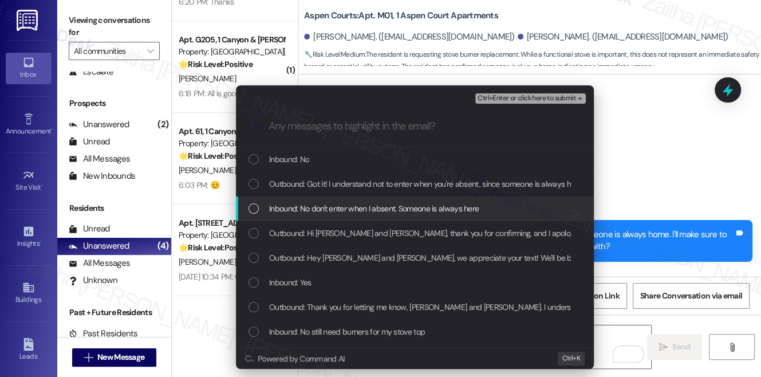
click at [315, 210] on span "Inbound: No don't enter when I absent. Someone is always here" at bounding box center [374, 208] width 210 height 13
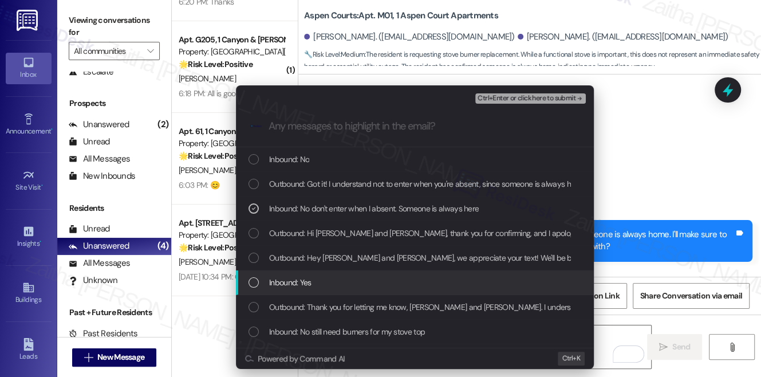
click at [403, 277] on div "Inbound: Yes" at bounding box center [416, 282] width 335 height 13
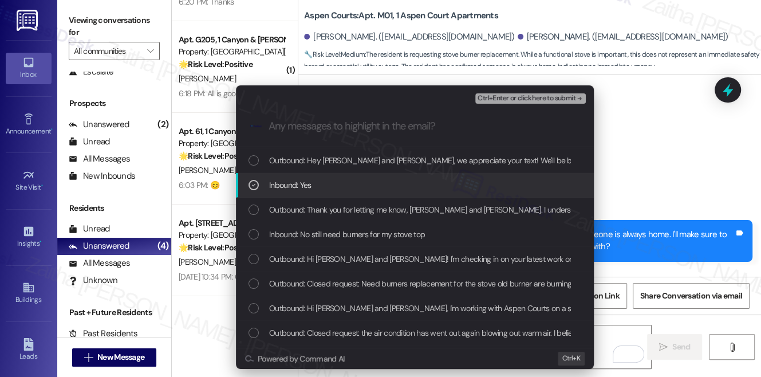
scroll to position [104, 0]
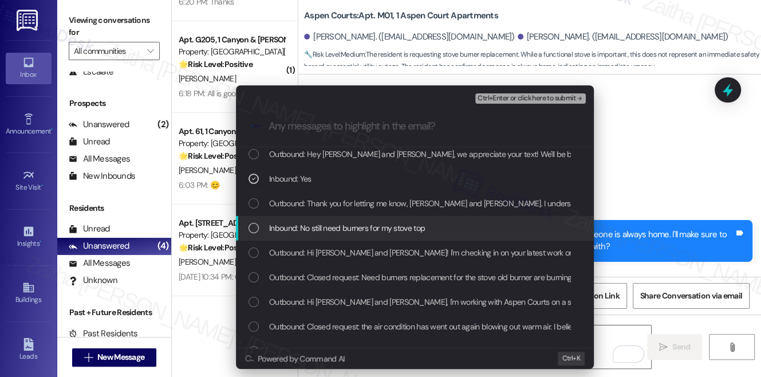
click at [395, 222] on span "Inbound: No still need burners for my stove top" at bounding box center [347, 228] width 156 height 13
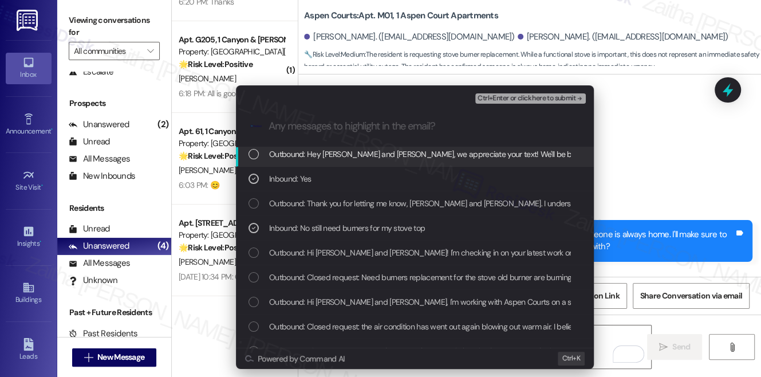
click at [502, 100] on span "Ctrl+Enter or click here to submit" at bounding box center [527, 98] width 98 height 8
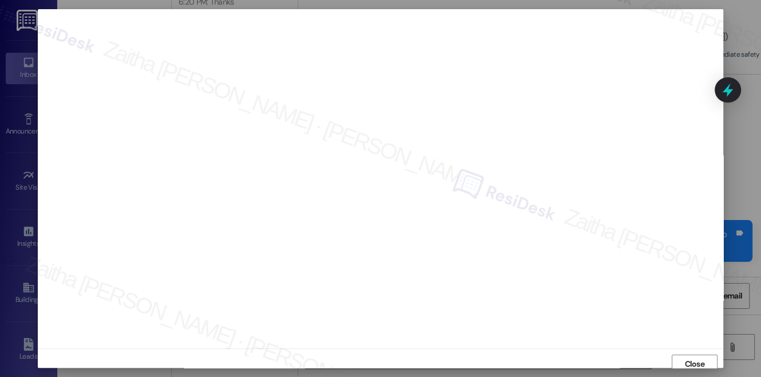
scroll to position [5, 0]
click at [695, 355] on span "Close" at bounding box center [694, 359] width 20 height 12
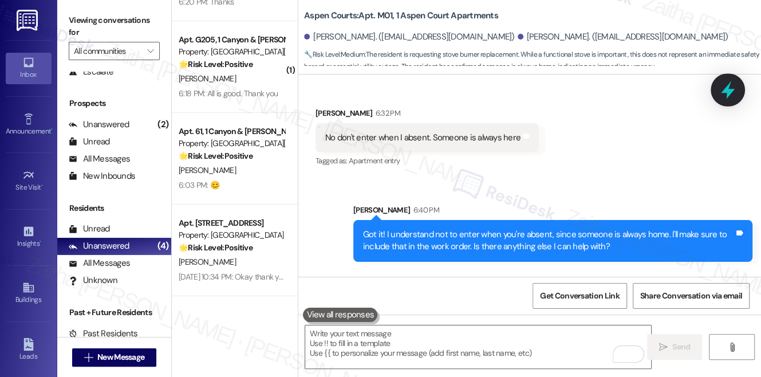
click at [728, 93] on icon at bounding box center [728, 90] width 14 height 18
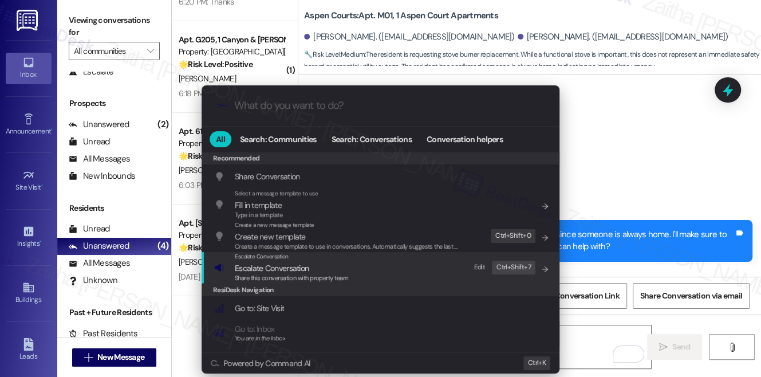
click at [244, 266] on span "Escalate Conversation" at bounding box center [272, 268] width 74 height 10
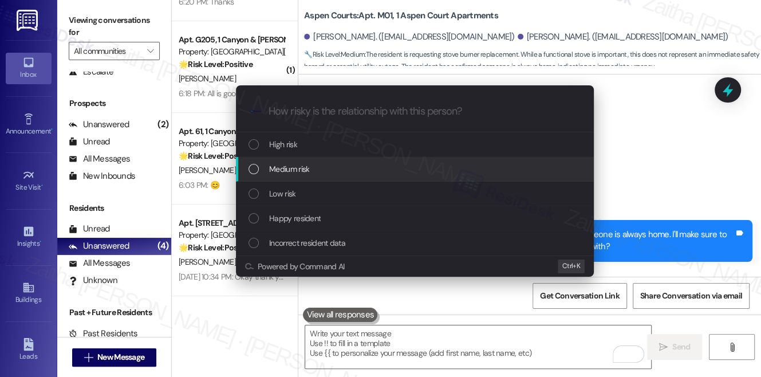
click at [291, 169] on span "Medium risk" at bounding box center [289, 169] width 40 height 13
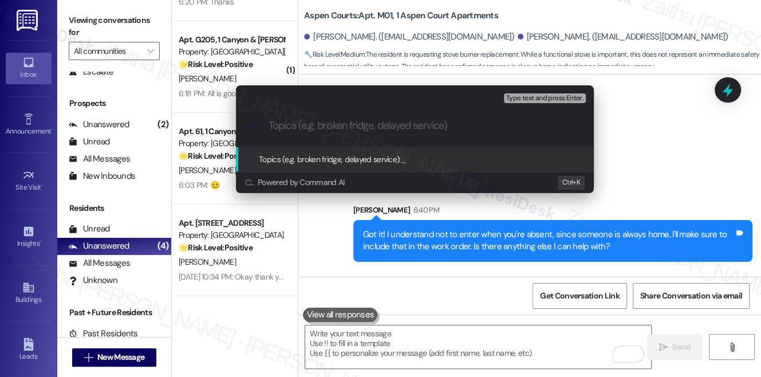
paste input "WO #8498627 Filed by RfesiDesk -Stove burner replacement"
type input "WO #8498627 Filed by RfesiDesk -Stove burner replacement"
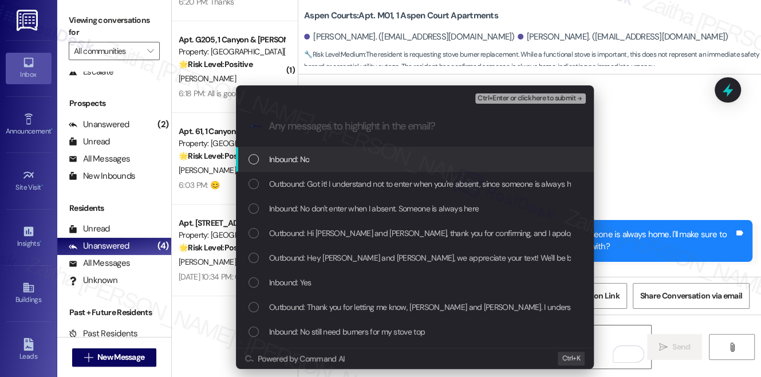
click at [367, 159] on div "Inbound: No" at bounding box center [416, 159] width 335 height 13
click at [368, 159] on div "Inbound: No" at bounding box center [416, 159] width 335 height 13
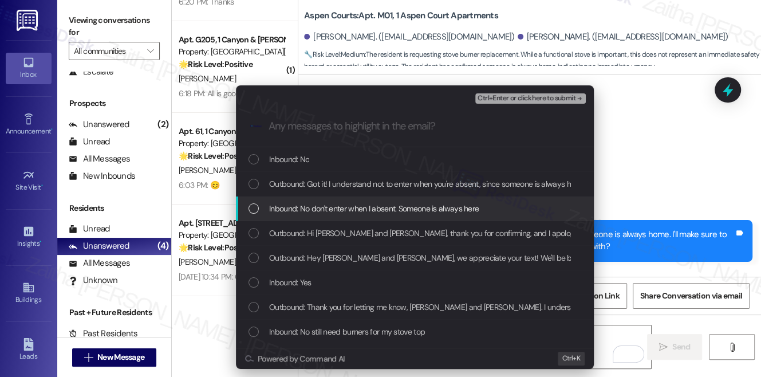
click at [392, 206] on span "Inbound: No don't enter when I absent. Someone is always here" at bounding box center [374, 208] width 210 height 13
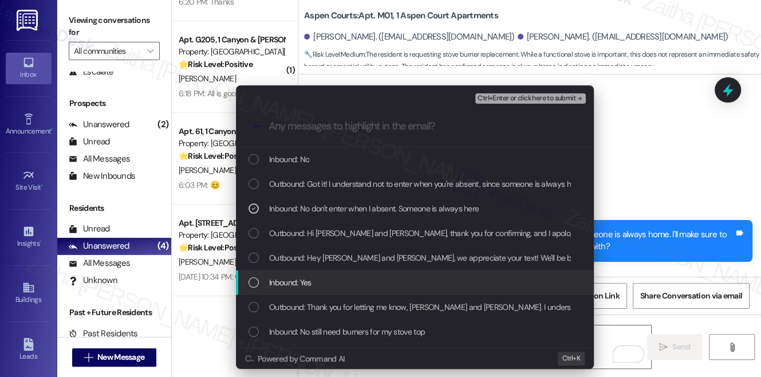
click at [395, 279] on div "Inbound: Yes" at bounding box center [416, 282] width 335 height 13
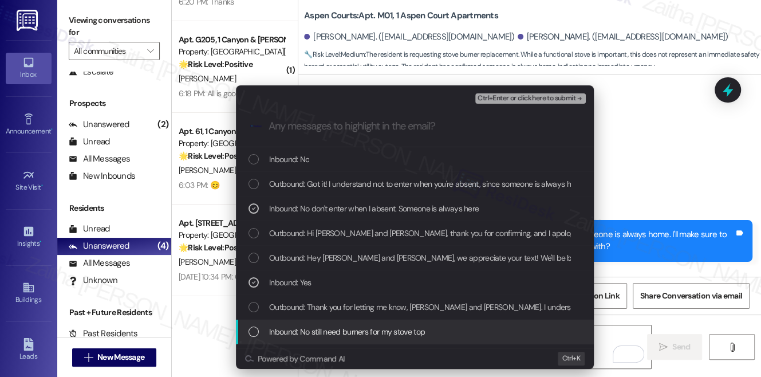
click at [402, 326] on span "Inbound: No still need burners for my stove top" at bounding box center [347, 331] width 156 height 13
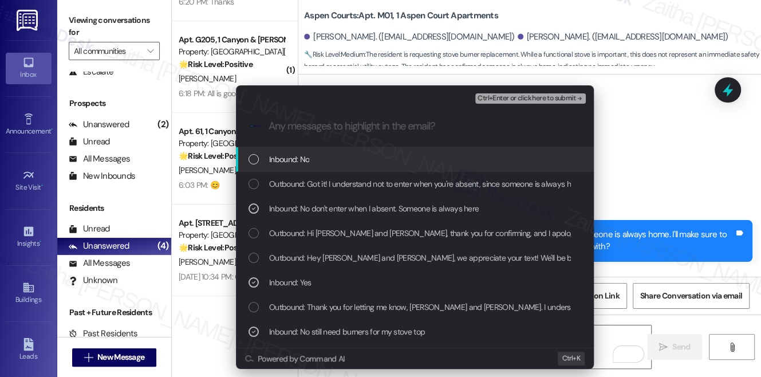
click at [526, 96] on span "Ctrl+Enter or click here to submit" at bounding box center [527, 98] width 98 height 8
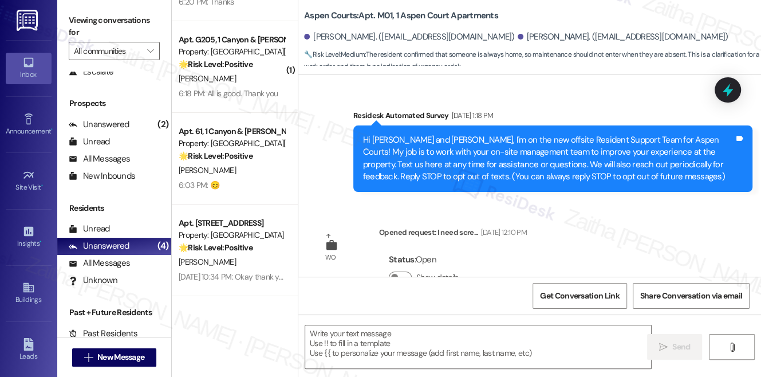
type textarea "Fetching suggested responses. Please feel free to read through the conversation…"
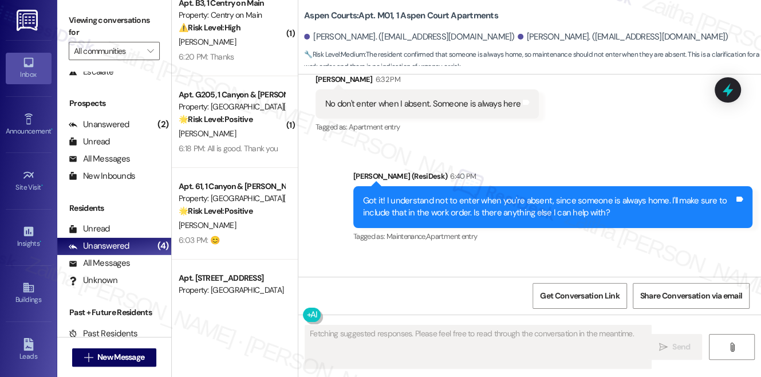
scroll to position [0, 0]
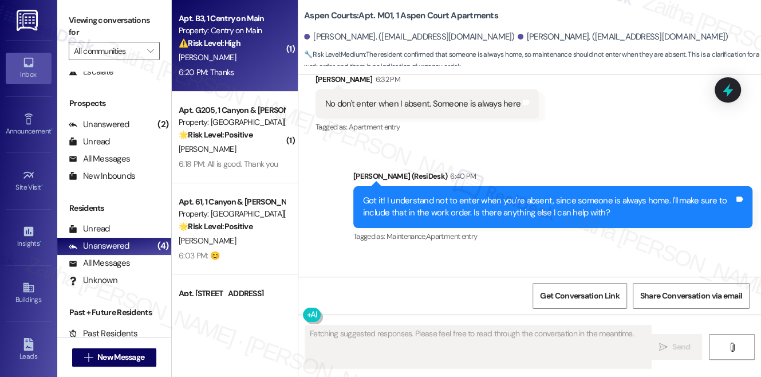
click at [261, 65] on div "6:20 PM: Thanks 6:20 PM: Thanks" at bounding box center [232, 72] width 108 height 14
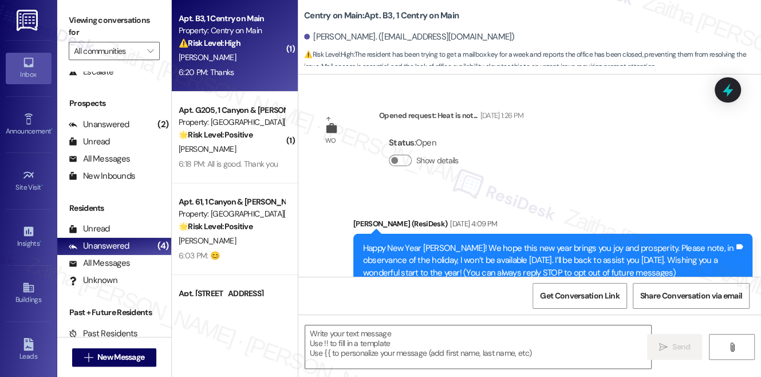
scroll to position [8227, 0]
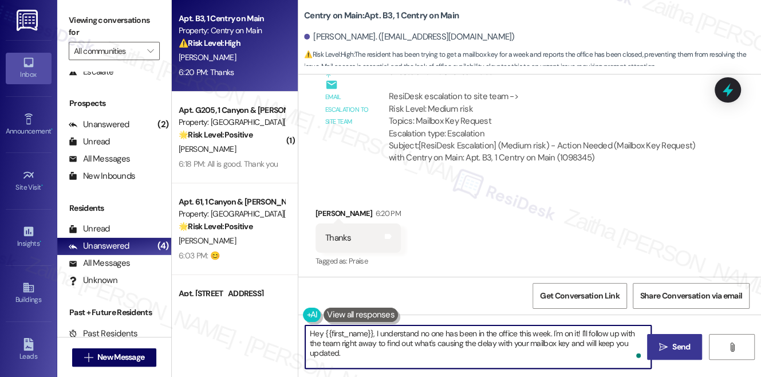
drag, startPoint x: 313, startPoint y: 331, endPoint x: 669, endPoint y: 349, distance: 356.7
click at [669, 349] on div "Hey {{first_name}}, I understand no one has been in the office this week. I'm o…" at bounding box center [529, 357] width 463 height 86
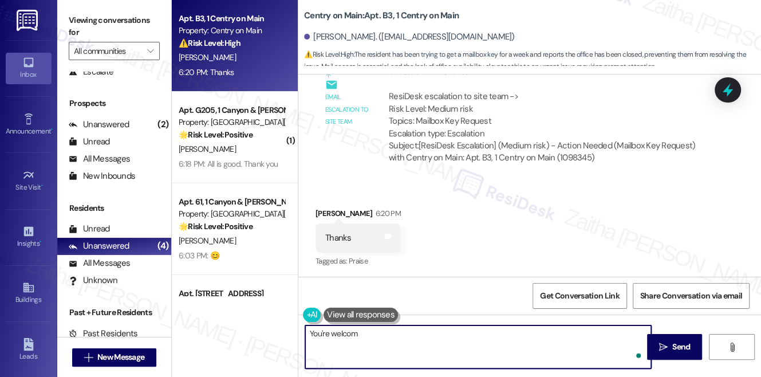
type textarea "You're welcome"
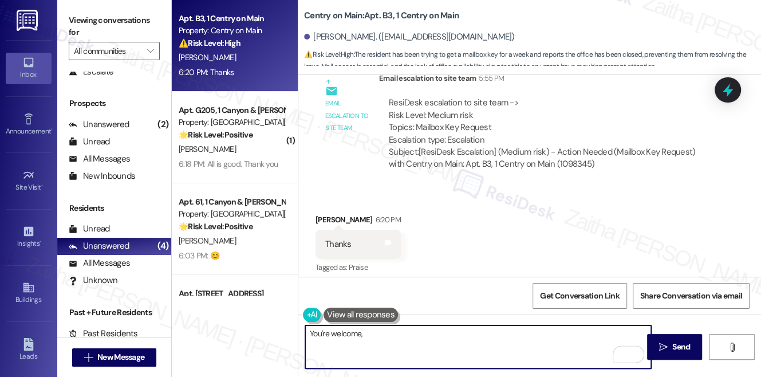
scroll to position [8228, 0]
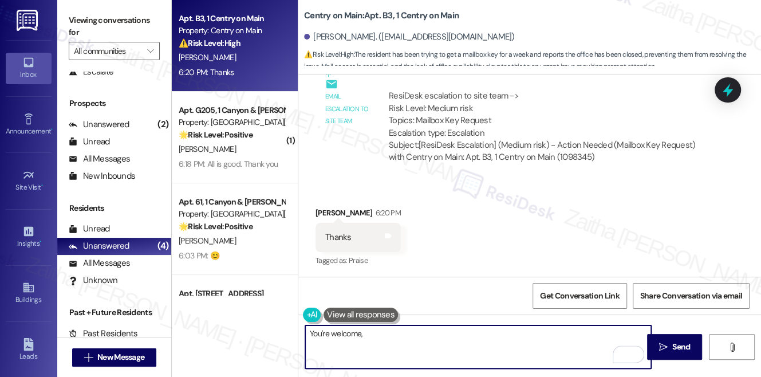
click at [324, 210] on div "[PERSON_NAME] 6:20 PM" at bounding box center [358, 215] width 85 height 16
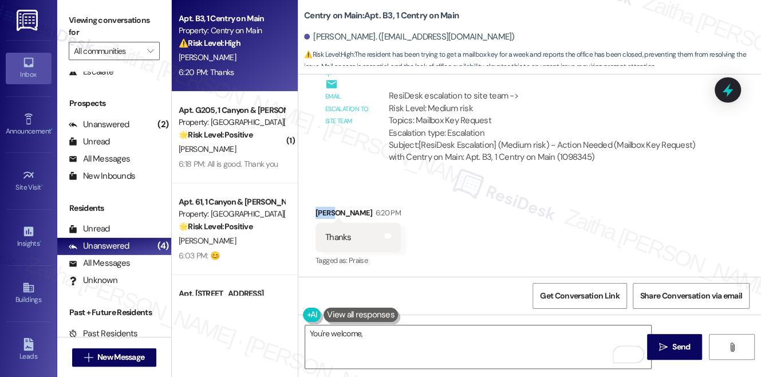
click at [324, 210] on div "[PERSON_NAME] 6:20 PM" at bounding box center [358, 215] width 85 height 16
copy div "[PERSON_NAME]"
click at [377, 332] on textarea "You're welcome," at bounding box center [478, 346] width 346 height 43
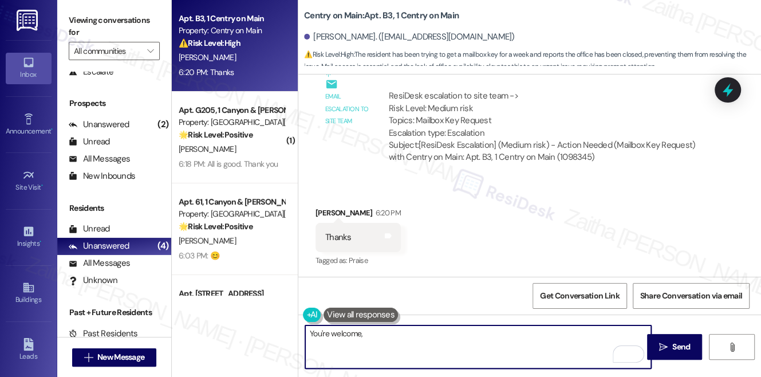
paste textarea "[PERSON_NAME]"
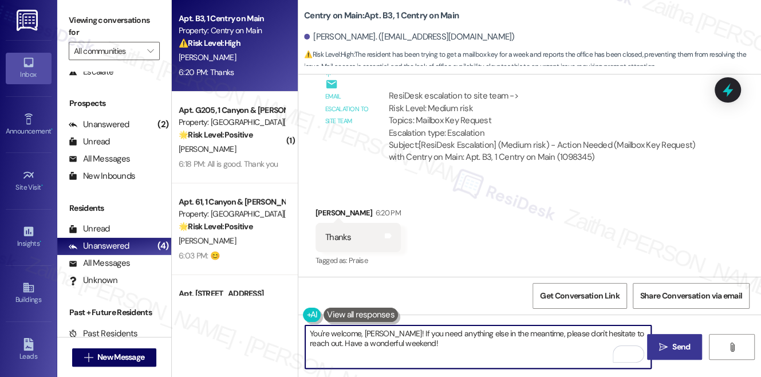
type textarea "You're welcome, [PERSON_NAME]! If you need anything else in the meantime, pleas…"
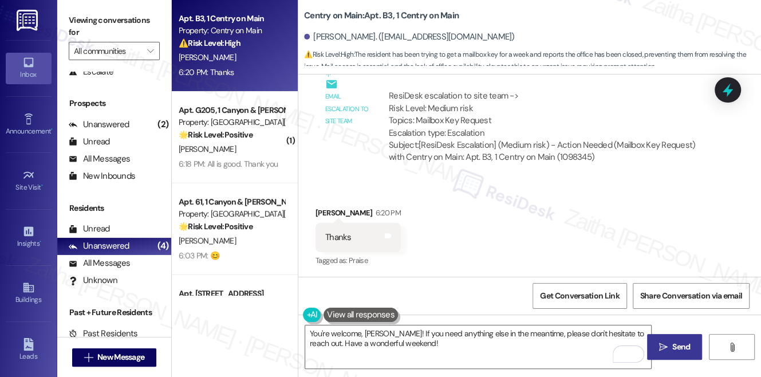
click at [688, 351] on span "Send" at bounding box center [681, 347] width 18 height 12
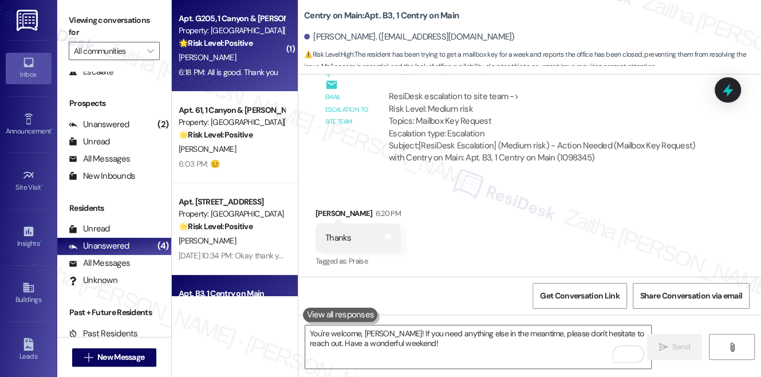
click at [273, 70] on div "6:18 PM: All is good. Thank you 6:18 PM: All is good. Thank you" at bounding box center [228, 72] width 99 height 10
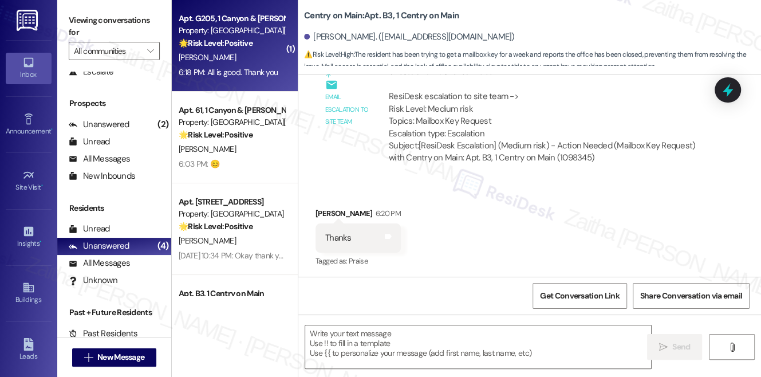
type textarea "Fetching suggested responses. Please feel free to read through the conversation…"
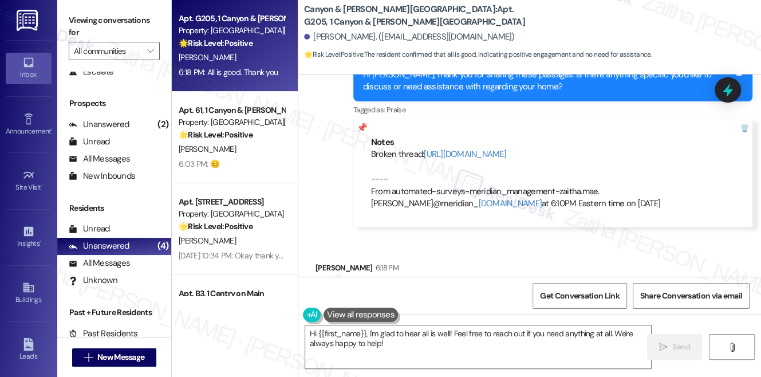
scroll to position [4636, 0]
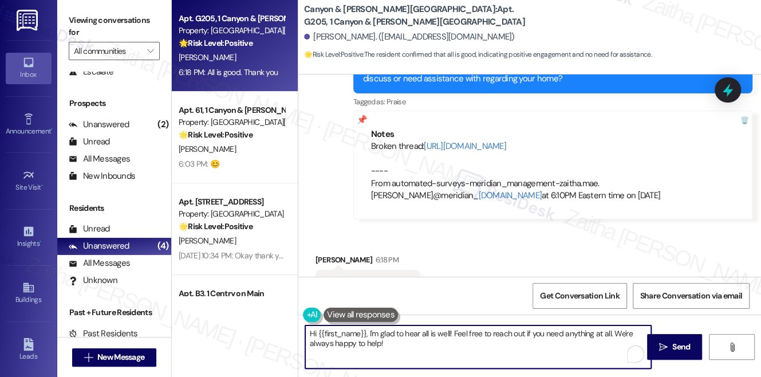
drag, startPoint x: 368, startPoint y: 333, endPoint x: 299, endPoint y: 331, distance: 68.2
click at [299, 332] on div "Hi {{first_name}}, I'm glad to hear all is well! Feel free to reach out if you …" at bounding box center [472, 347] width 347 height 44
click at [348, 344] on textarea "Great! I'm glad to hear all is well! Feel free to reach out if you need anythin…" at bounding box center [478, 346] width 346 height 43
drag, startPoint x: 574, startPoint y: 331, endPoint x: 583, endPoint y: 350, distance: 21.5
click at [583, 350] on textarea "Great! I'm glad to hear all is well! Feel free to reach out if you need anythin…" at bounding box center [478, 346] width 346 height 43
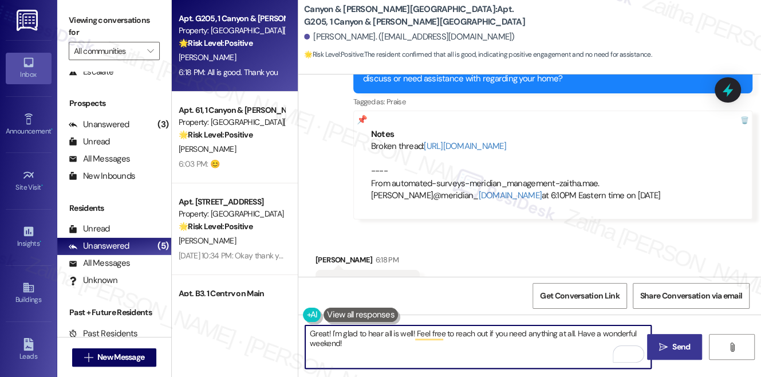
type textarea "Great! I'm glad to hear all is well! Feel free to reach out if you need anythin…"
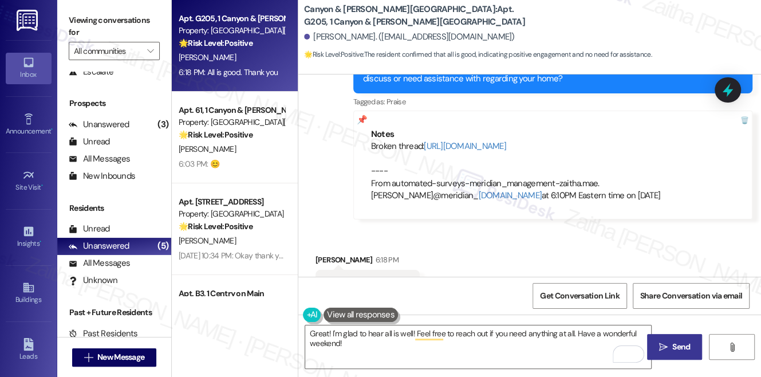
click at [675, 344] on span "Send" at bounding box center [681, 347] width 18 height 12
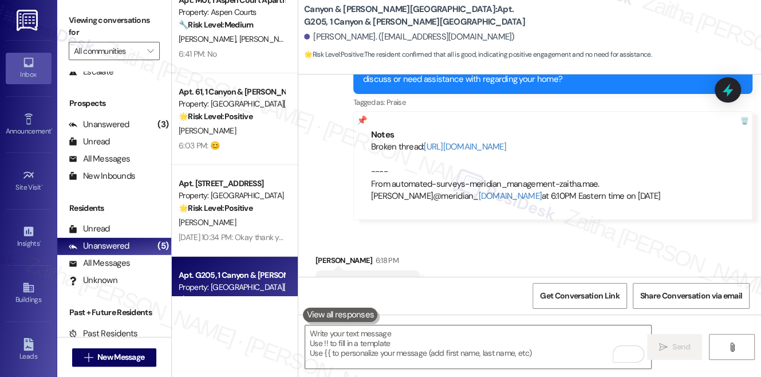
scroll to position [0, 0]
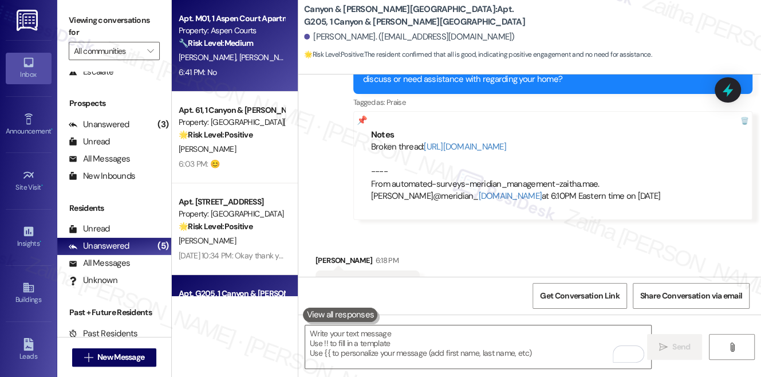
click at [269, 74] on div "6:41 PM: No 6:41 PM: No" at bounding box center [232, 72] width 108 height 14
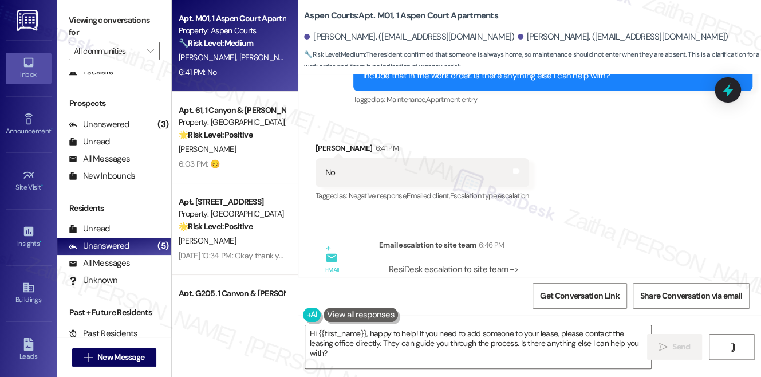
scroll to position [5867, 0]
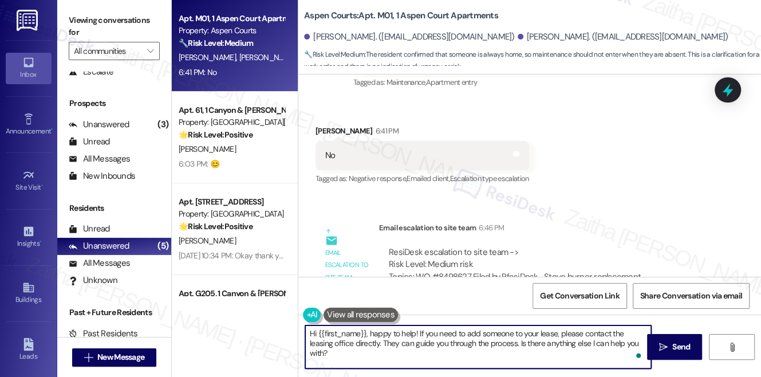
drag, startPoint x: 310, startPoint y: 332, endPoint x: 632, endPoint y: 345, distance: 322.1
click at [632, 345] on textarea "Hi {{first_name}}, happy to help! If you need to add someone to your lease, ple…" at bounding box center [478, 346] width 346 height 43
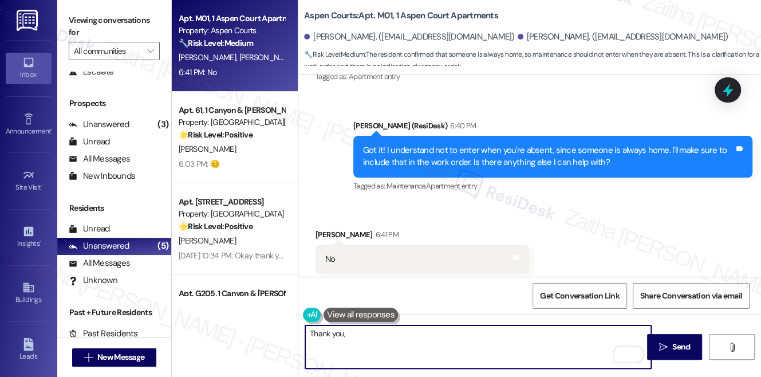
scroll to position [5763, 0]
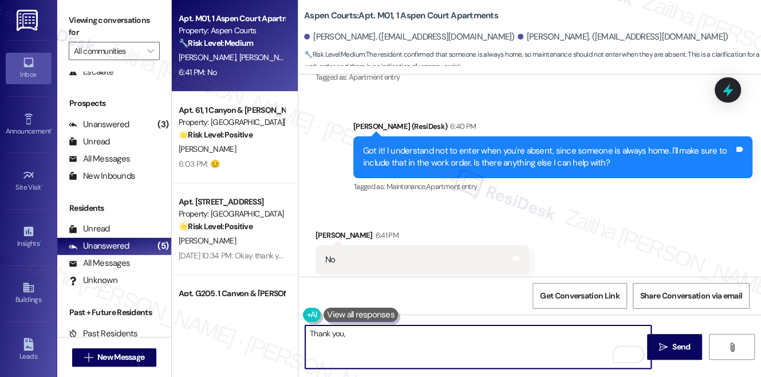
click at [321, 229] on div "[PERSON_NAME] 6:41 PM" at bounding box center [423, 237] width 214 height 16
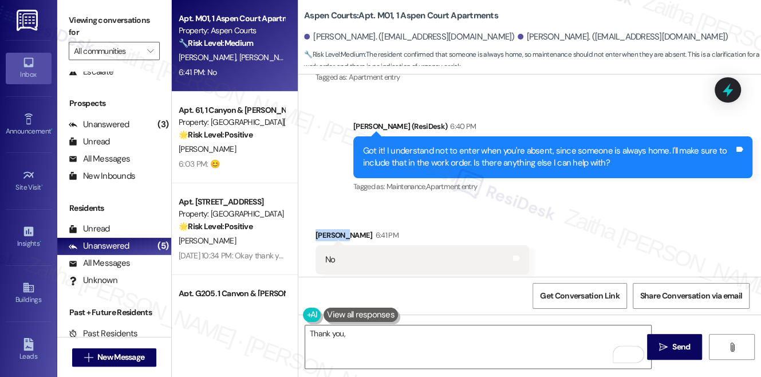
click at [321, 229] on div "[PERSON_NAME] 6:41 PM" at bounding box center [423, 237] width 214 height 16
copy div "[PERSON_NAME]"
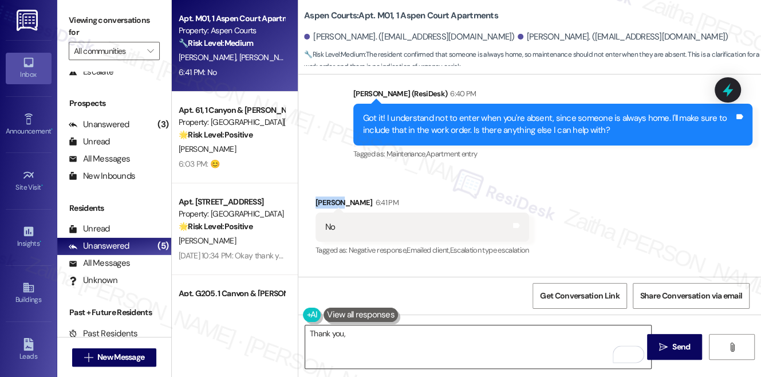
scroll to position [5815, 0]
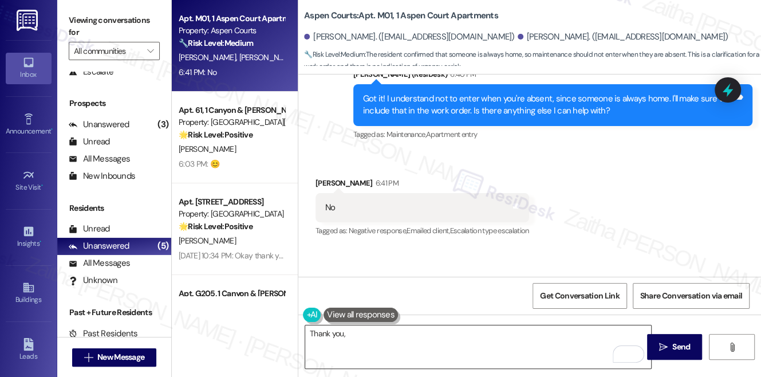
click at [375, 337] on textarea "Thank you," at bounding box center [478, 346] width 346 height 43
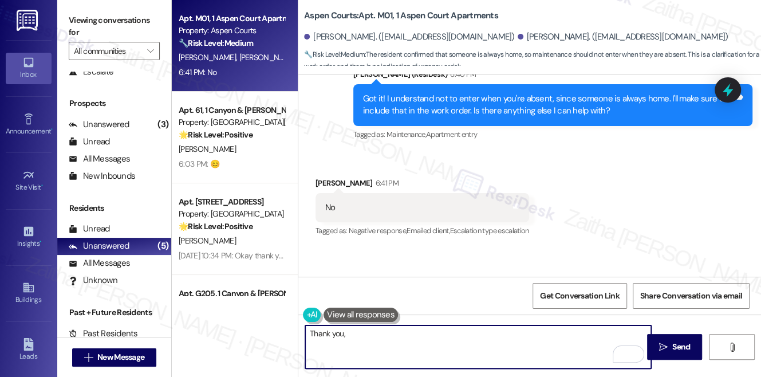
paste textarea "[PERSON_NAME]"
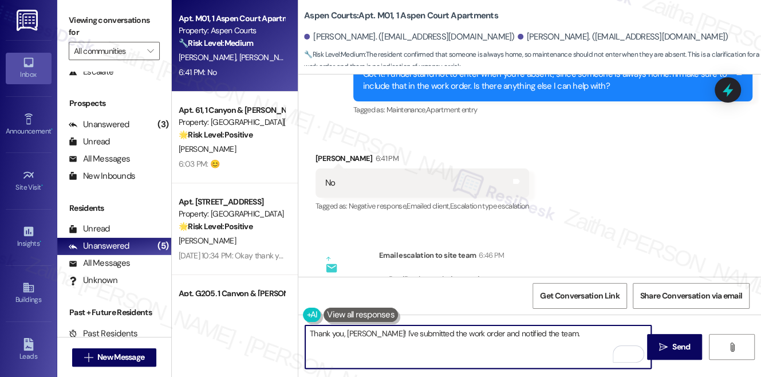
scroll to position [5867, 0]
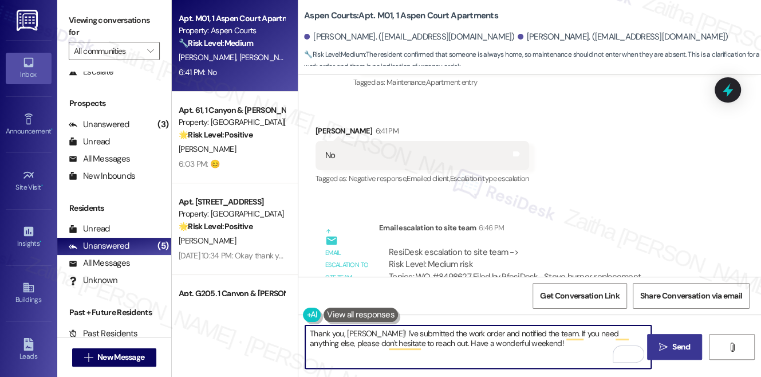
type textarea "Thank you, [PERSON_NAME]! I've submitted the work order and notified the team. …"
click at [687, 344] on span "Send" at bounding box center [681, 347] width 18 height 12
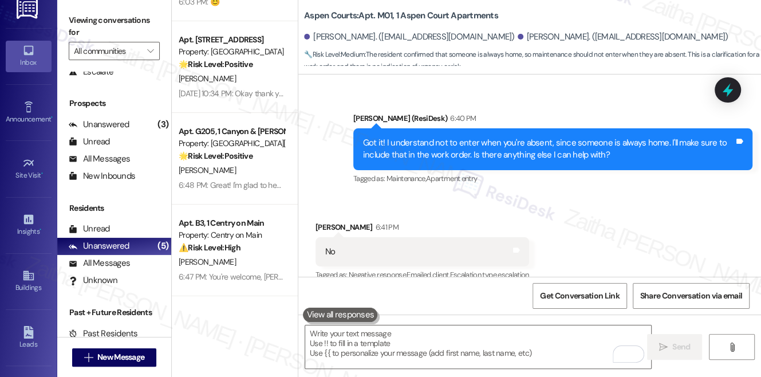
scroll to position [5713, 0]
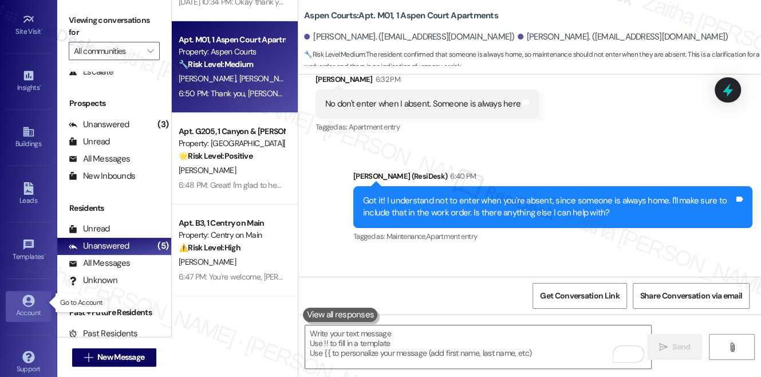
click at [31, 309] on div "Account" at bounding box center [28, 312] width 57 height 11
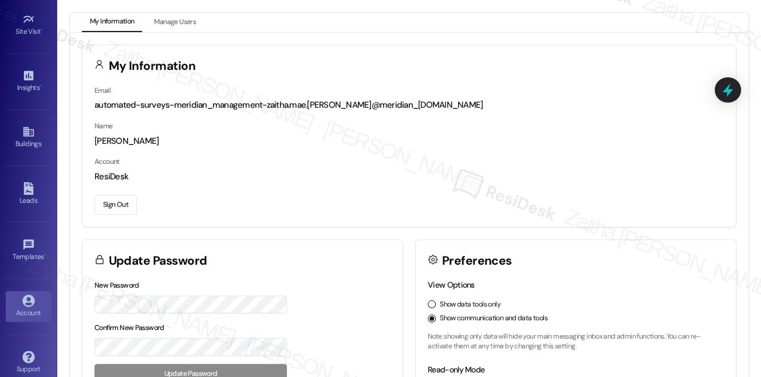
click at [108, 205] on button "Sign Out" at bounding box center [115, 205] width 42 height 20
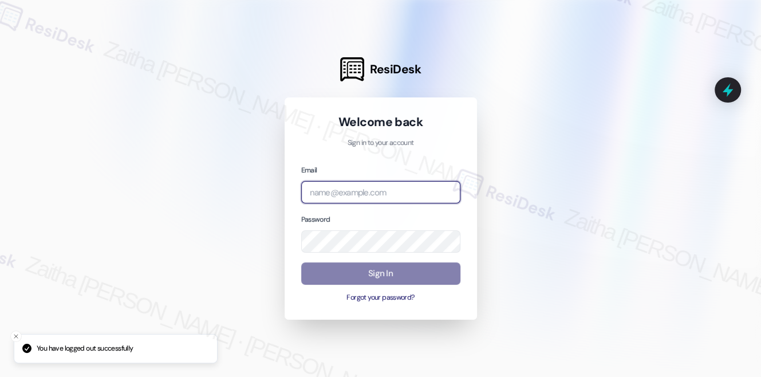
click at [372, 197] on input "email" at bounding box center [380, 192] width 159 height 22
type input "automated-surveys-rj_group-zaitha.mae.[PERSON_NAME]@rj_[DOMAIN_NAME]"
